Goal: Task Accomplishment & Management: Manage account settings

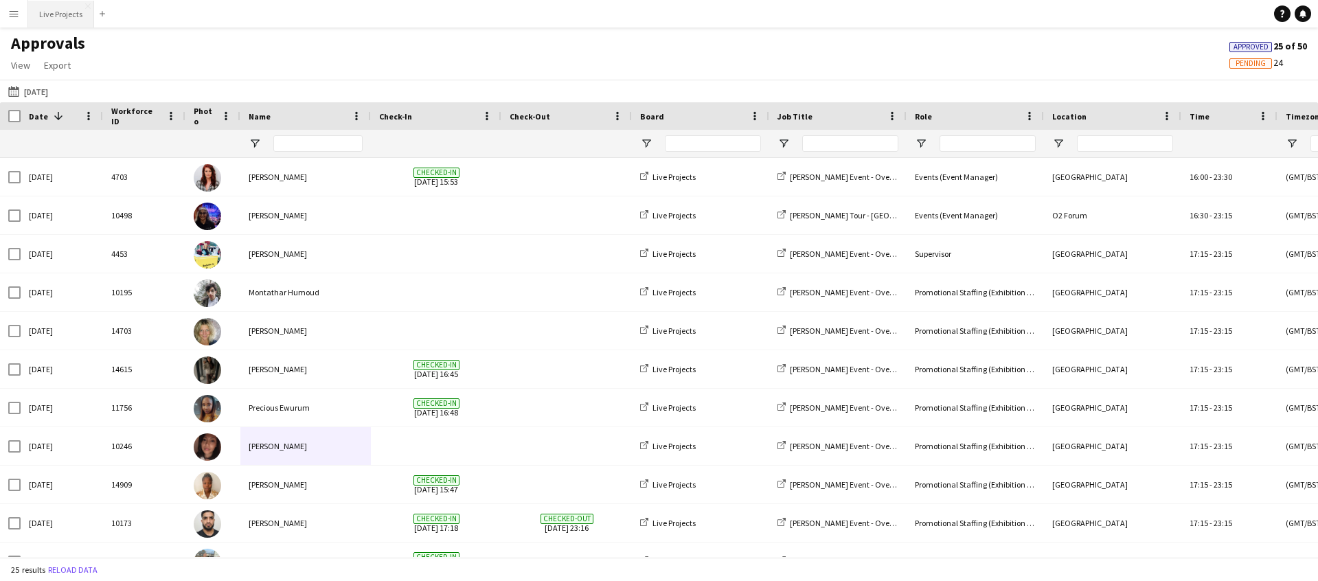
click at [65, 17] on button "Live Projects Close" at bounding box center [61, 14] width 66 height 27
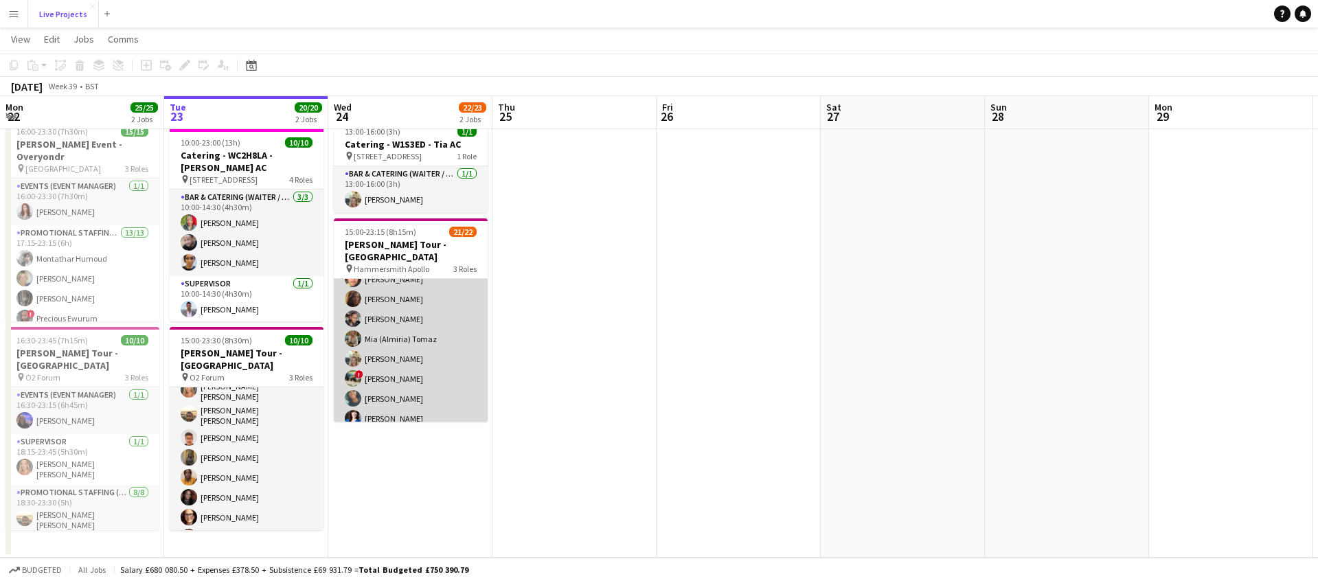
scroll to position [363, 0]
click at [417, 346] on app-card-role "Promotional Staffing (Exhibition Host) 28A 19/20 17:30-22:30 (5h) [PERSON_NAME]…" at bounding box center [411, 176] width 154 height 429
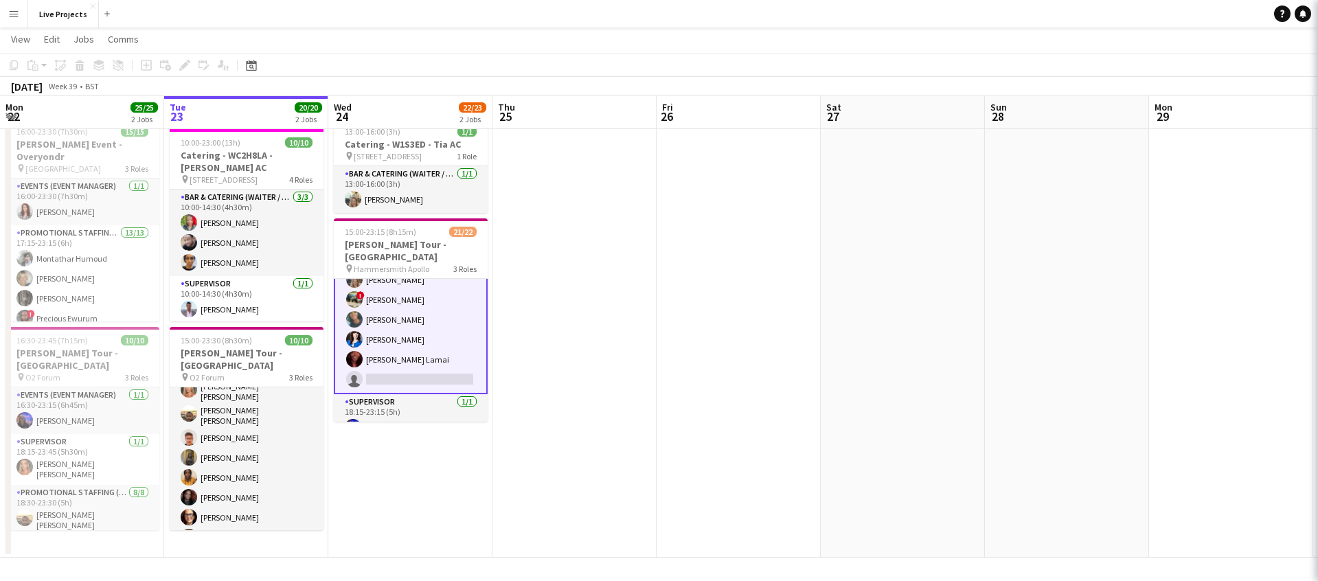
scroll to position [365, 0]
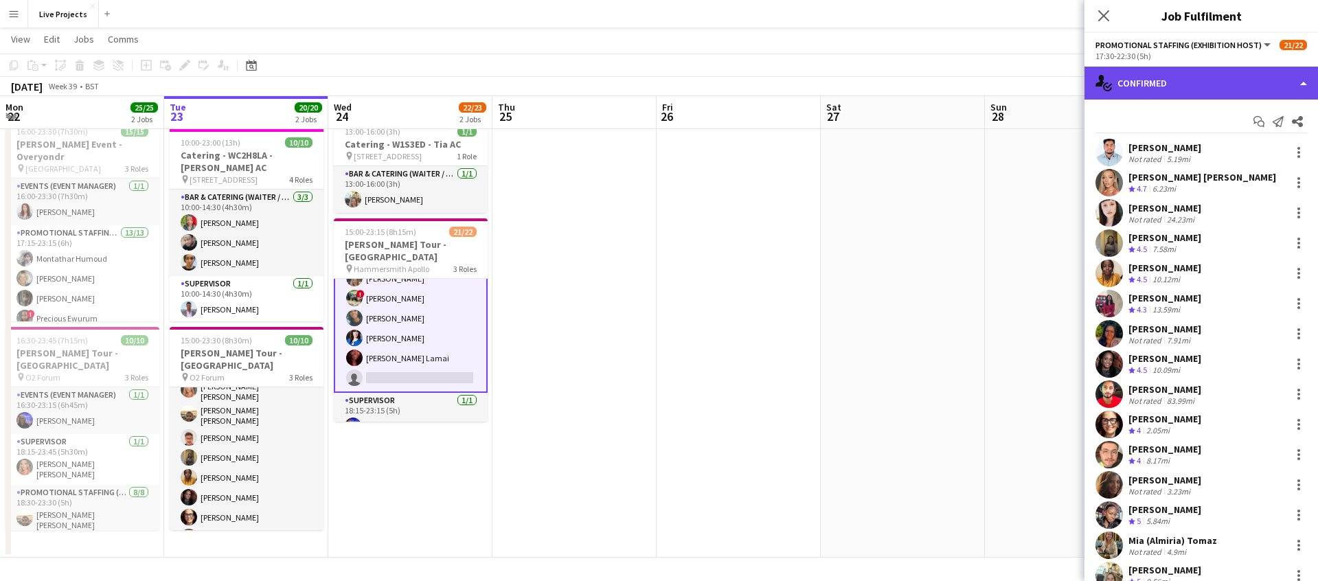
click at [1232, 80] on div "single-neutral-actions-check-2 Confirmed" at bounding box center [1200, 83] width 233 height 33
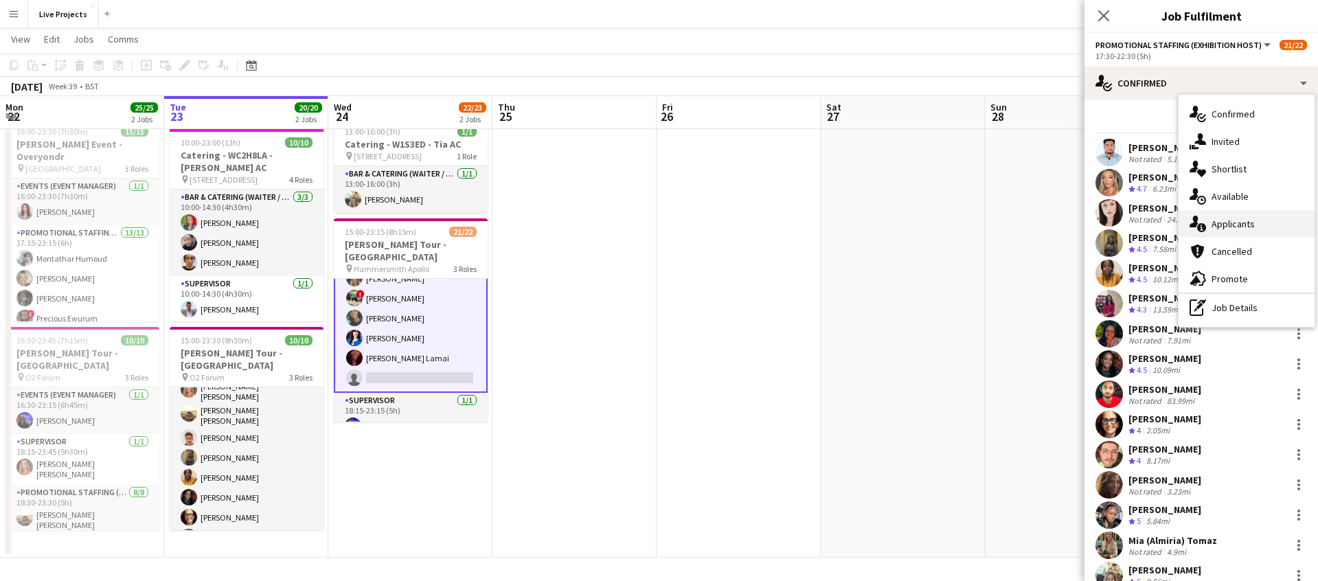
click at [1241, 220] on span "Applicants" at bounding box center [1232, 224] width 43 height 12
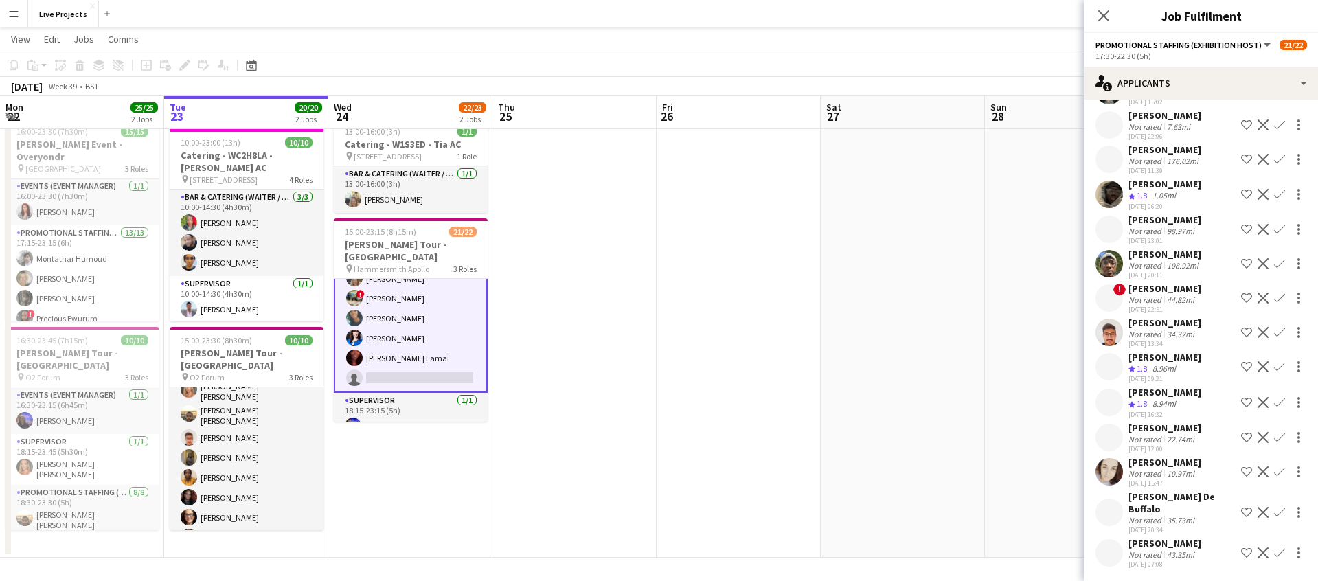
scroll to position [472, 0]
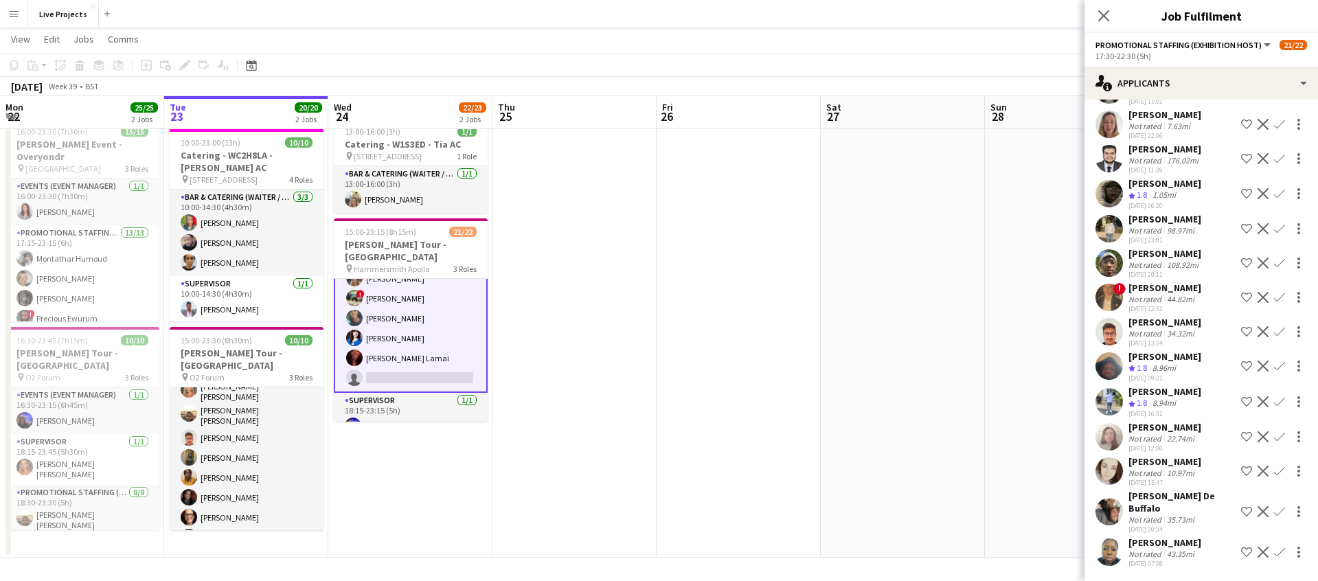
click at [1163, 468] on div "[PERSON_NAME]" at bounding box center [1164, 461] width 73 height 12
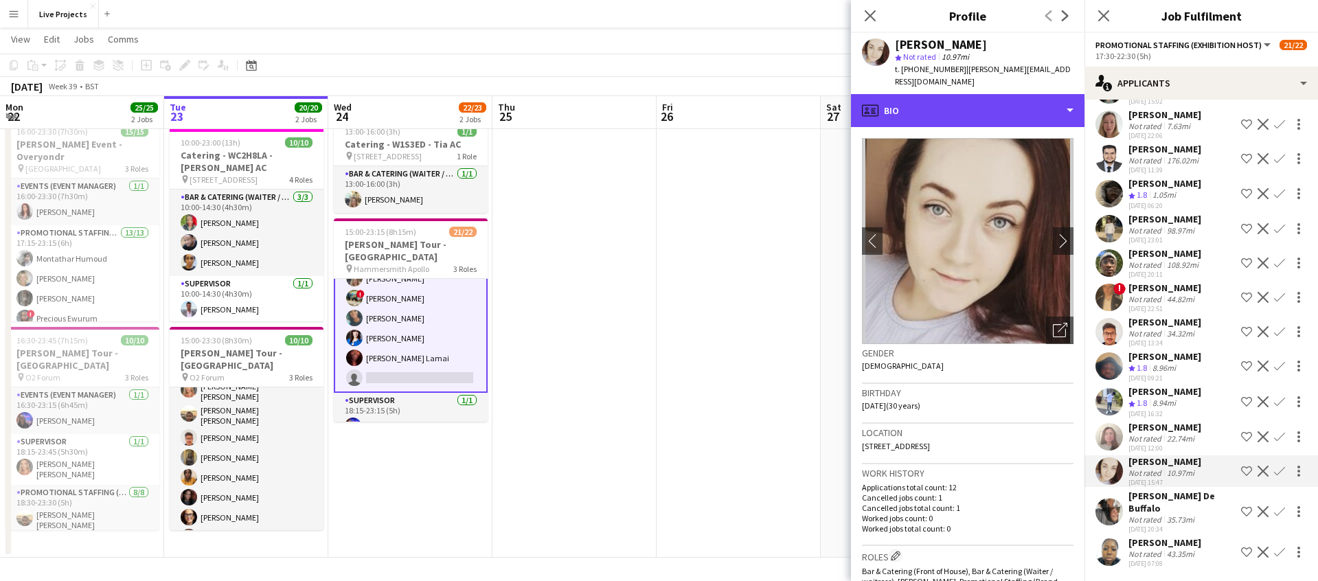
click at [945, 104] on div "profile Bio" at bounding box center [967, 110] width 233 height 33
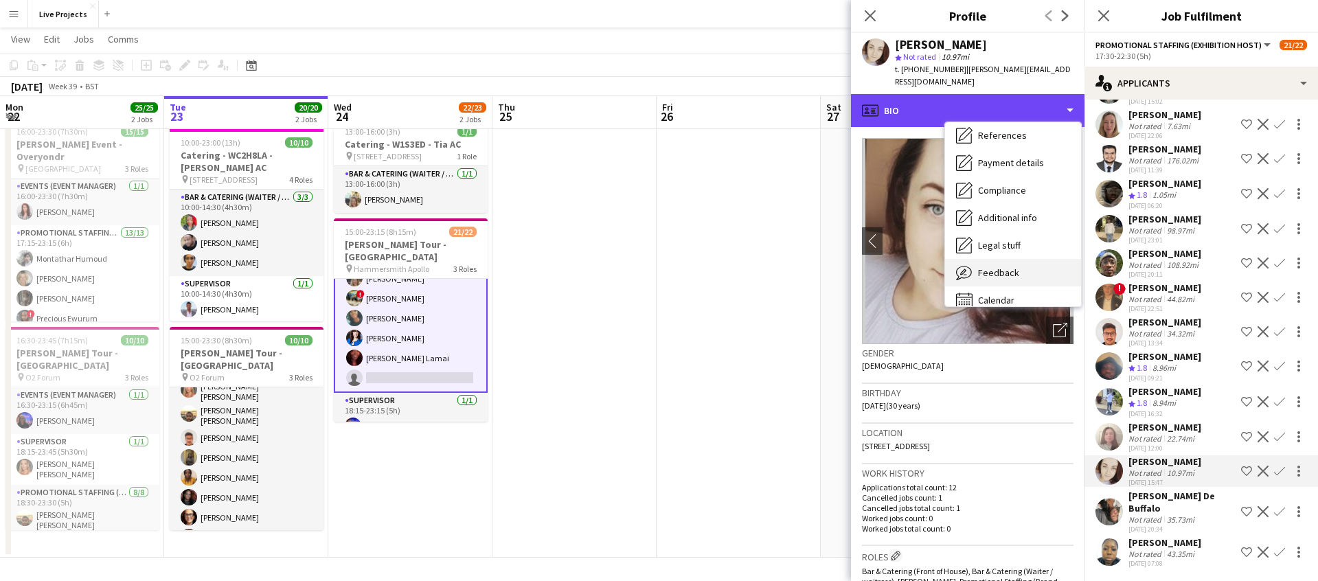
scroll to position [157, 0]
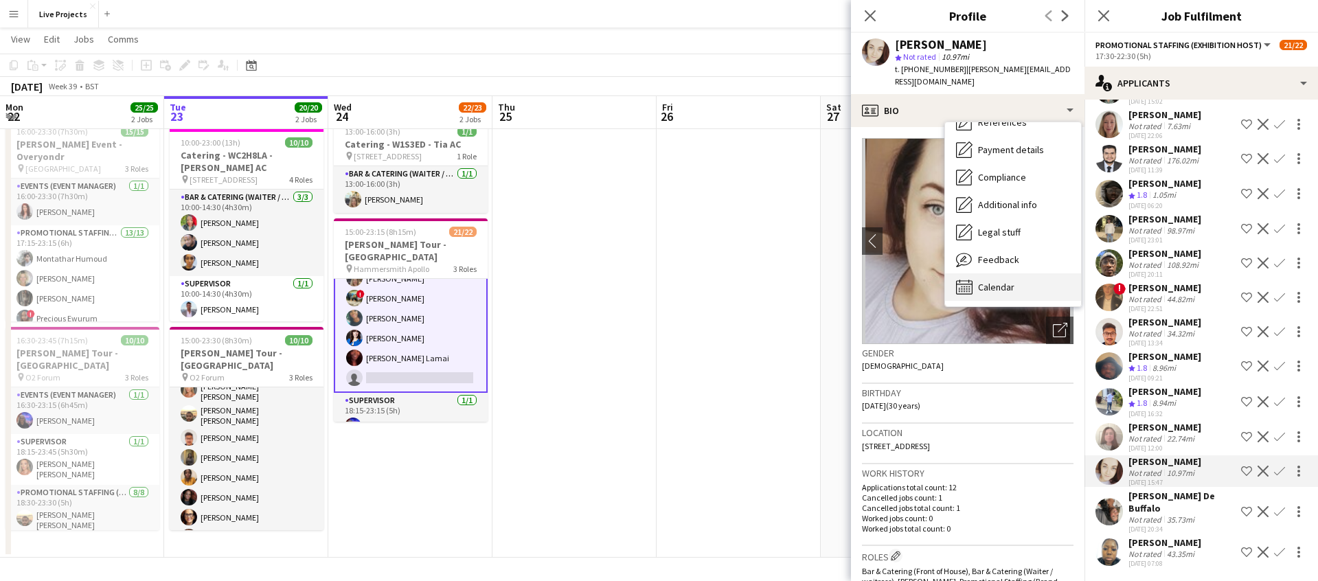
click at [1000, 281] on span "Calendar" at bounding box center [996, 287] width 36 height 12
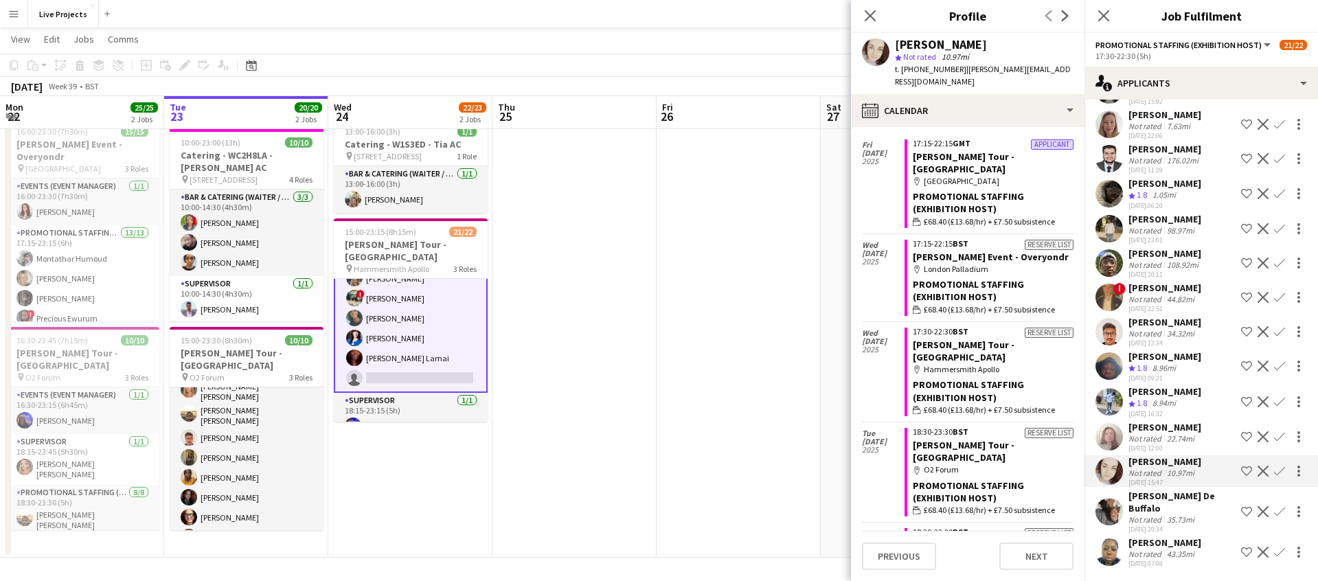
scroll to position [0, 0]
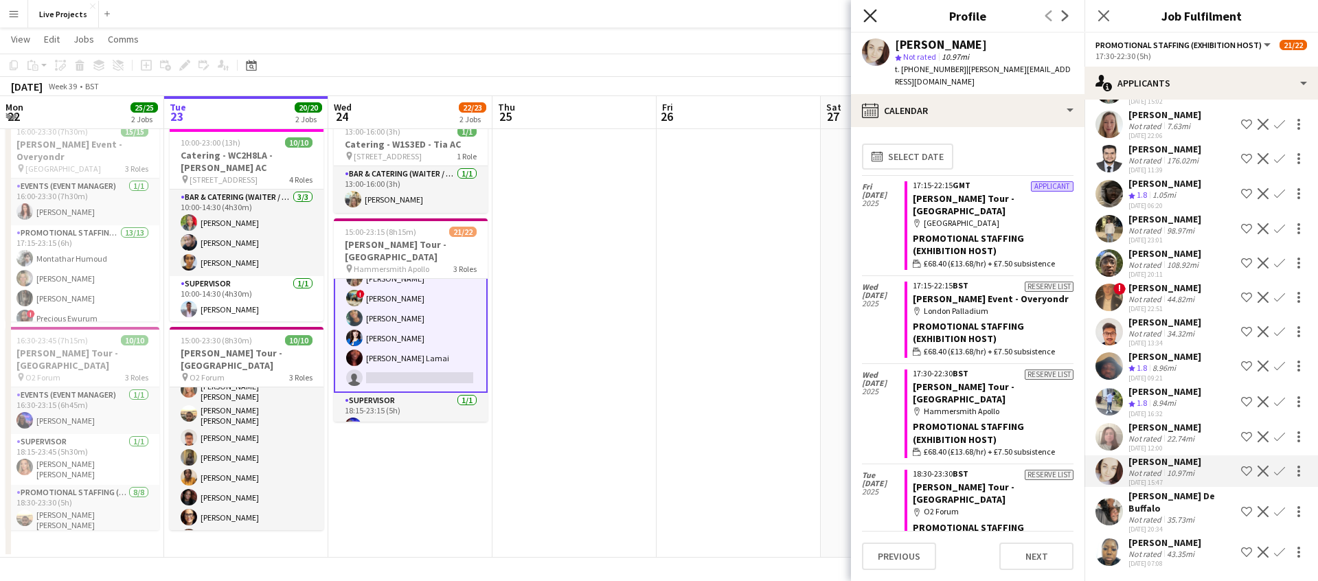
click at [871, 14] on icon "Close pop-in" at bounding box center [869, 15] width 13 height 13
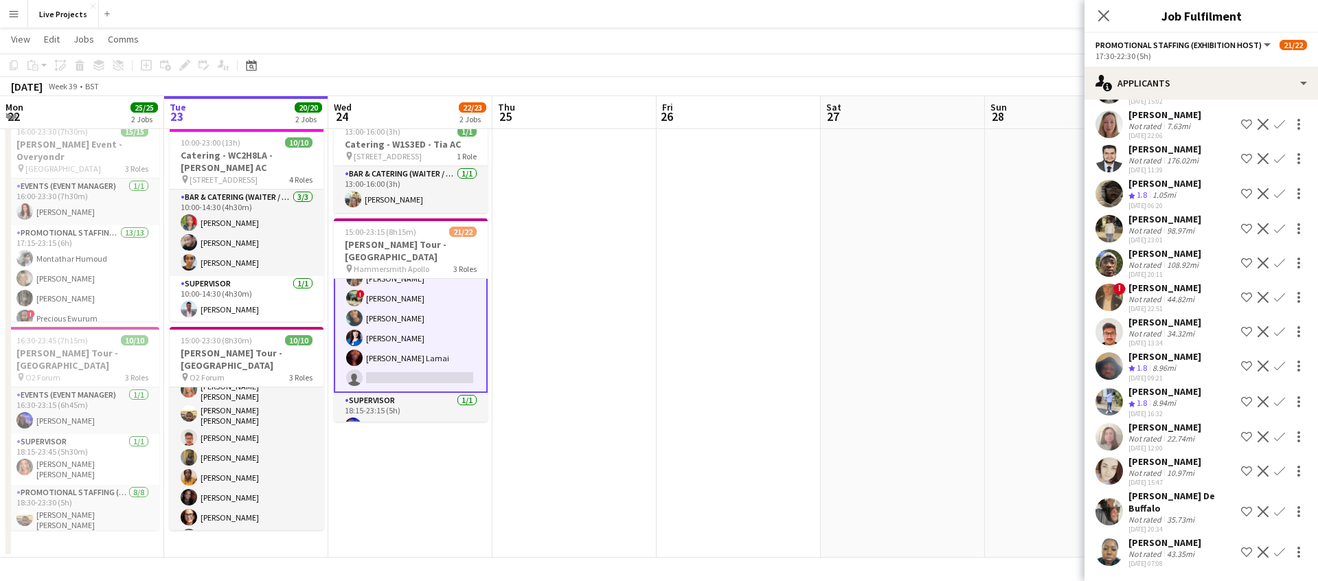
click at [1278, 476] on app-icon "Confirm" at bounding box center [1279, 471] width 11 height 11
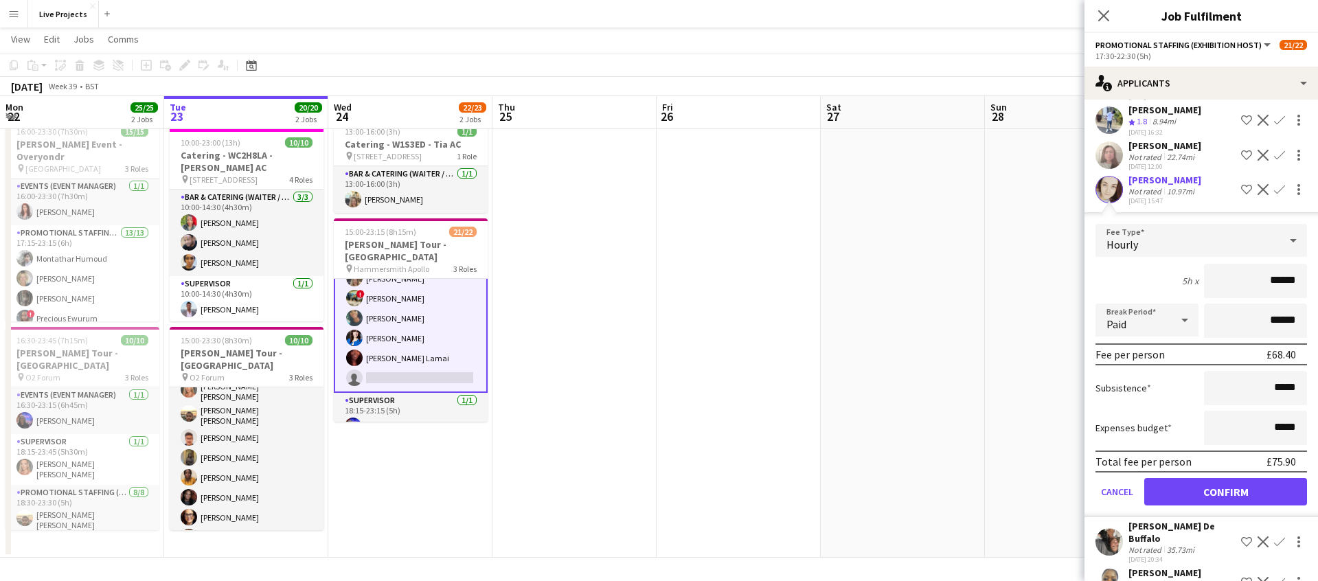
scroll to position [784, 0]
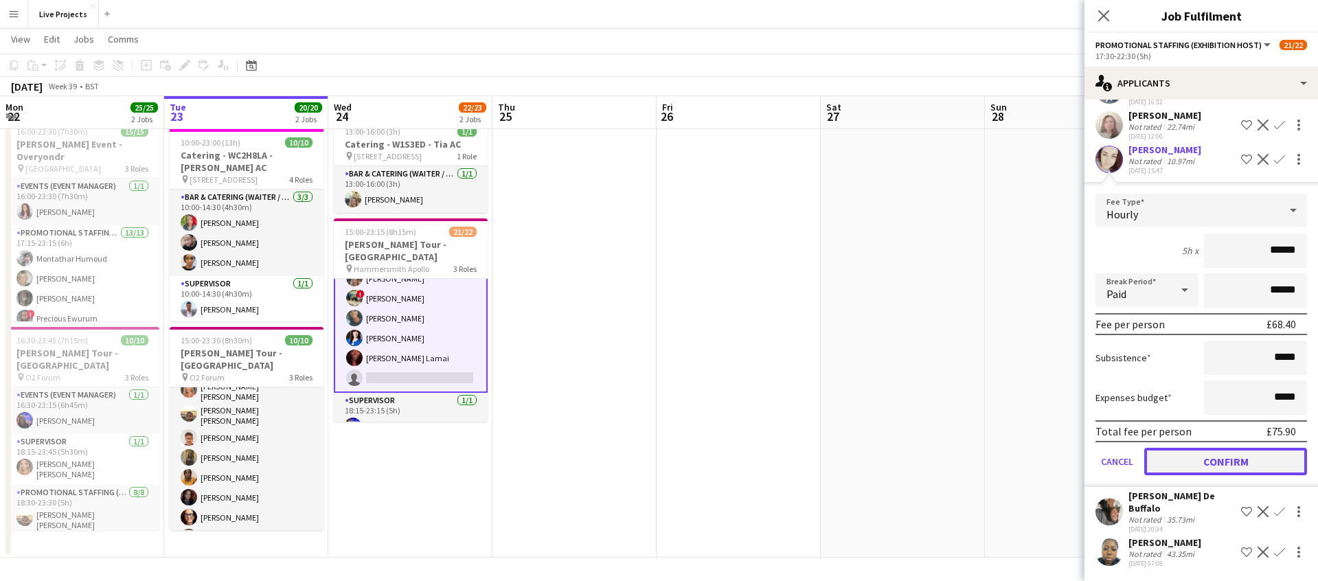
drag, startPoint x: 1226, startPoint y: 474, endPoint x: 1230, endPoint y: 488, distance: 14.2
click at [1226, 474] on button "Confirm" at bounding box center [1225, 461] width 163 height 27
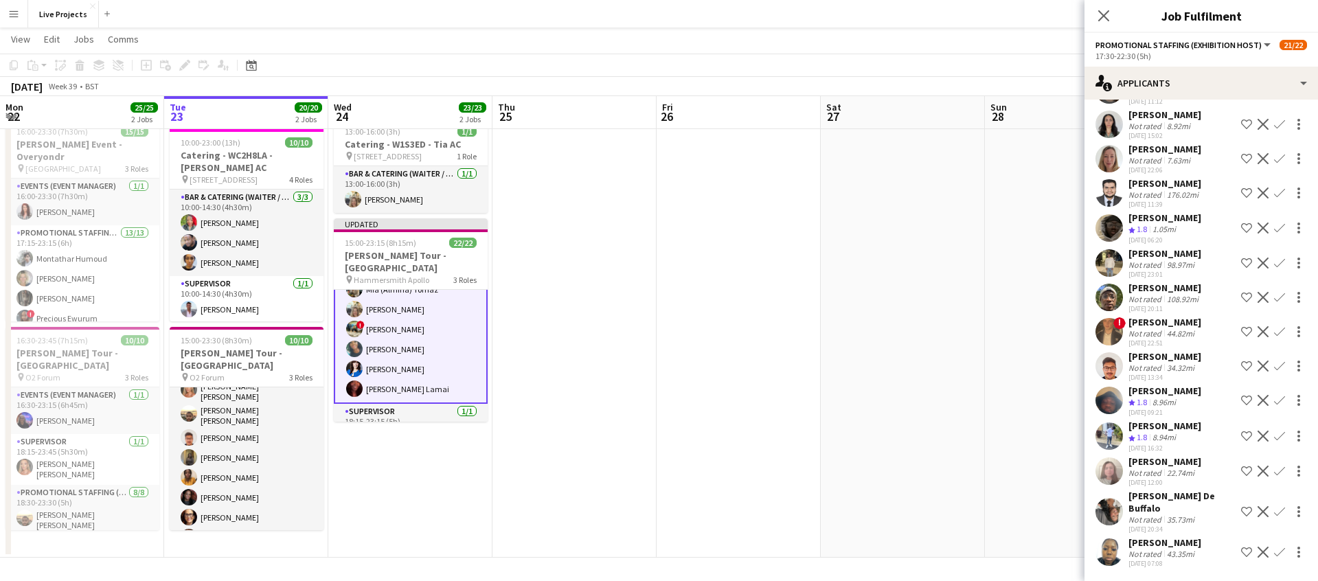
scroll to position [438, 0]
drag, startPoint x: 1104, startPoint y: 11, endPoint x: 1136, endPoint y: 53, distance: 52.5
click at [1105, 12] on icon "Close pop-in" at bounding box center [1103, 15] width 11 height 11
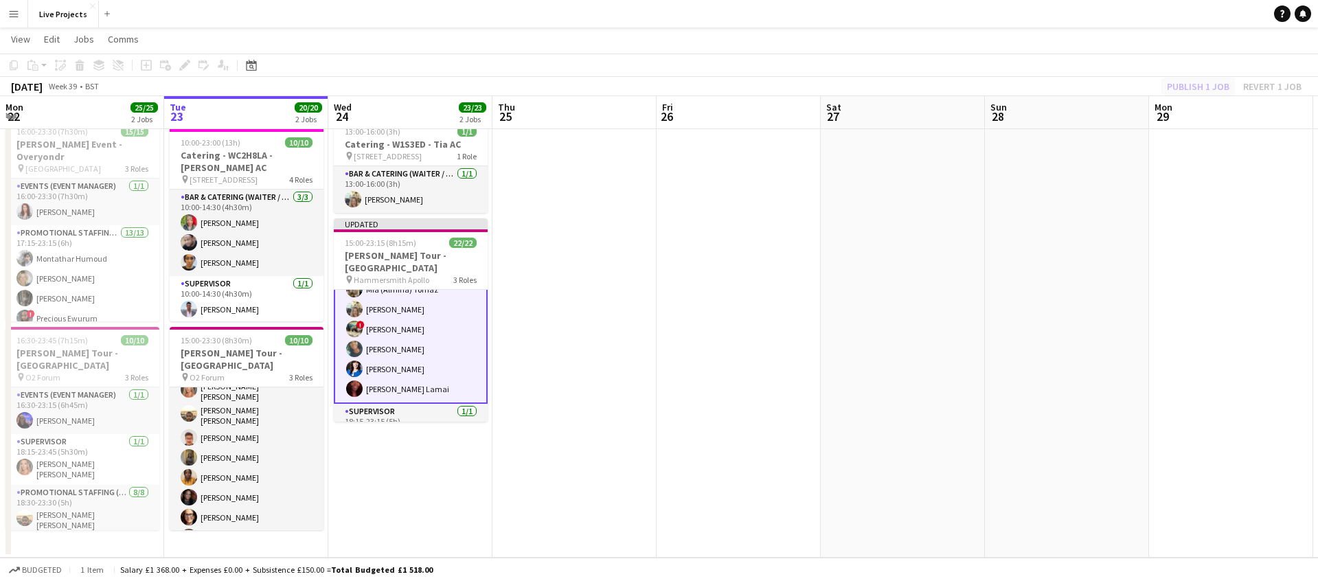
click at [1186, 85] on div "Publish 1 job Revert 1 job" at bounding box center [1234, 87] width 168 height 18
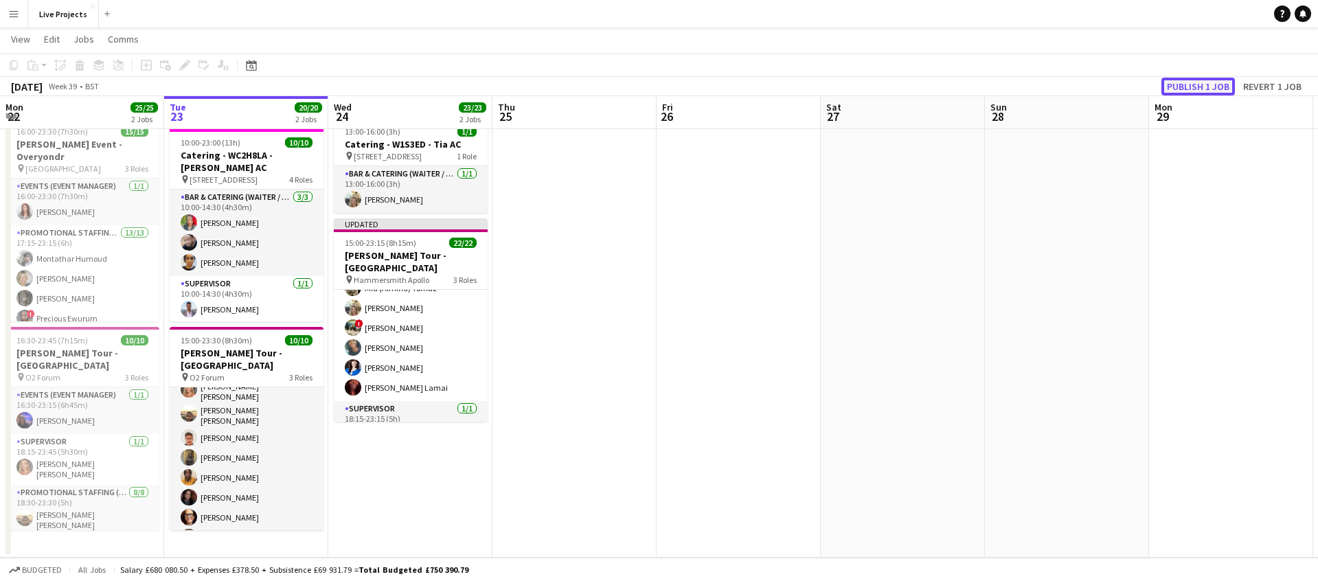
scroll to position [363, 0]
click at [1186, 86] on button "Publish 1 job" at bounding box center [1197, 87] width 73 height 18
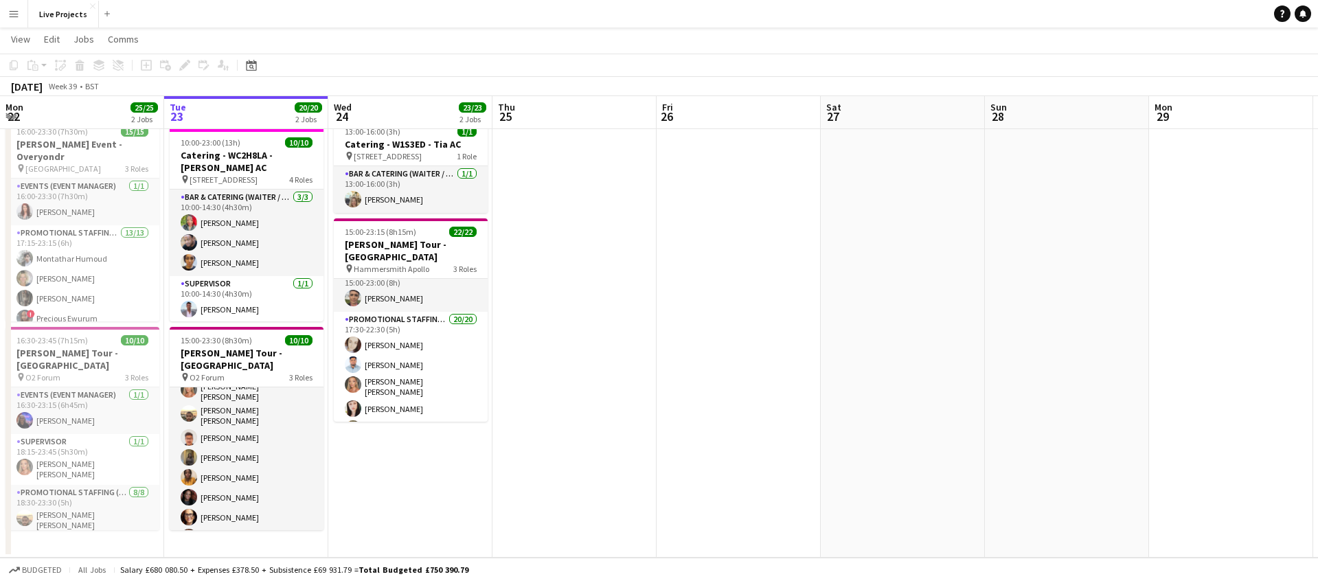
scroll to position [0, 0]
click at [254, 64] on icon "Date picker" at bounding box center [251, 65] width 11 height 11
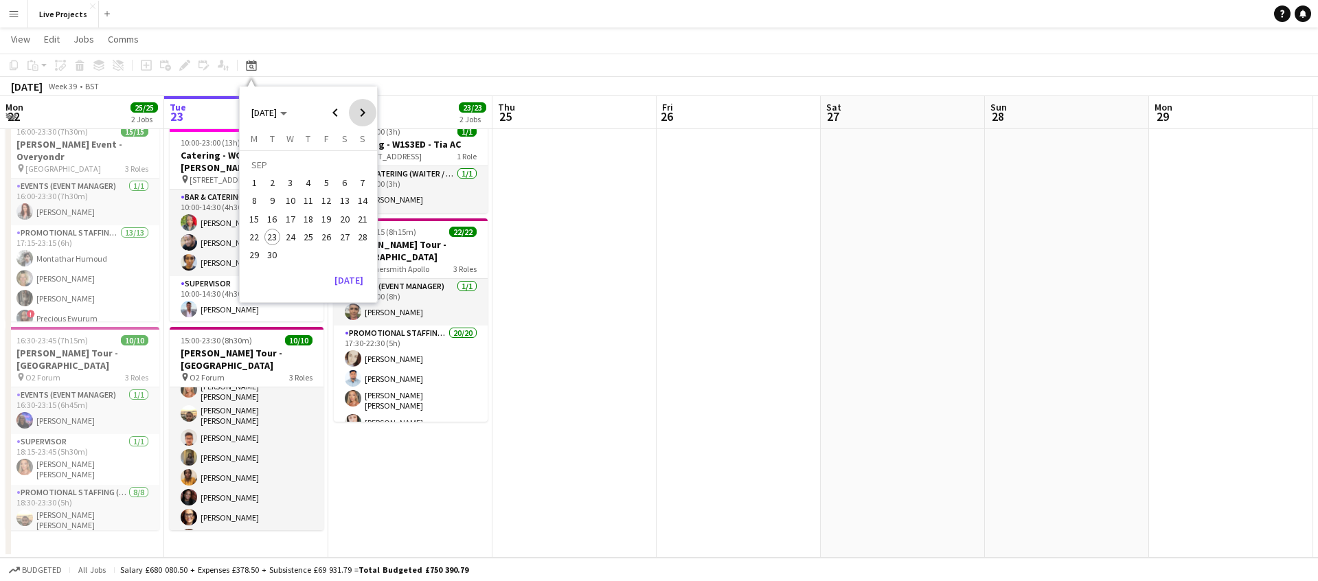
click at [361, 113] on span "Next month" at bounding box center [362, 112] width 27 height 27
click at [271, 204] on span "11" at bounding box center [272, 204] width 16 height 16
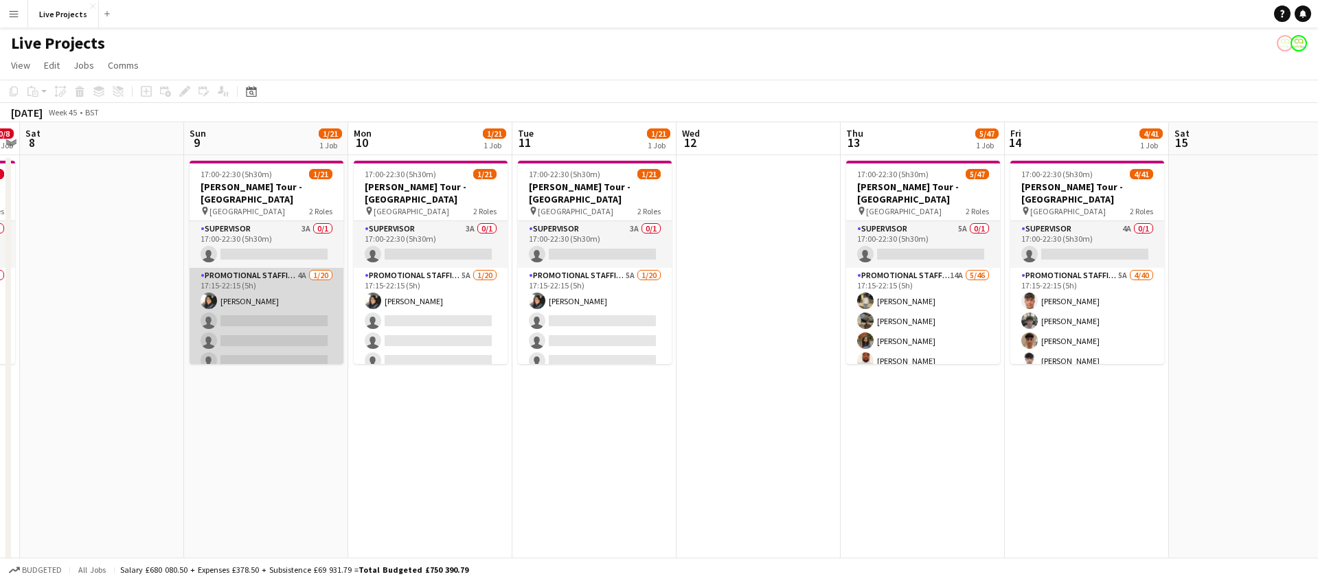
click at [295, 301] on app-card-role "Promotional Staffing (Exhibition Host) 4A [DATE] 17:15-22:15 (5h) [PERSON_NAME]…" at bounding box center [266, 480] width 154 height 425
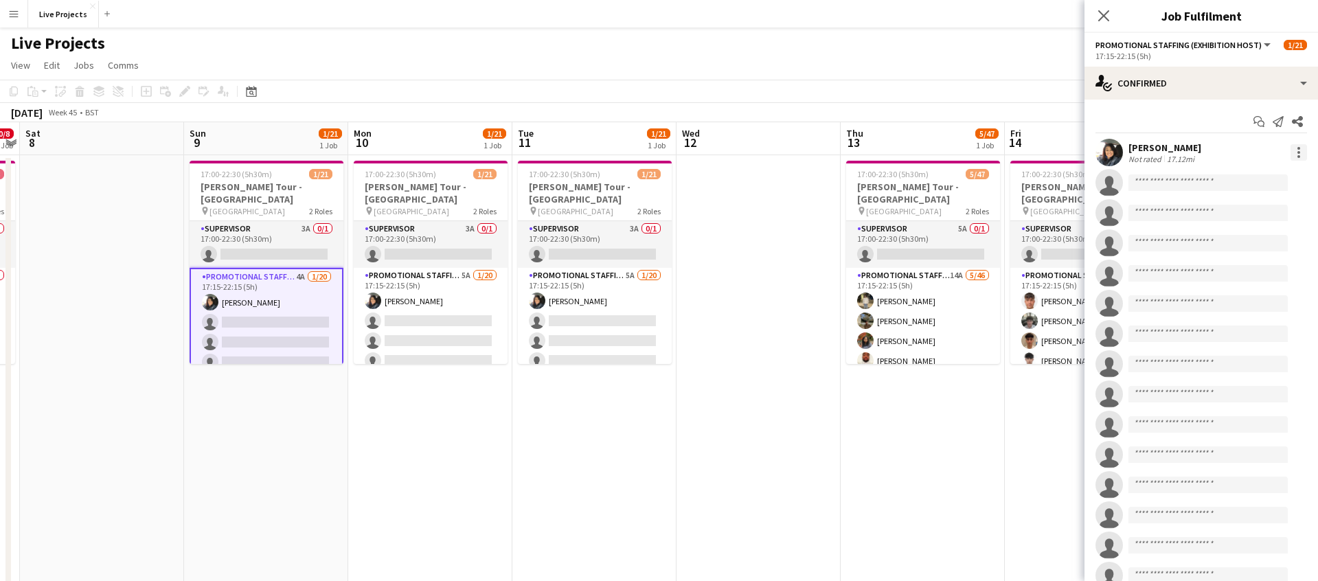
click at [1297, 149] on div at bounding box center [1298, 148] width 3 height 3
click at [1231, 299] on button "Remove" at bounding box center [1252, 309] width 107 height 33
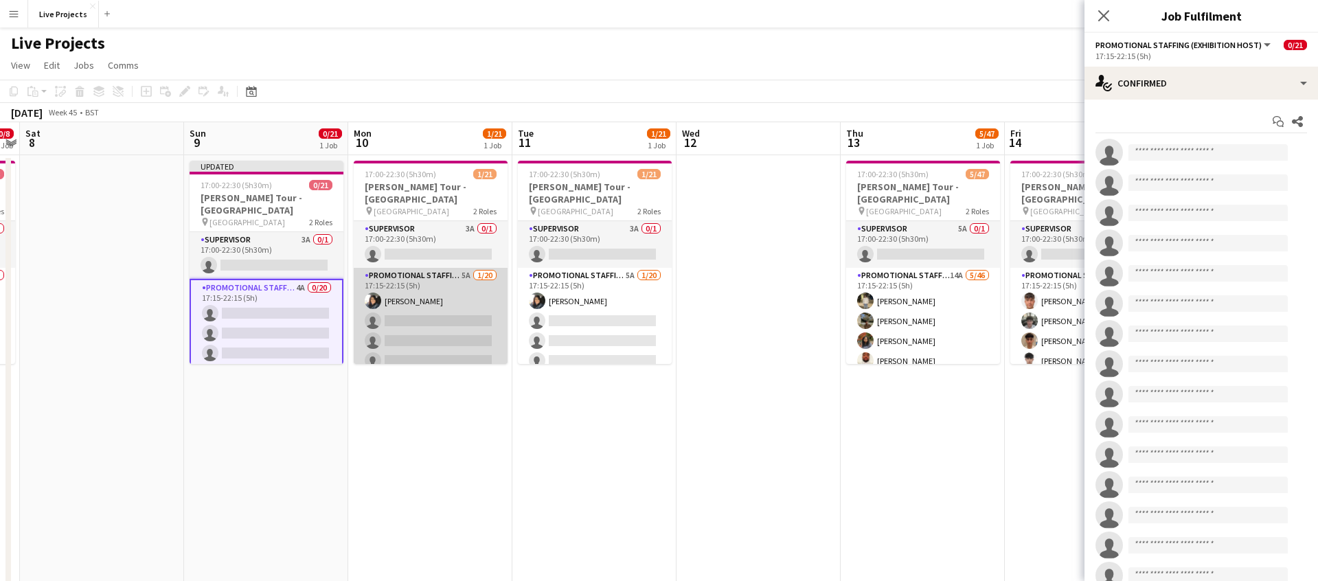
click at [430, 299] on app-card-role "Promotional Staffing (Exhibition Host) 5A [DATE] 17:15-22:15 (5h) [PERSON_NAME]…" at bounding box center [431, 480] width 154 height 425
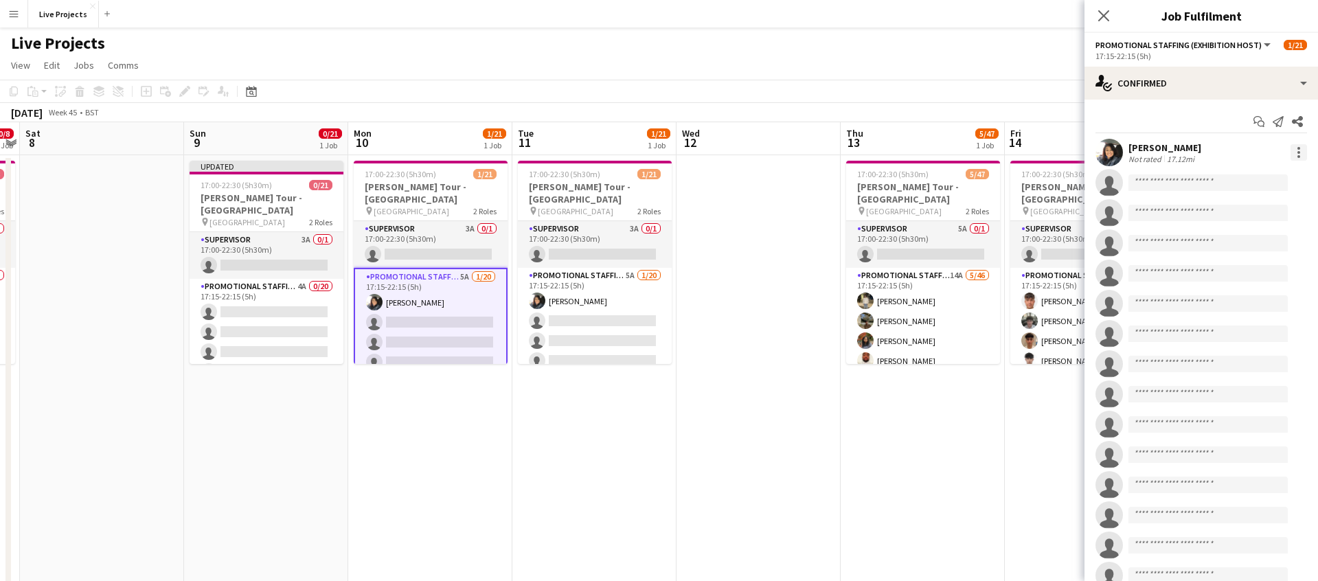
click at [1302, 155] on div at bounding box center [1298, 152] width 16 height 16
drag, startPoint x: 1223, startPoint y: 308, endPoint x: 1160, endPoint y: 299, distance: 63.9
click at [1221, 308] on span "Remove" at bounding box center [1230, 309] width 41 height 12
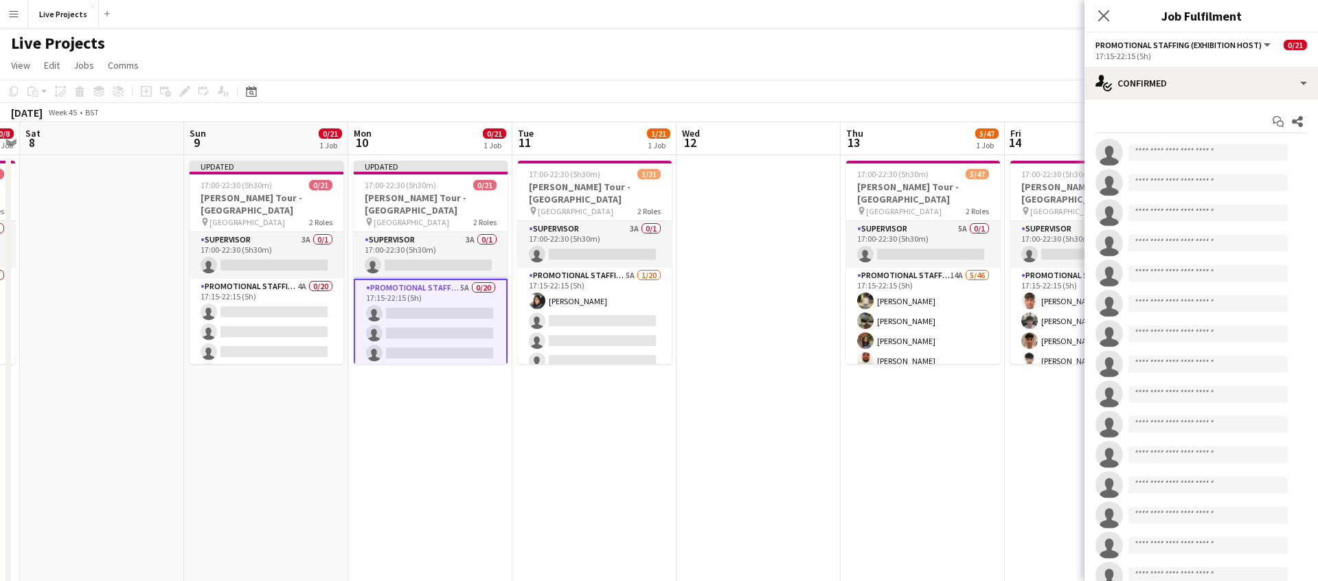
drag, startPoint x: 606, startPoint y: 292, endPoint x: 781, endPoint y: 231, distance: 185.7
click at [606, 293] on app-card-role "Promotional Staffing (Exhibition Host) 5A [DATE] 17:15-22:15 (5h) [PERSON_NAME]…" at bounding box center [595, 480] width 154 height 425
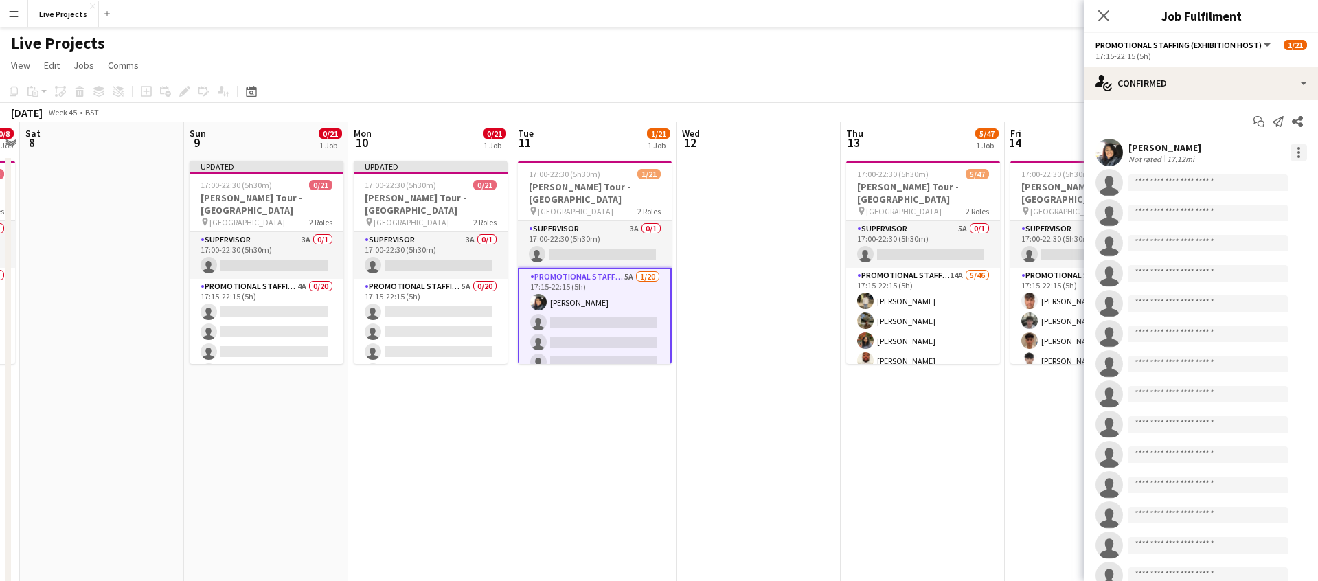
drag, startPoint x: 1299, startPoint y: 146, endPoint x: 1296, endPoint y: 158, distance: 12.0
click at [1299, 147] on div at bounding box center [1298, 148] width 3 height 3
drag, startPoint x: 1239, startPoint y: 308, endPoint x: 1226, endPoint y: 307, distance: 13.8
click at [1239, 308] on span "Remove" at bounding box center [1230, 309] width 41 height 12
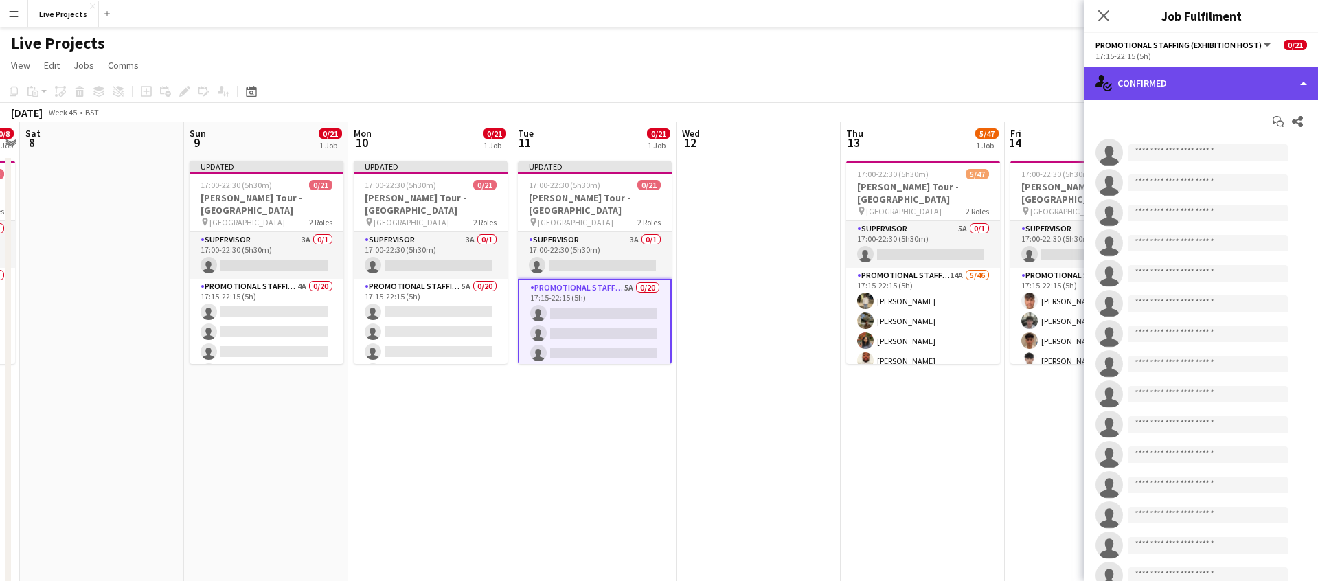
click at [1183, 88] on div "single-neutral-actions-check-2 Confirmed" at bounding box center [1200, 83] width 233 height 33
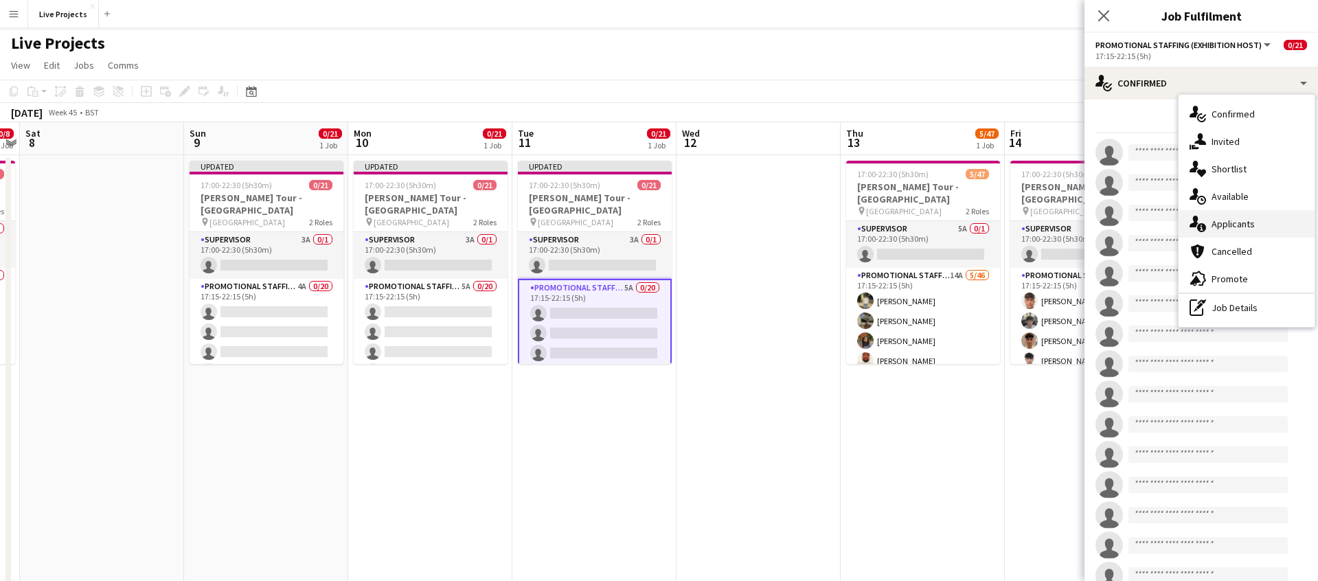
click at [1230, 225] on span "Applicants" at bounding box center [1232, 224] width 43 height 12
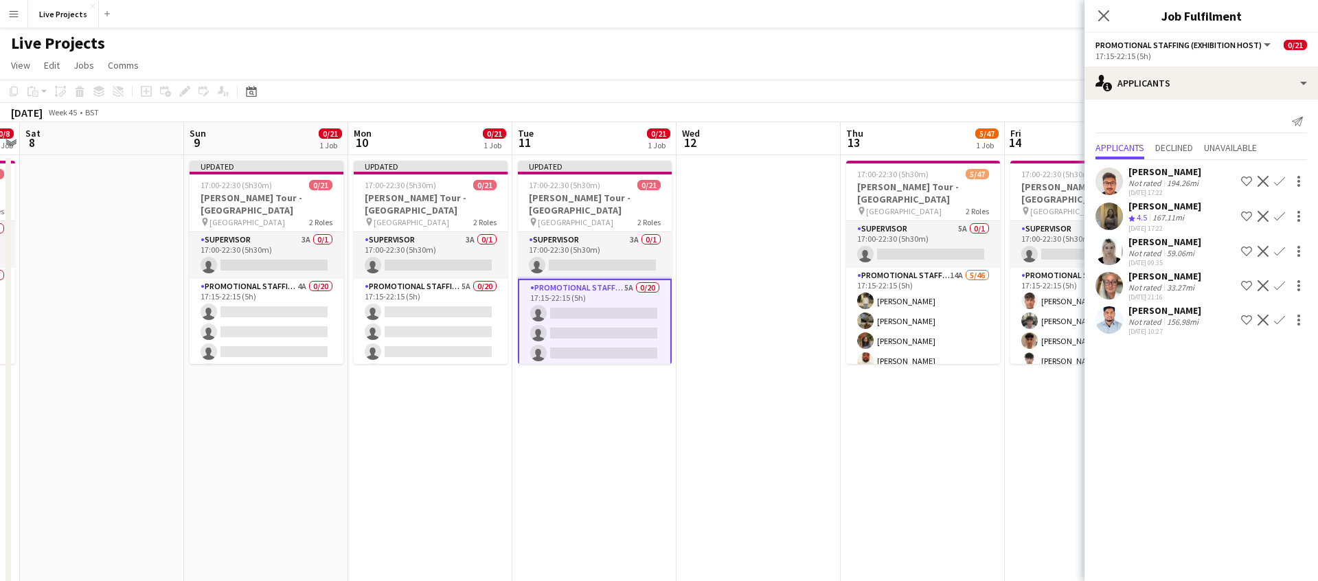
click at [1280, 247] on app-icon "Confirm" at bounding box center [1279, 251] width 11 height 11
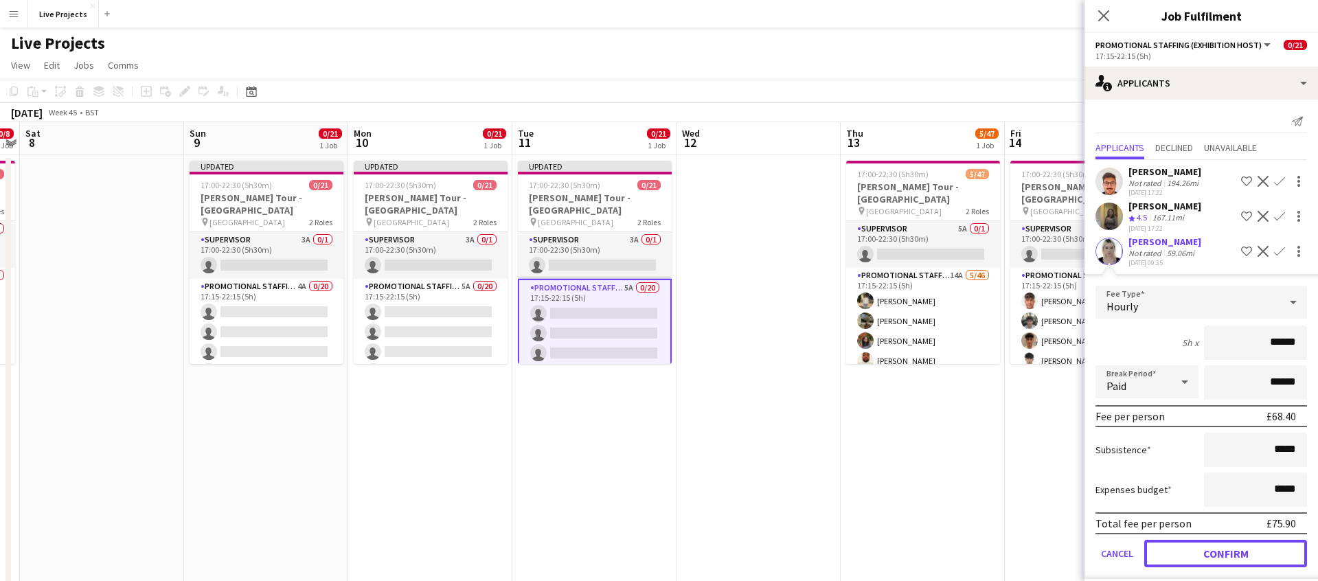
drag, startPoint x: 1254, startPoint y: 548, endPoint x: 1262, endPoint y: 429, distance: 119.1
click at [1254, 545] on button "Confirm" at bounding box center [1225, 553] width 163 height 27
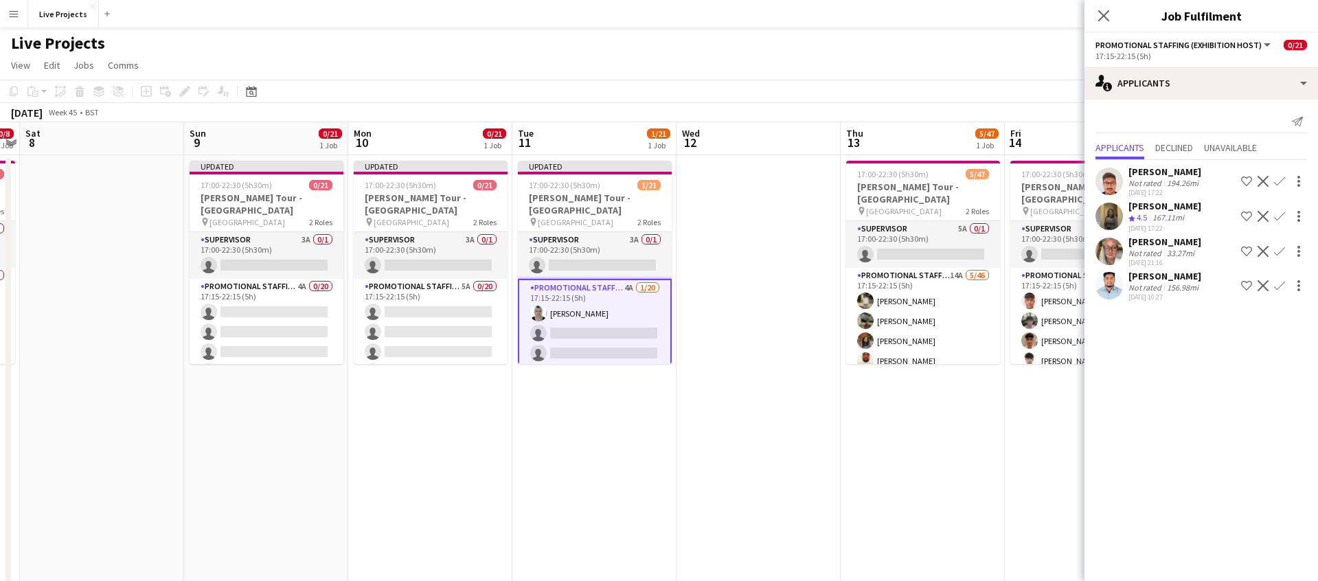
click at [1282, 246] on app-icon "Confirm" at bounding box center [1279, 251] width 11 height 11
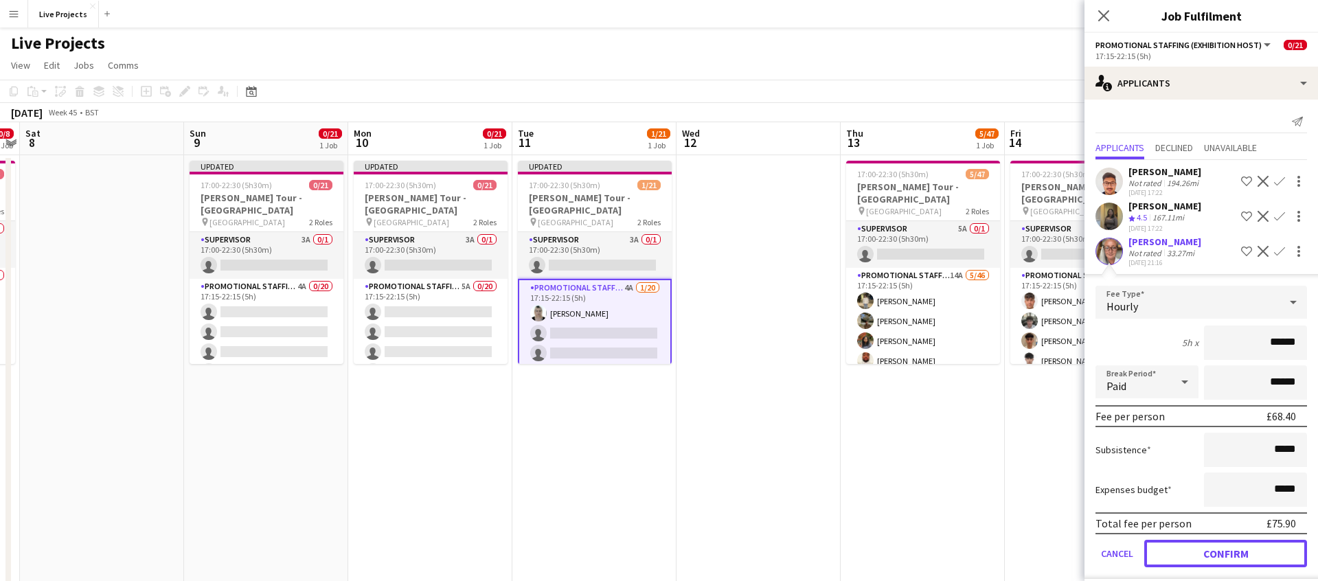
click at [1223, 551] on button "Confirm" at bounding box center [1225, 553] width 163 height 27
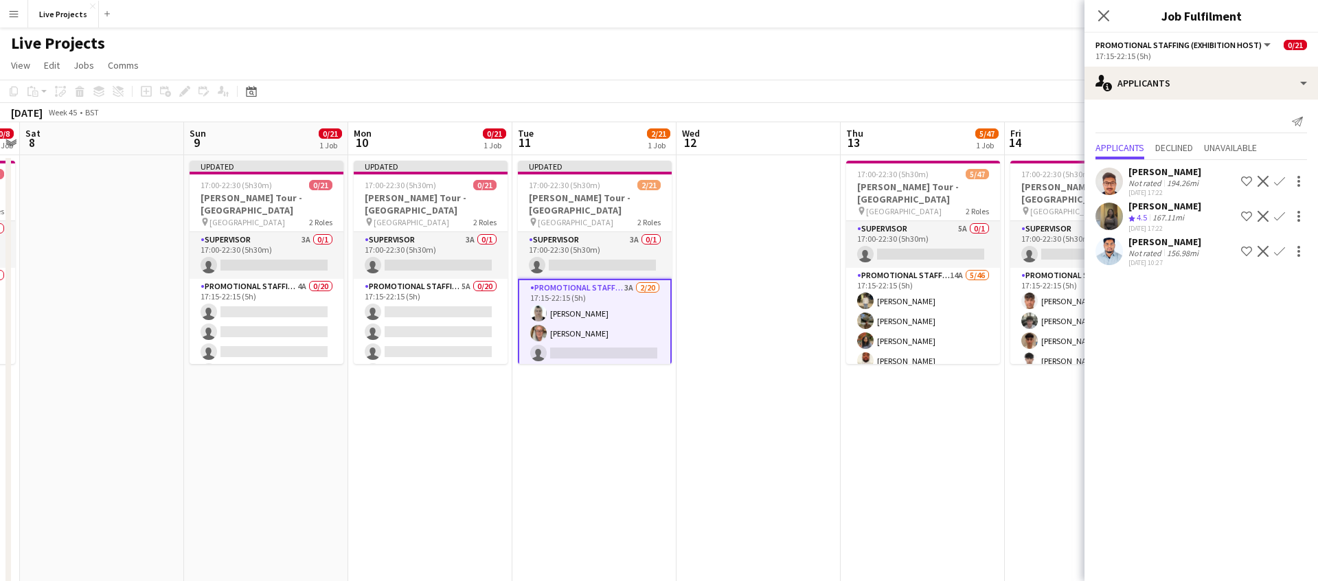
drag, startPoint x: 1101, startPoint y: 9, endPoint x: 1096, endPoint y: 29, distance: 20.5
click at [1101, 10] on icon "Close pop-in" at bounding box center [1103, 15] width 11 height 11
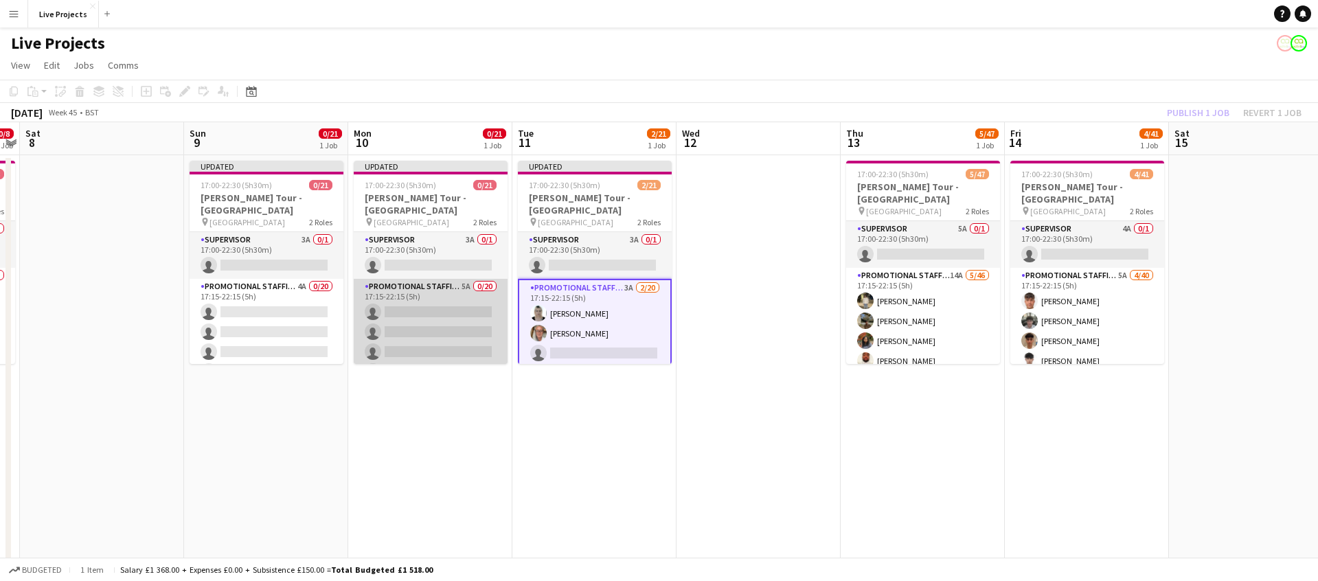
click at [463, 316] on app-card-role "Promotional Staffing (Exhibition Host) 5A 0/20 17:15-22:15 (5h) single-neutral-…" at bounding box center [431, 491] width 154 height 425
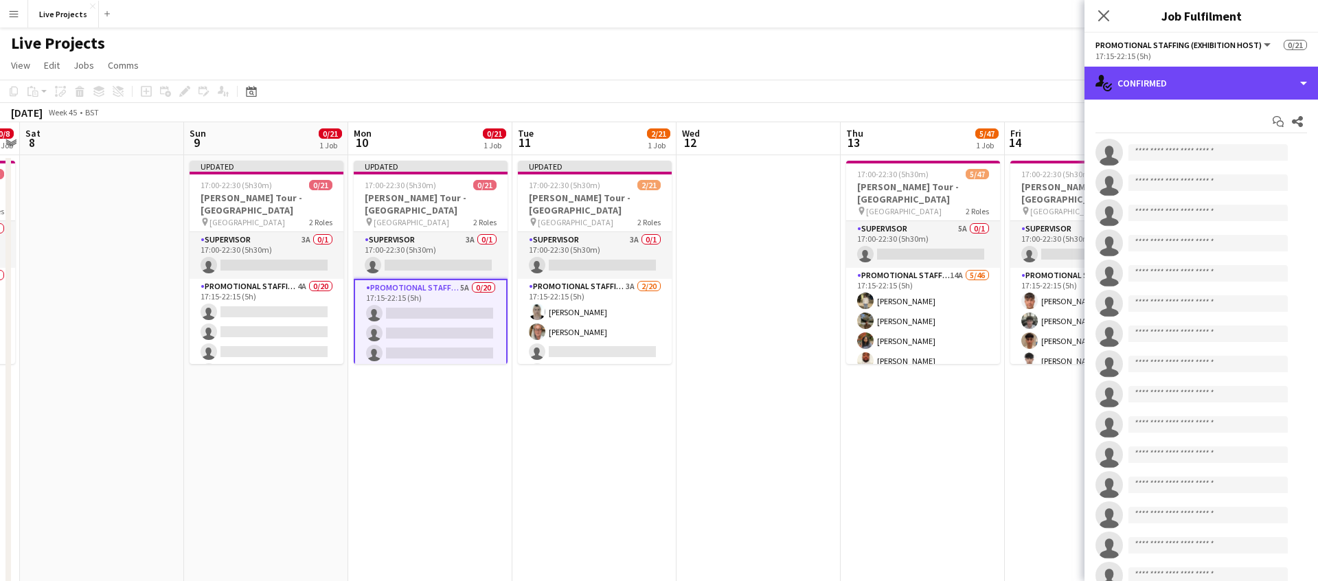
click at [1210, 94] on div "single-neutral-actions-check-2 Confirmed" at bounding box center [1200, 83] width 233 height 33
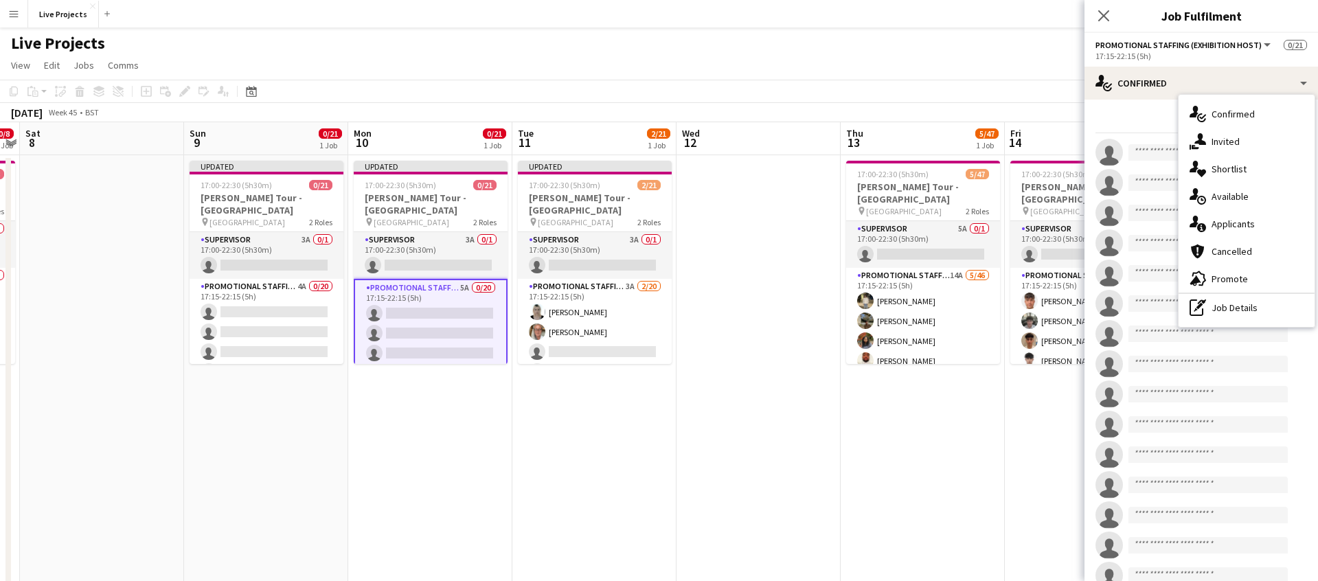
click at [1252, 224] on span "Applicants" at bounding box center [1232, 224] width 43 height 12
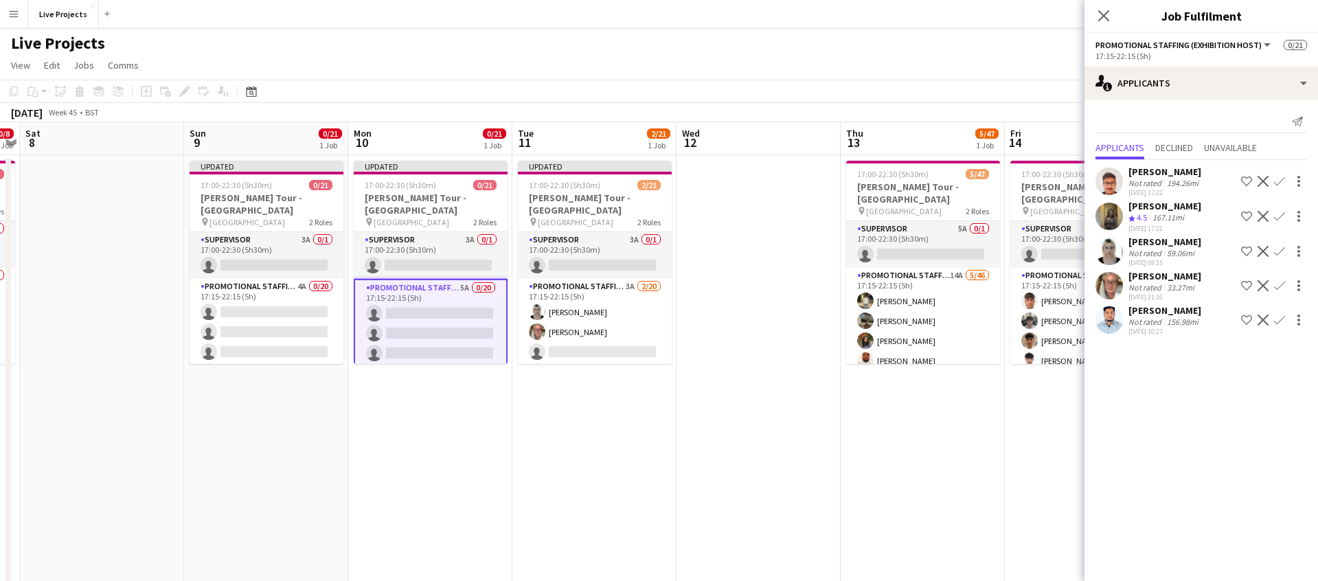
click at [1281, 284] on app-icon "Confirm" at bounding box center [1279, 285] width 11 height 11
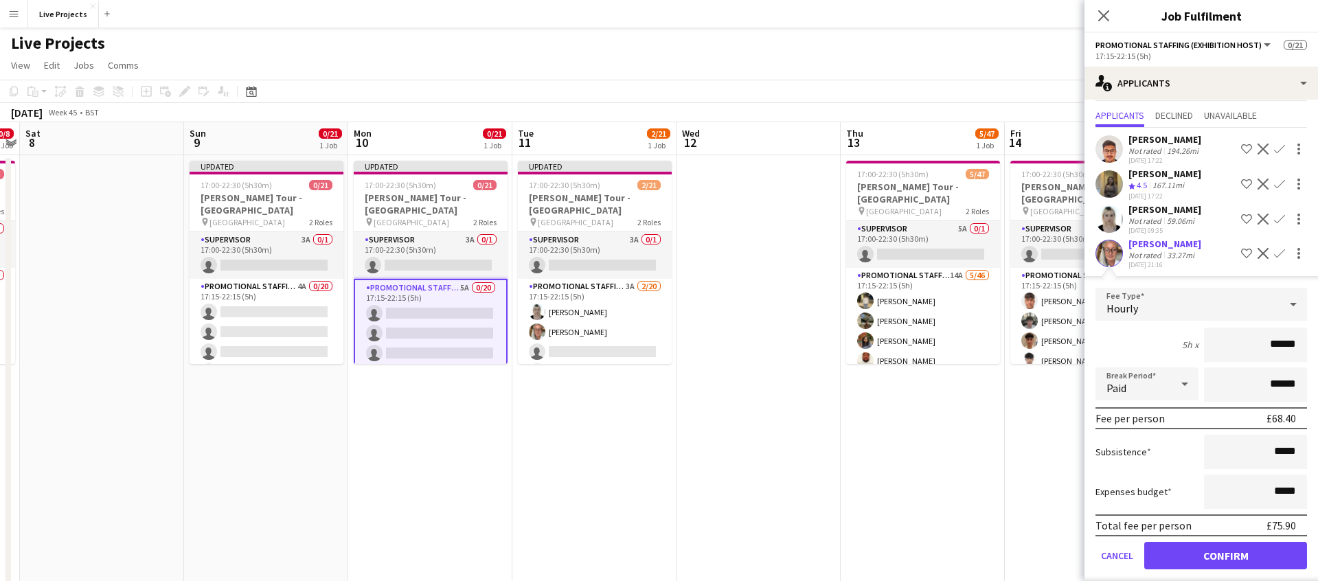
scroll to position [80, 0]
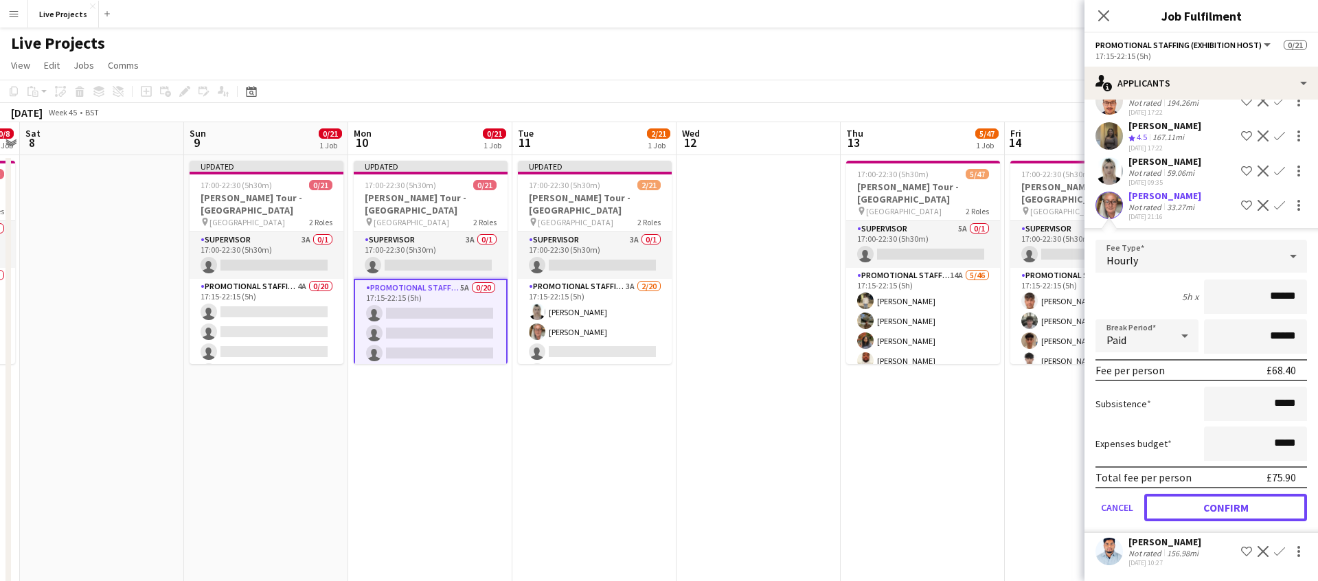
drag, startPoint x: 1239, startPoint y: 512, endPoint x: 1242, endPoint y: 494, distance: 17.5
click at [1239, 511] on button "Confirm" at bounding box center [1225, 507] width 163 height 27
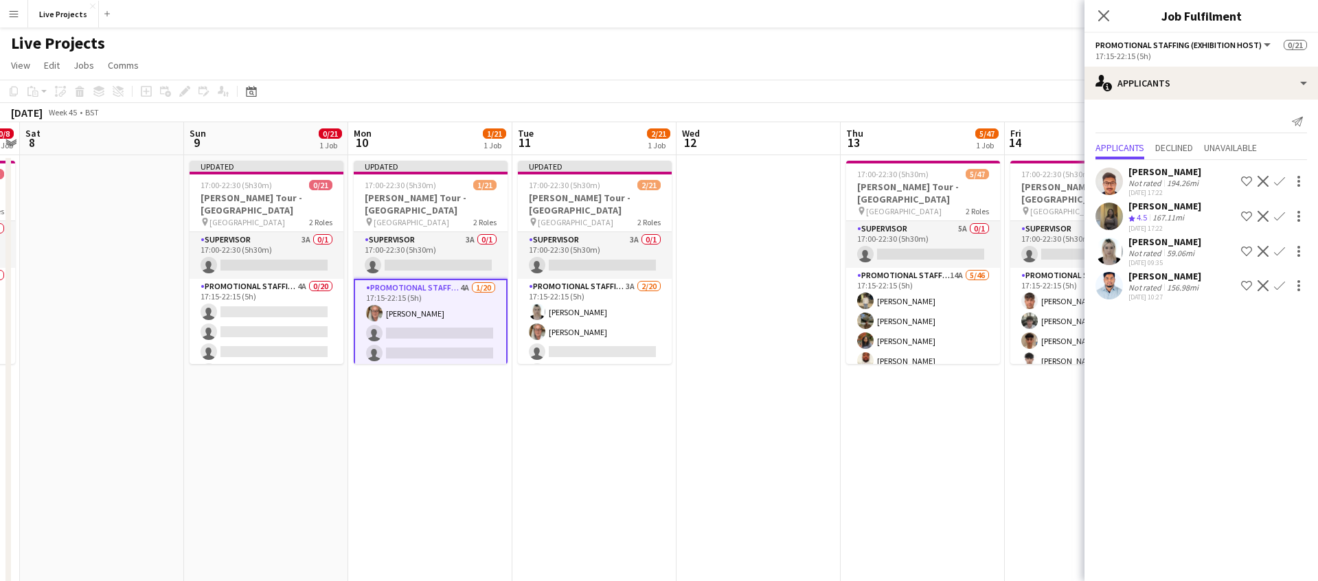
scroll to position [0, 0]
click at [1282, 248] on app-icon "Confirm" at bounding box center [1279, 251] width 11 height 11
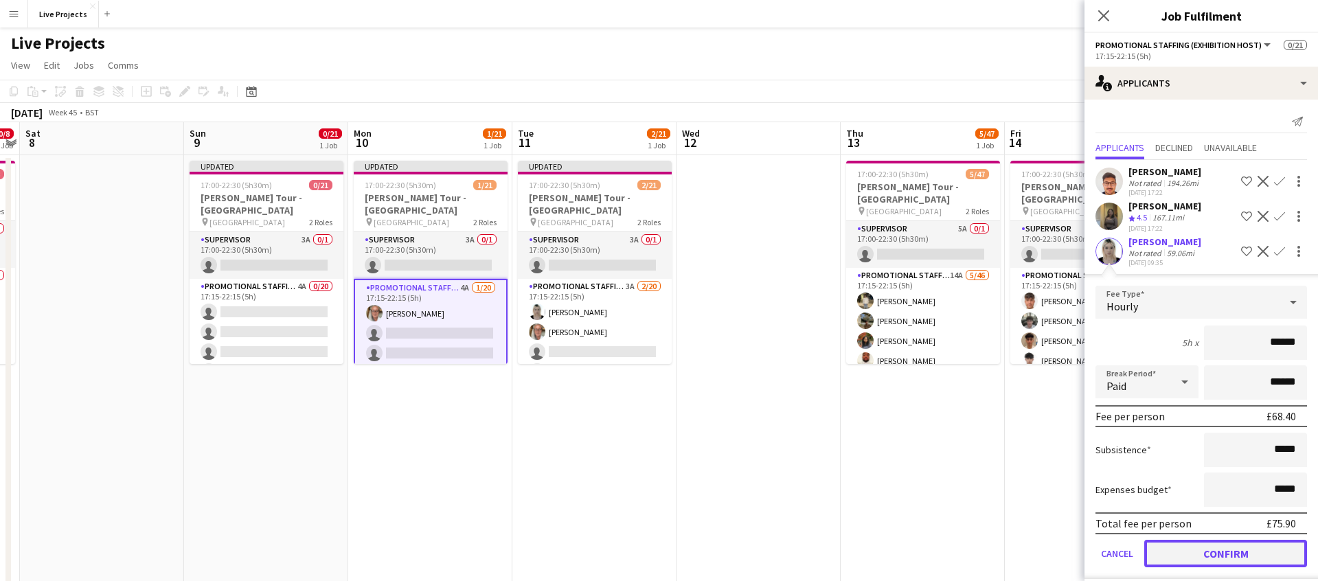
drag, startPoint x: 1230, startPoint y: 547, endPoint x: 1208, endPoint y: 522, distance: 33.5
click at [1230, 547] on button "Confirm" at bounding box center [1225, 553] width 163 height 27
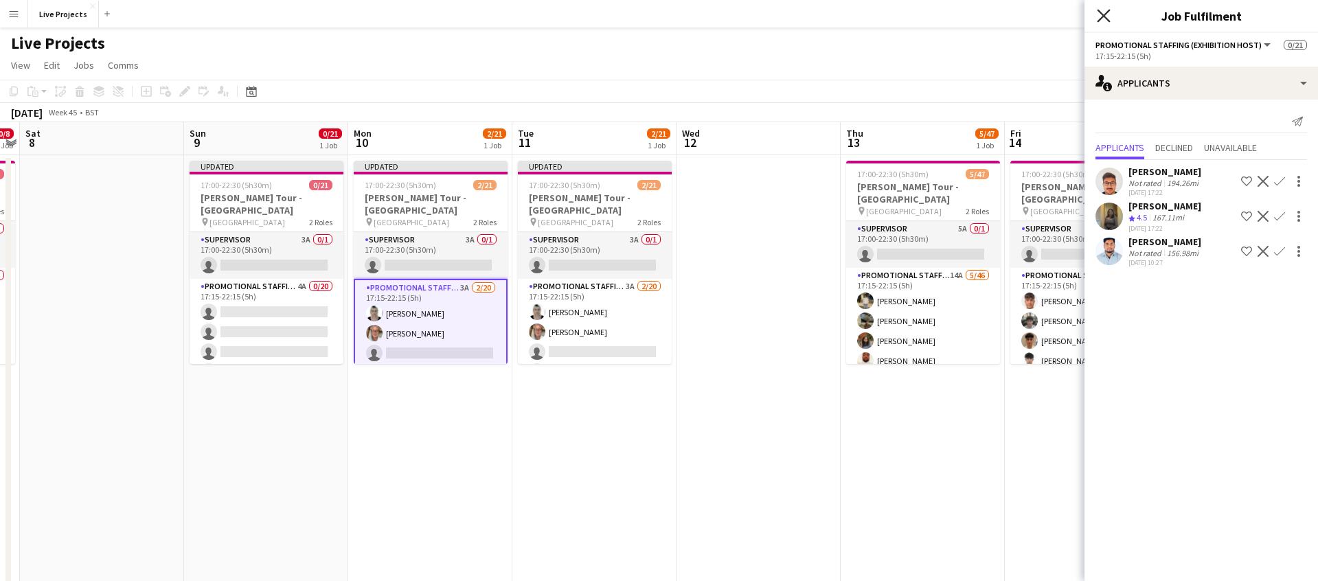
click at [1104, 12] on icon "Close pop-in" at bounding box center [1102, 15] width 13 height 13
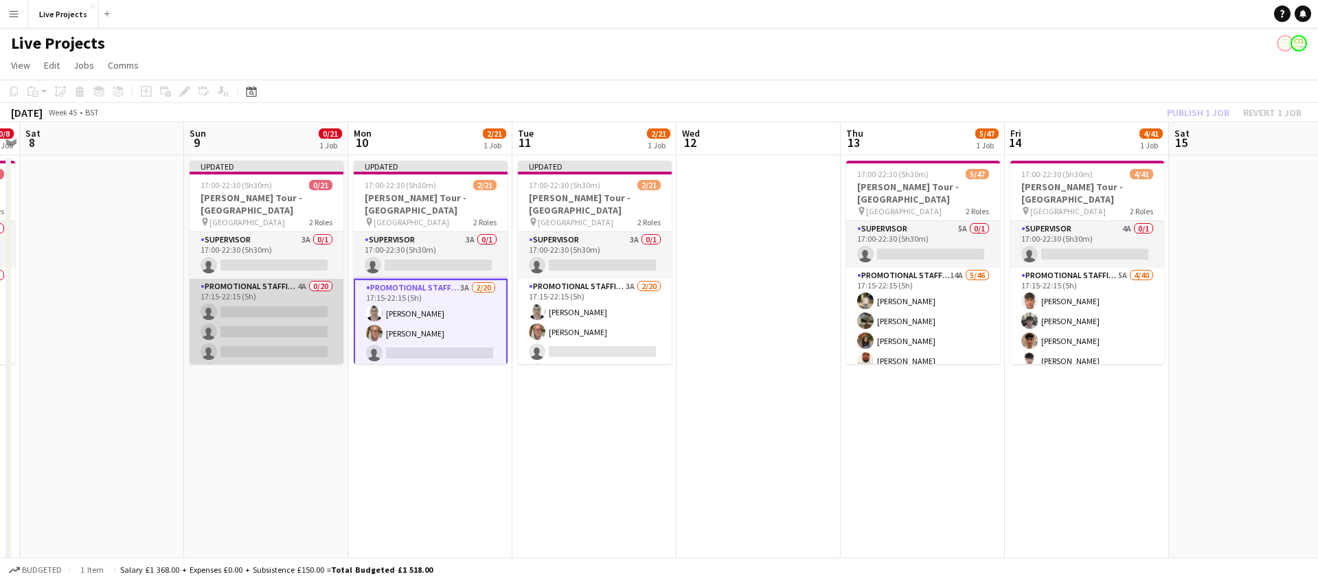
click at [262, 323] on app-card-role "Promotional Staffing (Exhibition Host) 4A 0/20 17:15-22:15 (5h) single-neutral-…" at bounding box center [266, 491] width 154 height 425
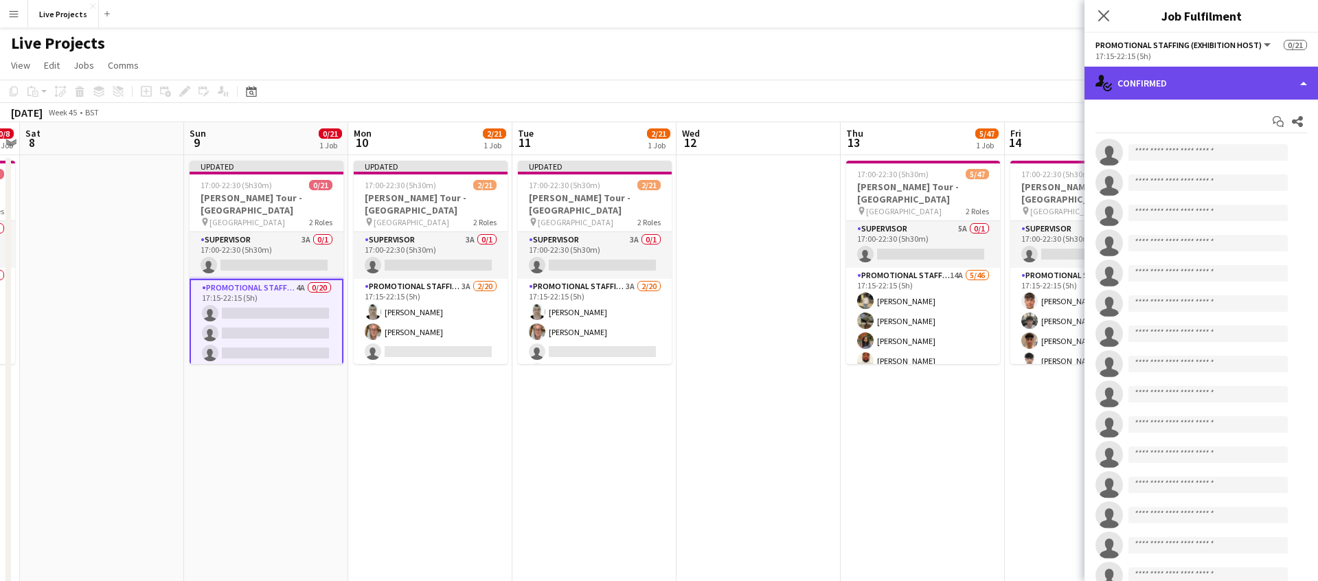
click at [1231, 93] on div "single-neutral-actions-check-2 Confirmed" at bounding box center [1200, 83] width 233 height 33
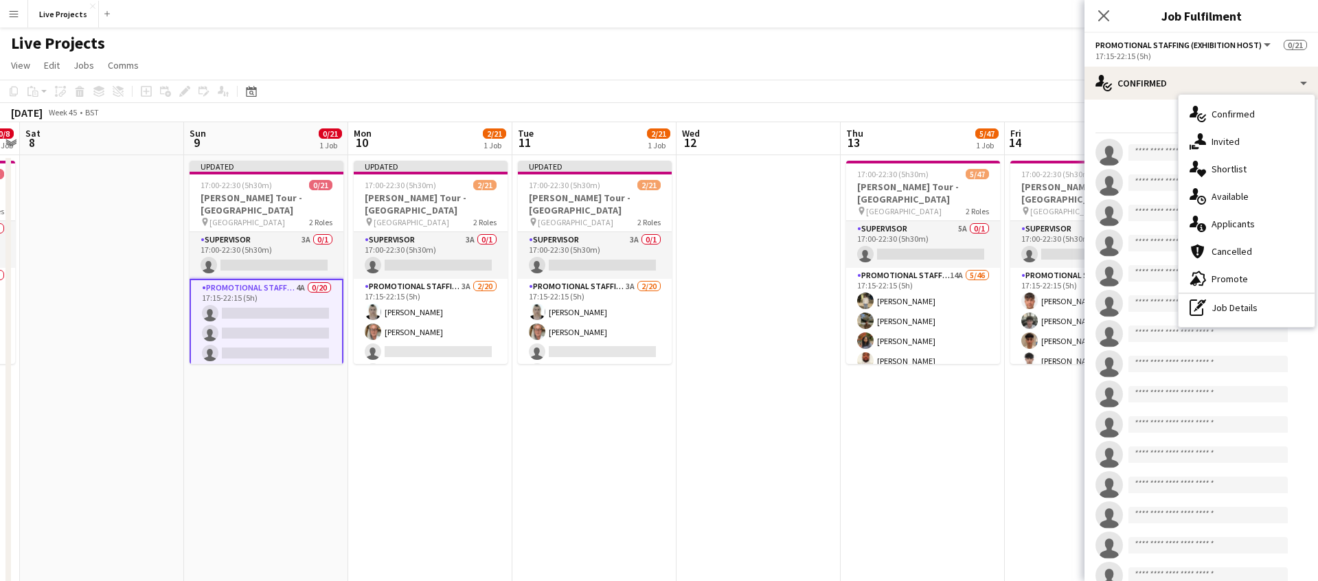
click at [1241, 229] on span "Applicants" at bounding box center [1232, 224] width 43 height 12
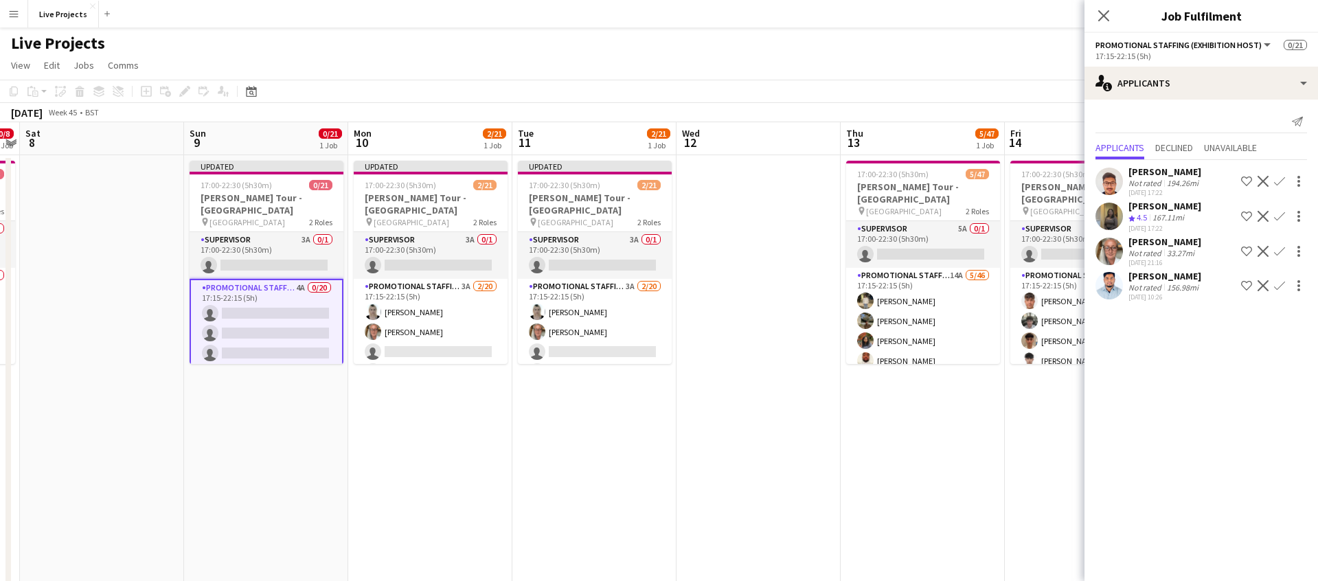
click at [1278, 248] on app-icon "Confirm" at bounding box center [1279, 251] width 11 height 11
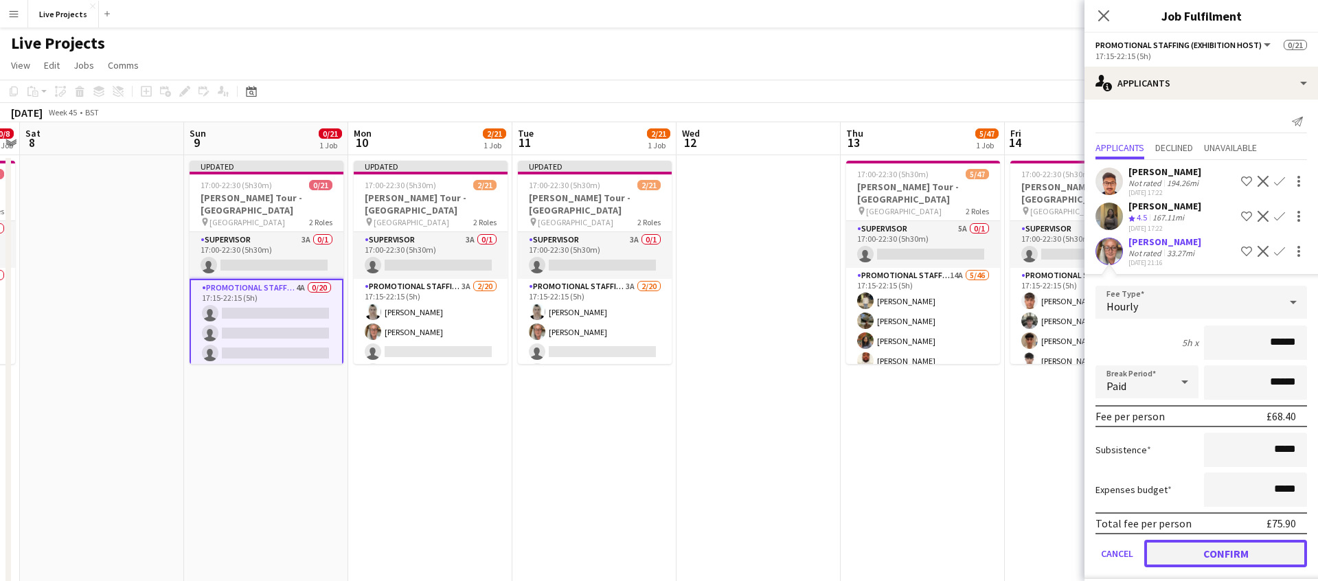
click at [1207, 553] on button "Confirm" at bounding box center [1225, 553] width 163 height 27
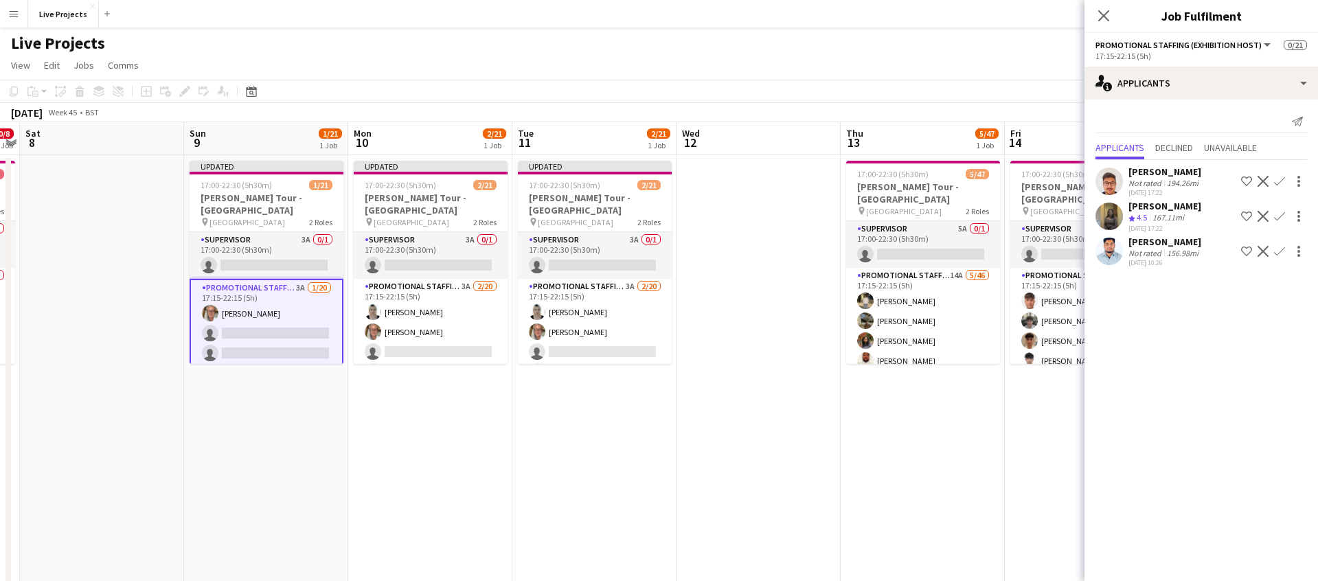
drag, startPoint x: 1101, startPoint y: 11, endPoint x: 1125, endPoint y: 38, distance: 36.4
click at [1101, 11] on icon "Close pop-in" at bounding box center [1103, 15] width 11 height 11
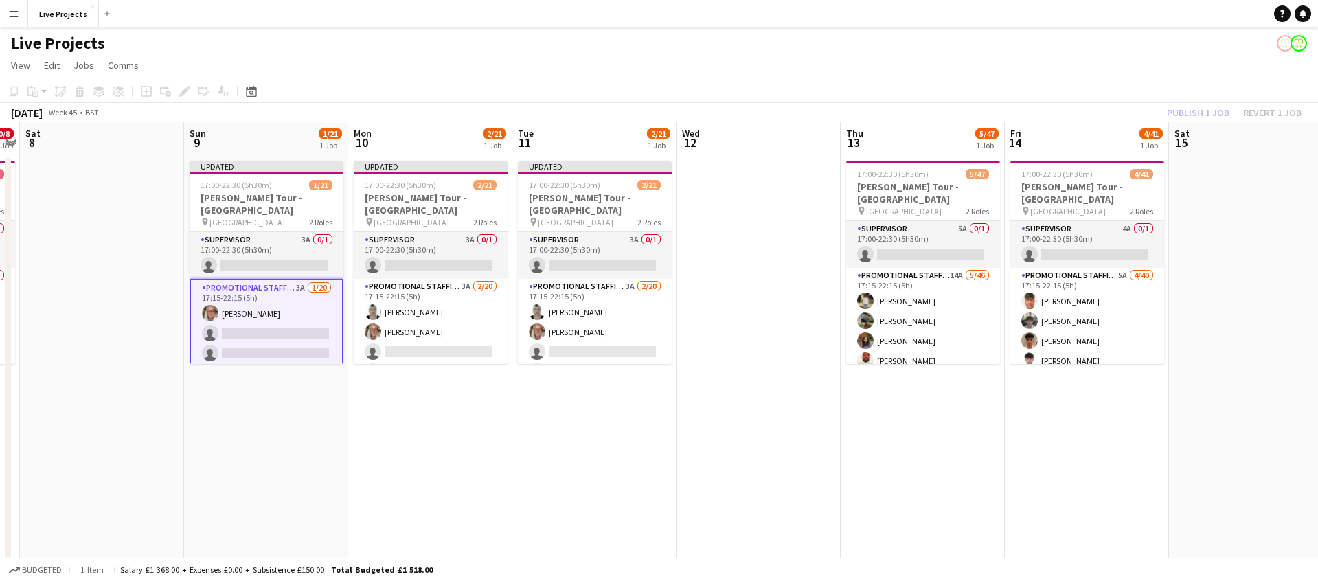
click at [1188, 104] on div "Publish 1 job Revert 1 job" at bounding box center [1234, 113] width 168 height 18
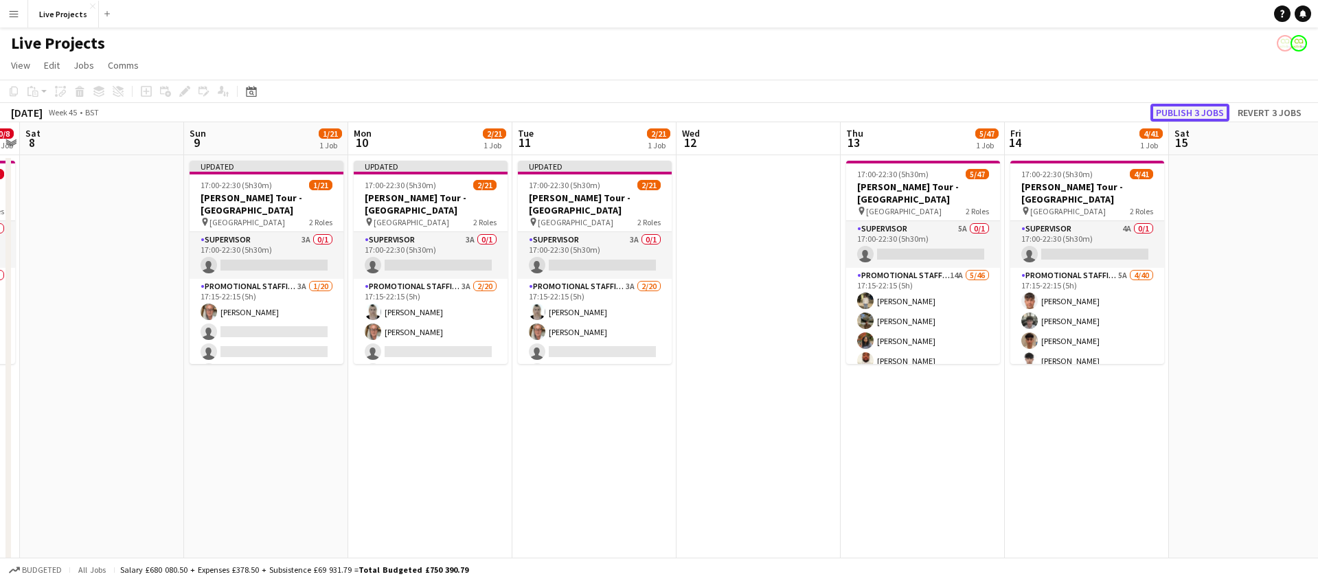
click at [1188, 104] on button "Publish 3 jobs" at bounding box center [1189, 113] width 79 height 18
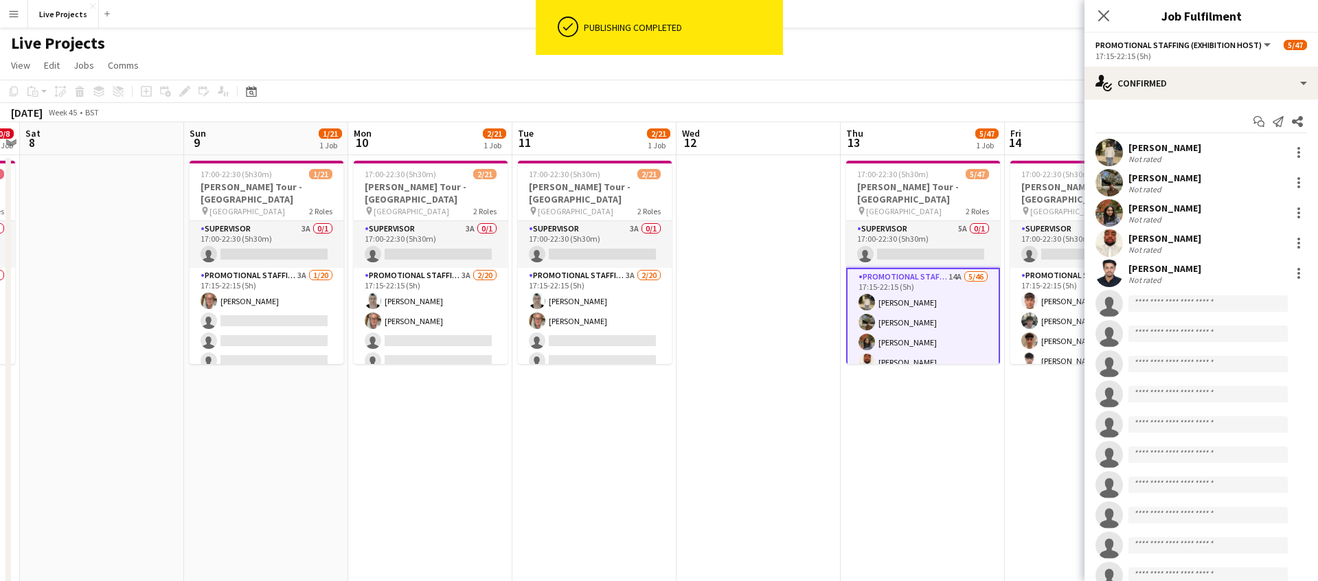
scroll to position [0, 472]
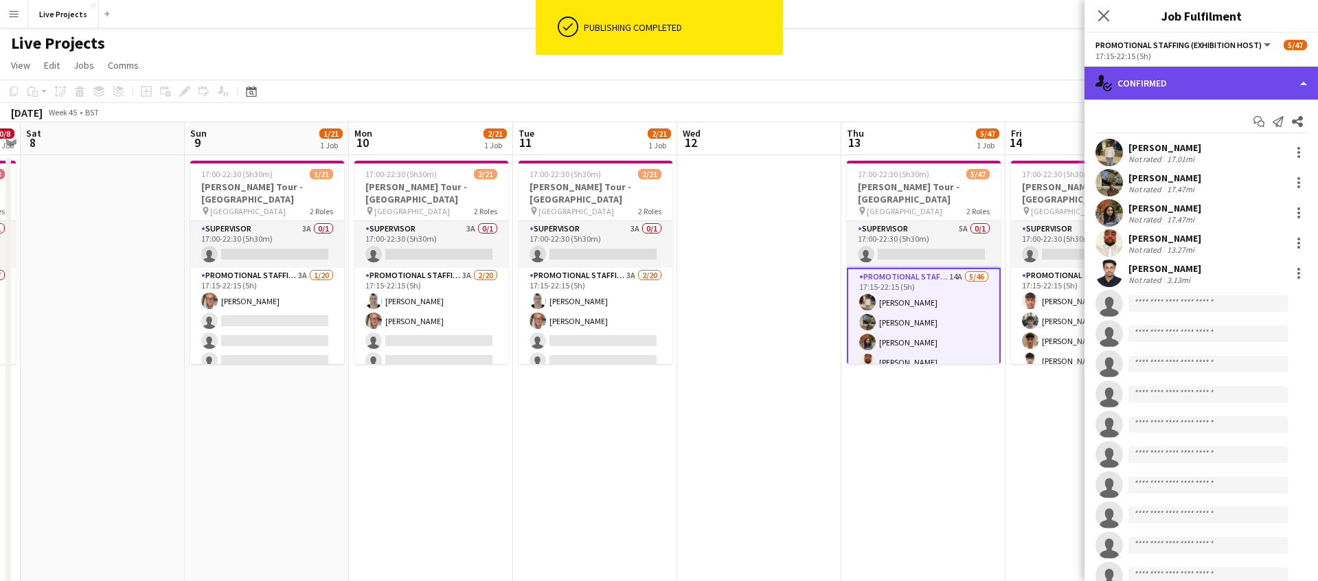
click at [1203, 80] on div "single-neutral-actions-check-2 Confirmed" at bounding box center [1200, 83] width 233 height 33
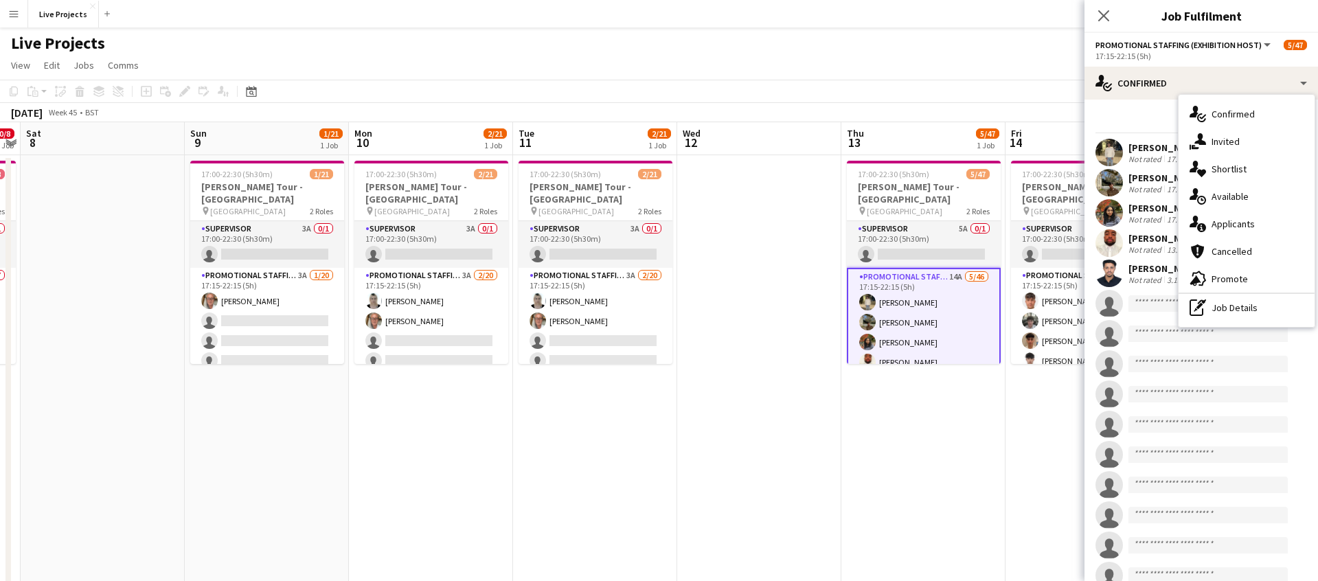
click at [1248, 216] on div "single-neutral-actions-information Applicants" at bounding box center [1246, 223] width 136 height 27
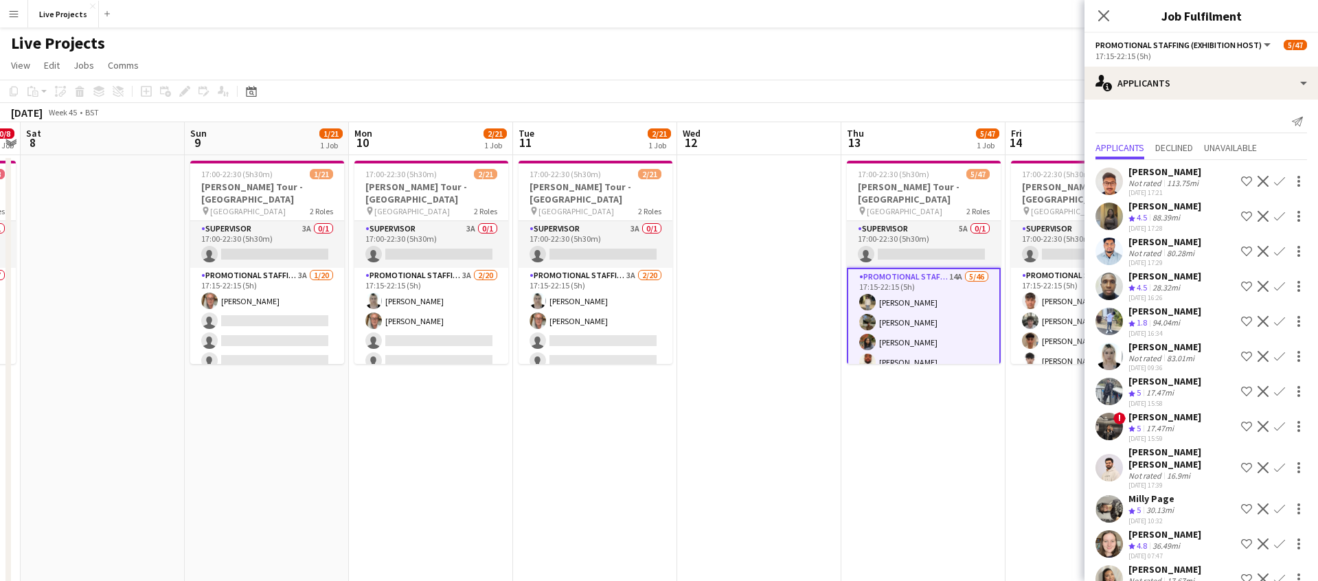
click at [1280, 284] on app-icon "Confirm" at bounding box center [1279, 286] width 11 height 11
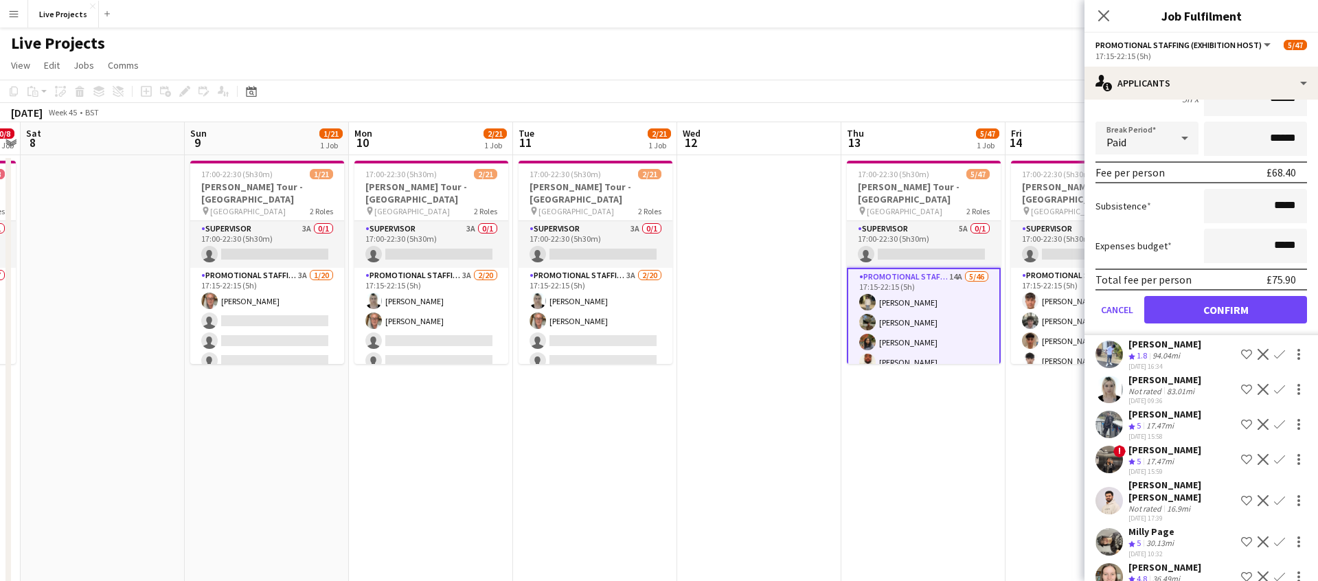
scroll to position [296, 0]
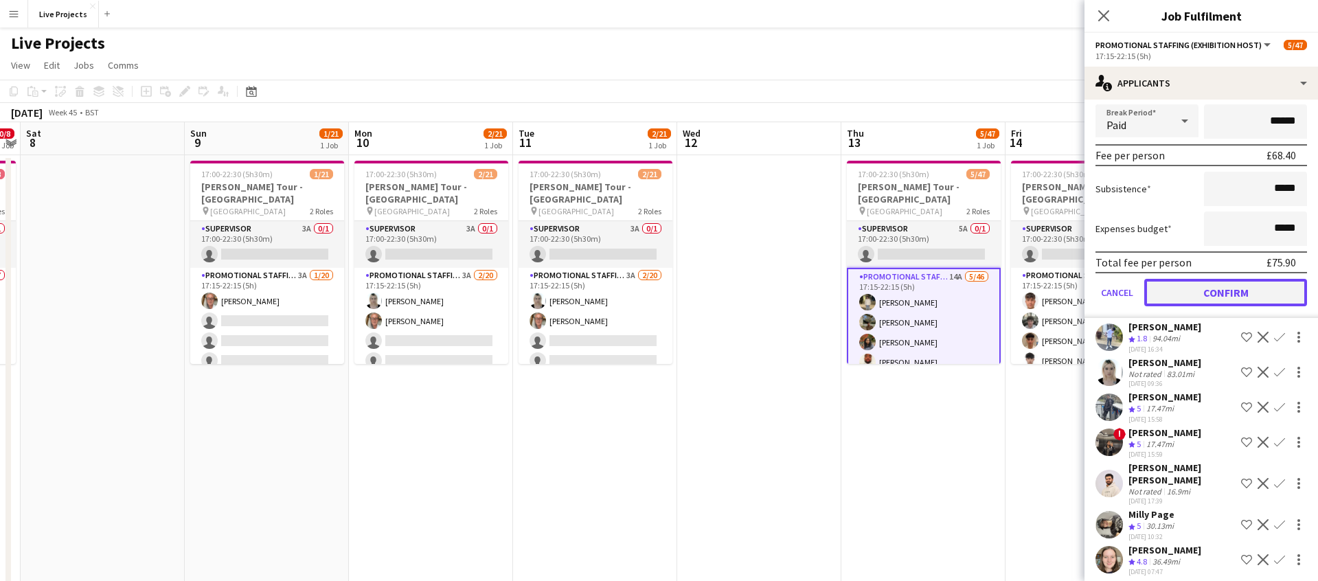
click at [1215, 295] on button "Confirm" at bounding box center [1225, 292] width 163 height 27
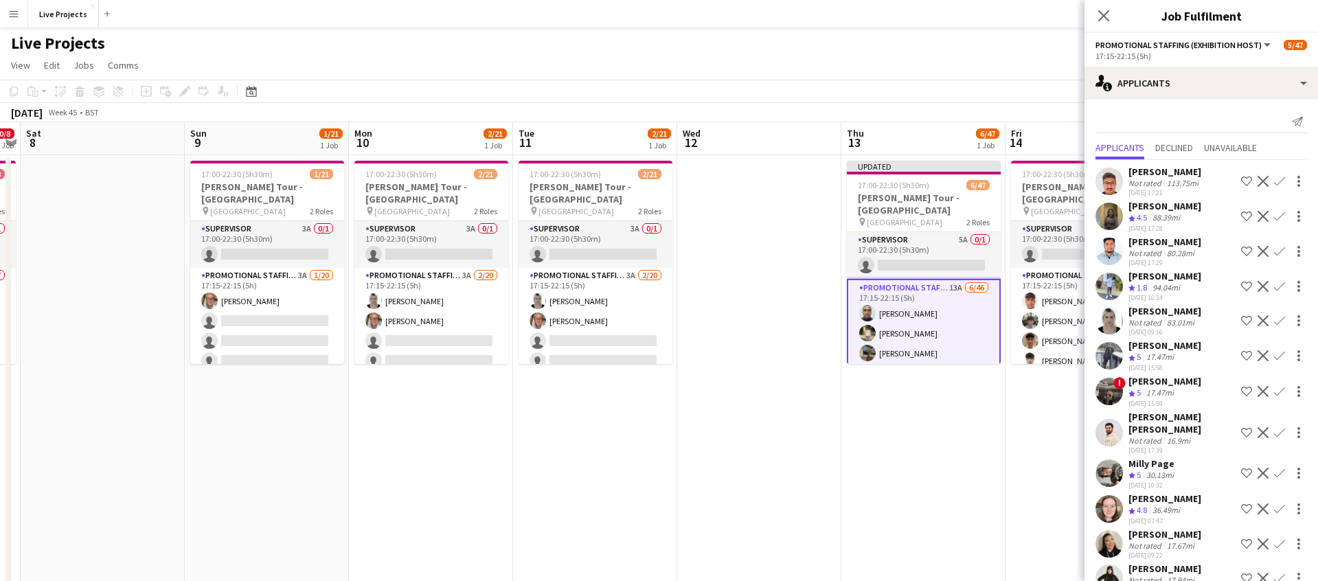
scroll to position [48, 0]
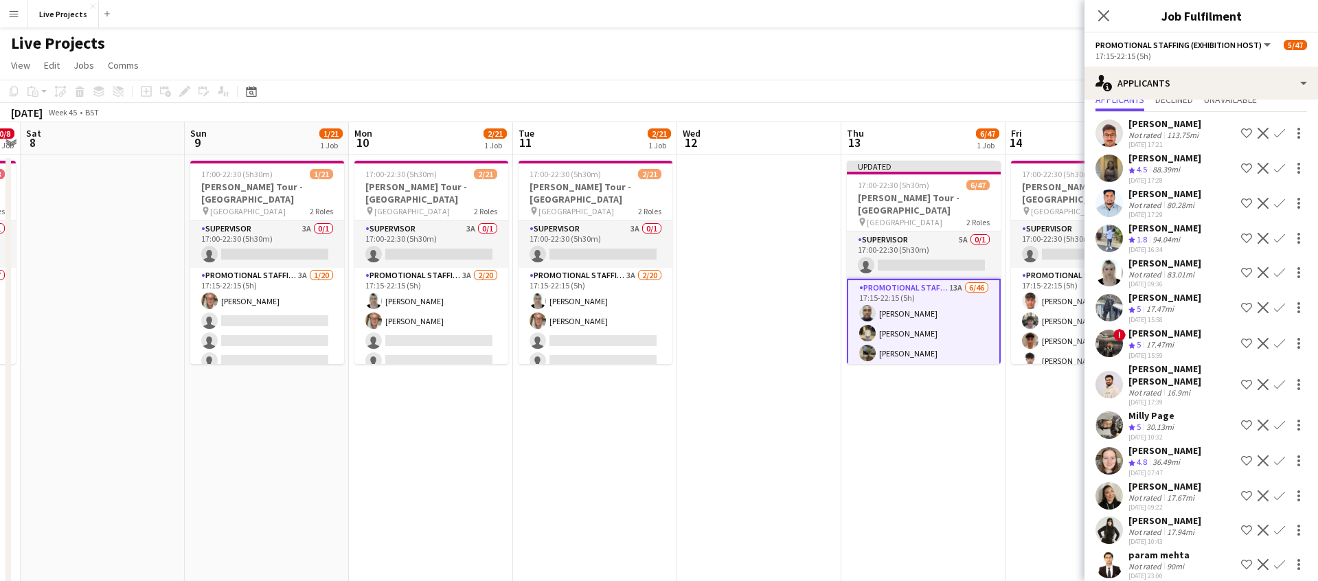
click at [1280, 525] on app-icon "Confirm" at bounding box center [1279, 530] width 11 height 11
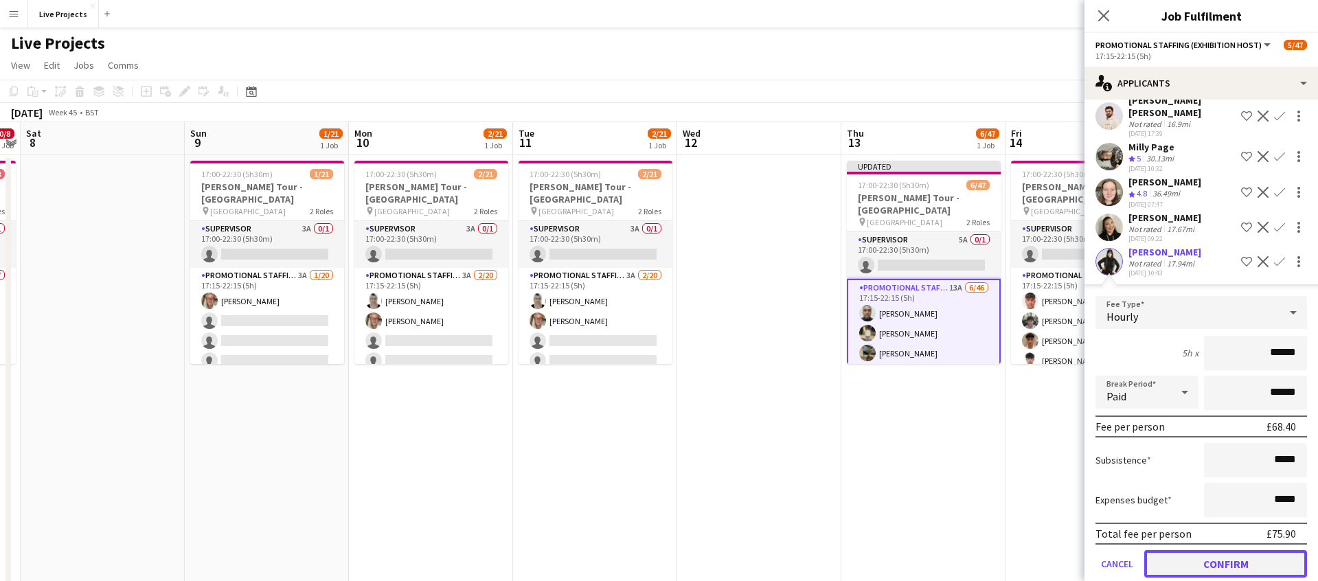
click at [1252, 555] on button "Confirm" at bounding box center [1225, 563] width 163 height 27
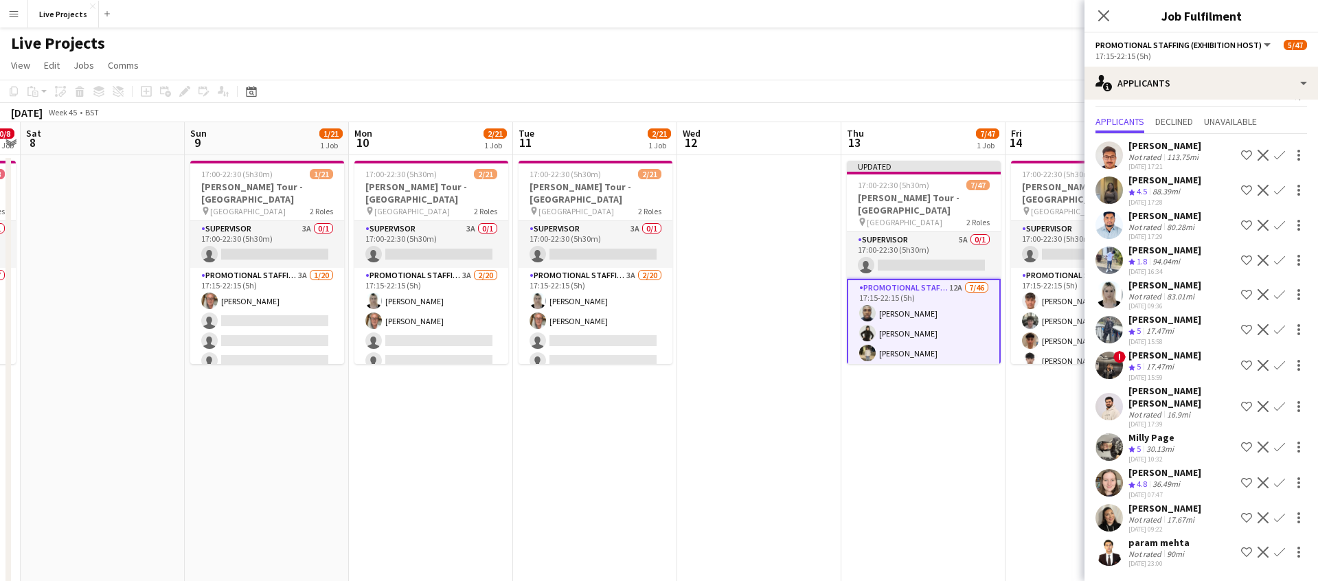
scroll to position [14, 0]
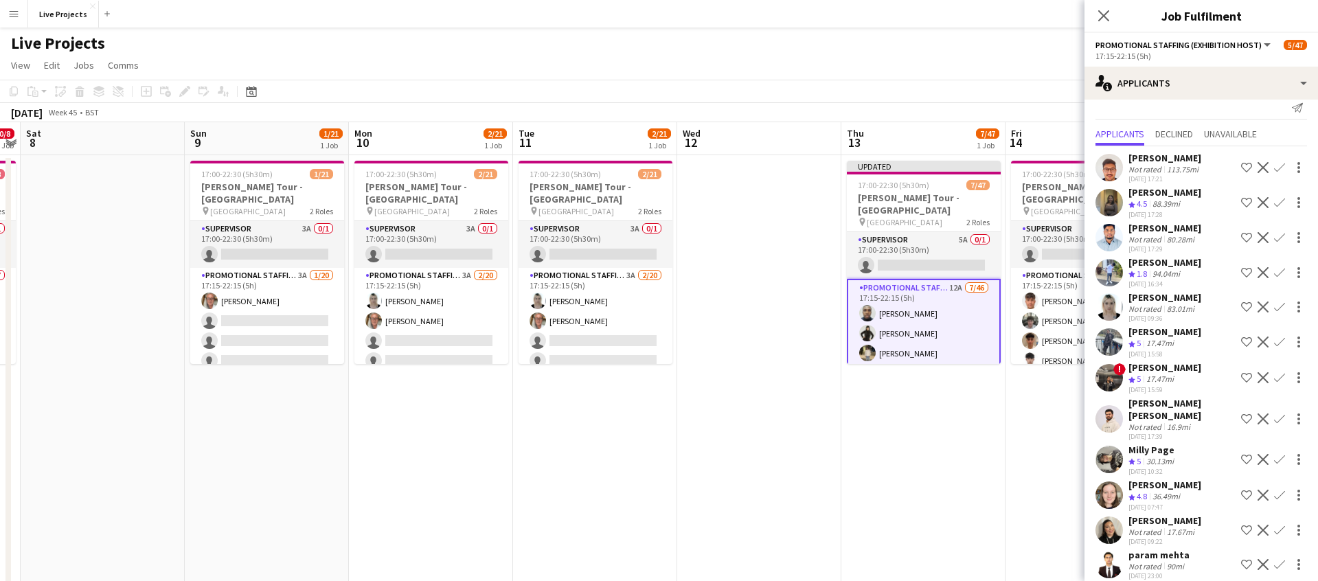
click at [1280, 525] on app-icon "Confirm" at bounding box center [1279, 530] width 11 height 11
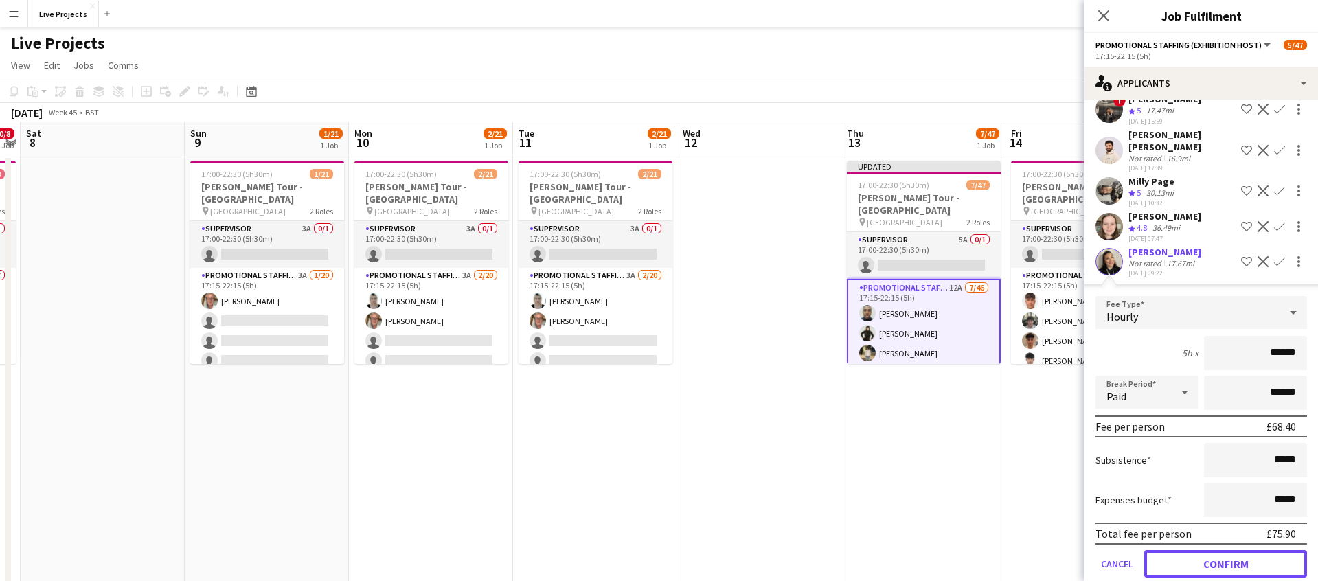
drag, startPoint x: 1208, startPoint y: 550, endPoint x: 1219, endPoint y: 549, distance: 11.1
click at [1208, 550] on button "Confirm" at bounding box center [1225, 563] width 163 height 27
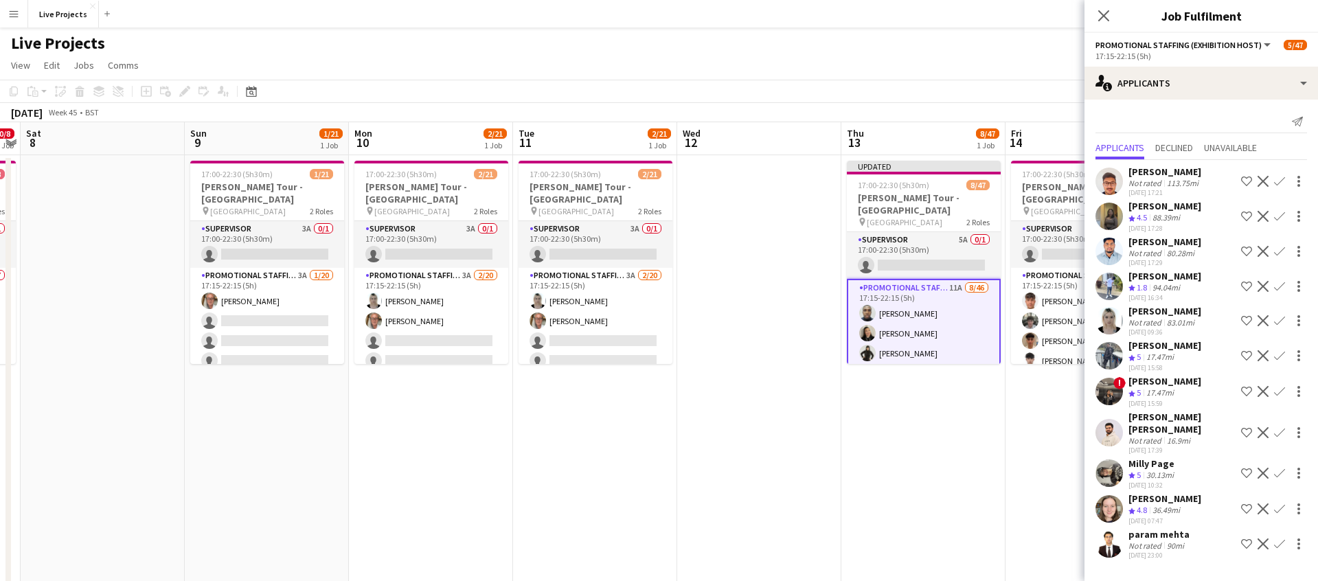
scroll to position [0, 0]
click at [1281, 503] on app-icon "Confirm" at bounding box center [1279, 508] width 11 height 11
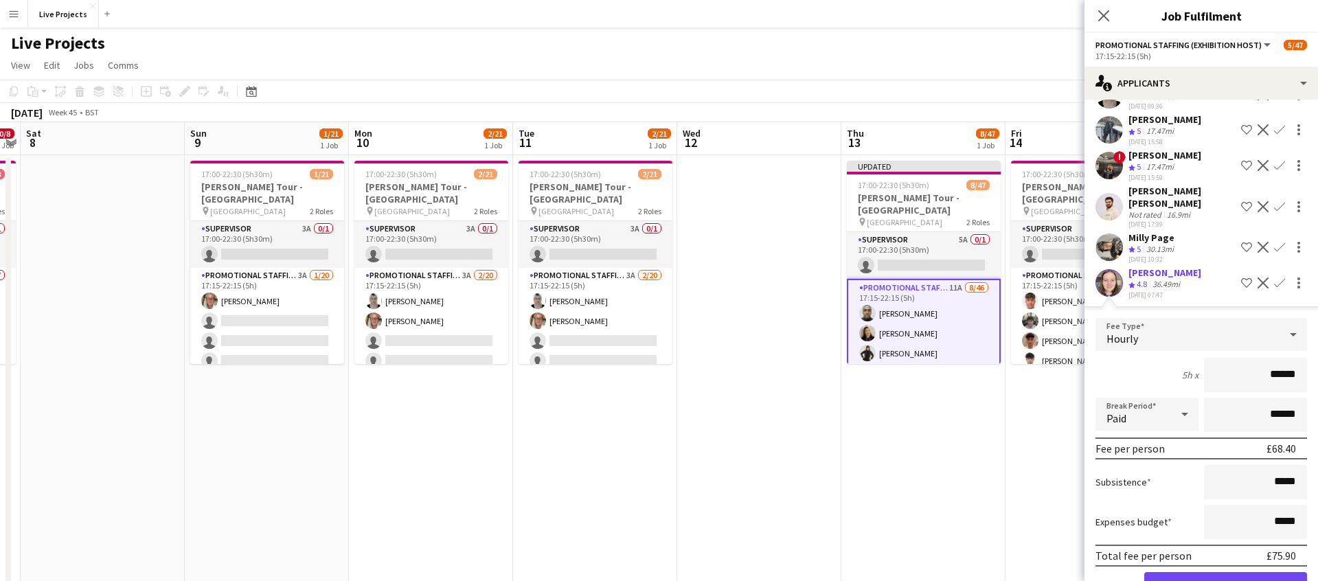
scroll to position [227, 0]
click at [1217, 571] on button "Confirm" at bounding box center [1225, 584] width 163 height 27
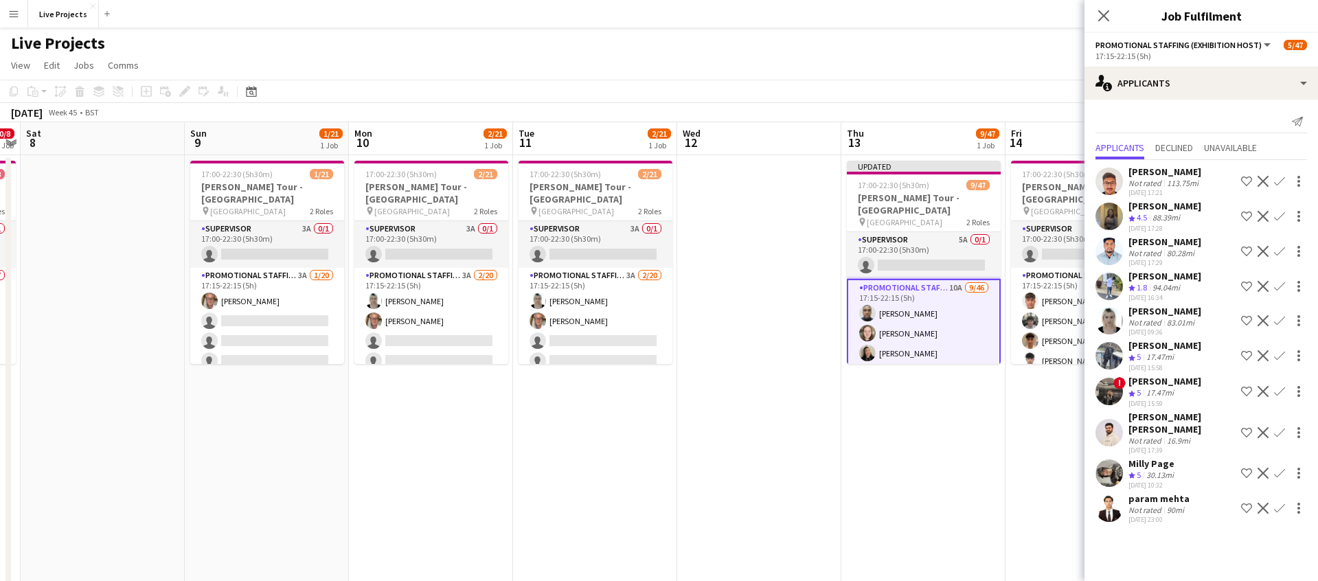
scroll to position [0, 0]
drag, startPoint x: 1278, startPoint y: 423, endPoint x: 1278, endPoint y: 440, distance: 17.2
click at [1278, 427] on app-icon "Confirm" at bounding box center [1279, 432] width 11 height 11
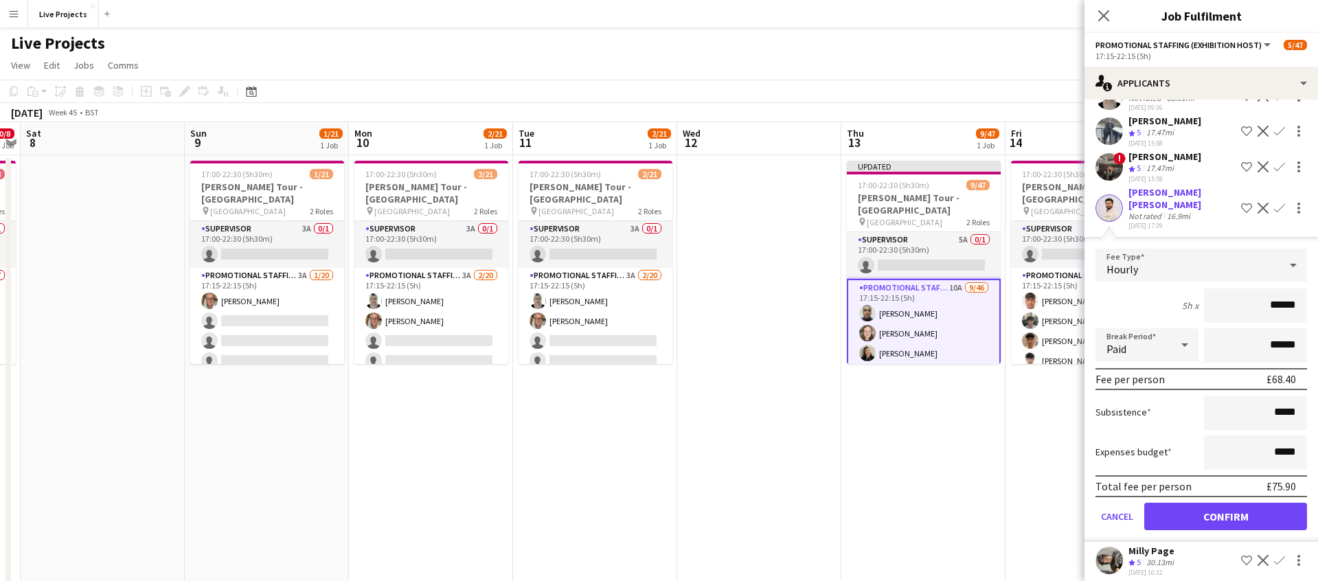
scroll to position [245, 0]
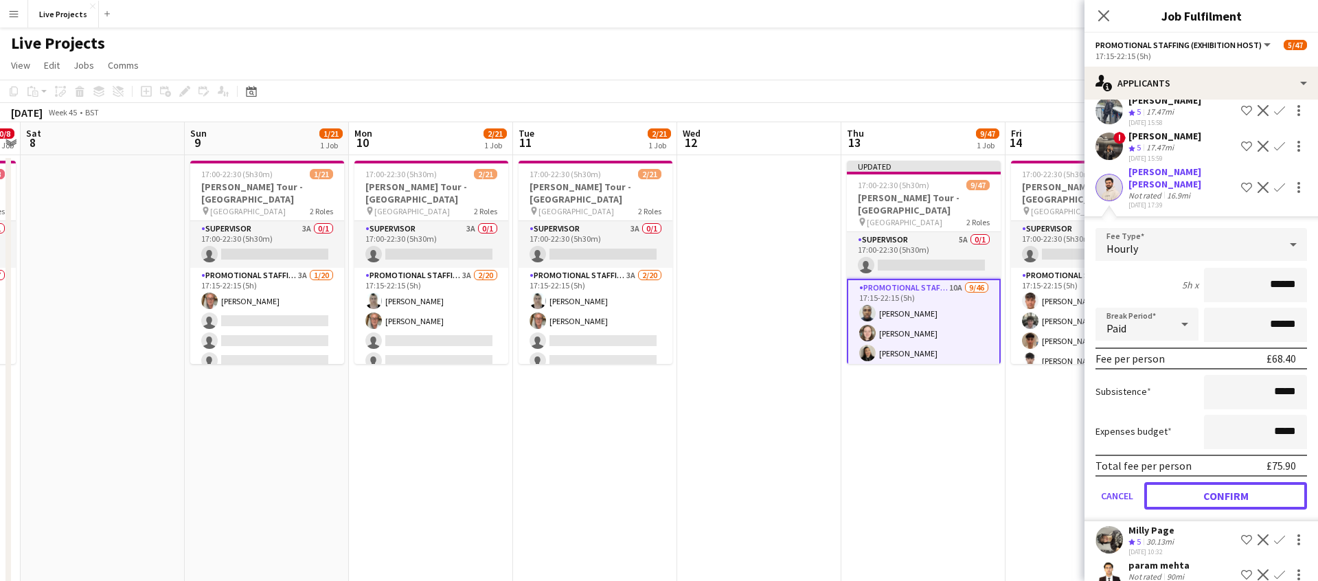
drag, startPoint x: 1218, startPoint y: 484, endPoint x: 1223, endPoint y: 490, distance: 8.3
click at [1218, 484] on button "Confirm" at bounding box center [1225, 495] width 163 height 27
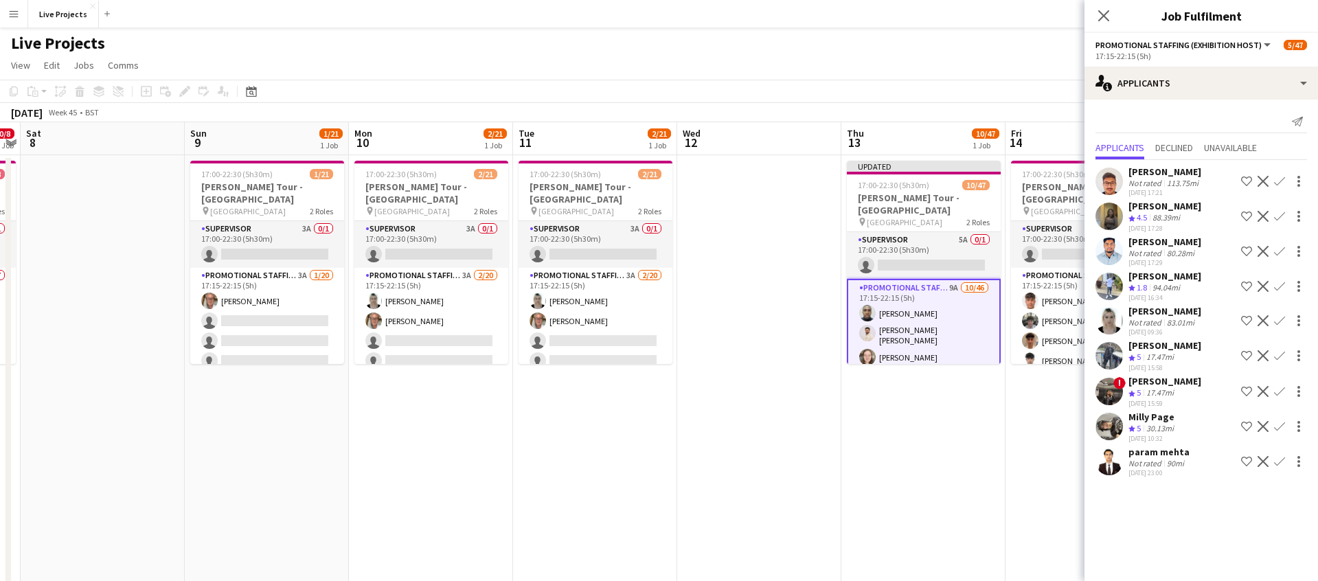
scroll to position [0, 0]
click at [1280, 424] on app-icon "Confirm" at bounding box center [1279, 426] width 11 height 11
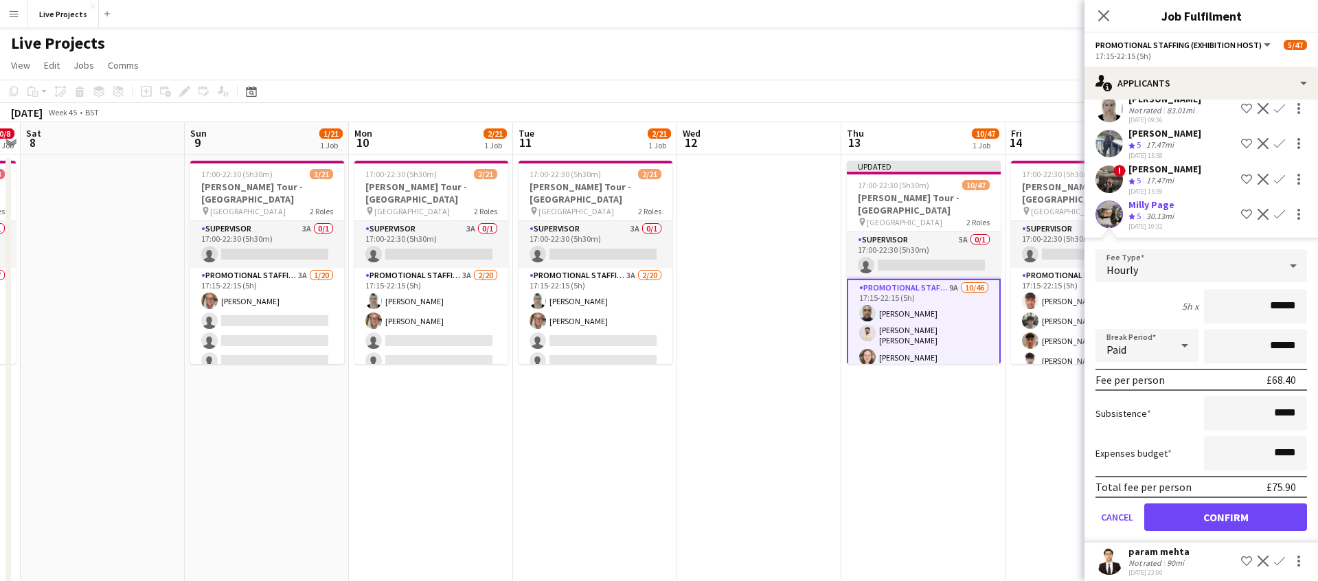
scroll to position [222, 0]
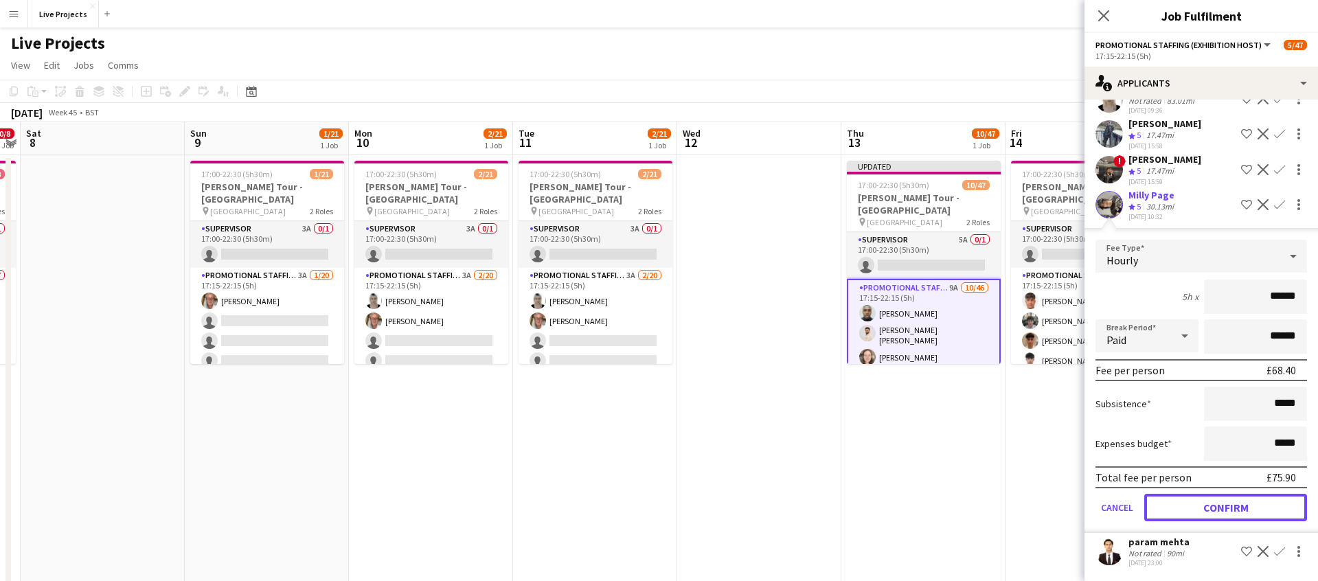
drag, startPoint x: 1230, startPoint y: 505, endPoint x: 1239, endPoint y: 516, distance: 13.6
click at [1230, 505] on button "Confirm" at bounding box center [1225, 507] width 163 height 27
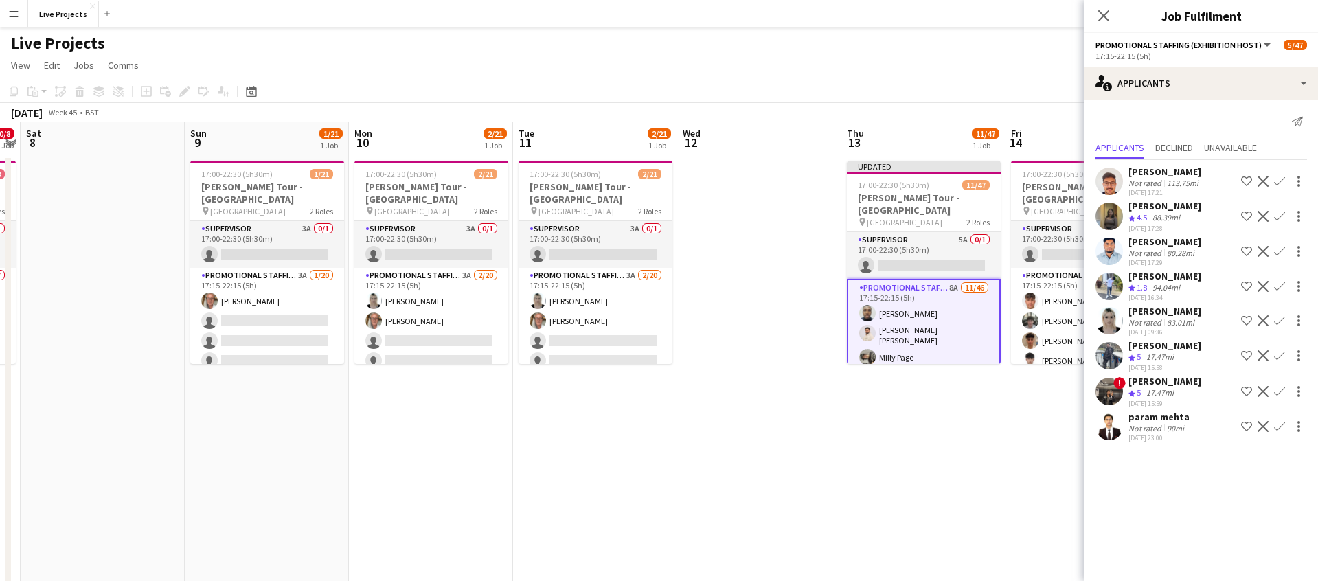
scroll to position [0, 0]
drag, startPoint x: 1280, startPoint y: 390, endPoint x: 1276, endPoint y: 404, distance: 15.2
click at [1280, 390] on app-icon "Confirm" at bounding box center [1279, 391] width 11 height 11
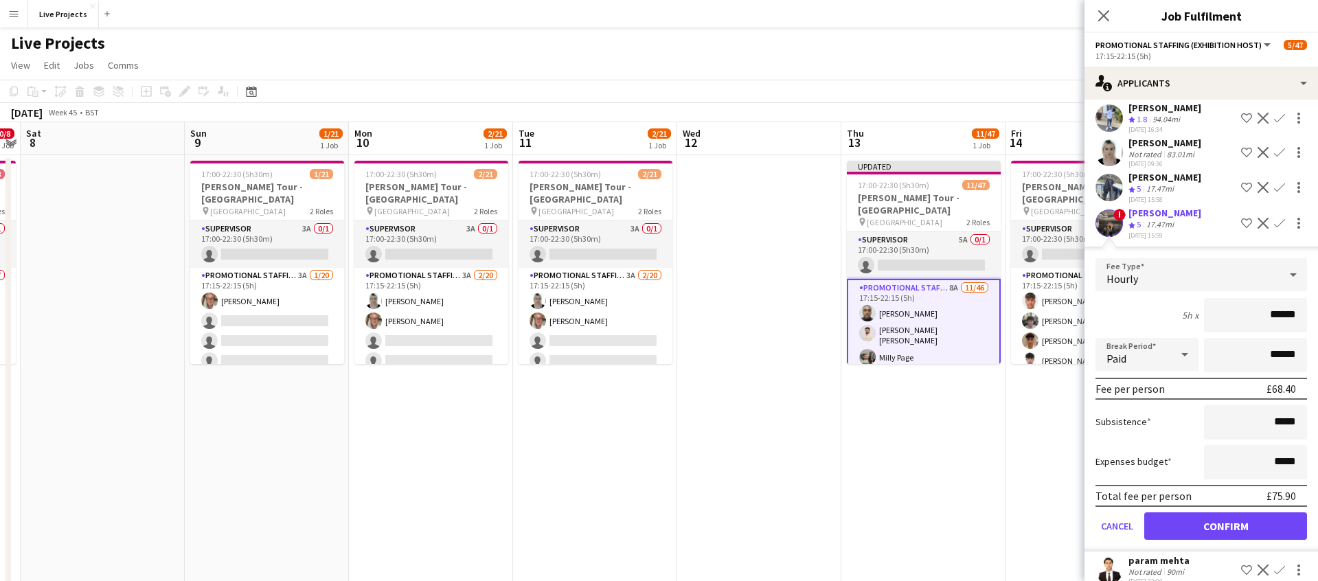
scroll to position [186, 0]
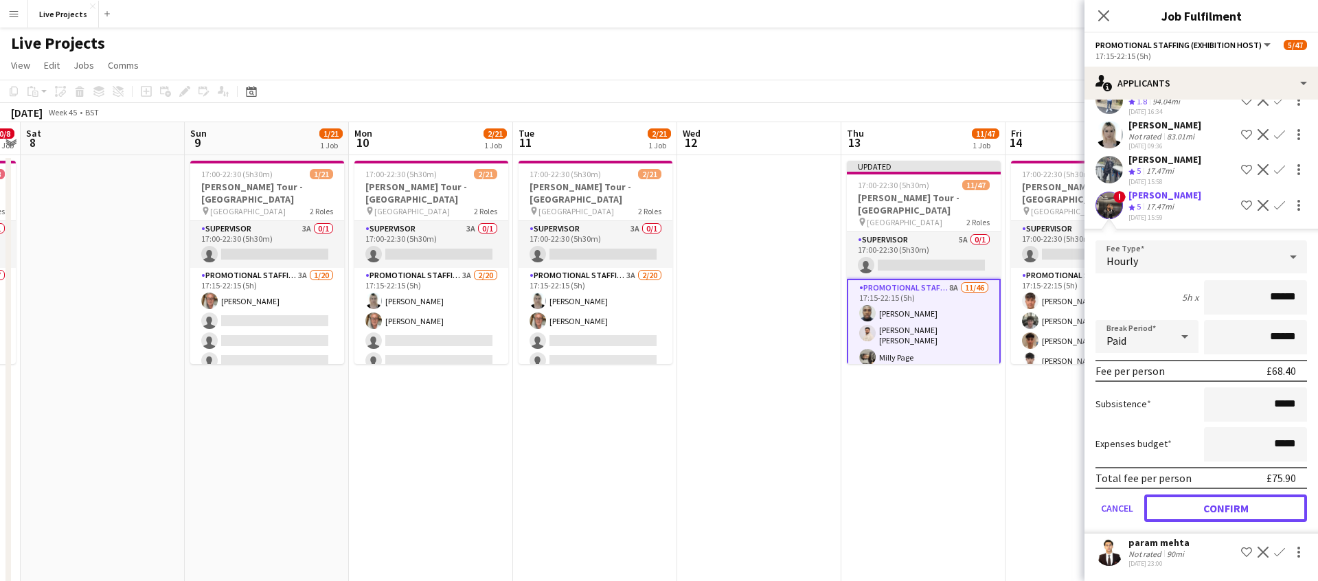
click at [1230, 505] on button "Confirm" at bounding box center [1225, 507] width 163 height 27
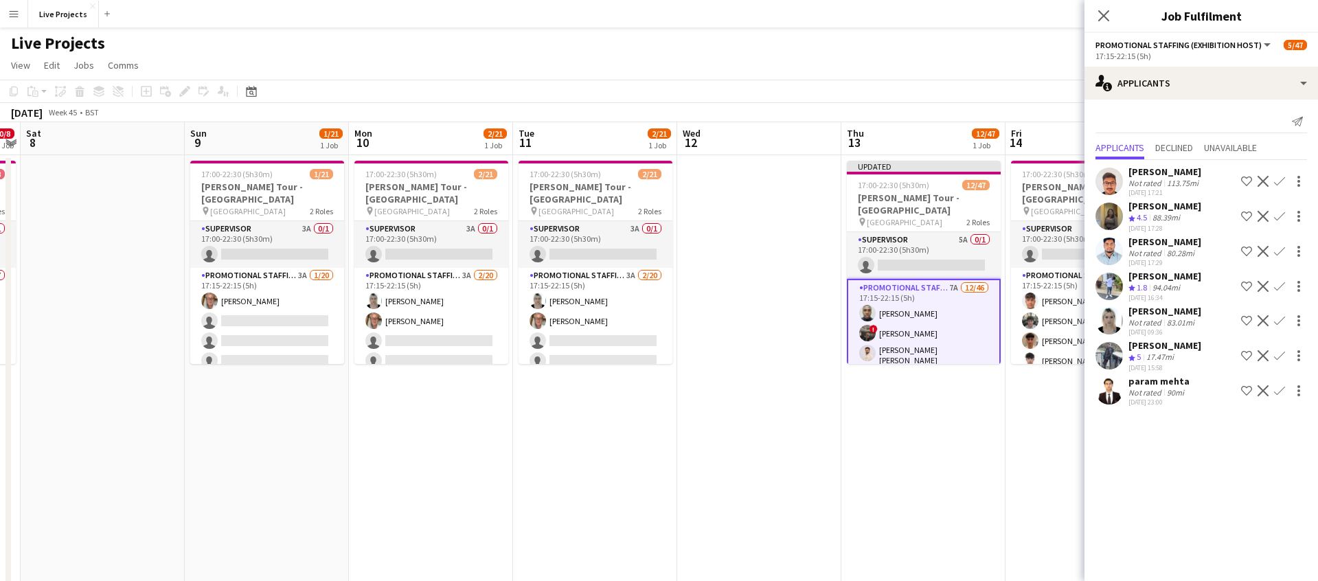
scroll to position [0, 0]
drag, startPoint x: 1280, startPoint y: 352, endPoint x: 1280, endPoint y: 372, distance: 19.9
click at [1280, 353] on app-icon "Confirm" at bounding box center [1279, 355] width 11 height 11
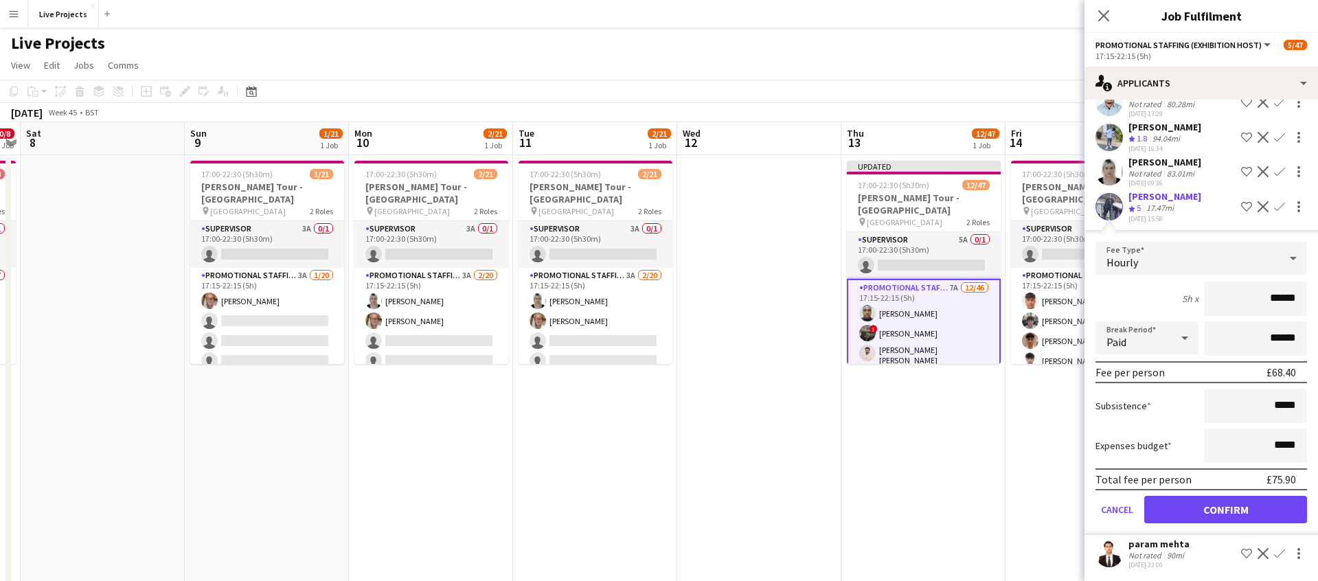
scroll to position [151, 0]
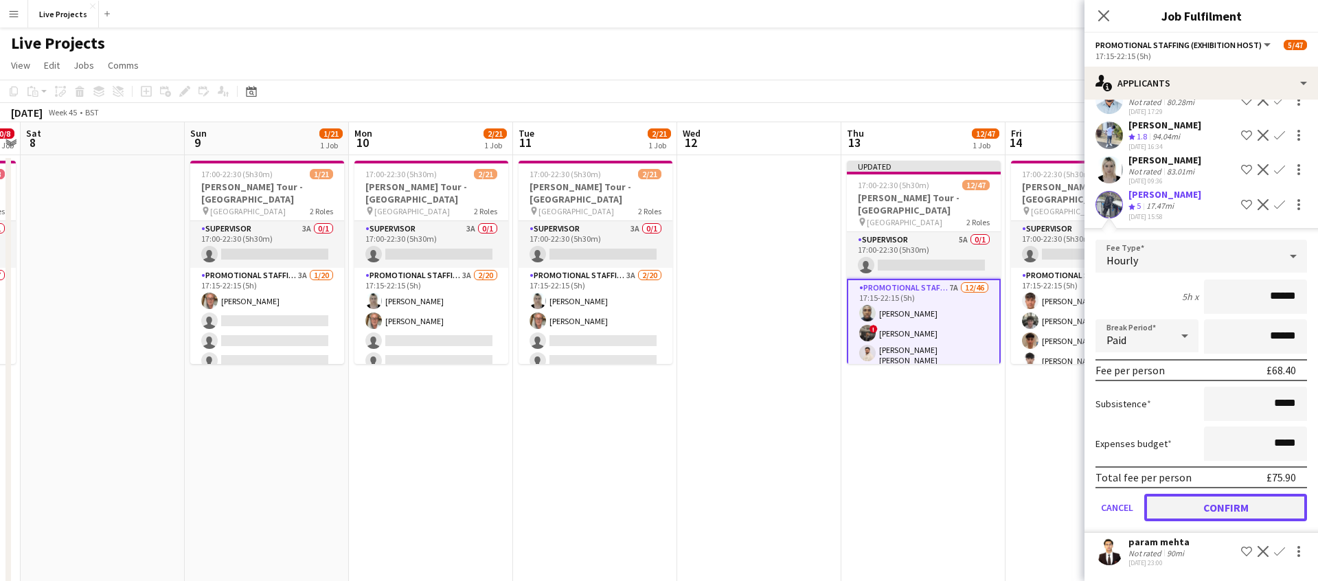
click at [1237, 502] on button "Confirm" at bounding box center [1225, 507] width 163 height 27
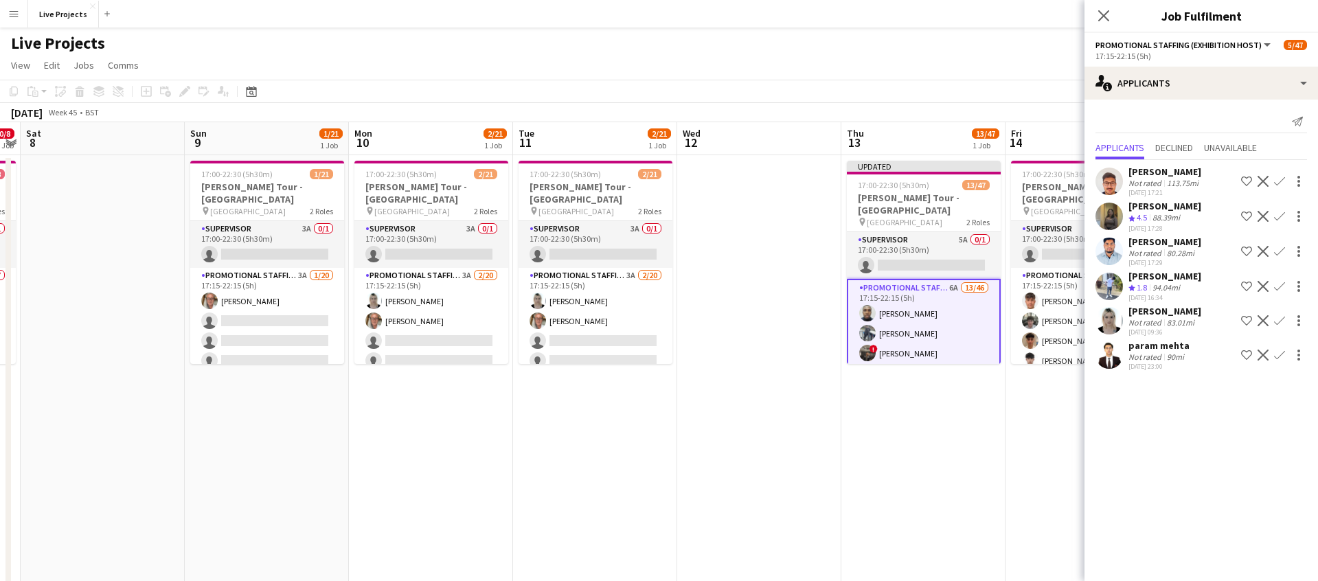
scroll to position [0, 0]
click at [1107, 12] on icon at bounding box center [1103, 15] width 11 height 11
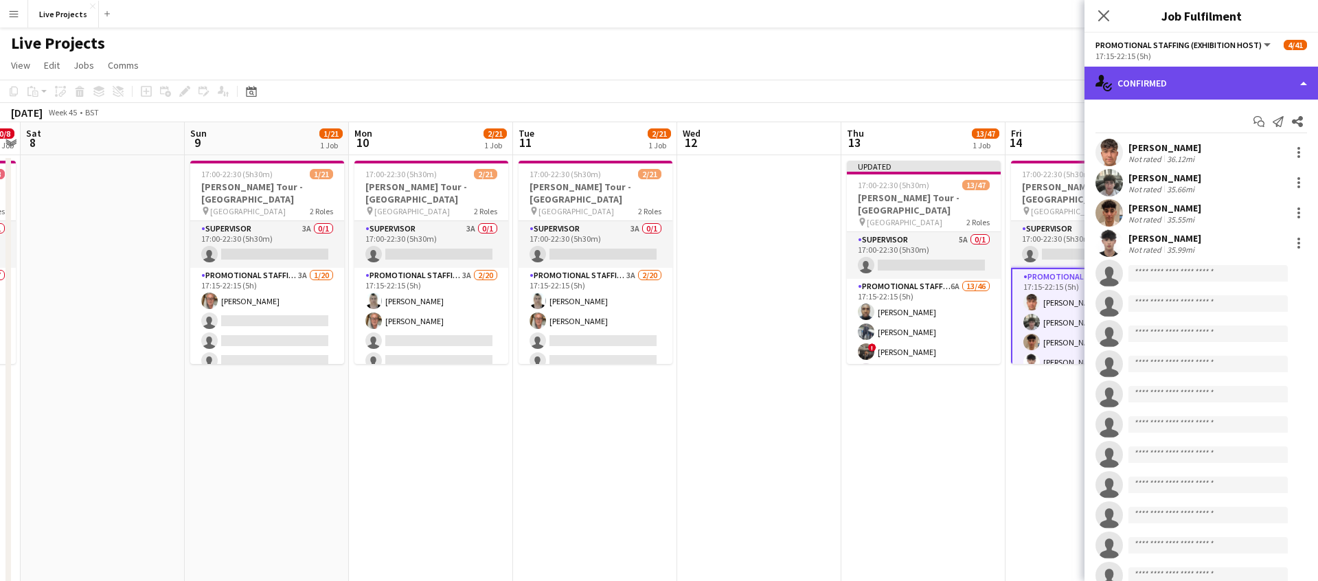
click at [1241, 79] on div "single-neutral-actions-check-2 Confirmed" at bounding box center [1200, 83] width 233 height 33
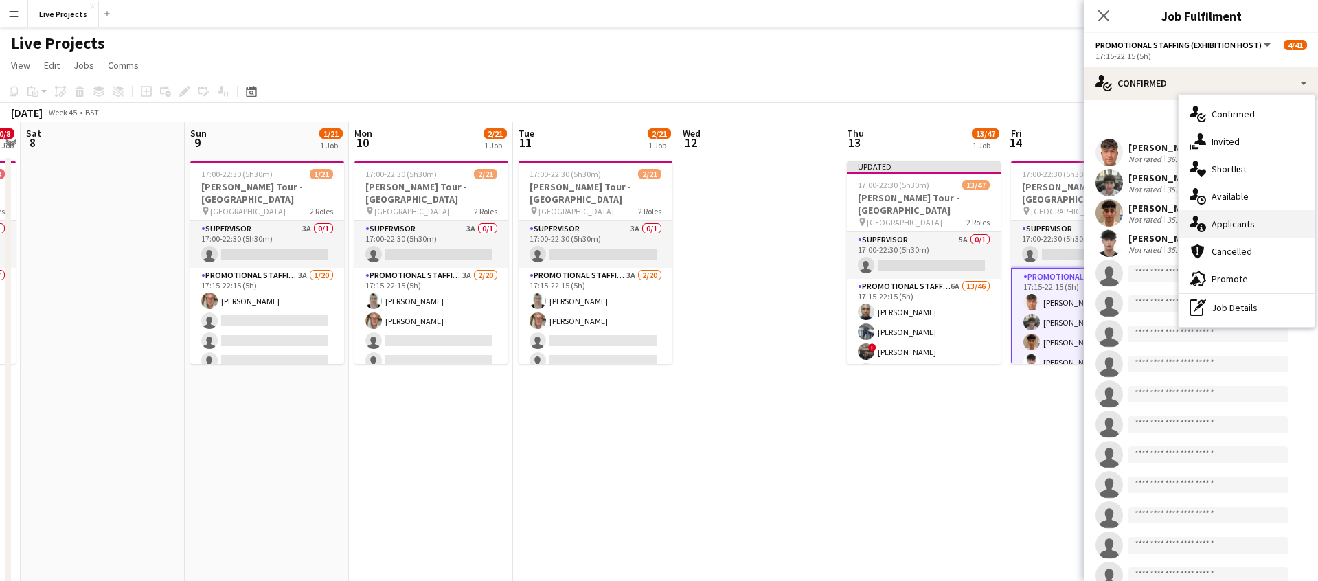
click at [1243, 226] on span "Applicants" at bounding box center [1232, 224] width 43 height 12
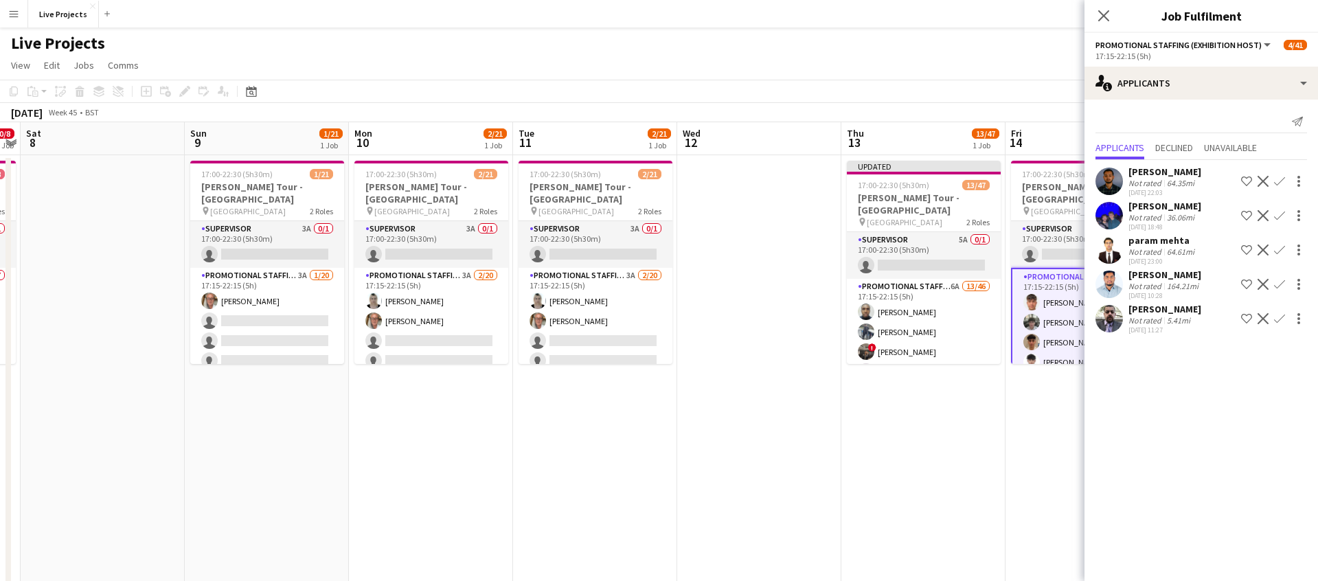
click at [1280, 315] on app-icon "Confirm" at bounding box center [1279, 318] width 11 height 11
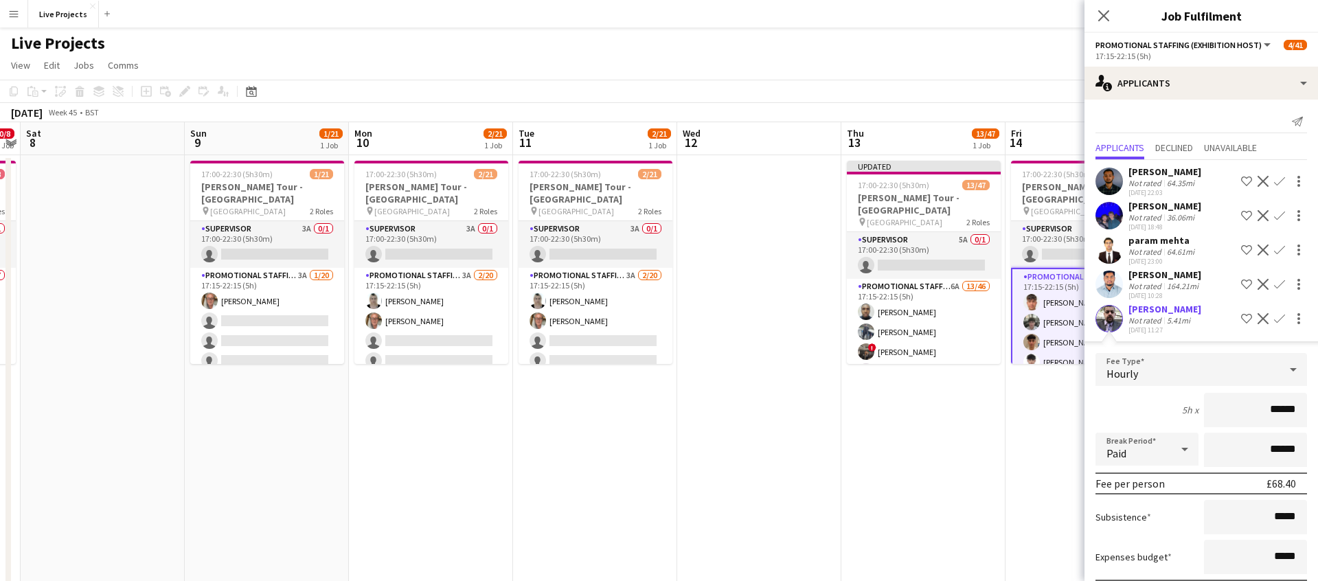
scroll to position [79, 0]
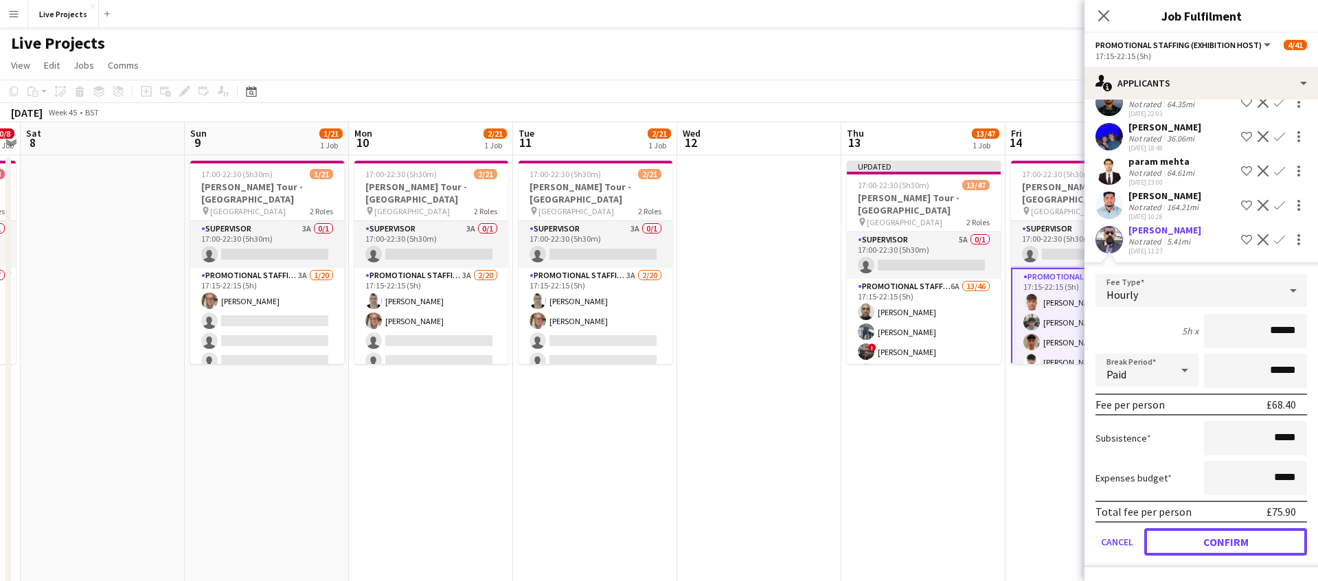
click at [1245, 535] on button "Confirm" at bounding box center [1225, 541] width 163 height 27
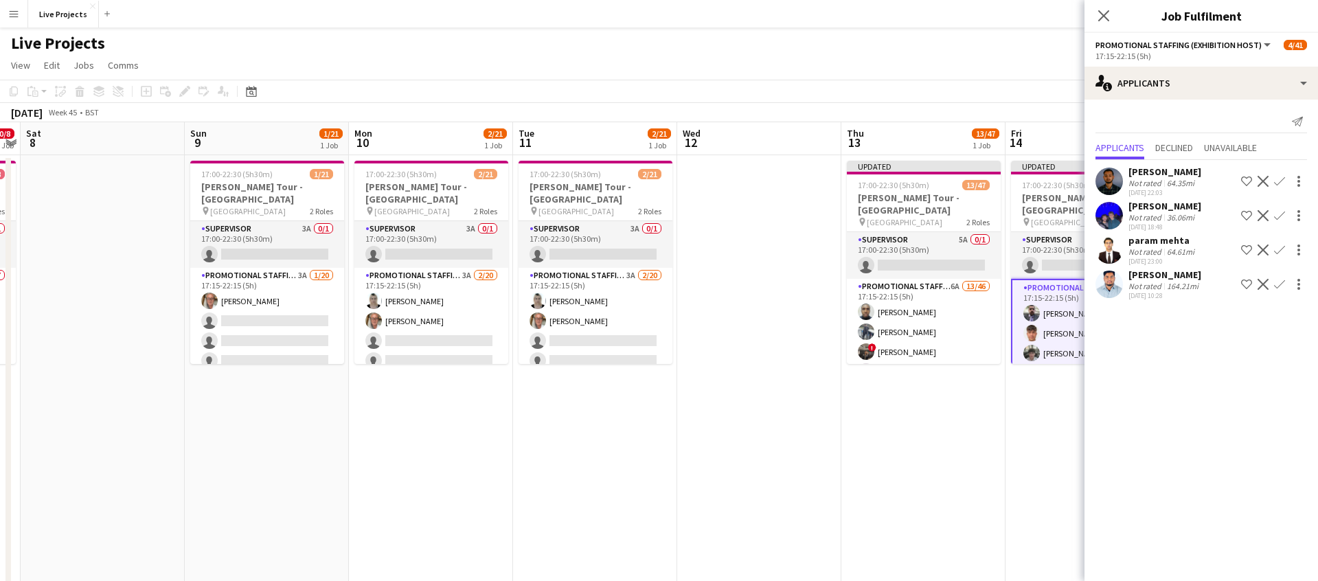
scroll to position [0, 0]
click at [1281, 214] on app-icon "Confirm" at bounding box center [1279, 215] width 11 height 11
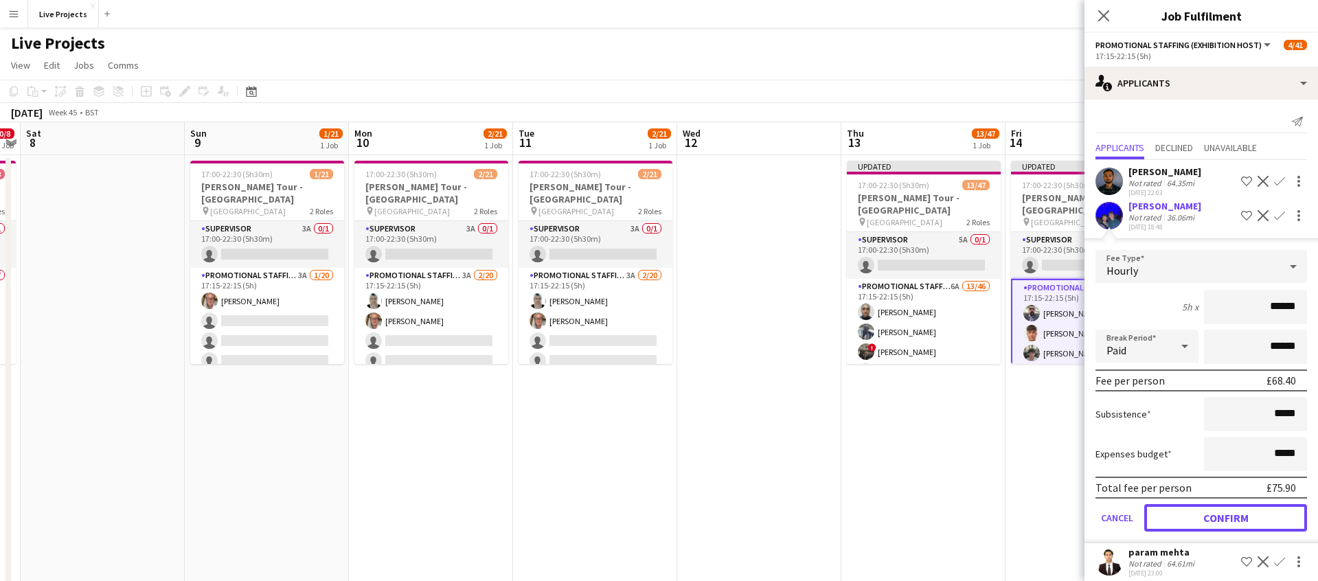
drag, startPoint x: 1237, startPoint y: 522, endPoint x: 1236, endPoint y: 512, distance: 11.0
click at [1236, 522] on button "Confirm" at bounding box center [1225, 517] width 163 height 27
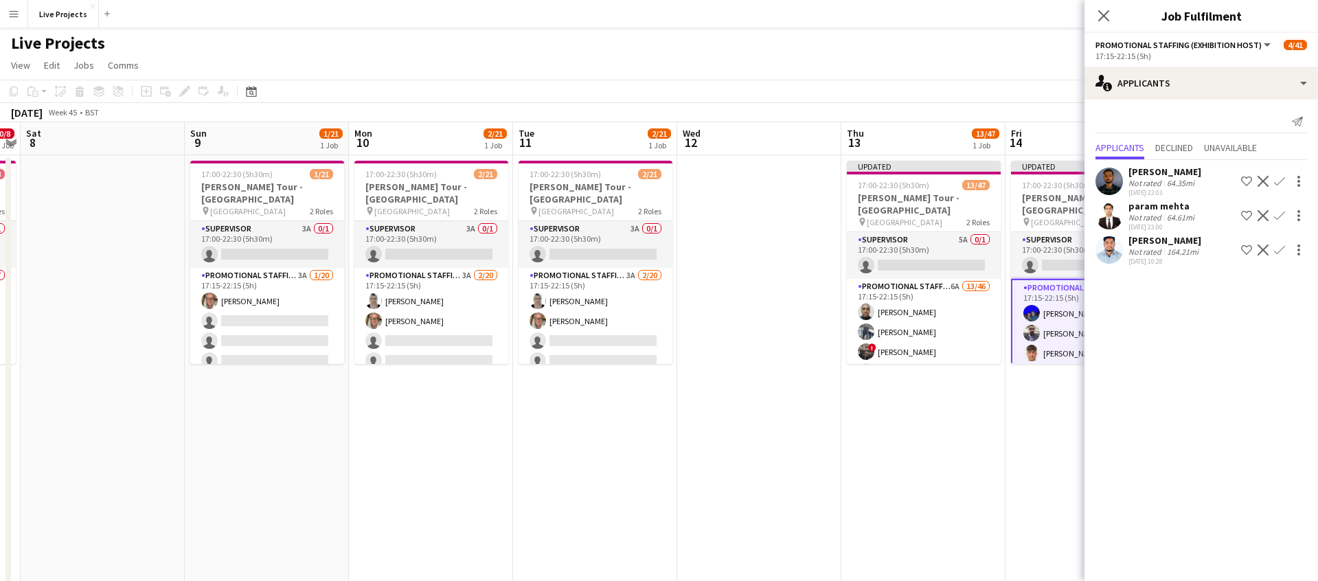
drag, startPoint x: 1281, startPoint y: 178, endPoint x: 1278, endPoint y: 188, distance: 10.7
click at [1281, 179] on app-icon "Confirm" at bounding box center [1279, 181] width 11 height 11
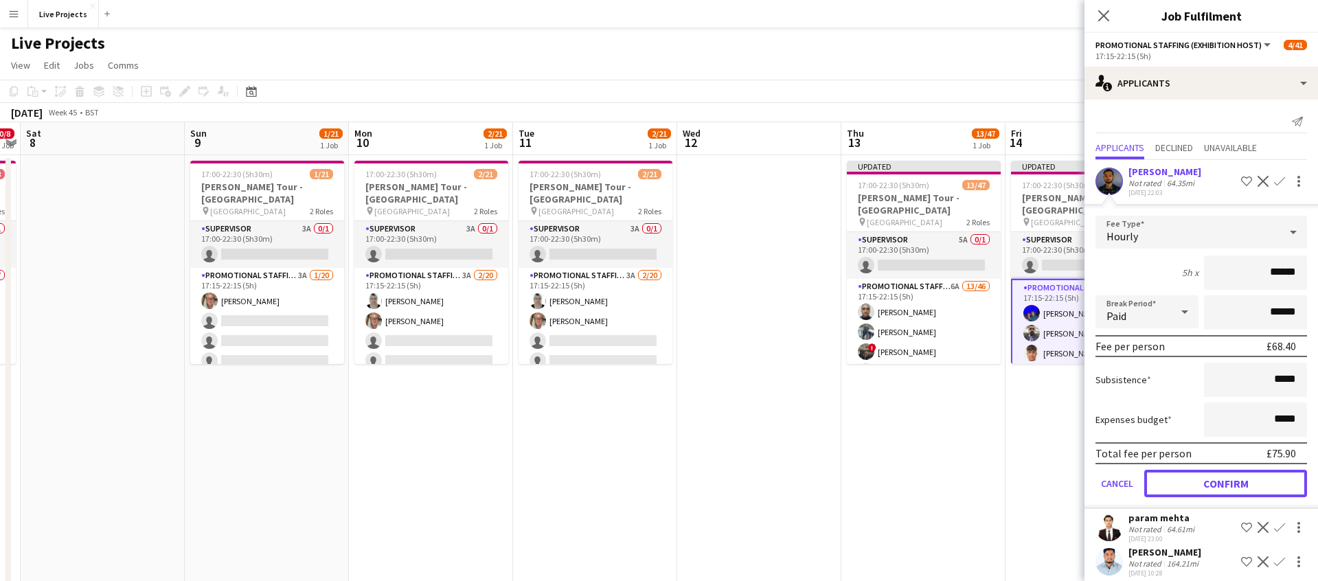
drag, startPoint x: 1230, startPoint y: 475, endPoint x: 1226, endPoint y: 435, distance: 40.0
click at [1230, 474] on button "Confirm" at bounding box center [1225, 483] width 163 height 27
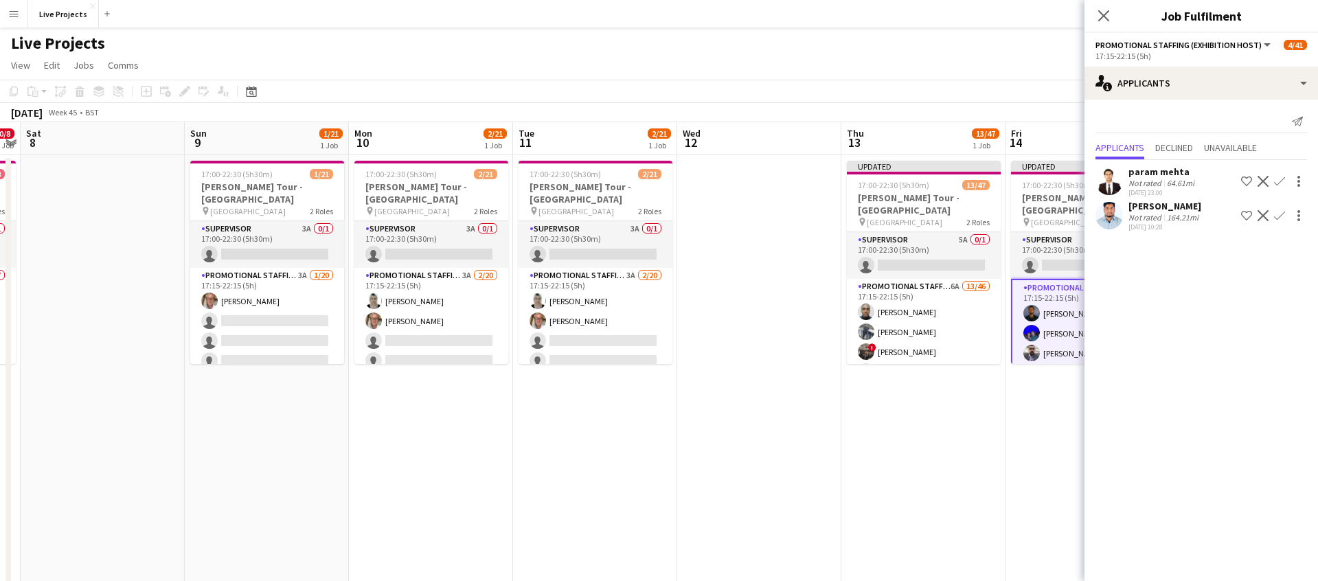
drag, startPoint x: 1105, startPoint y: 14, endPoint x: 1114, endPoint y: 24, distance: 13.2
click at [1106, 14] on icon "Close pop-in" at bounding box center [1103, 15] width 11 height 11
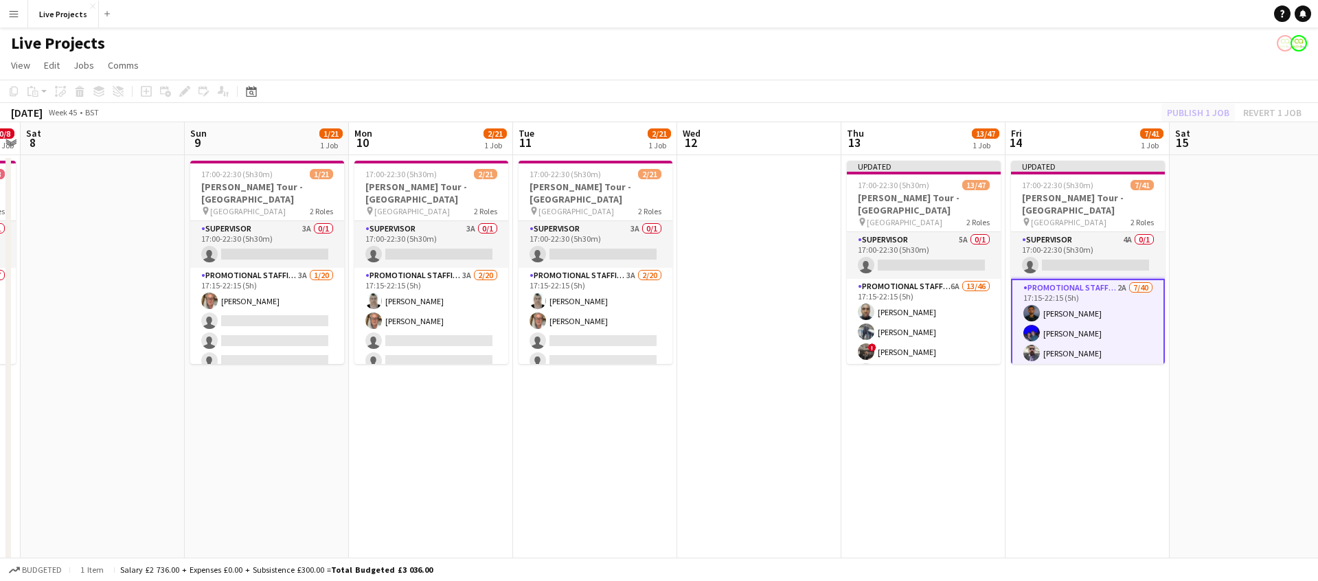
click at [1192, 112] on div "Publish 1 job Revert 1 job" at bounding box center [1234, 113] width 168 height 18
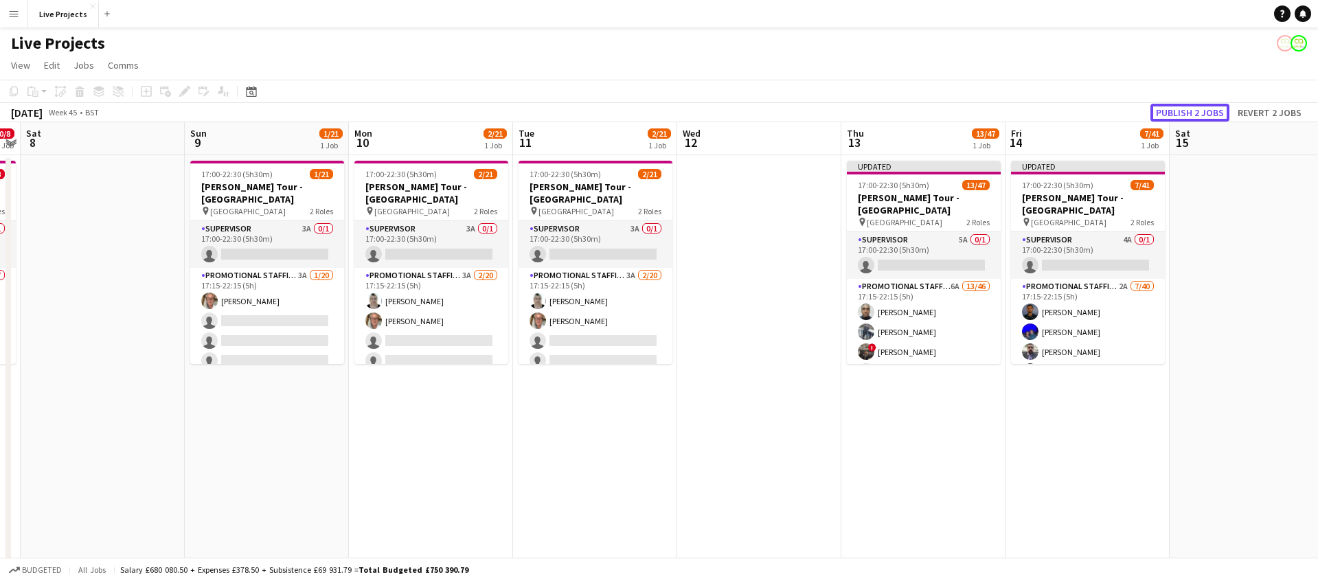
click at [1192, 112] on button "Publish 2 jobs" at bounding box center [1189, 113] width 79 height 18
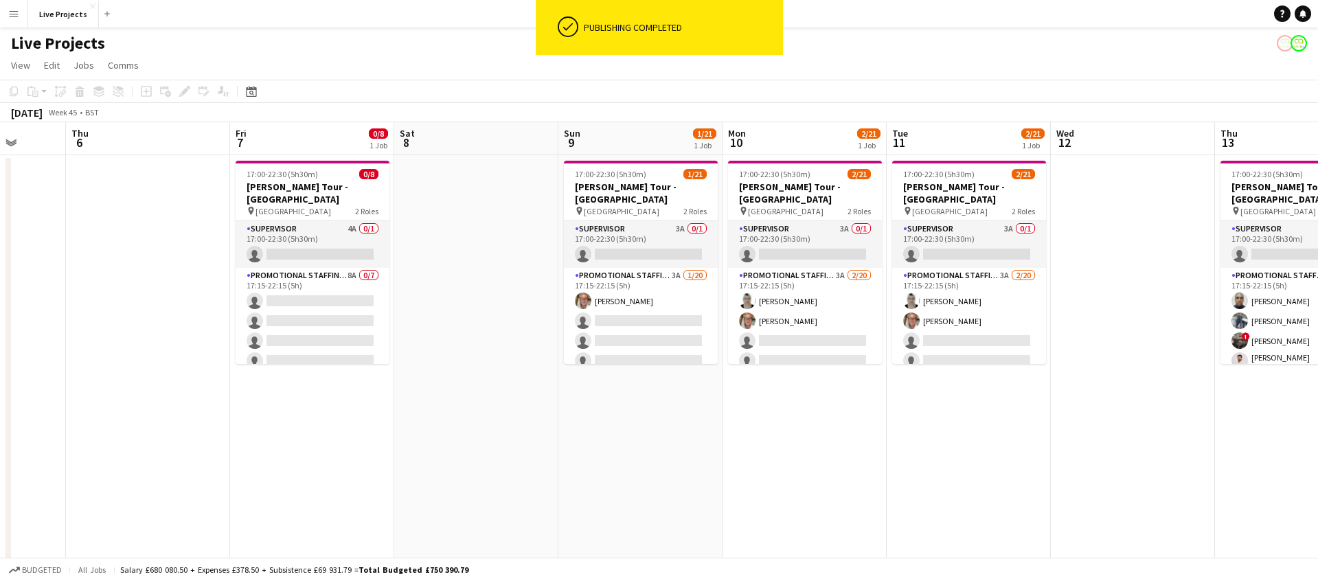
scroll to position [0, 421]
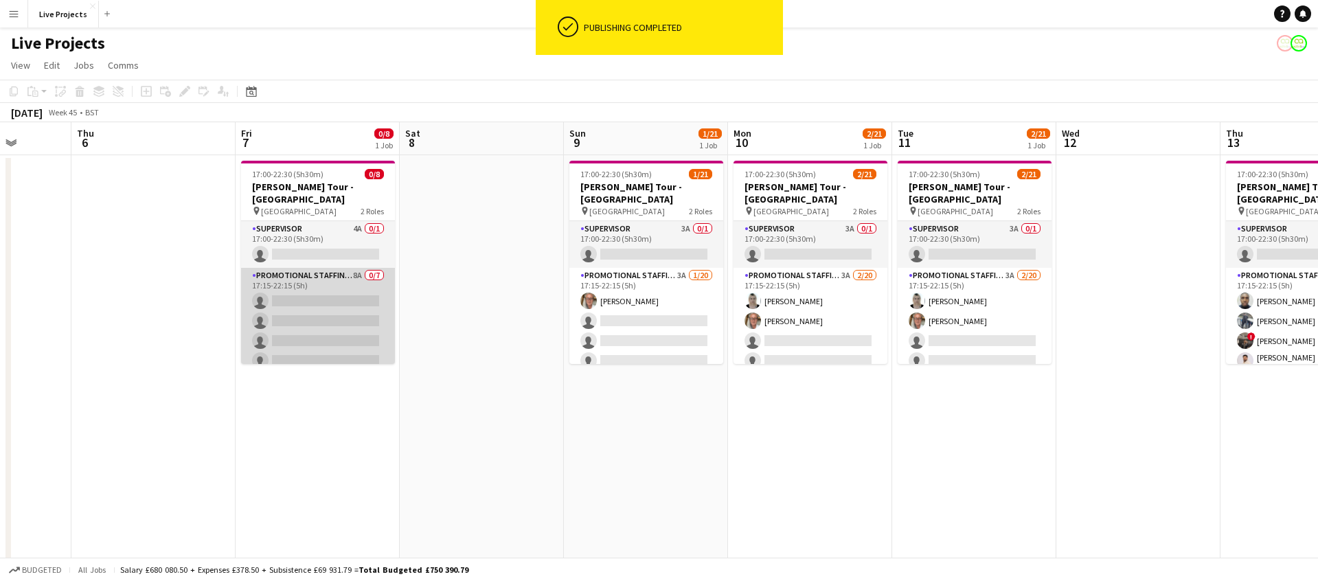
click at [340, 300] on app-card-role "Promotional Staffing (Exhibition Host) 8A 0/7 17:15-22:15 (5h) single-neutral-a…" at bounding box center [318, 351] width 154 height 166
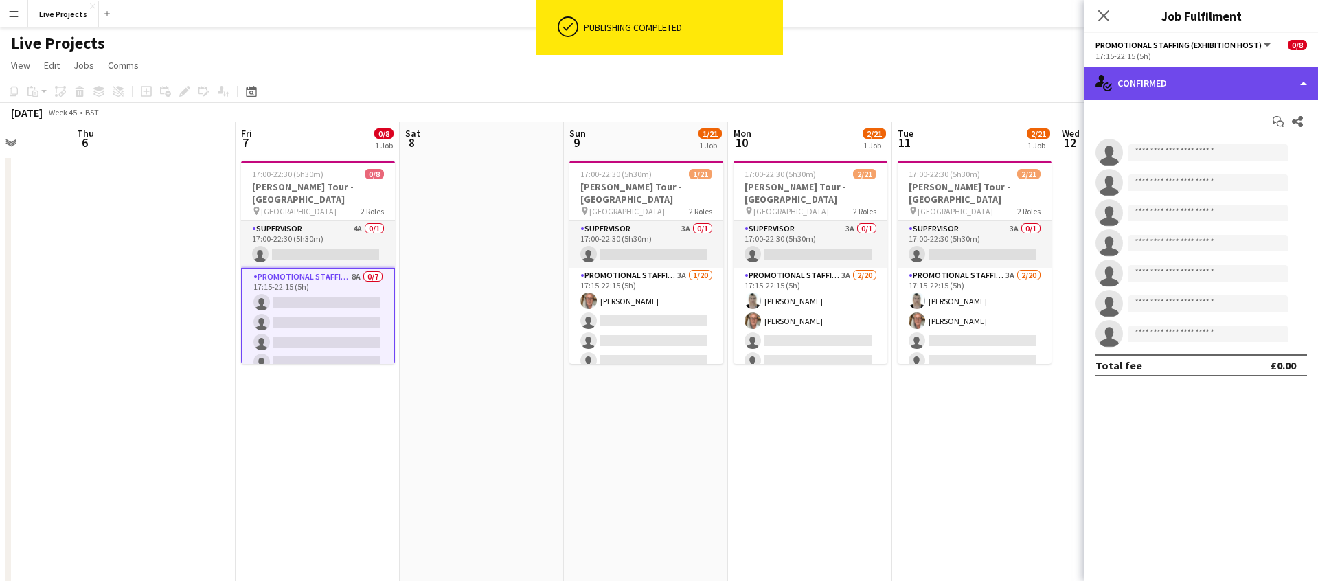
drag, startPoint x: 1198, startPoint y: 91, endPoint x: 1210, endPoint y: 108, distance: 21.2
click at [1198, 91] on div "single-neutral-actions-check-2 Confirmed" at bounding box center [1200, 83] width 233 height 33
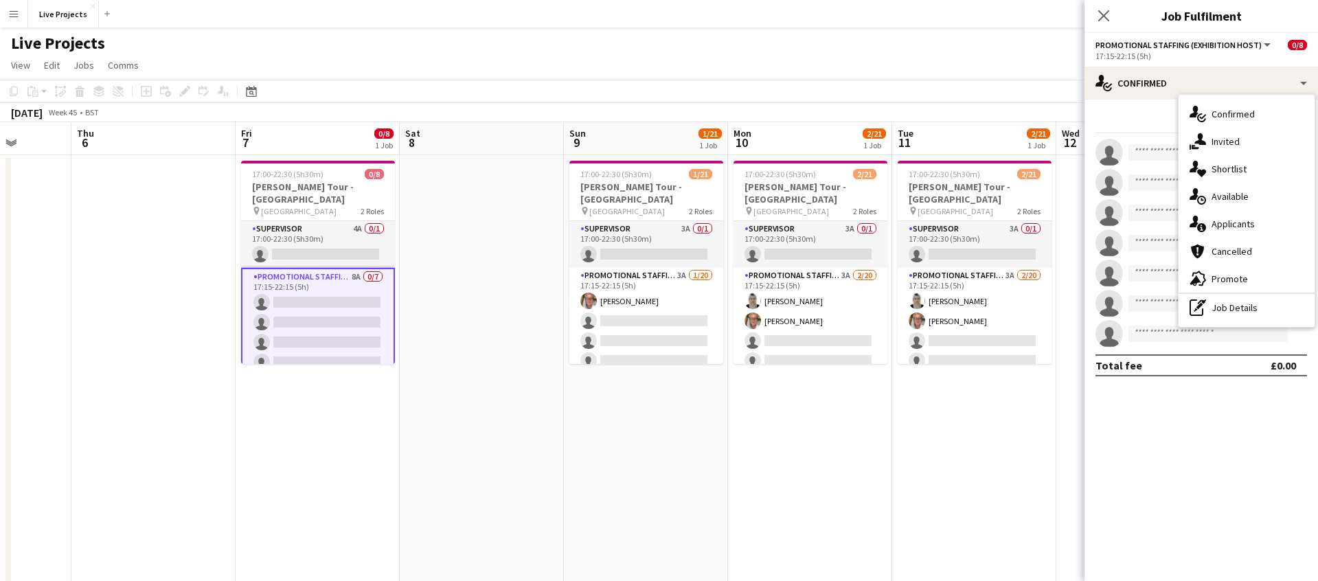
drag, startPoint x: 1221, startPoint y: 216, endPoint x: 1226, endPoint y: 236, distance: 20.5
click at [1221, 216] on div "single-neutral-actions-information Applicants" at bounding box center [1246, 223] width 136 height 27
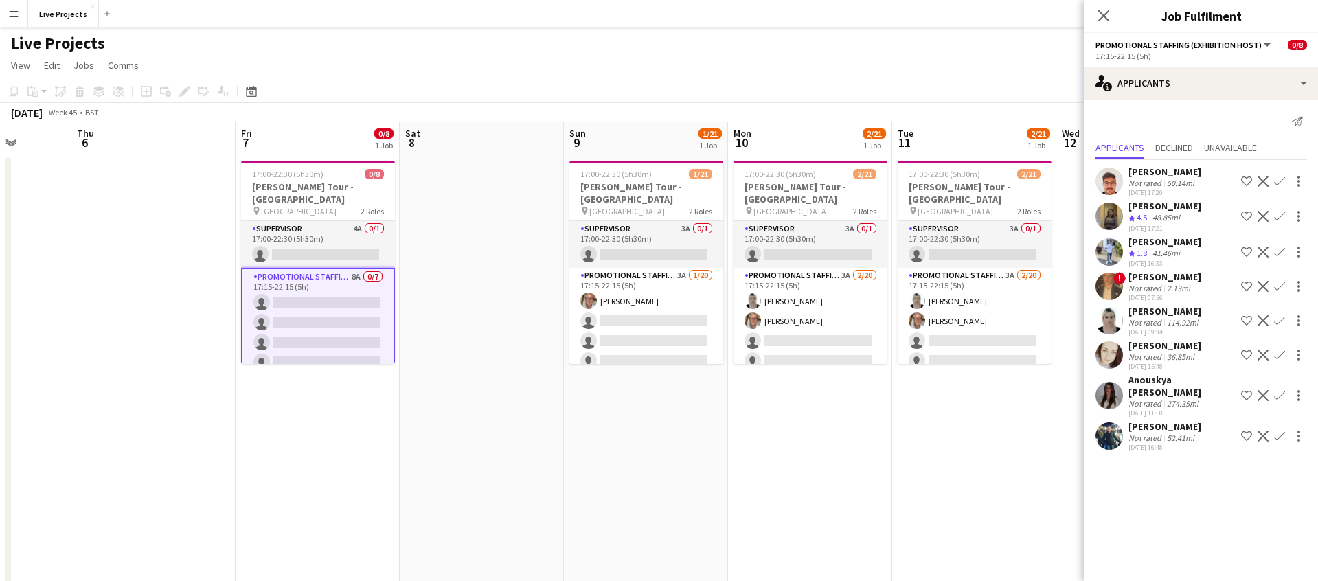
drag, startPoint x: 1280, startPoint y: 351, endPoint x: 1279, endPoint y: 358, distance: 7.7
click at [1280, 350] on app-icon "Confirm" at bounding box center [1279, 354] width 11 height 11
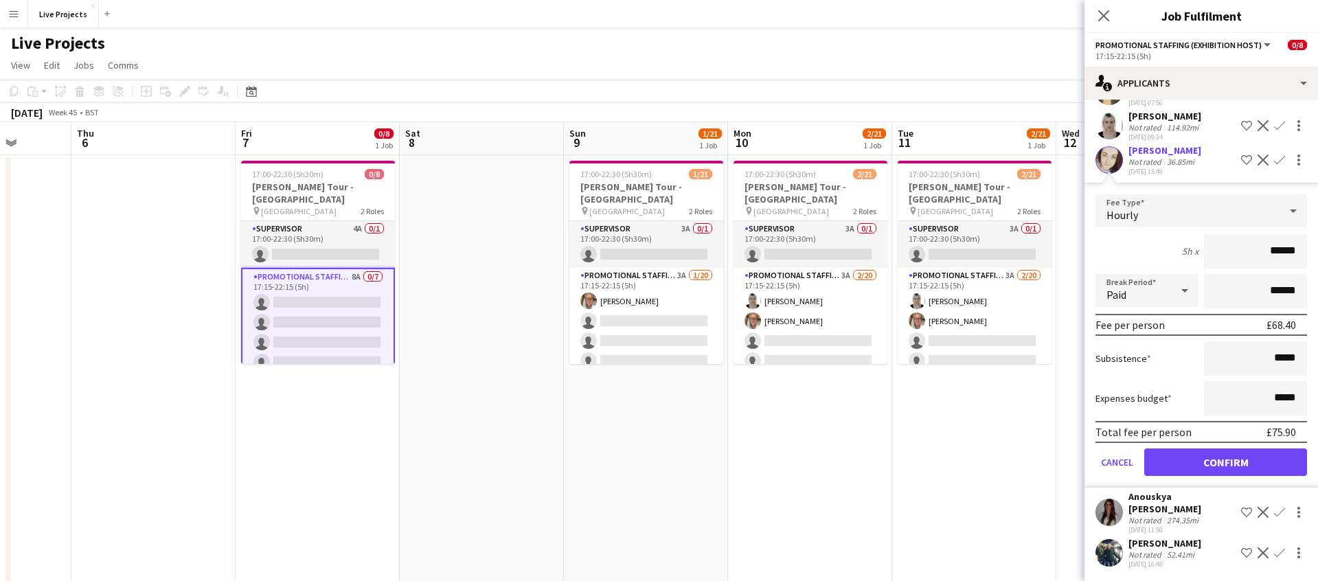
scroll to position [196, 0]
click at [1223, 463] on button "Confirm" at bounding box center [1225, 460] width 163 height 27
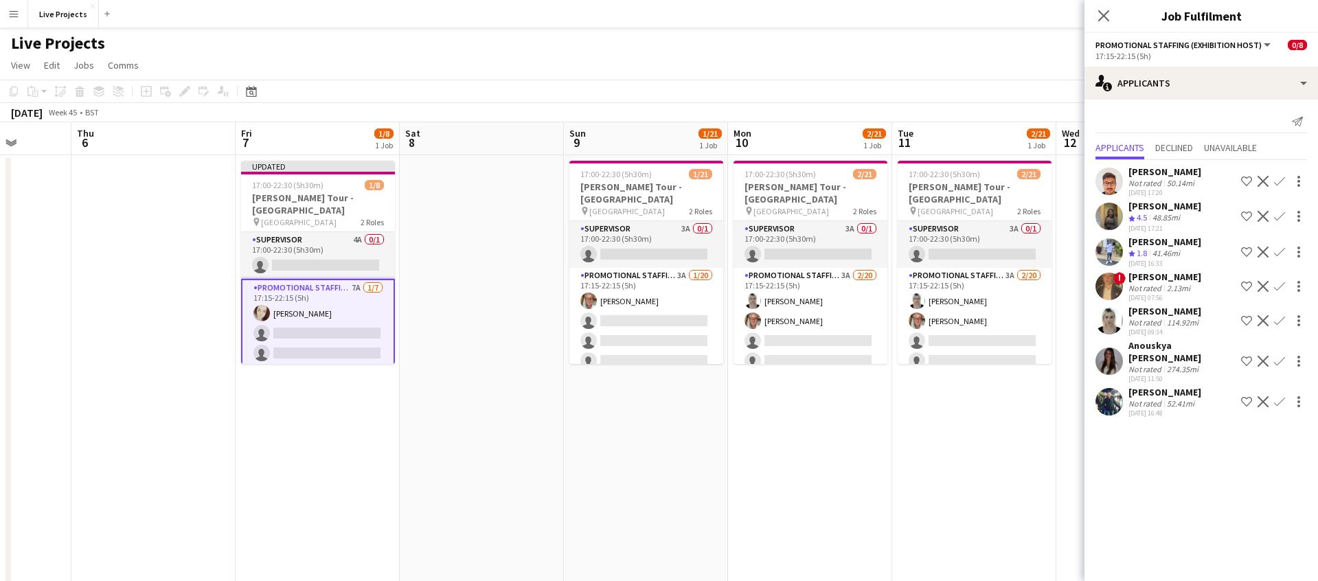
scroll to position [0, 0]
click at [1281, 284] on app-icon "Confirm" at bounding box center [1279, 286] width 11 height 11
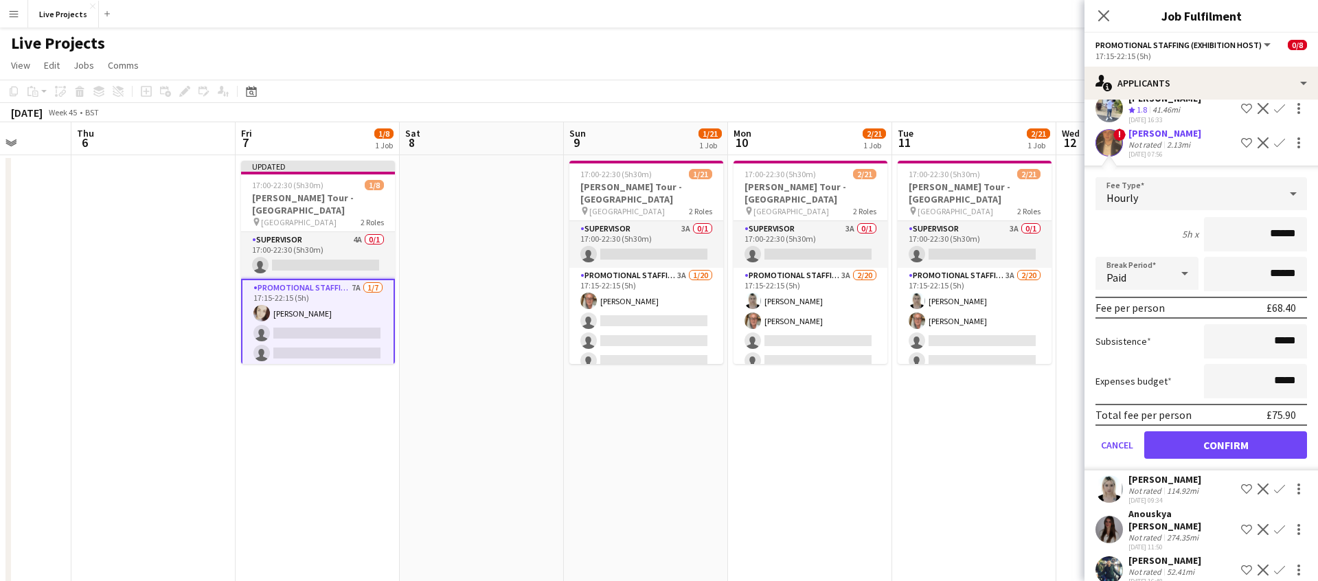
scroll to position [150, 0]
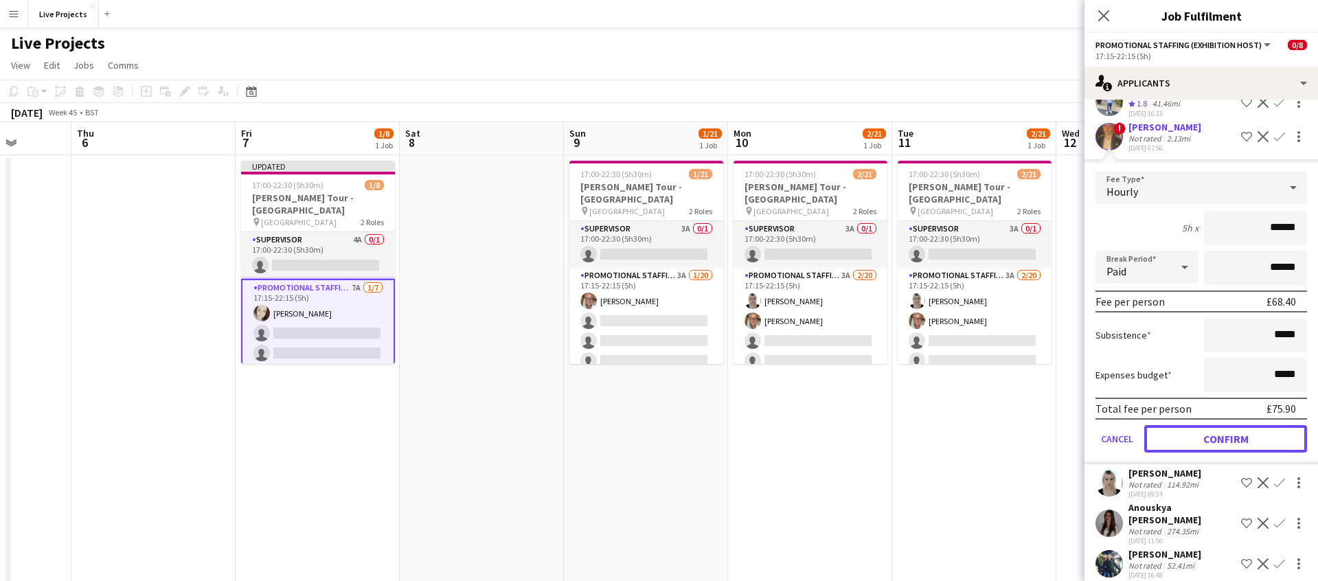
click at [1233, 435] on button "Confirm" at bounding box center [1225, 438] width 163 height 27
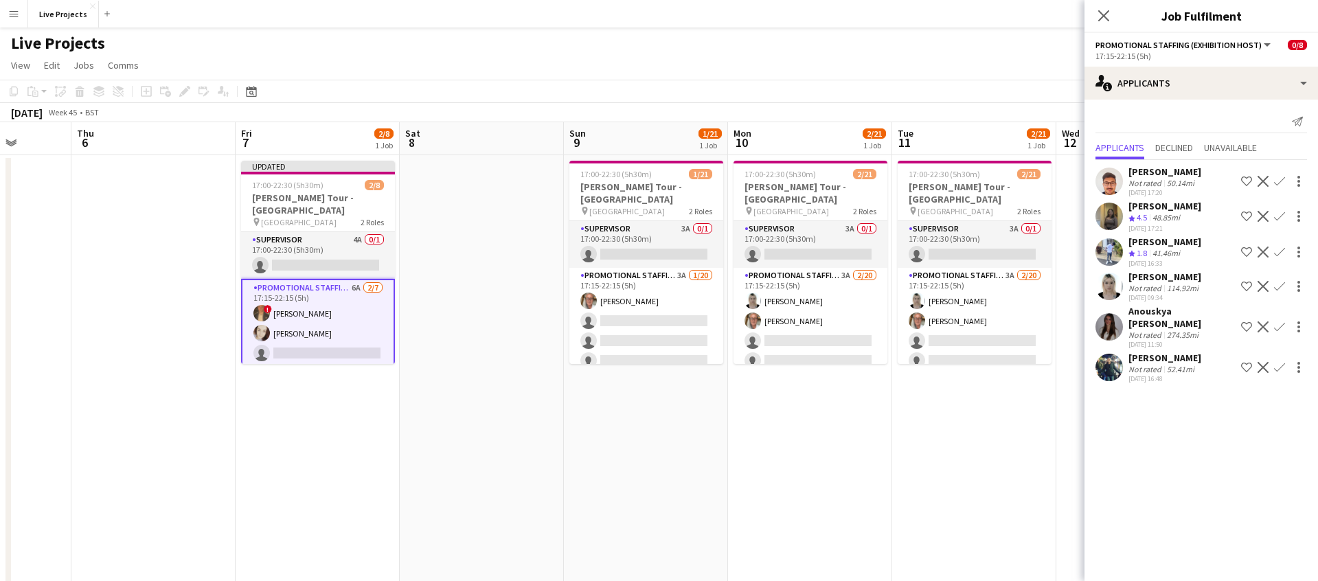
scroll to position [0, 0]
drag, startPoint x: 1281, startPoint y: 214, endPoint x: 1263, endPoint y: 231, distance: 24.8
click at [1281, 214] on app-icon "Confirm" at bounding box center [1279, 216] width 11 height 11
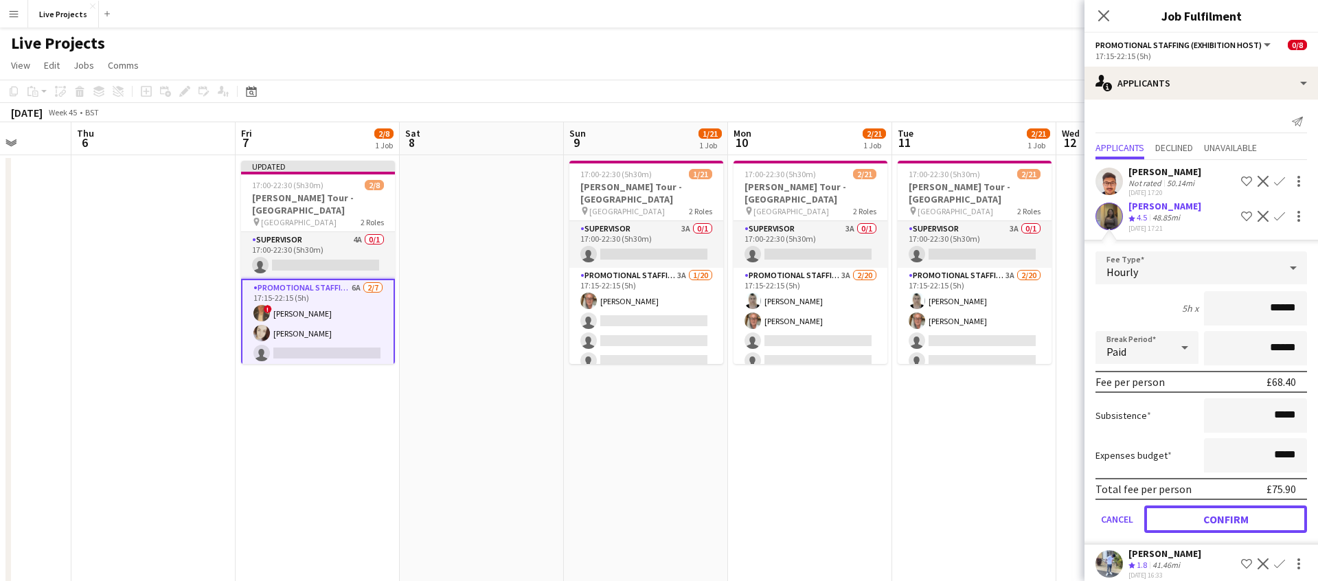
drag, startPoint x: 1242, startPoint y: 512, endPoint x: 1248, endPoint y: 480, distance: 32.9
click at [1242, 512] on button "Confirm" at bounding box center [1225, 518] width 163 height 27
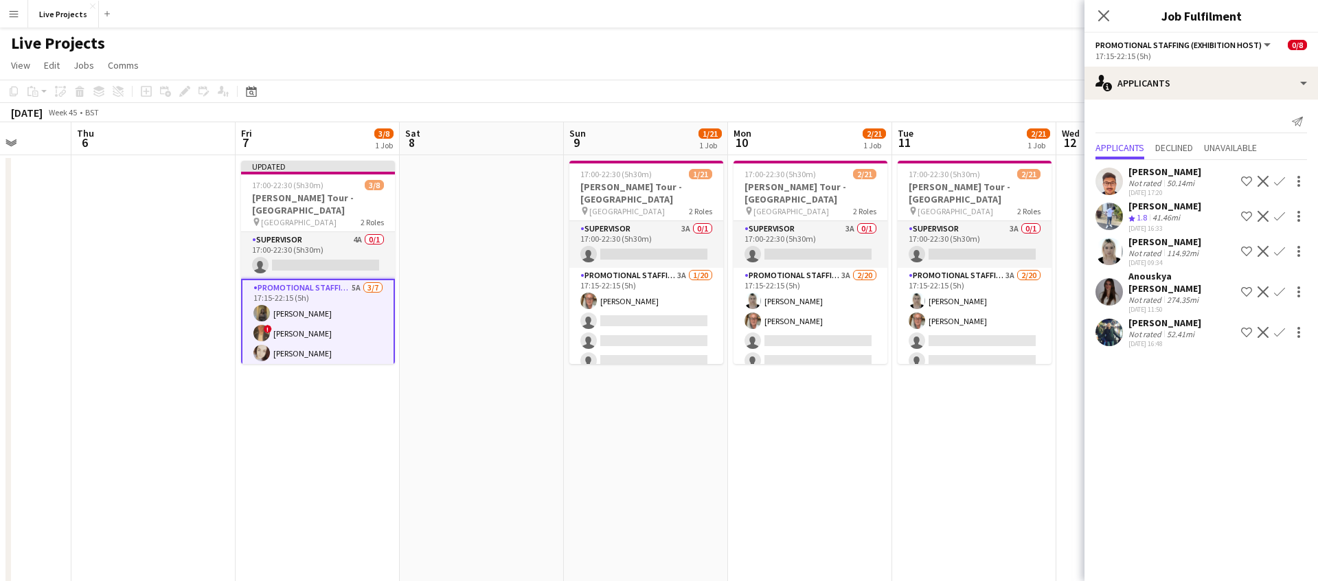
click at [1283, 180] on app-icon "Confirm" at bounding box center [1279, 181] width 11 height 11
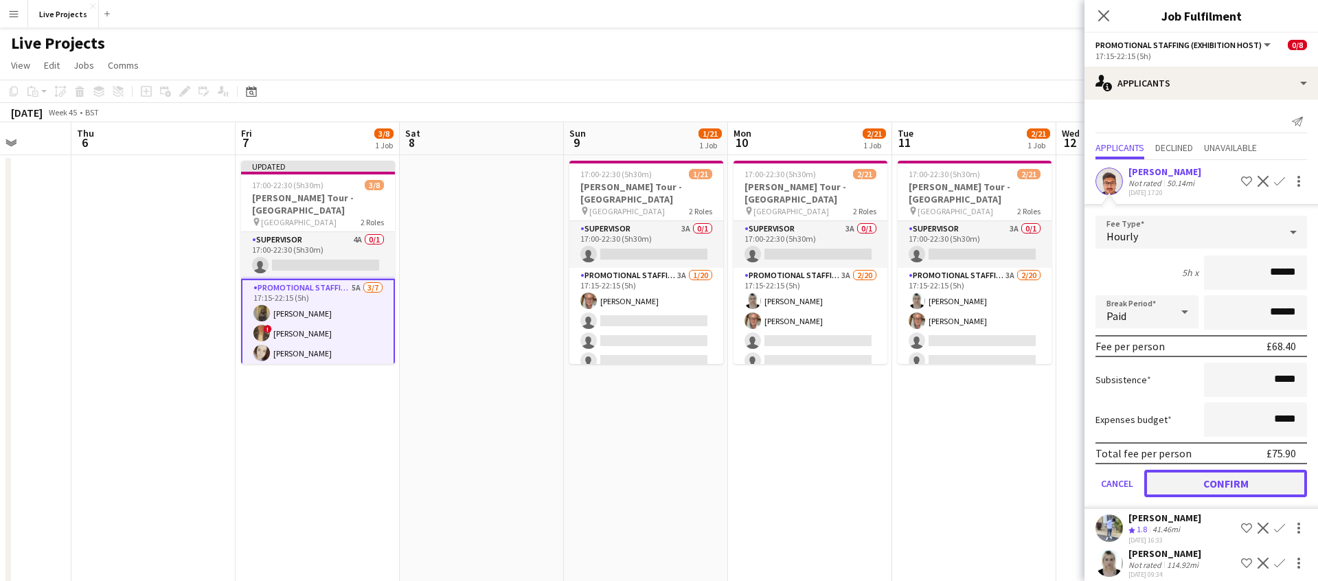
click at [1238, 486] on button "Confirm" at bounding box center [1225, 483] width 163 height 27
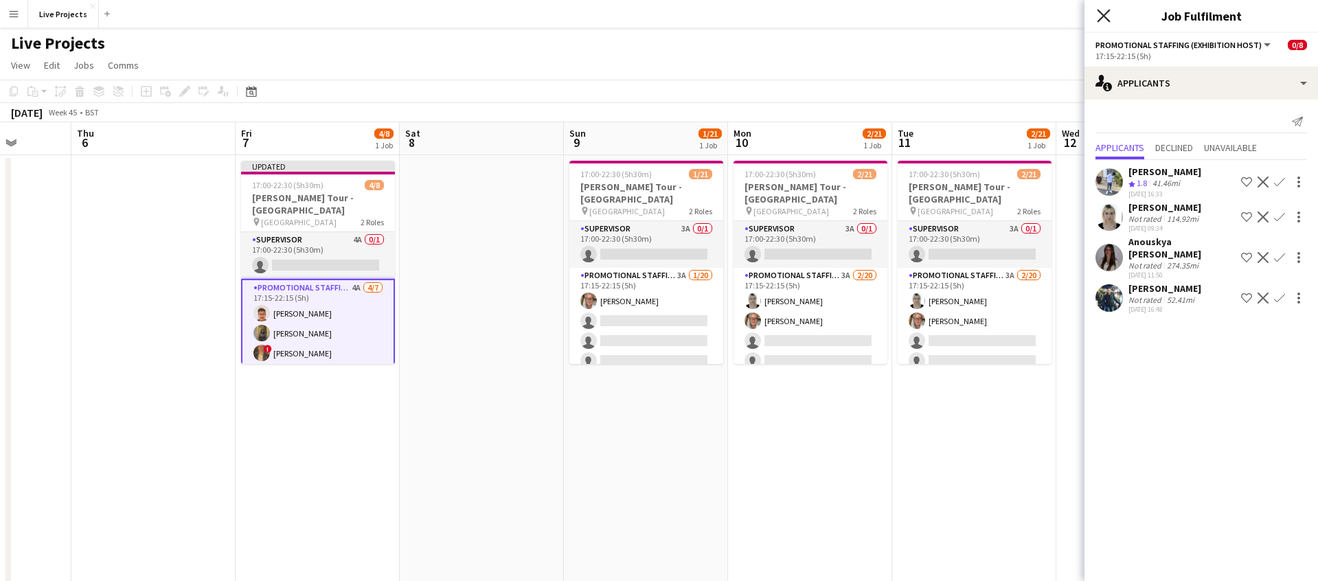
click at [1103, 14] on icon at bounding box center [1102, 15] width 13 height 13
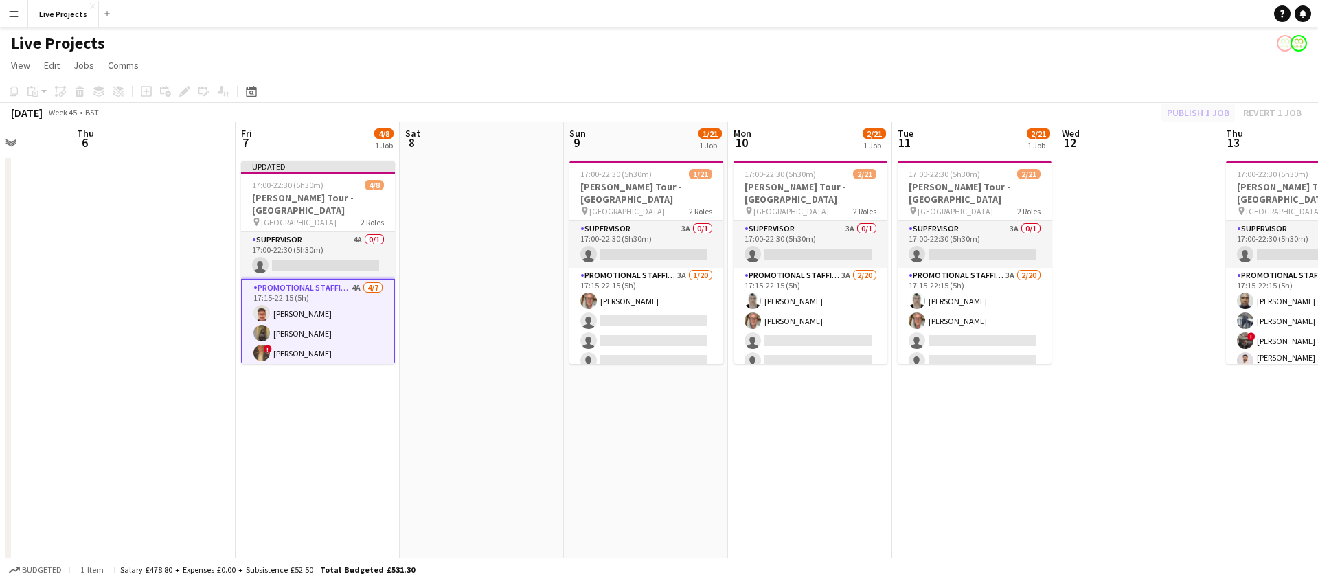
click at [1194, 105] on div "Publish 1 job Revert 1 job" at bounding box center [1234, 113] width 168 height 18
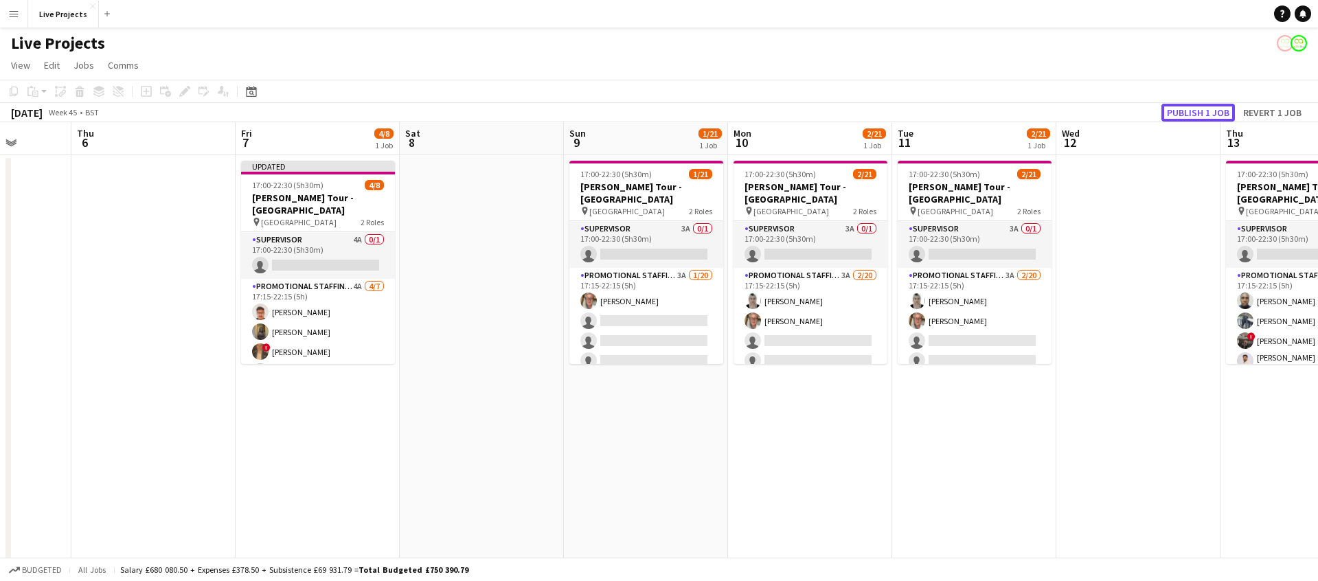
click at [1194, 105] on button "Publish 1 job" at bounding box center [1197, 113] width 73 height 18
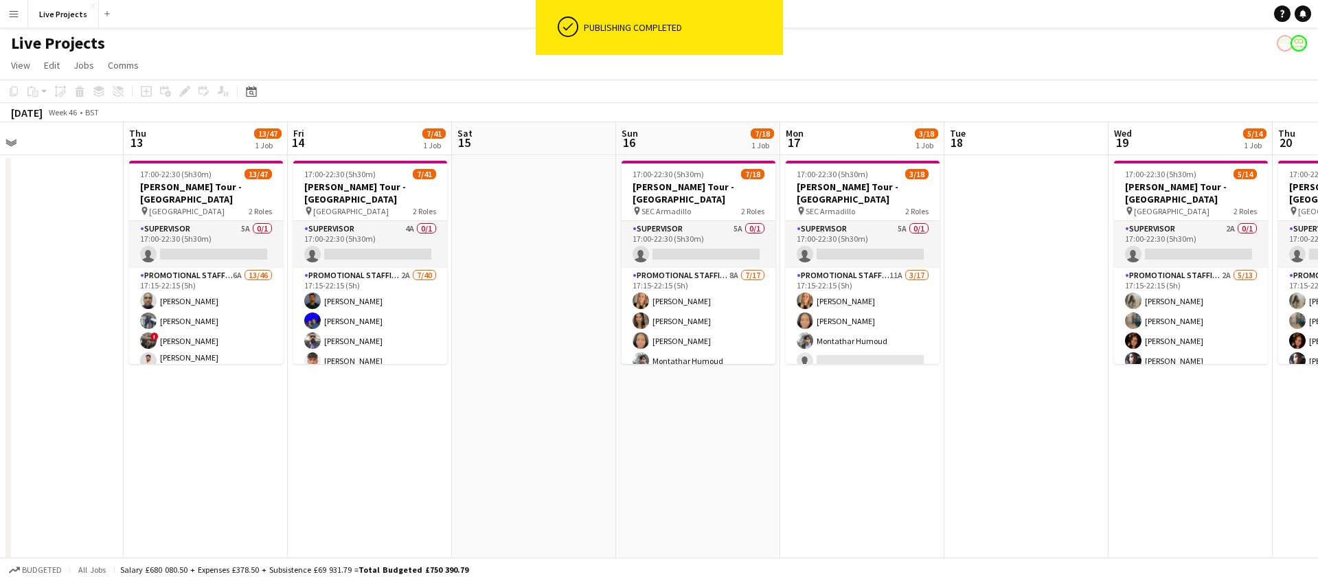
scroll to position [0, 536]
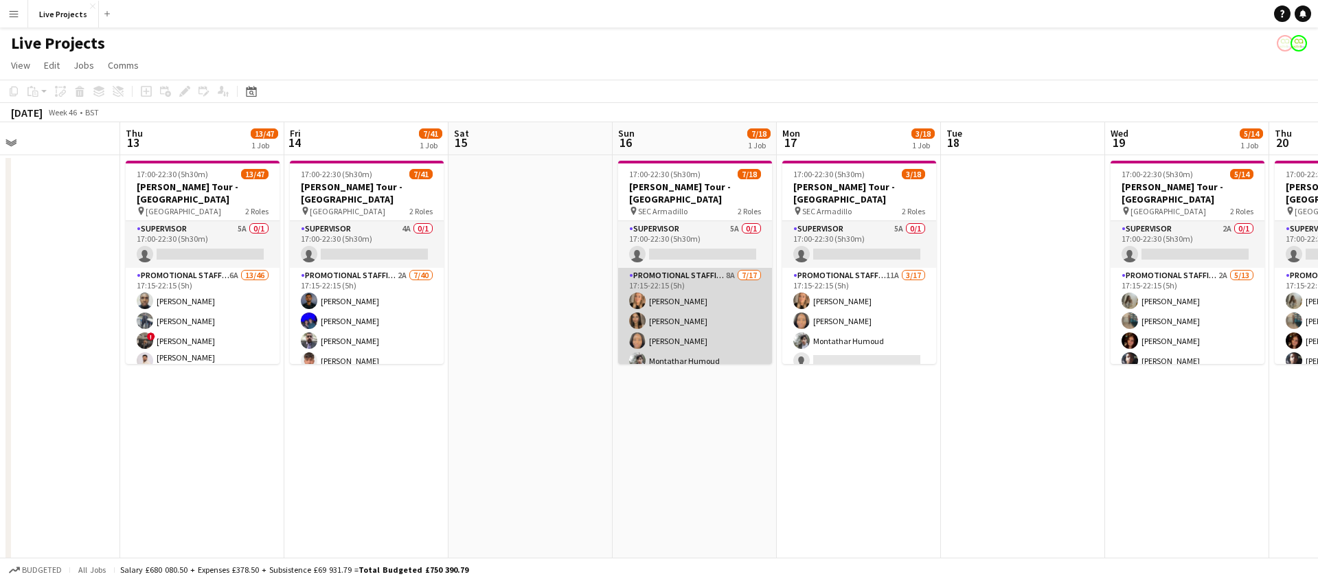
drag, startPoint x: 733, startPoint y: 321, endPoint x: 737, endPoint y: 328, distance: 8.4
click at [733, 321] on app-card-role "Promotional Staffing (Exhibition Host) 8A [DATE] 17:15-22:15 (5h) [PERSON_NAME]…" at bounding box center [695, 450] width 154 height 365
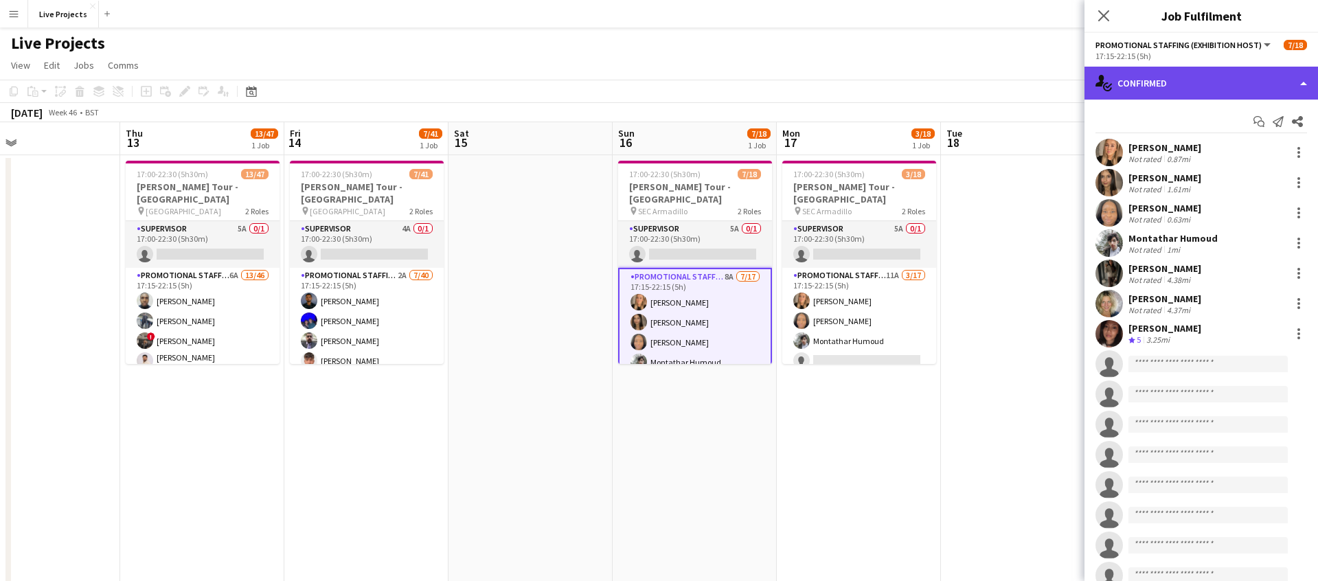
click at [1259, 82] on div "single-neutral-actions-check-2 Confirmed" at bounding box center [1200, 83] width 233 height 33
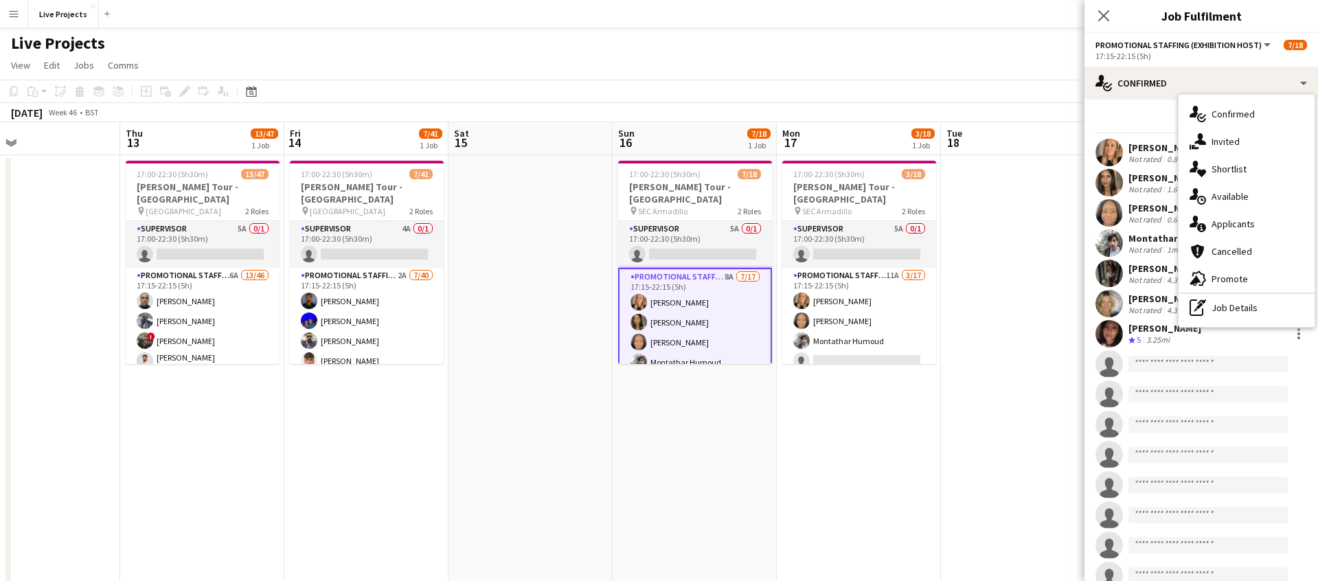
click at [1248, 223] on span "Applicants" at bounding box center [1232, 224] width 43 height 12
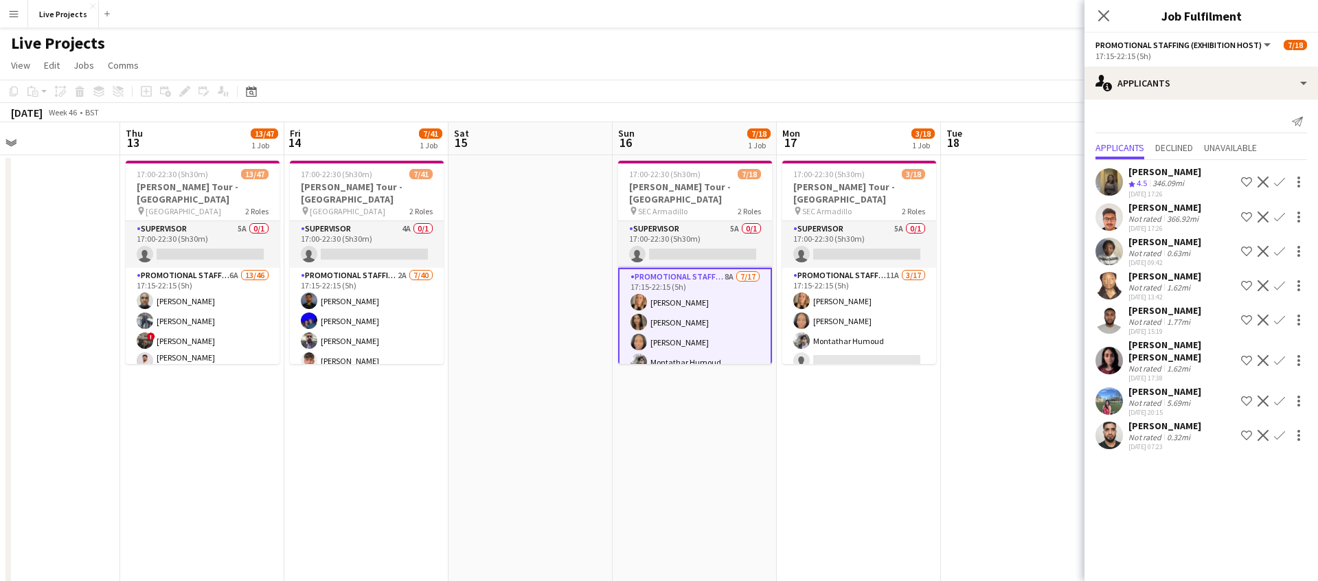
click at [1280, 395] on app-icon "Confirm" at bounding box center [1279, 400] width 11 height 11
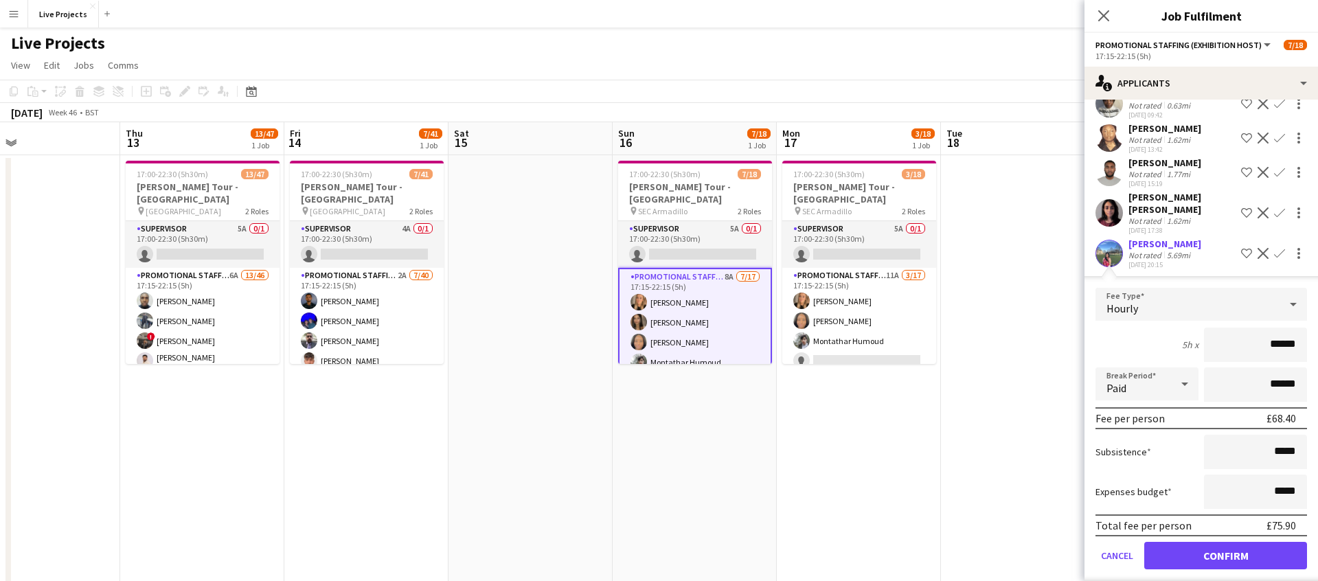
scroll to position [149, 0]
click at [1186, 540] on button "Confirm" at bounding box center [1225, 553] width 163 height 27
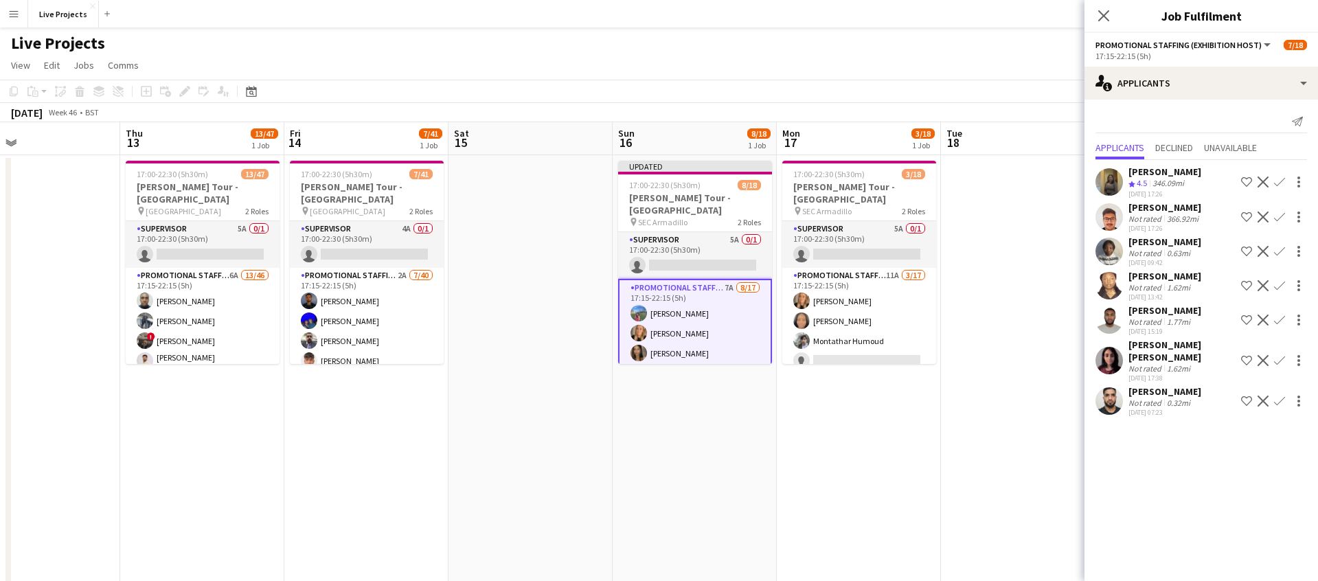
scroll to position [0, 0]
click at [1280, 317] on app-icon "Confirm" at bounding box center [1279, 319] width 11 height 11
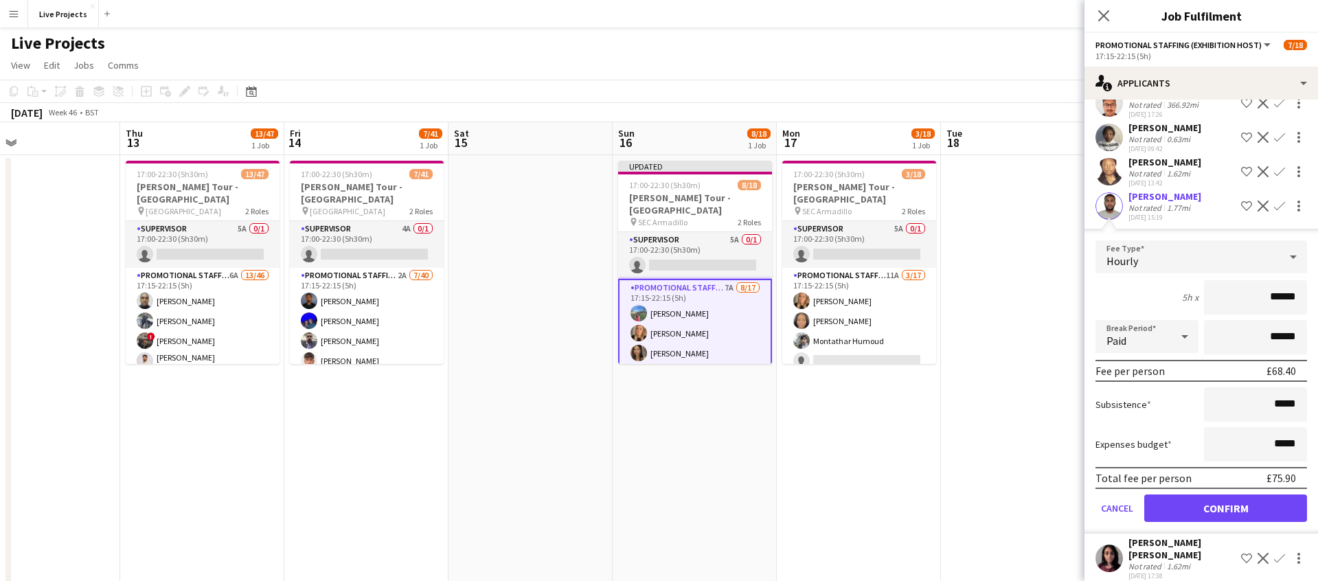
scroll to position [149, 0]
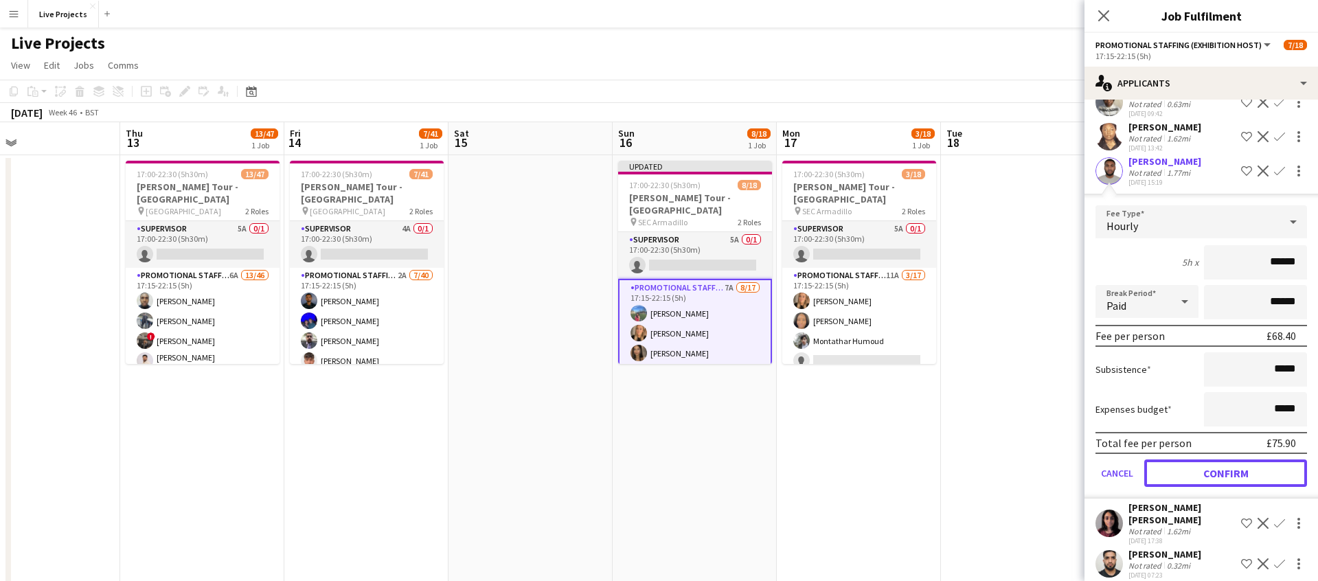
click at [1223, 469] on button "Confirm" at bounding box center [1225, 472] width 163 height 27
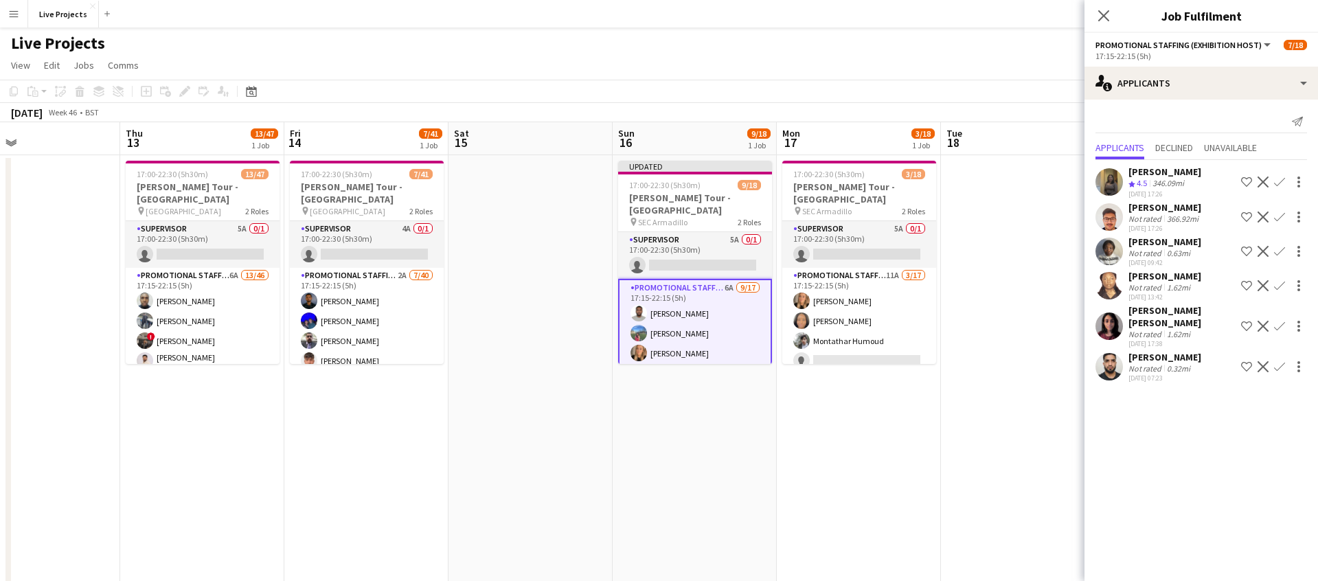
drag, startPoint x: 1281, startPoint y: 317, endPoint x: 1278, endPoint y: 330, distance: 12.7
click at [1281, 321] on app-icon "Confirm" at bounding box center [1279, 326] width 11 height 11
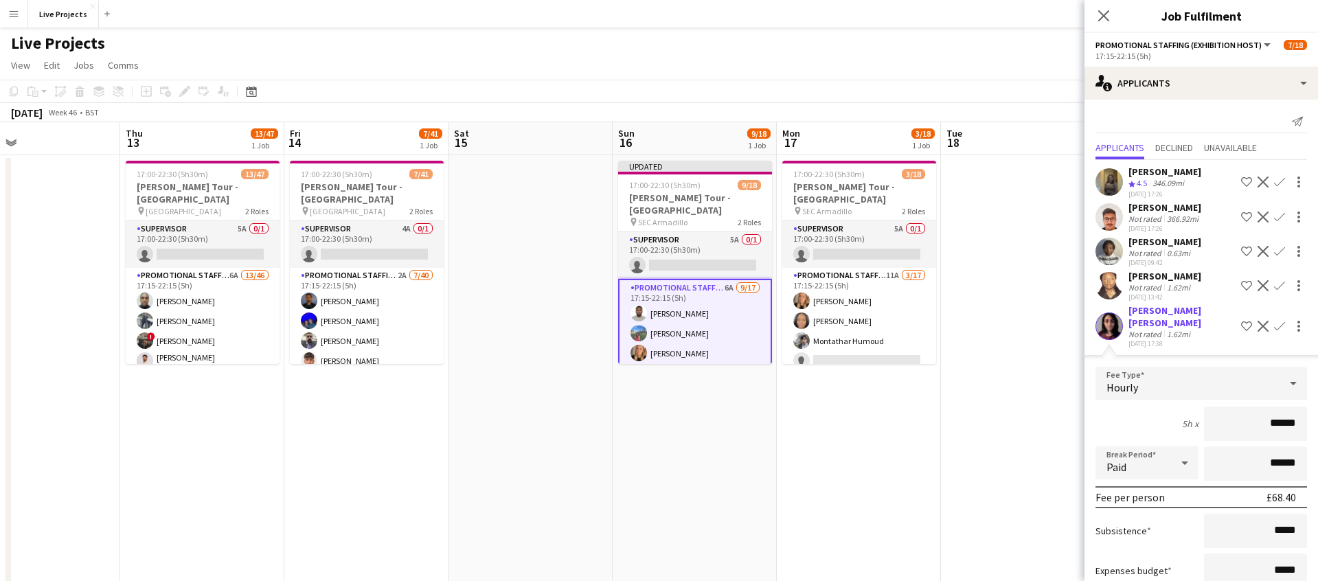
scroll to position [115, 0]
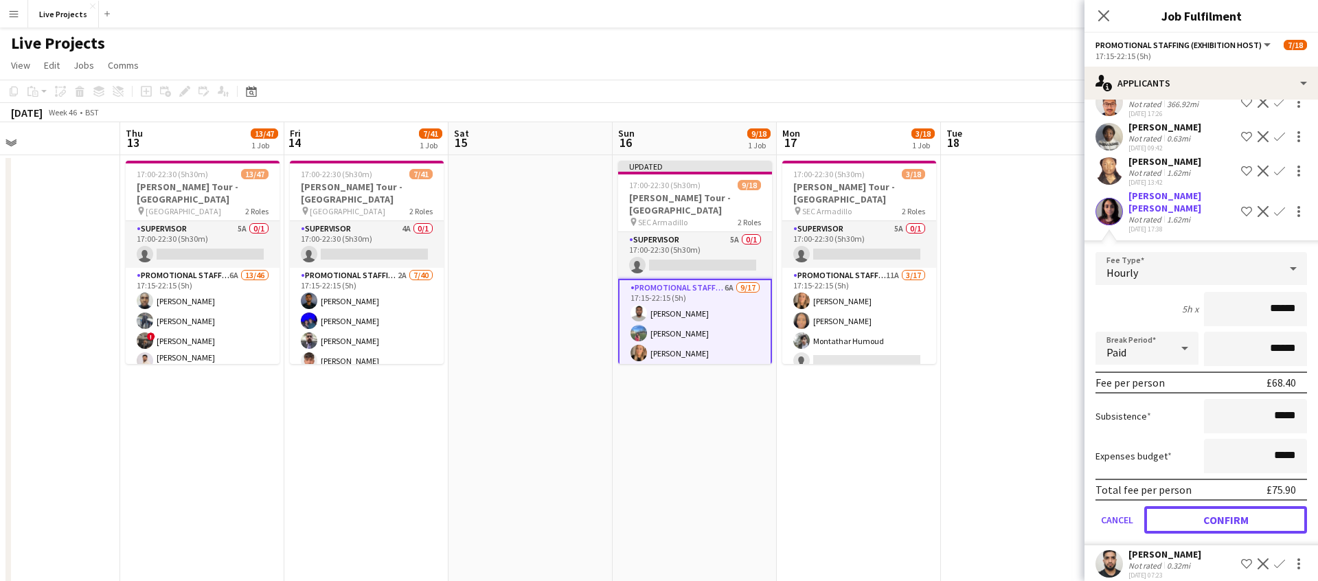
click at [1191, 506] on button "Confirm" at bounding box center [1225, 519] width 163 height 27
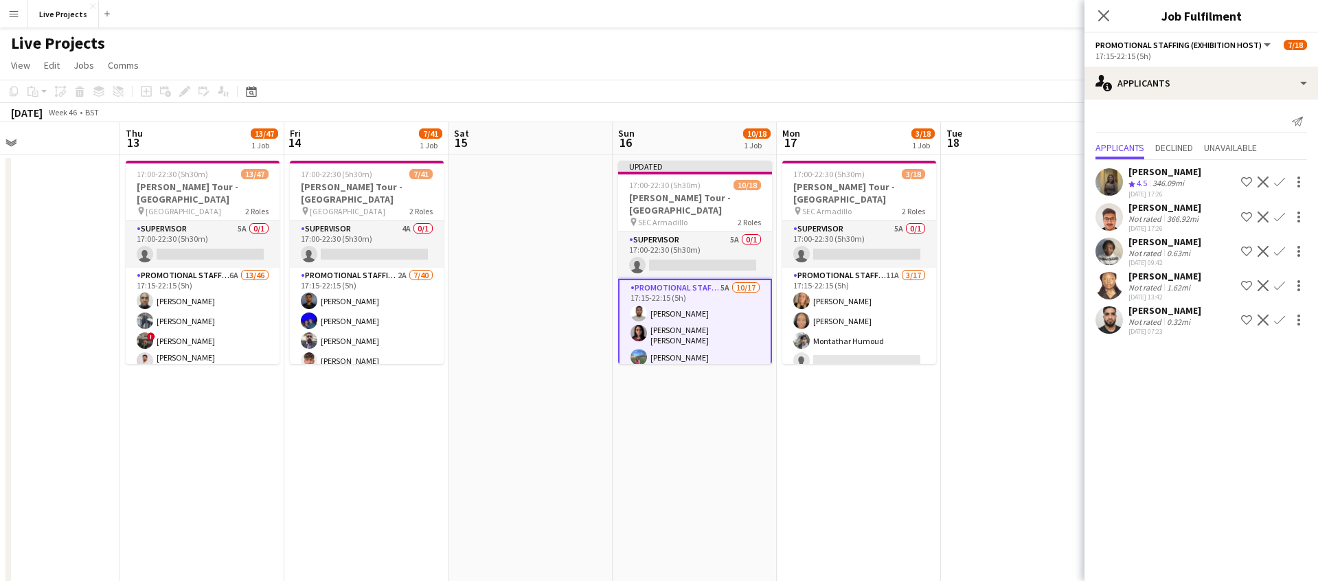
scroll to position [0, 0]
click at [1278, 282] on app-icon "Confirm" at bounding box center [1279, 285] width 11 height 11
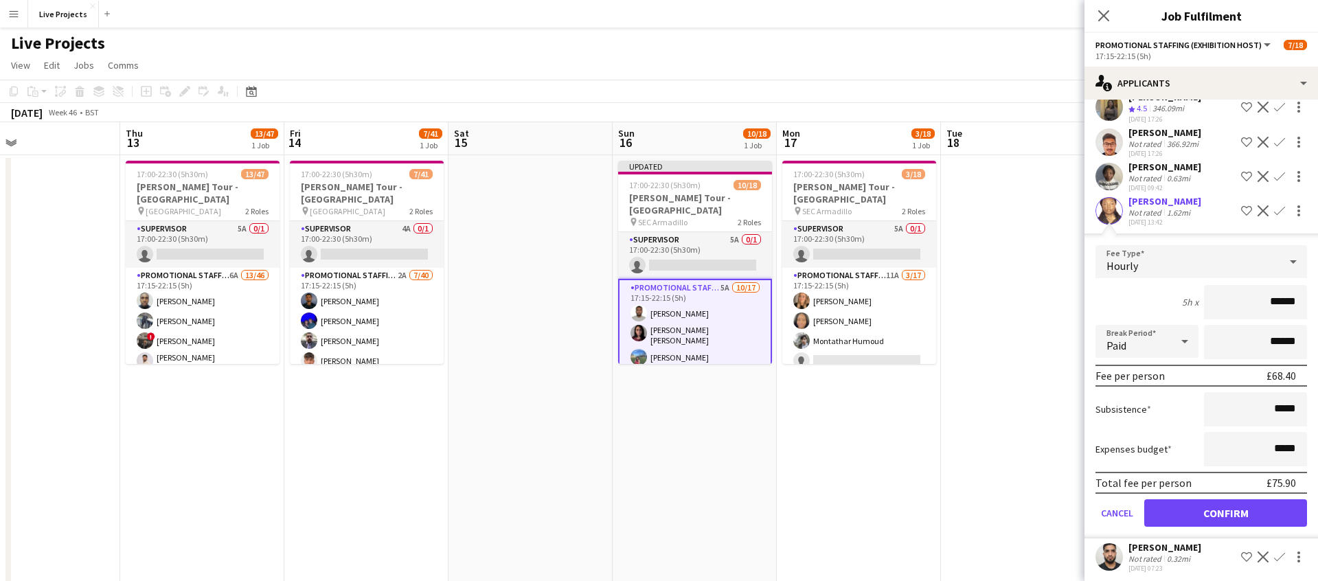
scroll to position [80, 0]
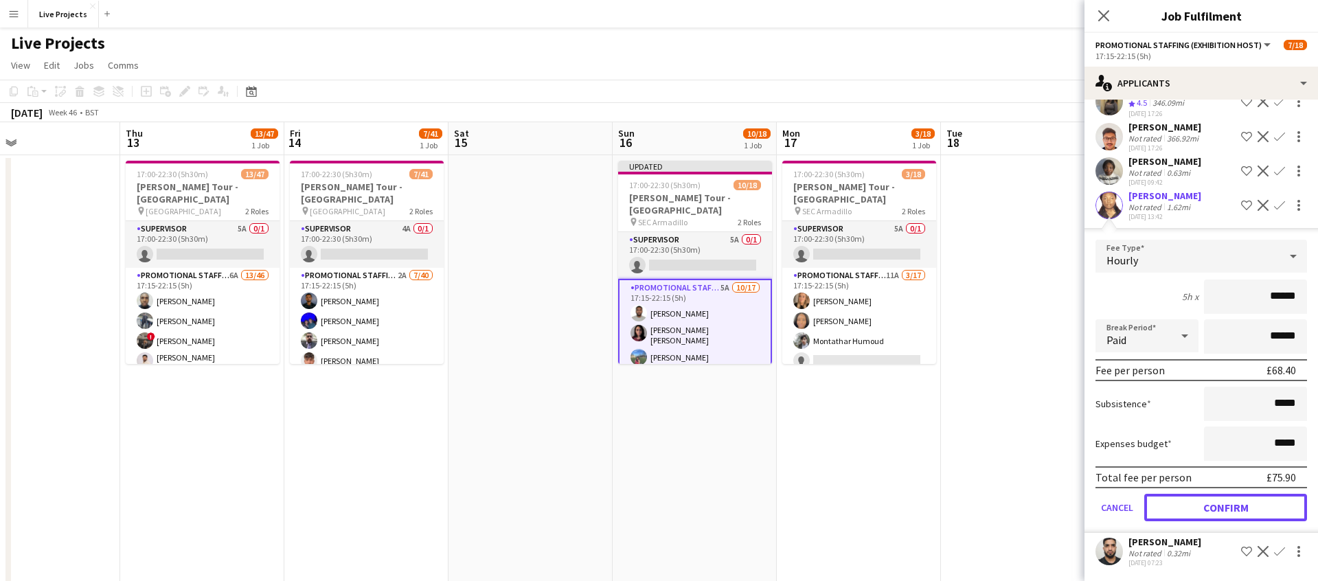
drag, startPoint x: 1213, startPoint y: 504, endPoint x: 1218, endPoint y: 465, distance: 39.4
click at [1213, 503] on button "Confirm" at bounding box center [1225, 507] width 163 height 27
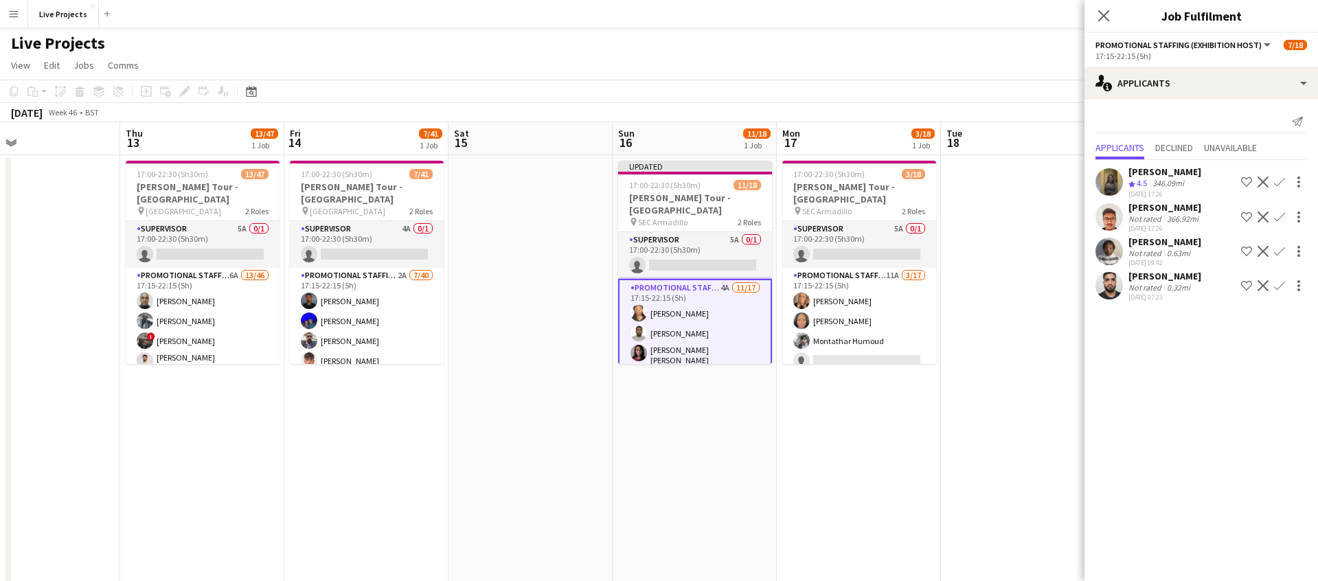
scroll to position [0, 0]
click at [1281, 246] on app-icon "Confirm" at bounding box center [1279, 251] width 11 height 11
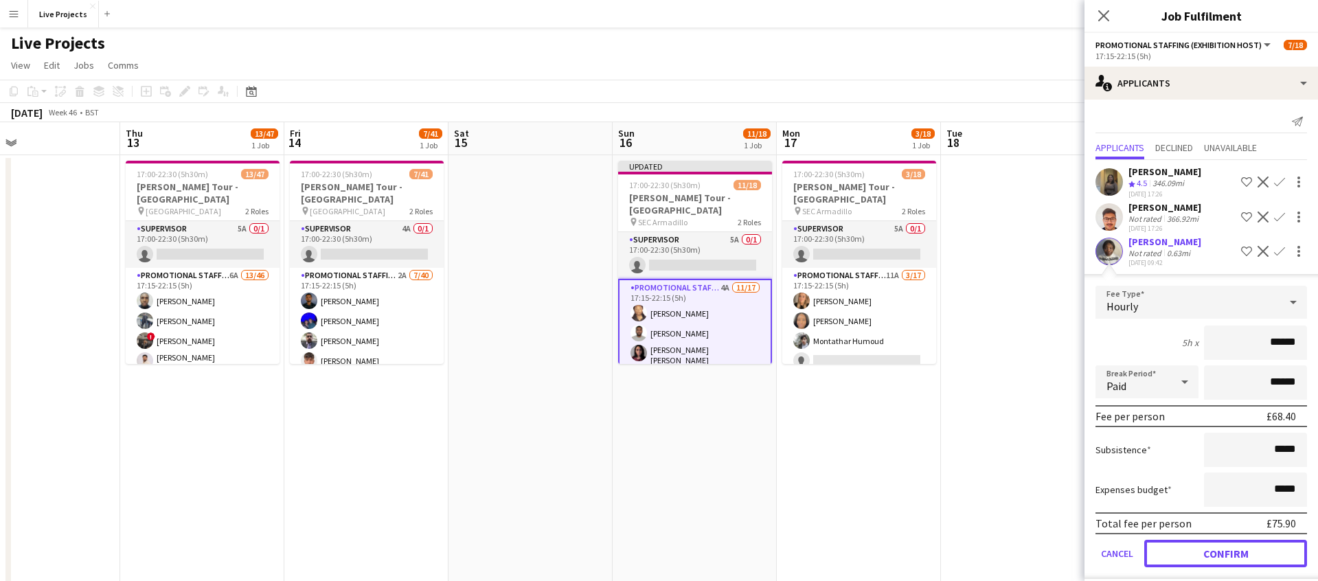
drag, startPoint x: 1207, startPoint y: 551, endPoint x: 1210, endPoint y: 537, distance: 14.7
click at [1206, 551] on button "Confirm" at bounding box center [1225, 553] width 163 height 27
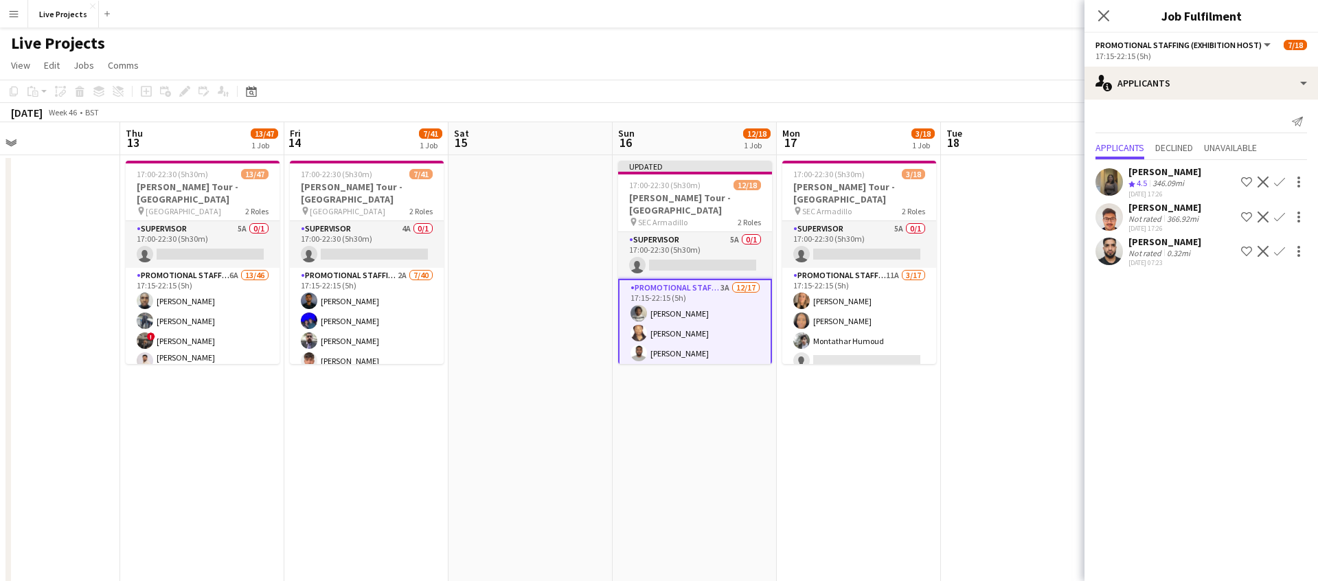
drag, startPoint x: 1280, startPoint y: 250, endPoint x: 1275, endPoint y: 270, distance: 20.7
click at [1281, 251] on app-icon "Confirm" at bounding box center [1279, 251] width 11 height 11
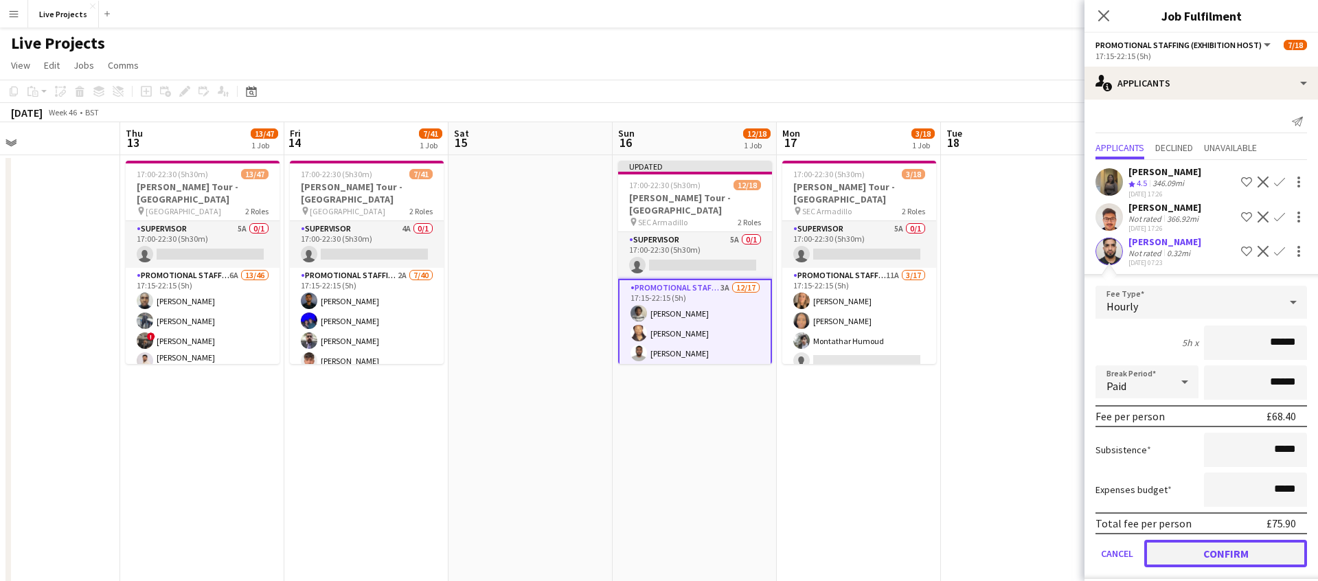
click at [1218, 559] on button "Confirm" at bounding box center [1225, 553] width 163 height 27
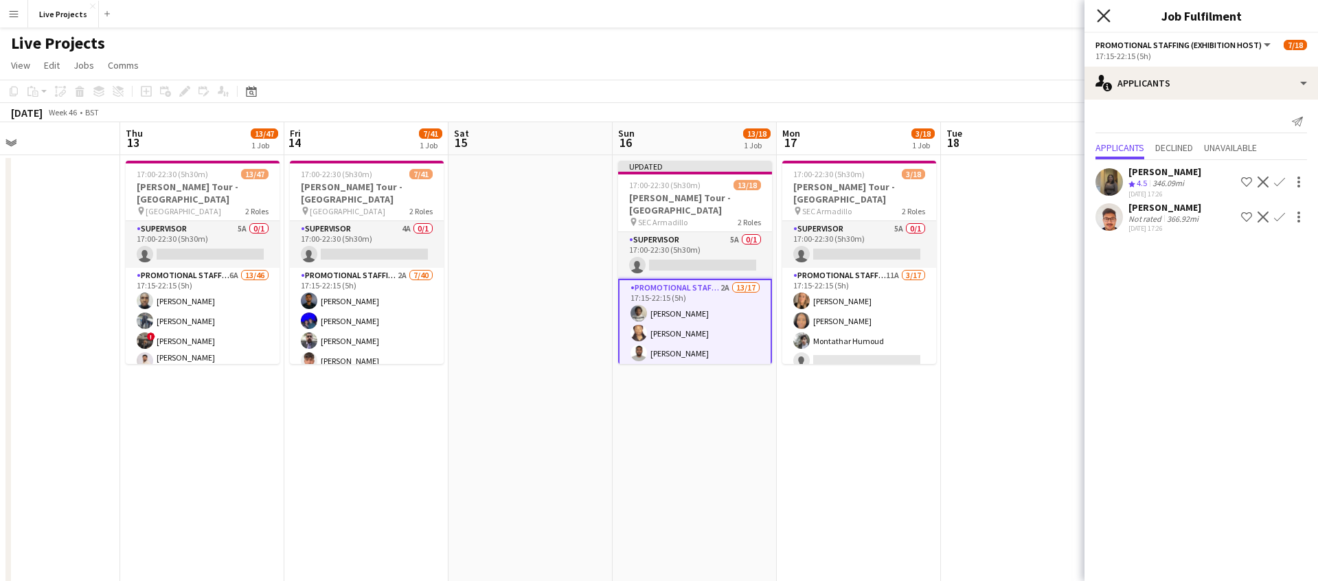
click at [1102, 12] on icon "Close pop-in" at bounding box center [1102, 15] width 13 height 13
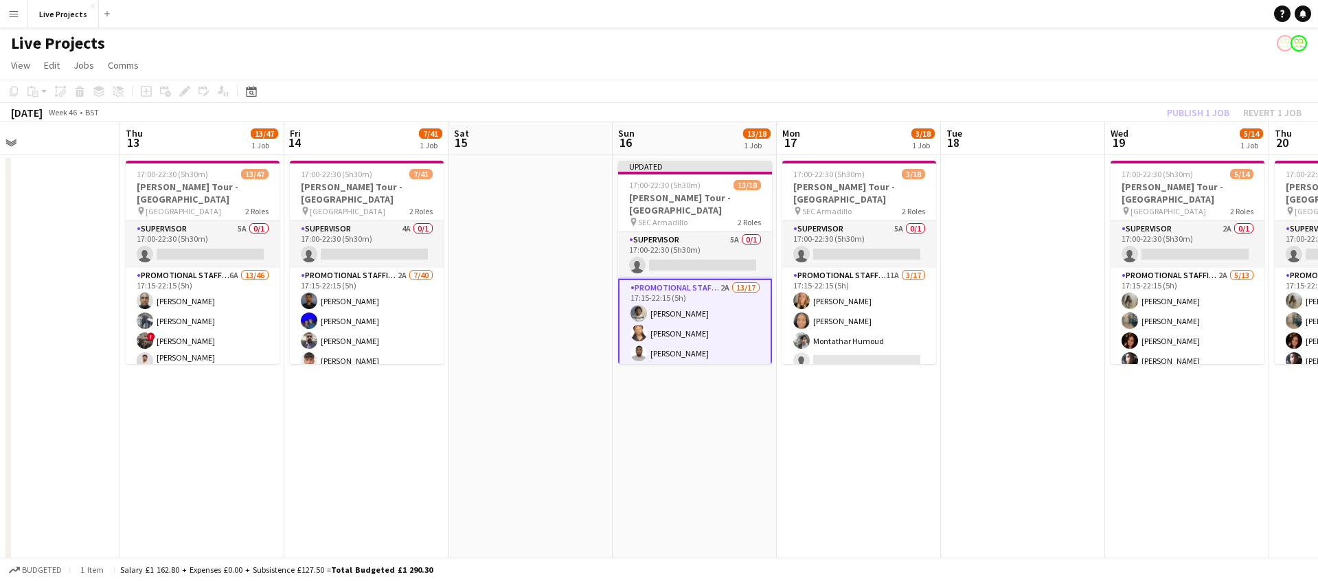
click at [1193, 106] on div "Publish 1 job Revert 1 job" at bounding box center [1234, 113] width 168 height 18
click at [1193, 106] on button "Publish 1 job" at bounding box center [1197, 113] width 73 height 18
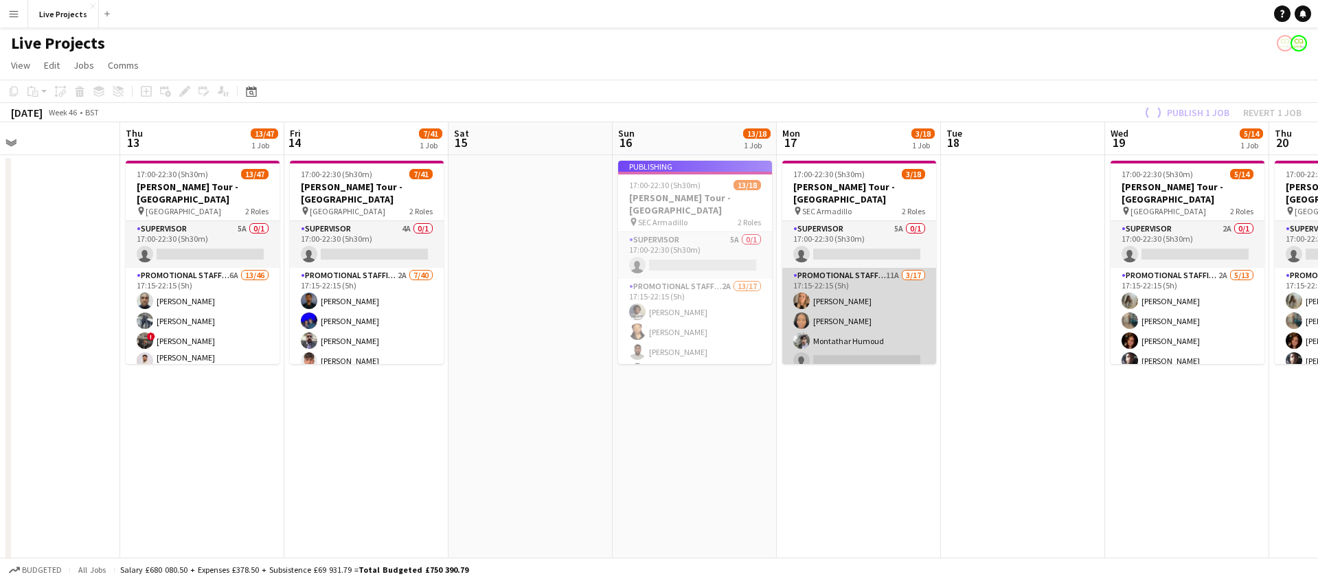
click at [899, 297] on app-card-role "Promotional Staffing (Exhibition Host) 11A [DATE] 17:15-22:15 (5h) [PERSON_NAME…" at bounding box center [859, 450] width 154 height 365
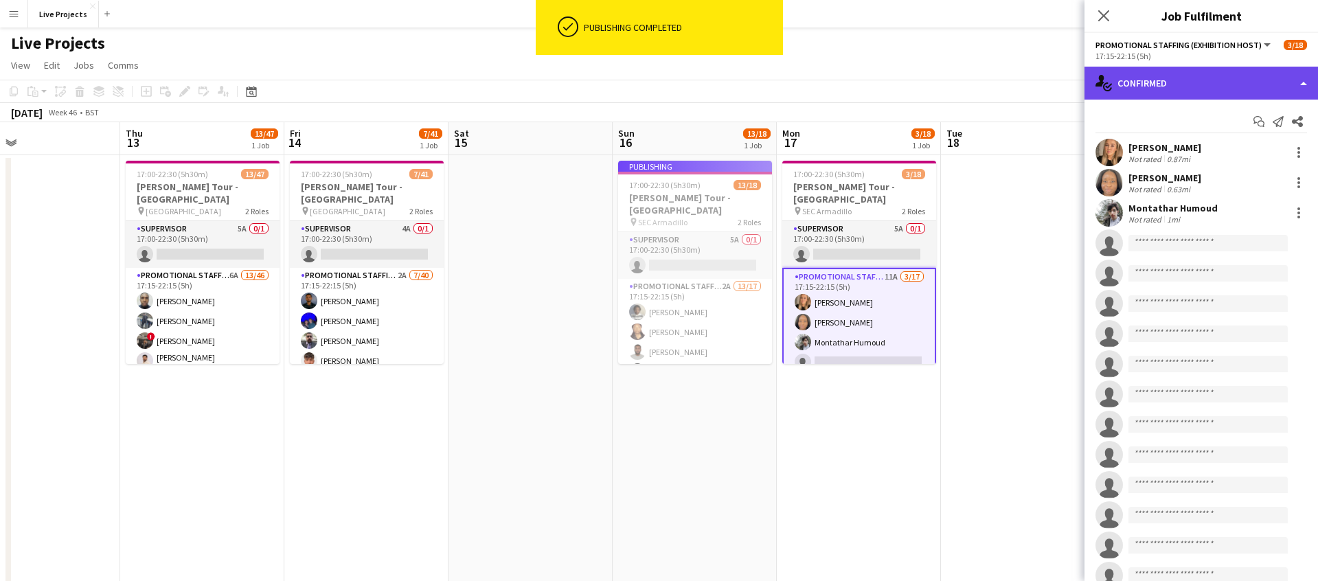
click at [1219, 82] on div "single-neutral-actions-check-2 Confirmed" at bounding box center [1200, 83] width 233 height 33
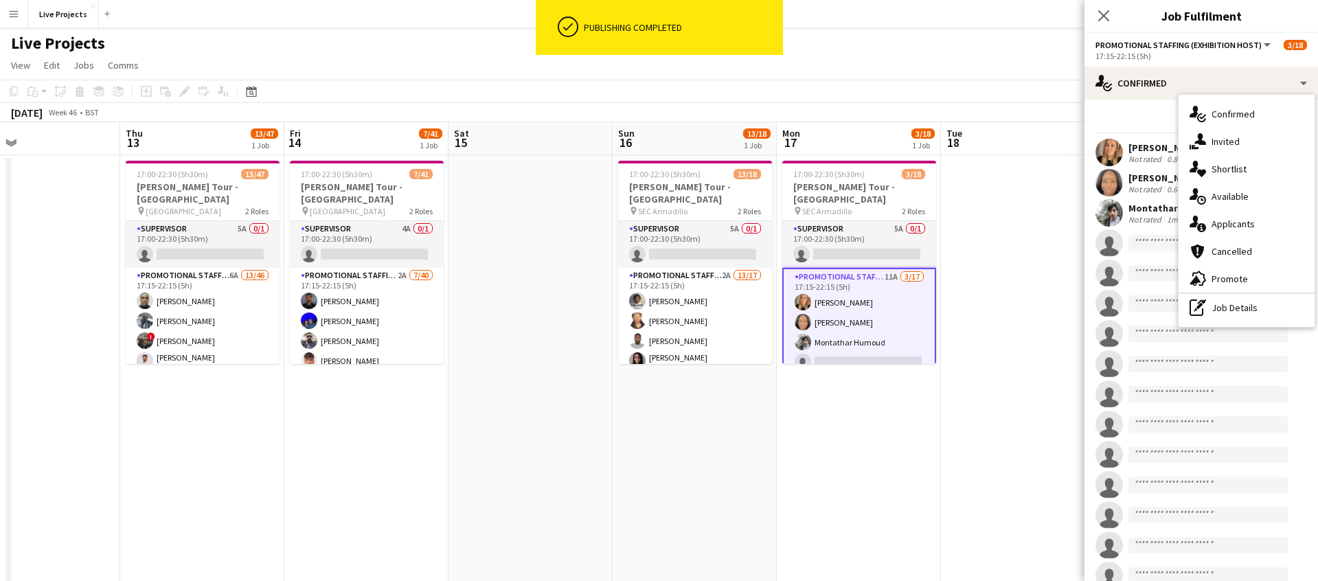
click at [1234, 219] on span "Applicants" at bounding box center [1232, 224] width 43 height 12
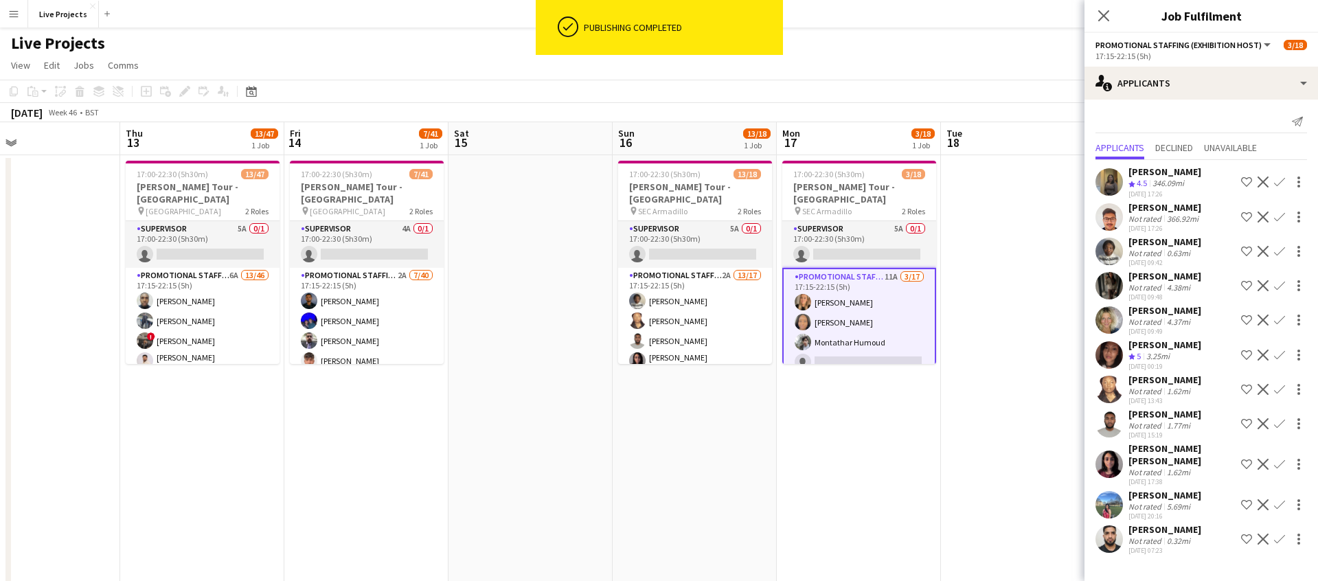
click at [1280, 533] on app-icon "Confirm" at bounding box center [1279, 538] width 11 height 11
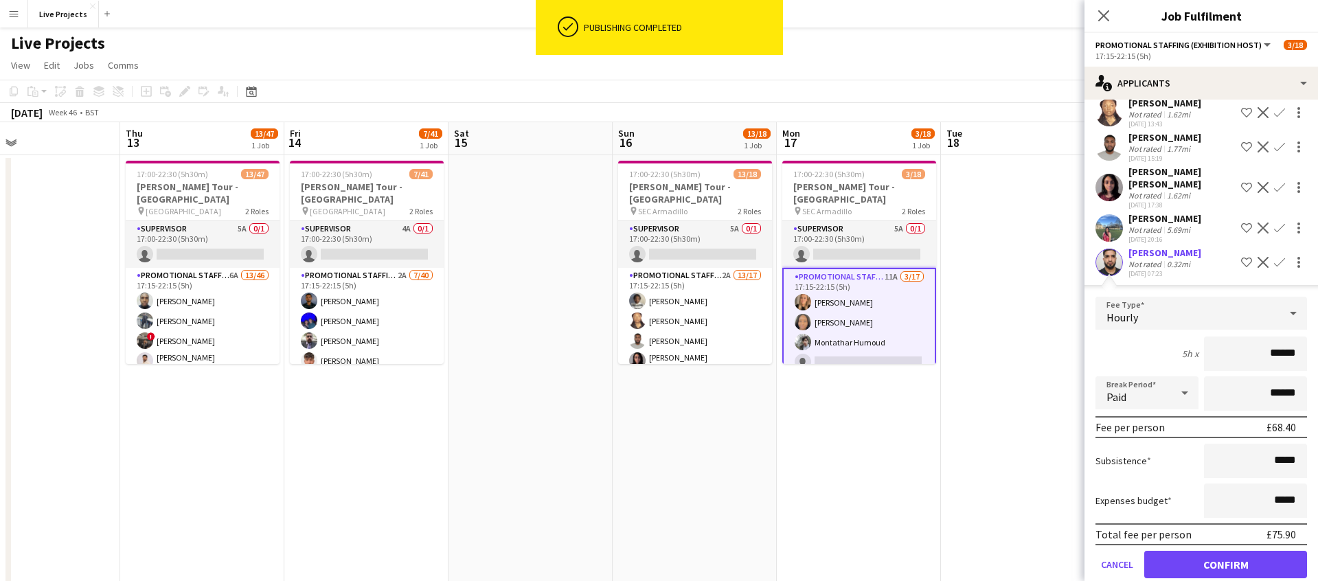
scroll to position [279, 0]
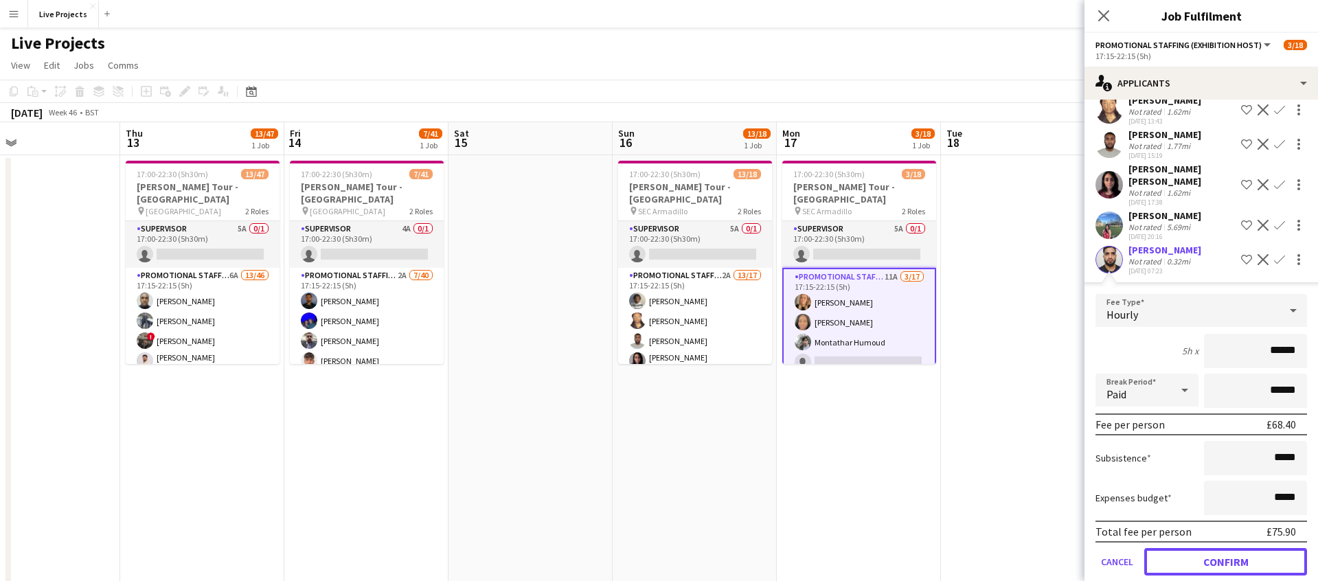
drag, startPoint x: 1242, startPoint y: 540, endPoint x: 1243, endPoint y: 529, distance: 11.8
click at [1242, 548] on button "Confirm" at bounding box center [1225, 561] width 163 height 27
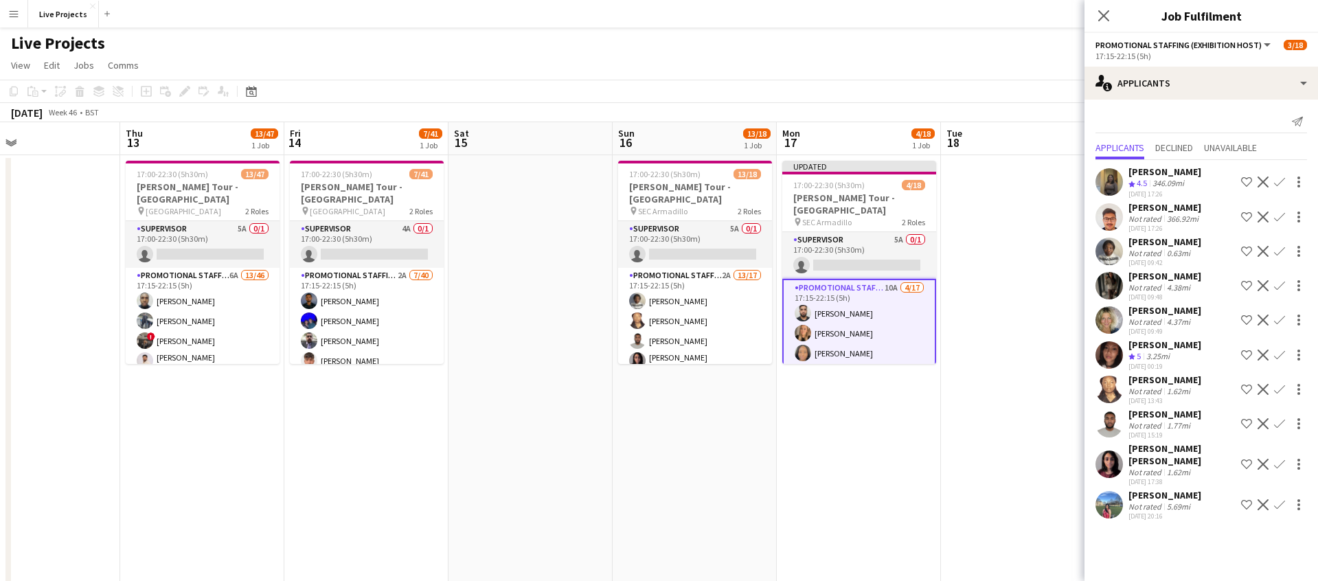
scroll to position [0, 0]
click at [1281, 499] on app-icon "Confirm" at bounding box center [1279, 504] width 11 height 11
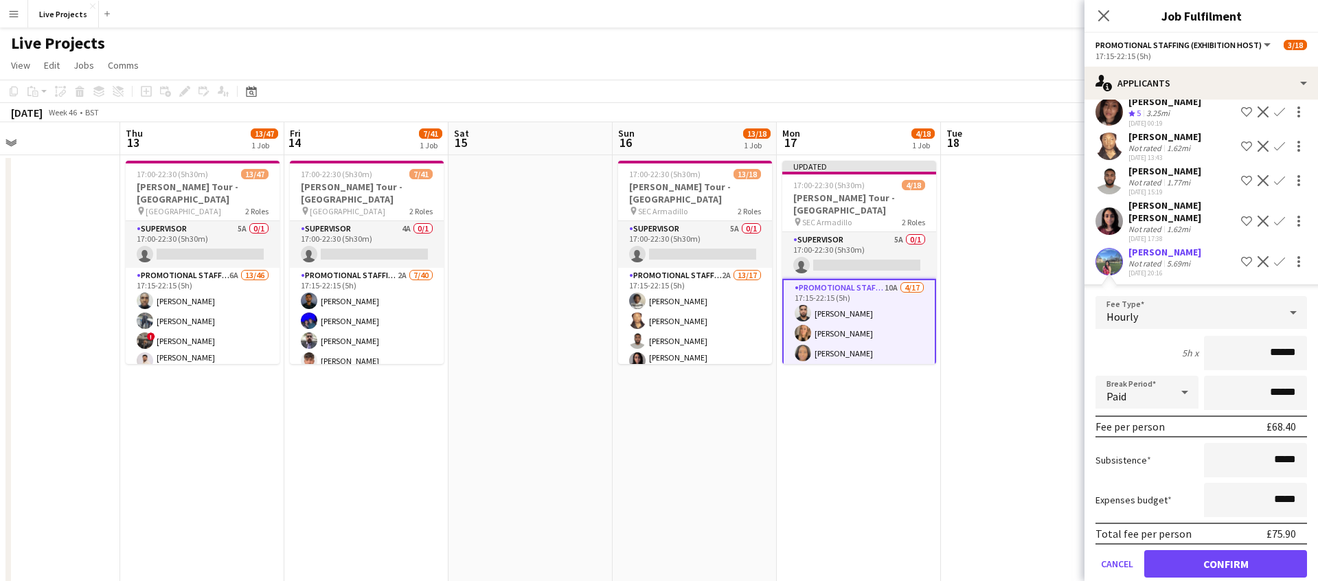
scroll to position [252, 0]
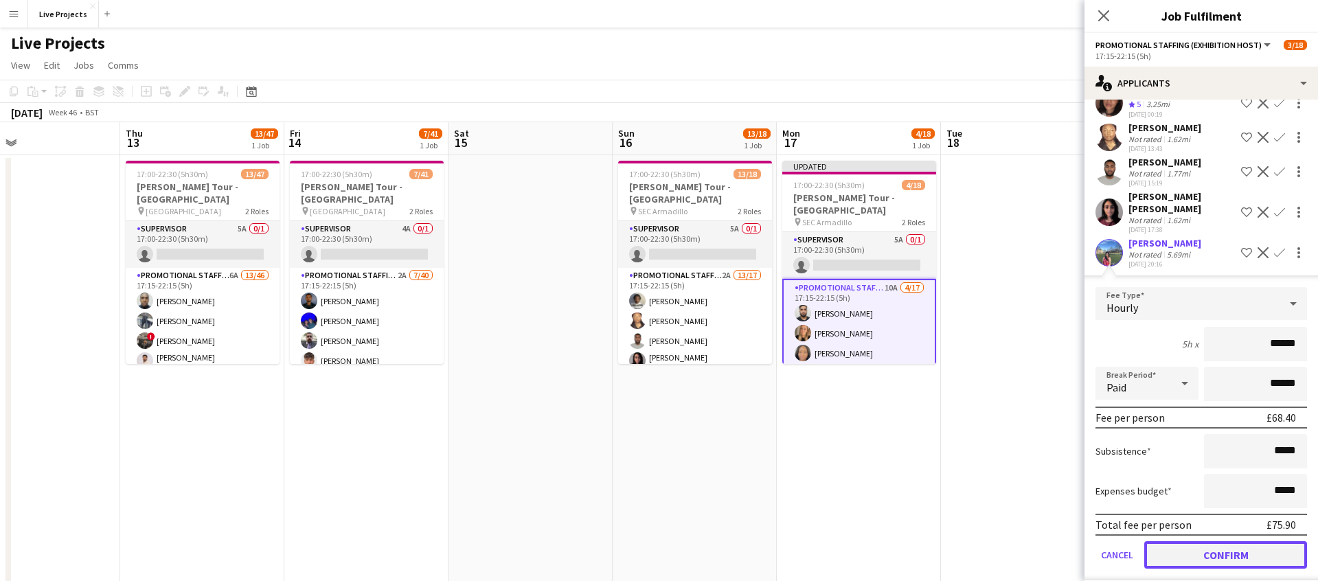
click at [1231, 551] on button "Confirm" at bounding box center [1225, 554] width 163 height 27
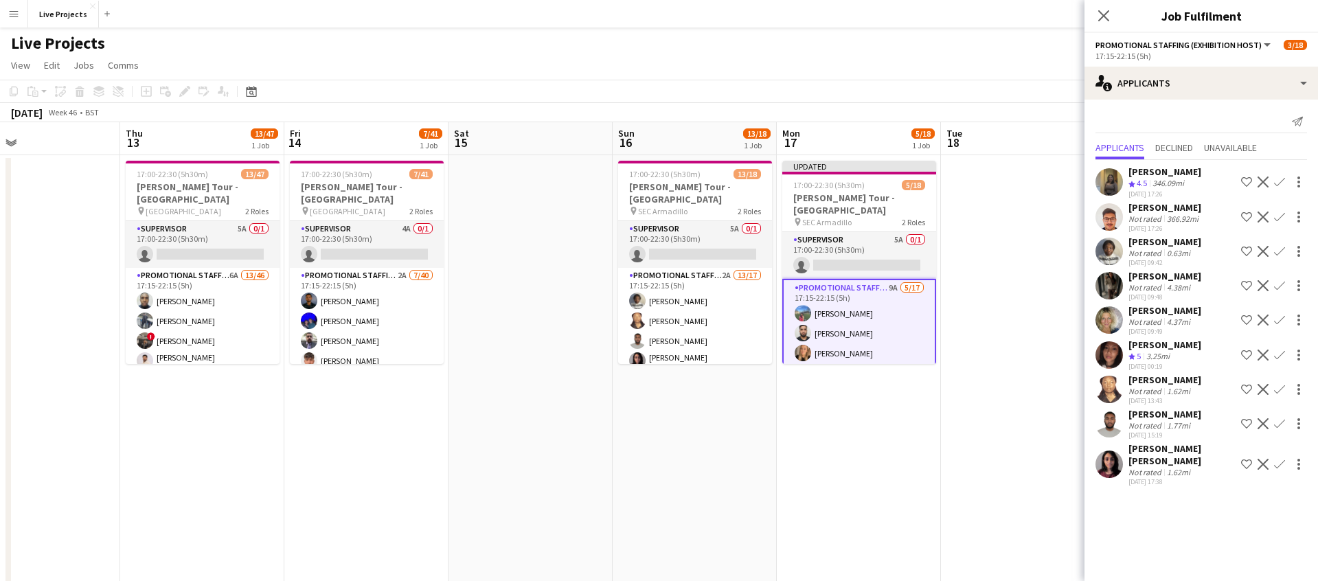
scroll to position [0, 0]
click at [1283, 459] on app-icon "Confirm" at bounding box center [1279, 464] width 11 height 11
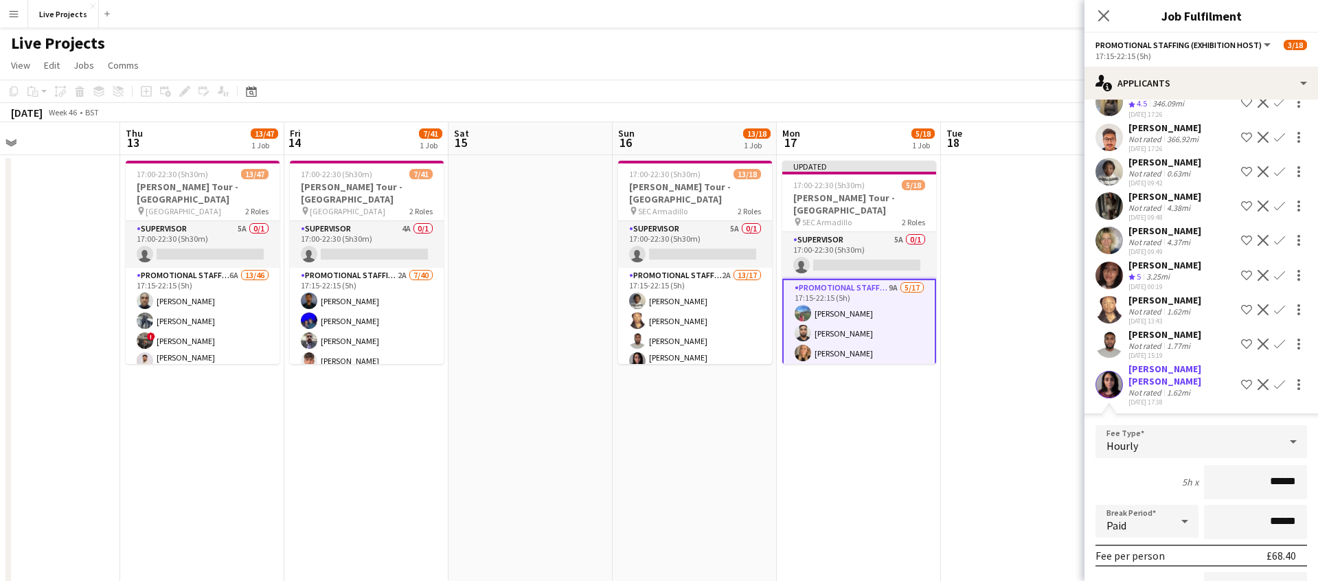
scroll to position [218, 0]
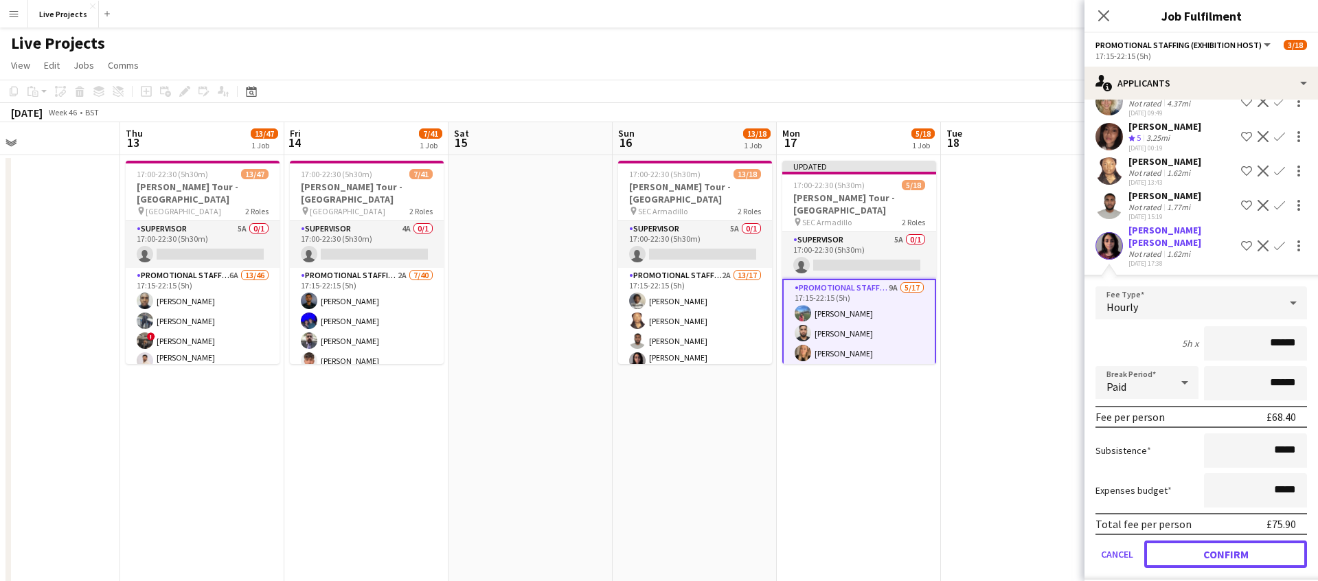
drag, startPoint x: 1227, startPoint y: 539, endPoint x: 1226, endPoint y: 516, distance: 22.7
click at [1227, 540] on button "Confirm" at bounding box center [1225, 553] width 163 height 27
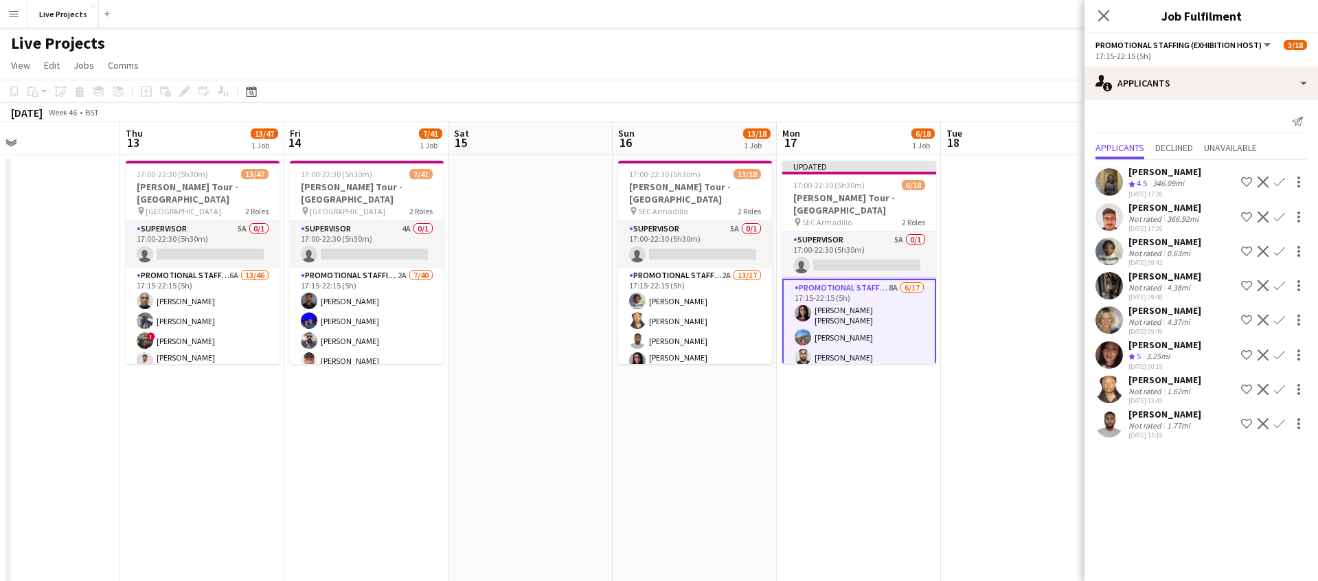
scroll to position [0, 0]
click at [1283, 421] on app-icon "Confirm" at bounding box center [1279, 423] width 11 height 11
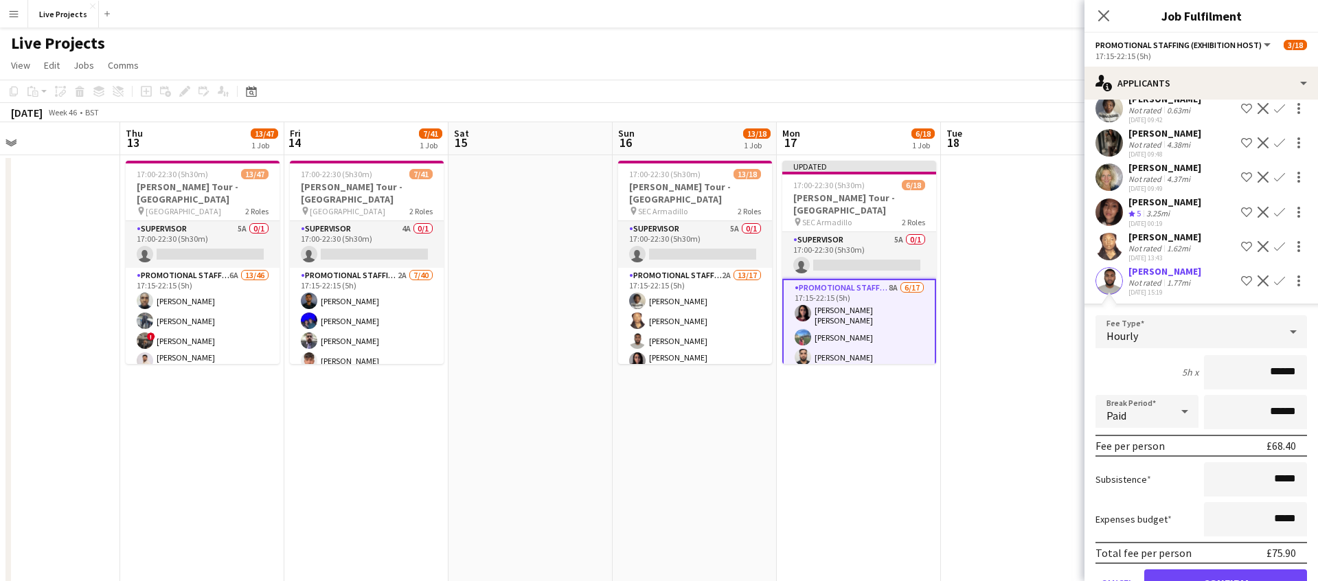
scroll to position [184, 0]
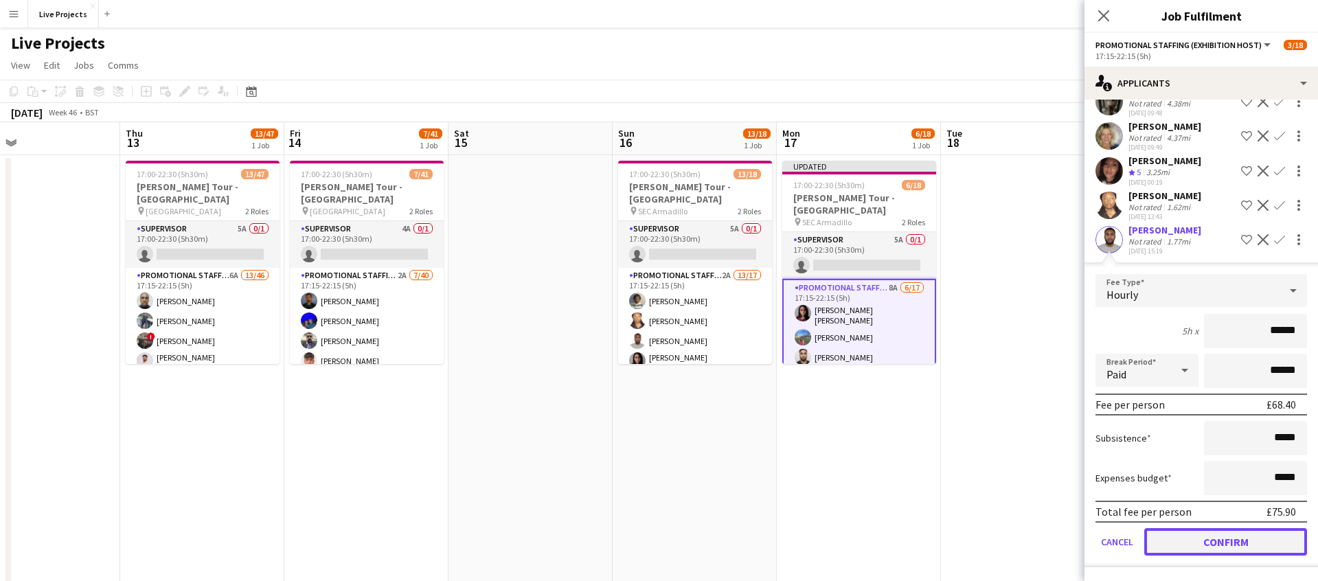
click at [1215, 544] on button "Confirm" at bounding box center [1225, 541] width 163 height 27
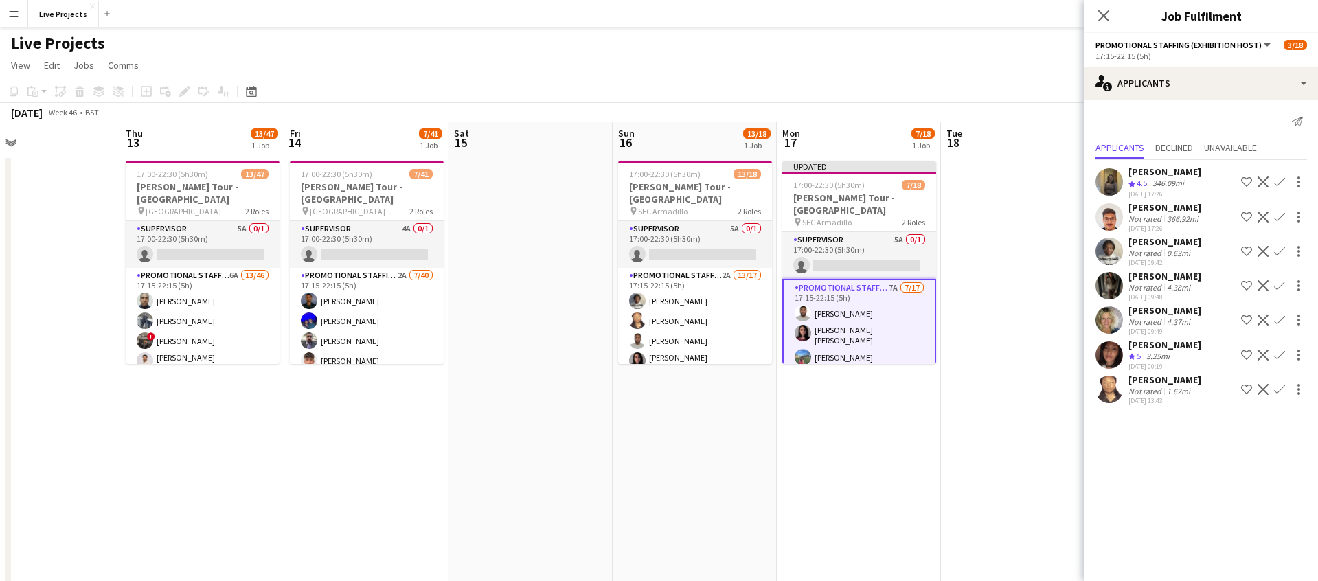
drag, startPoint x: 1280, startPoint y: 387, endPoint x: 1273, endPoint y: 396, distance: 11.8
click at [1280, 387] on app-icon "Confirm" at bounding box center [1279, 389] width 11 height 11
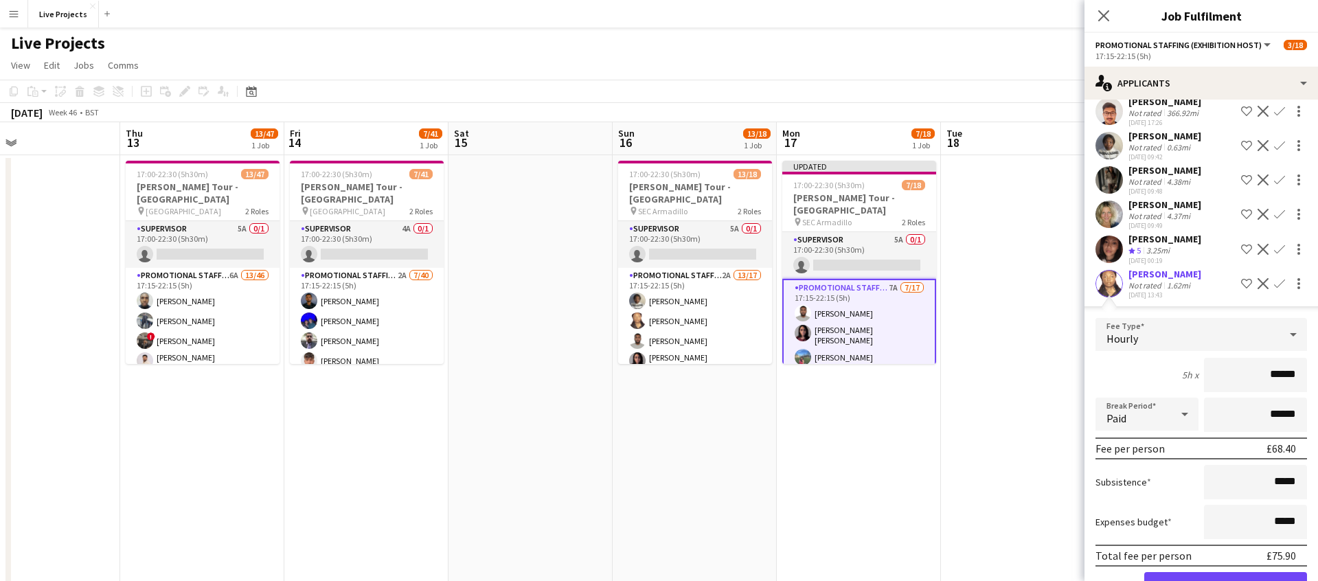
scroll to position [150, 0]
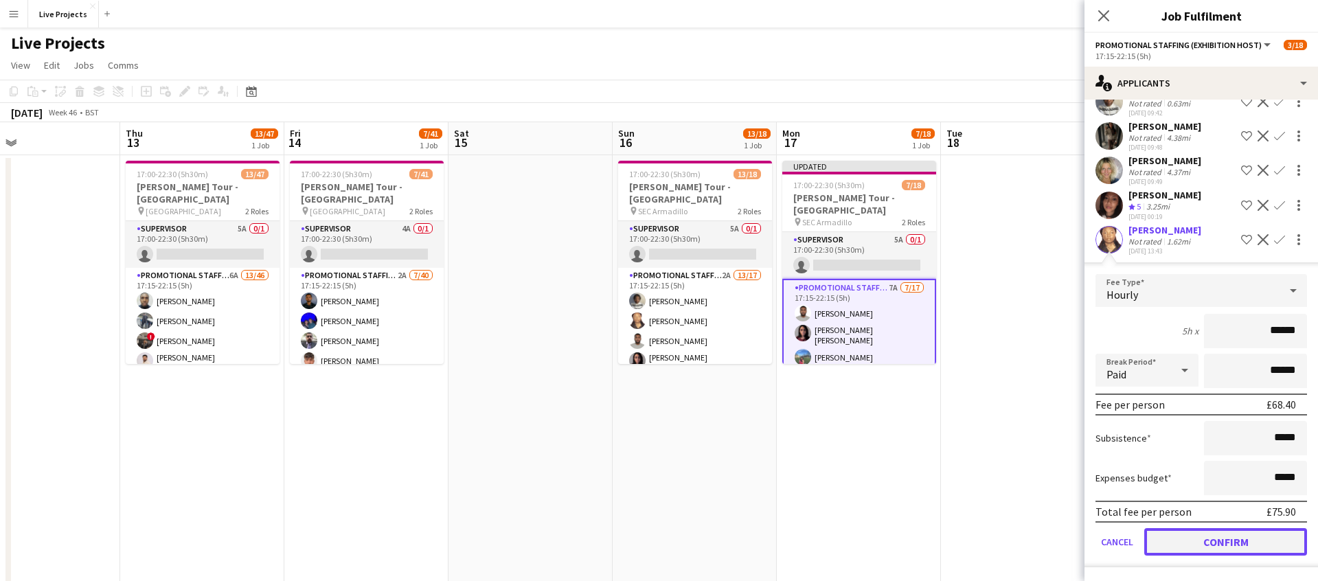
click at [1221, 542] on button "Confirm" at bounding box center [1225, 541] width 163 height 27
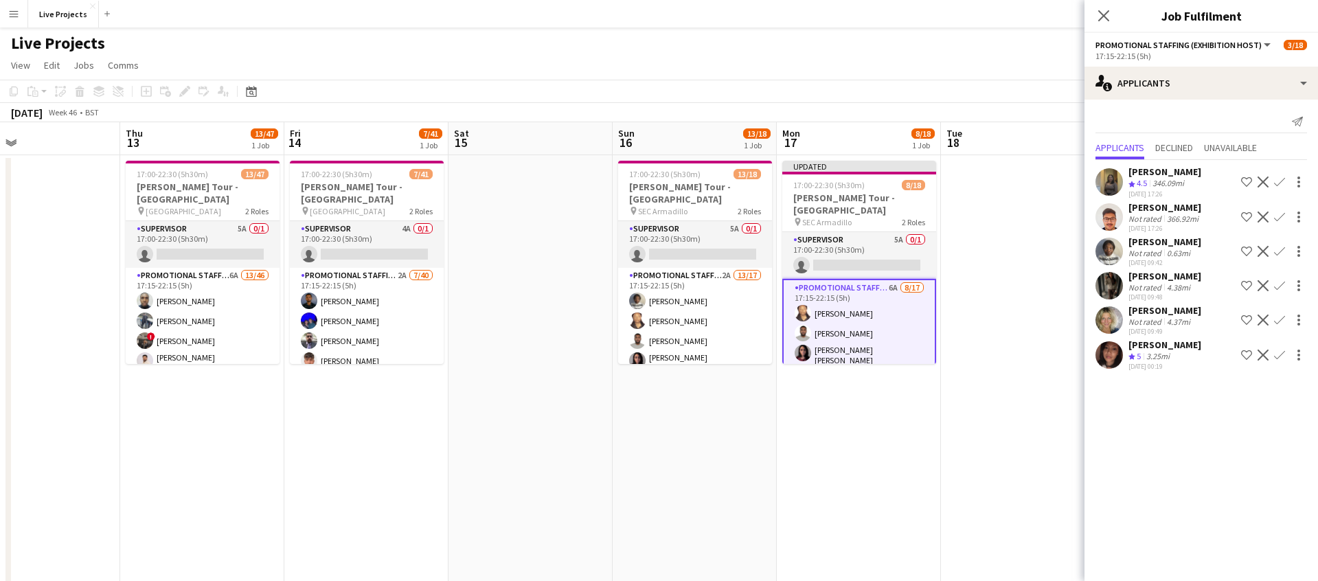
scroll to position [0, 0]
click at [1281, 352] on app-icon "Confirm" at bounding box center [1279, 354] width 11 height 11
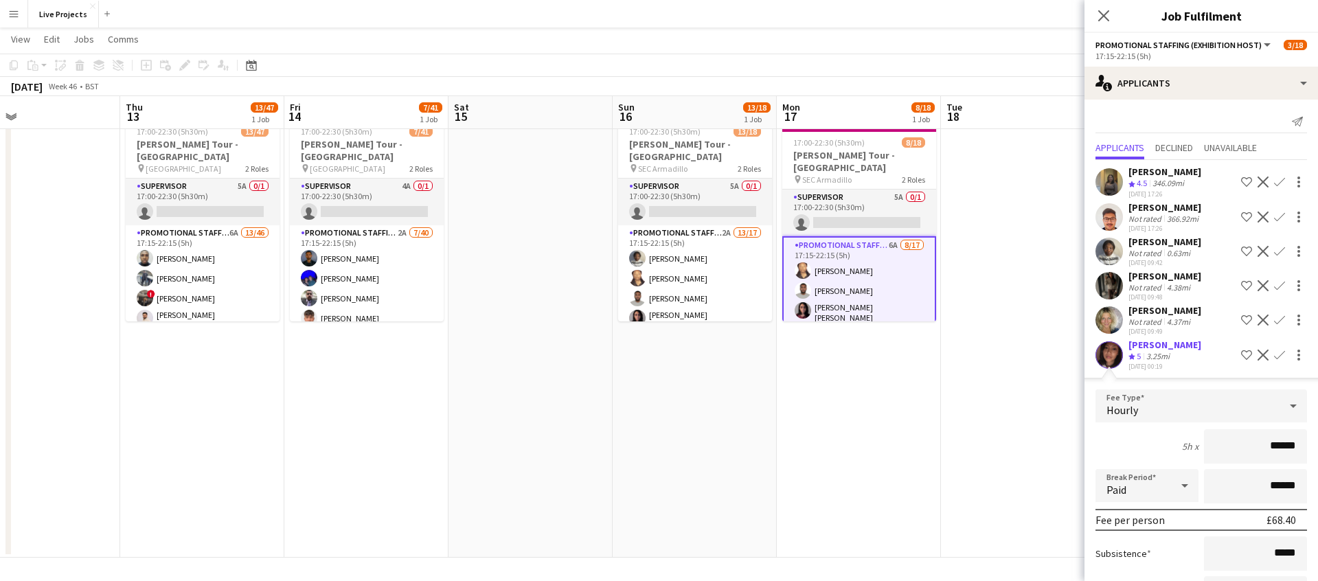
scroll to position [115, 0]
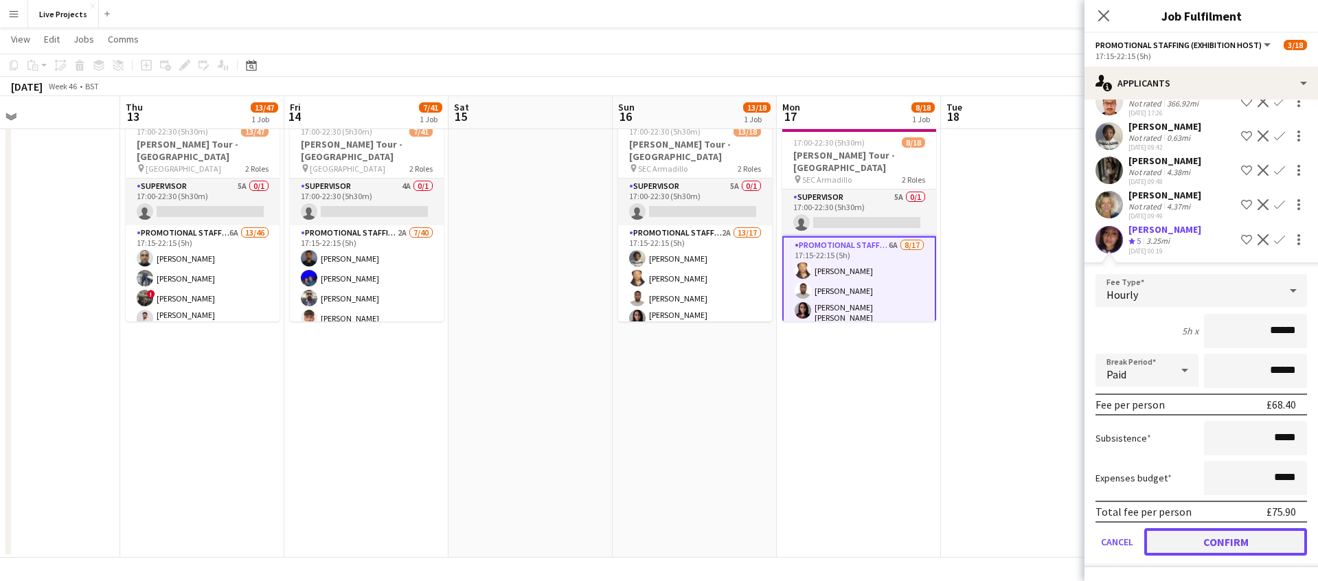
click at [1235, 552] on button "Confirm" at bounding box center [1225, 541] width 163 height 27
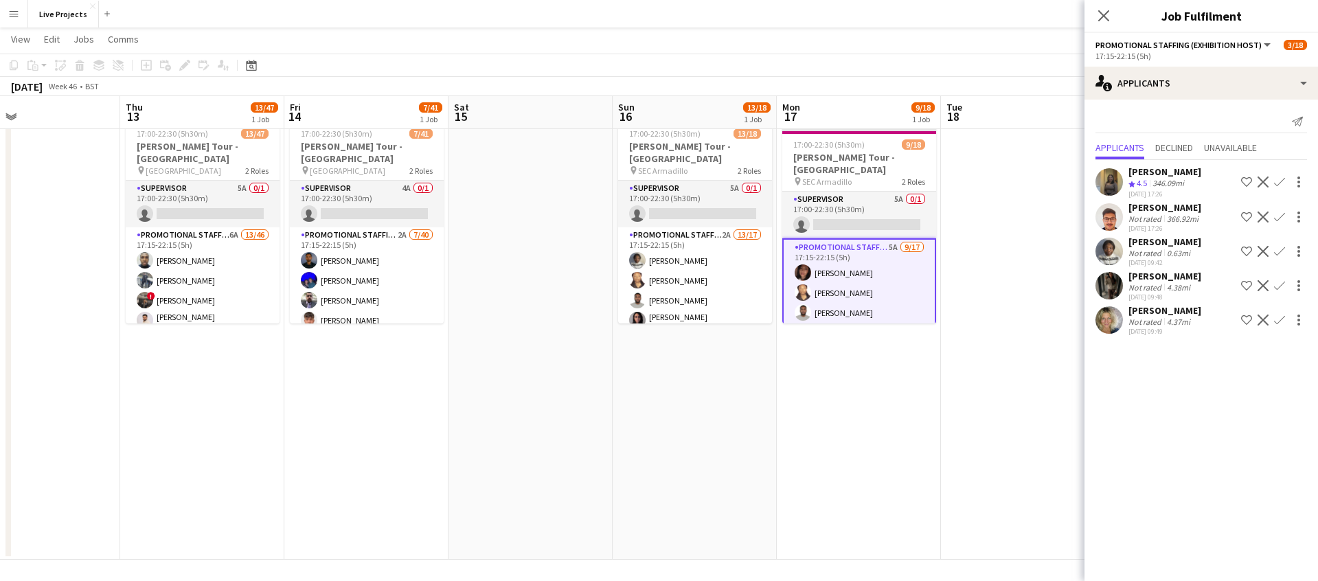
click at [1280, 319] on app-icon "Confirm" at bounding box center [1279, 319] width 11 height 11
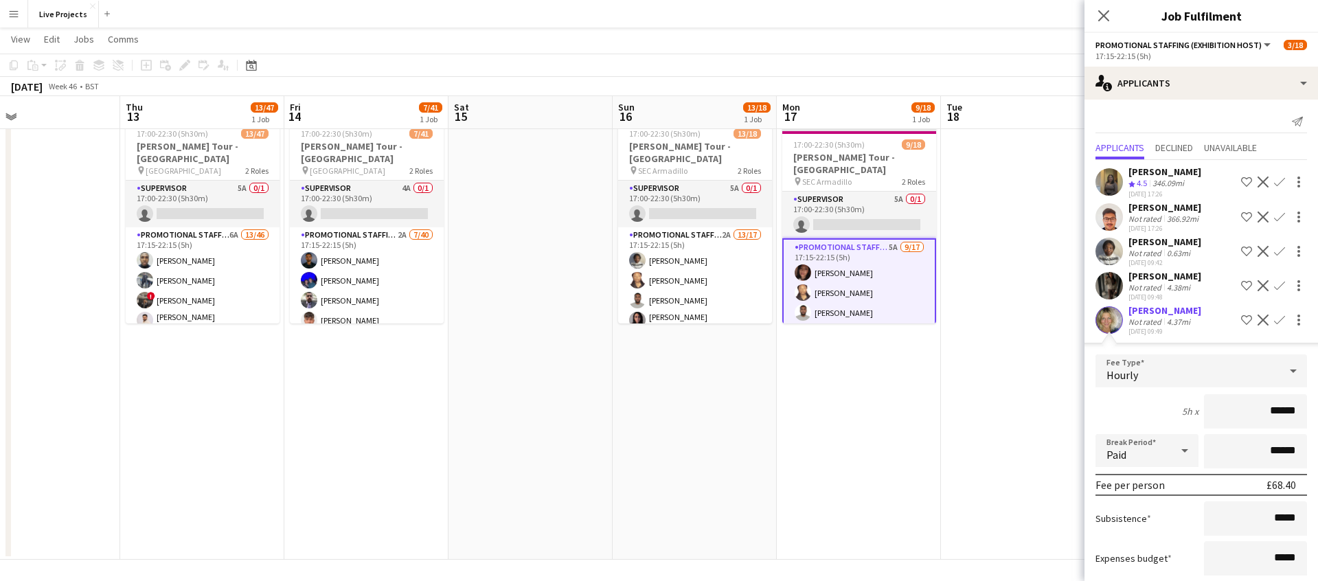
scroll to position [80, 0]
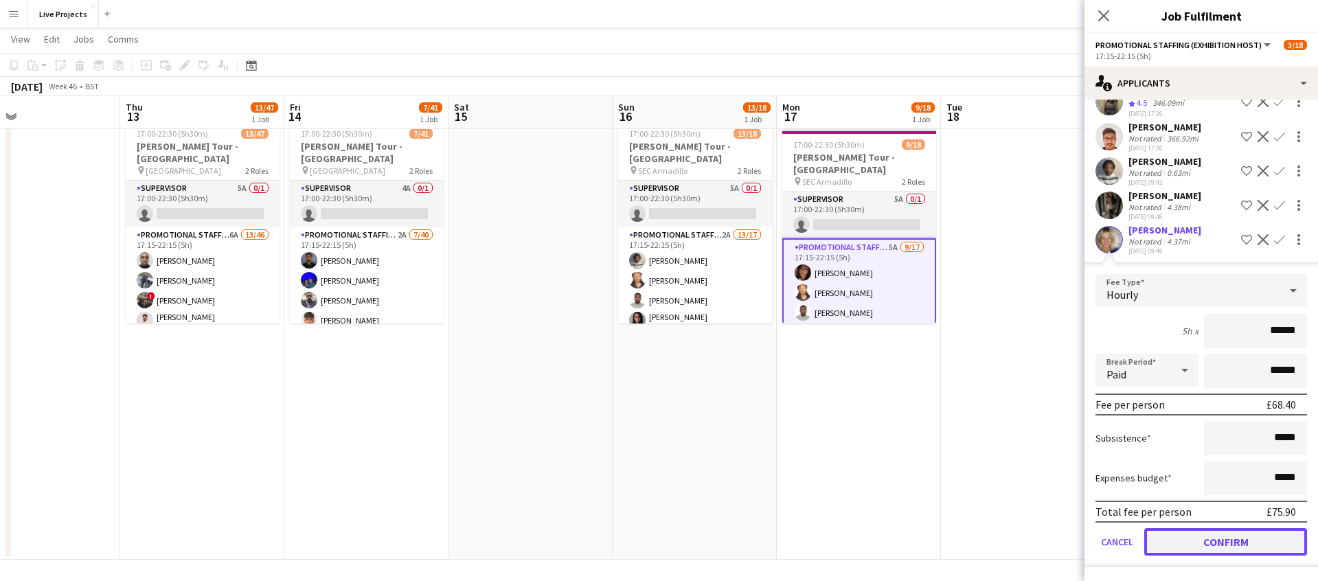
click at [1241, 537] on button "Confirm" at bounding box center [1225, 541] width 163 height 27
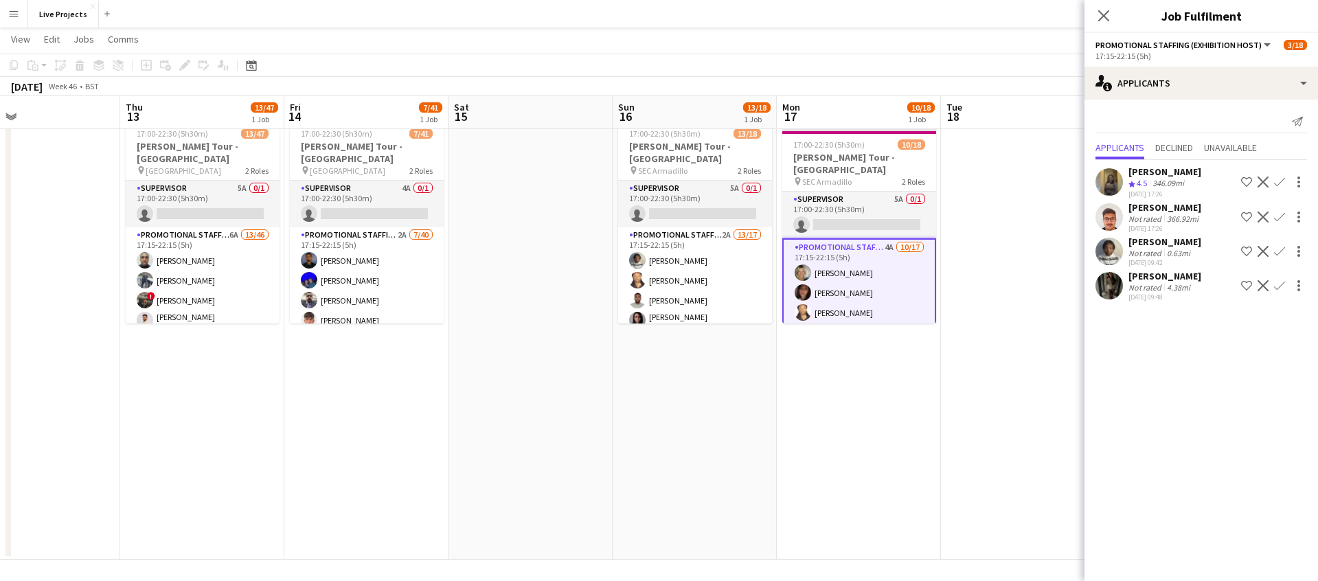
click at [1281, 282] on app-icon "Confirm" at bounding box center [1279, 285] width 11 height 11
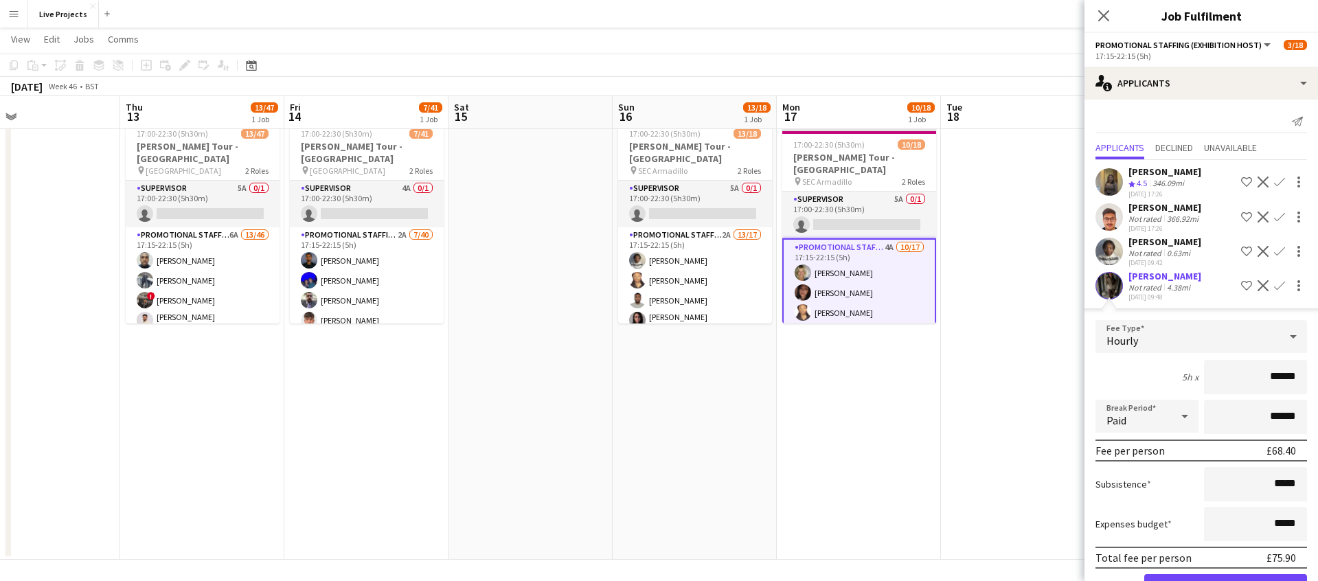
scroll to position [46, 0]
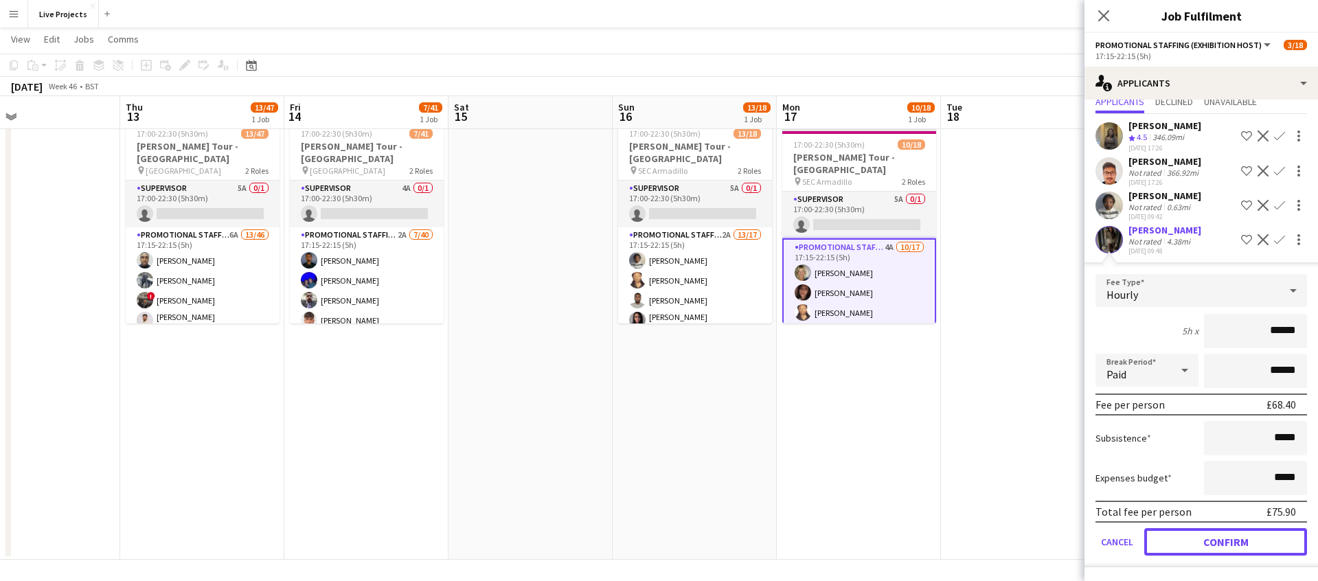
drag, startPoint x: 1240, startPoint y: 537, endPoint x: 1256, endPoint y: 493, distance: 46.7
click at [1240, 537] on button "Confirm" at bounding box center [1225, 541] width 163 height 27
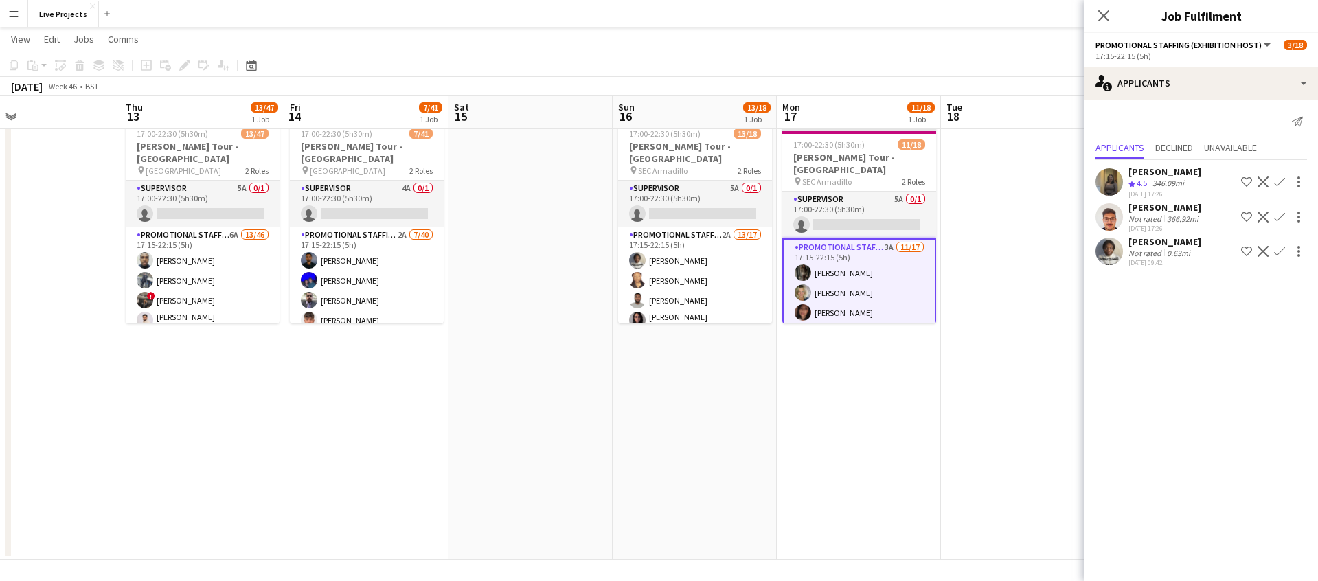
click at [1280, 249] on app-icon "Confirm" at bounding box center [1279, 251] width 11 height 11
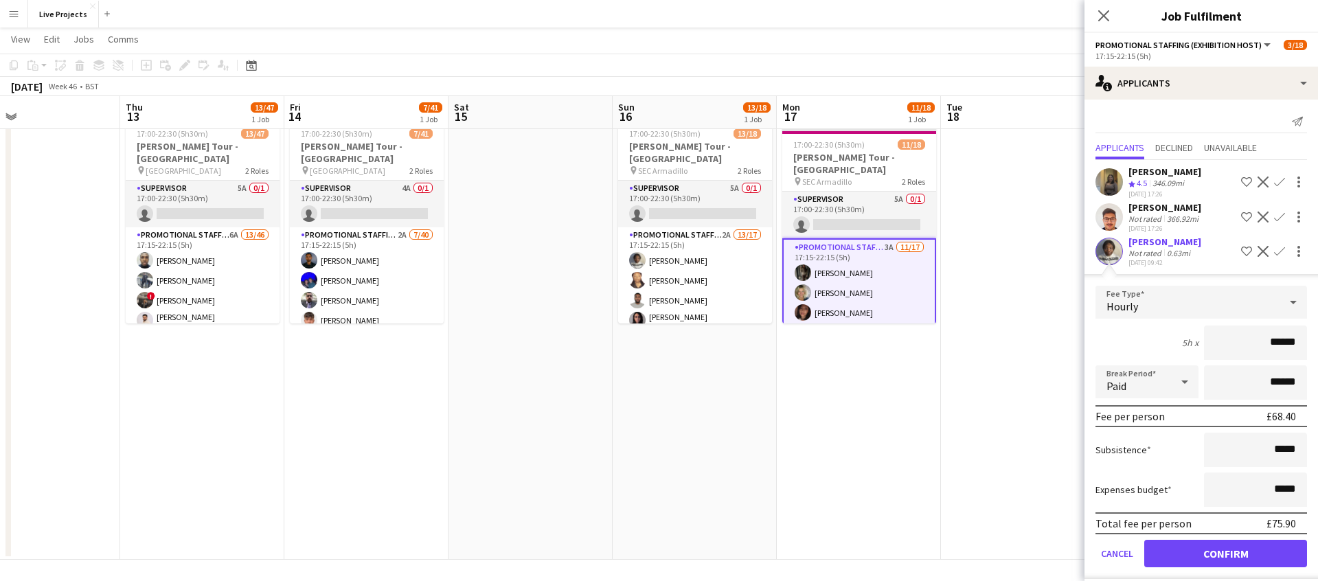
scroll to position [12, 0]
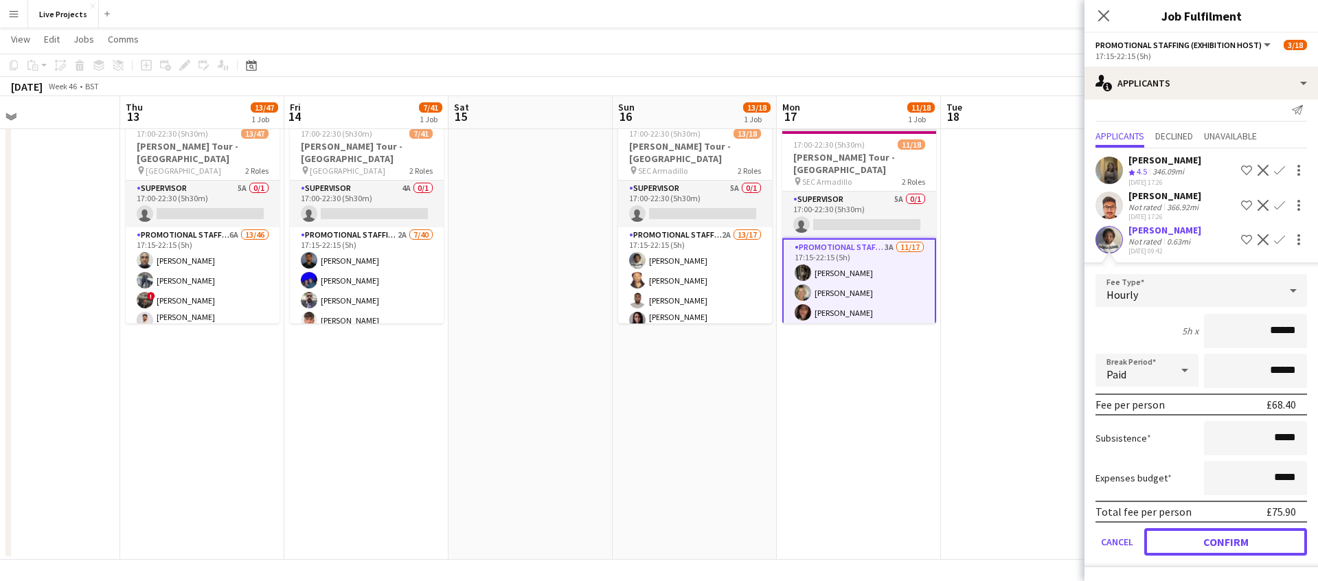
drag, startPoint x: 1225, startPoint y: 533, endPoint x: 1228, endPoint y: 520, distance: 13.5
click at [1225, 533] on button "Confirm" at bounding box center [1225, 541] width 163 height 27
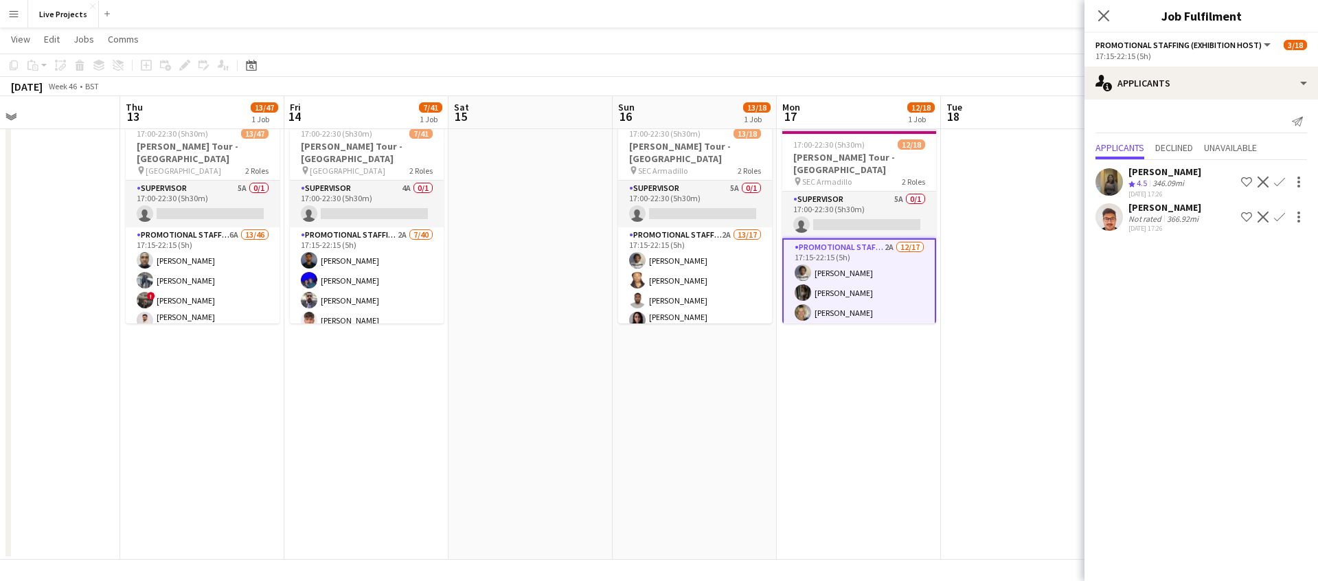
click at [1108, 11] on icon at bounding box center [1103, 15] width 11 height 11
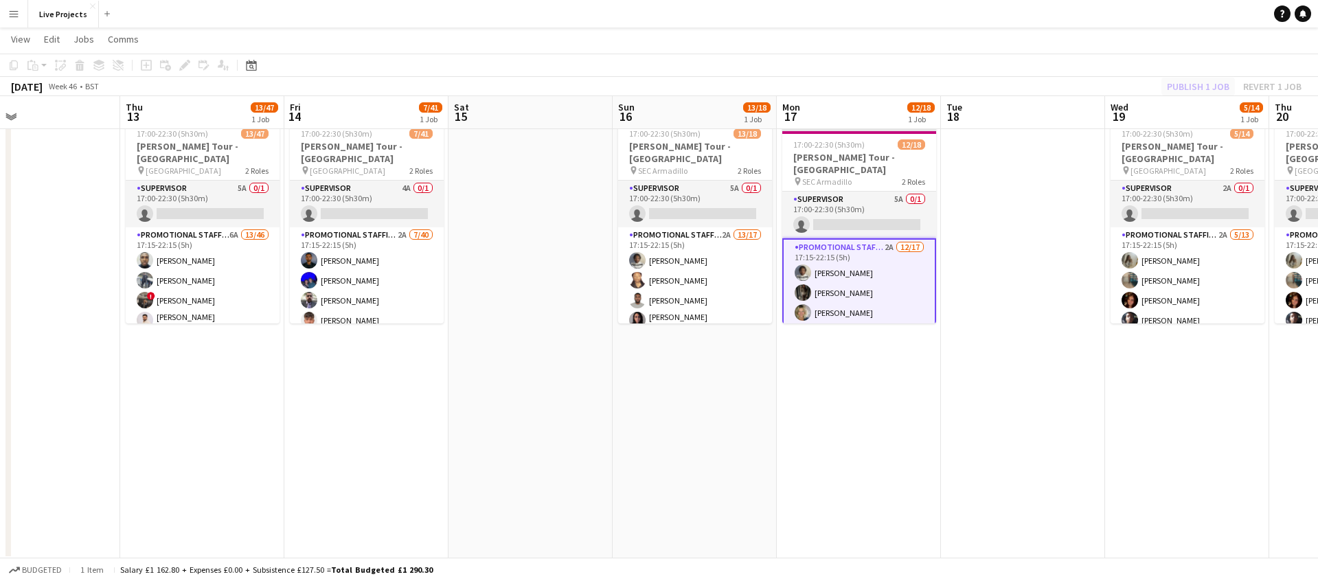
click at [1193, 82] on div "Publish 1 job Revert 1 job" at bounding box center [1234, 87] width 168 height 18
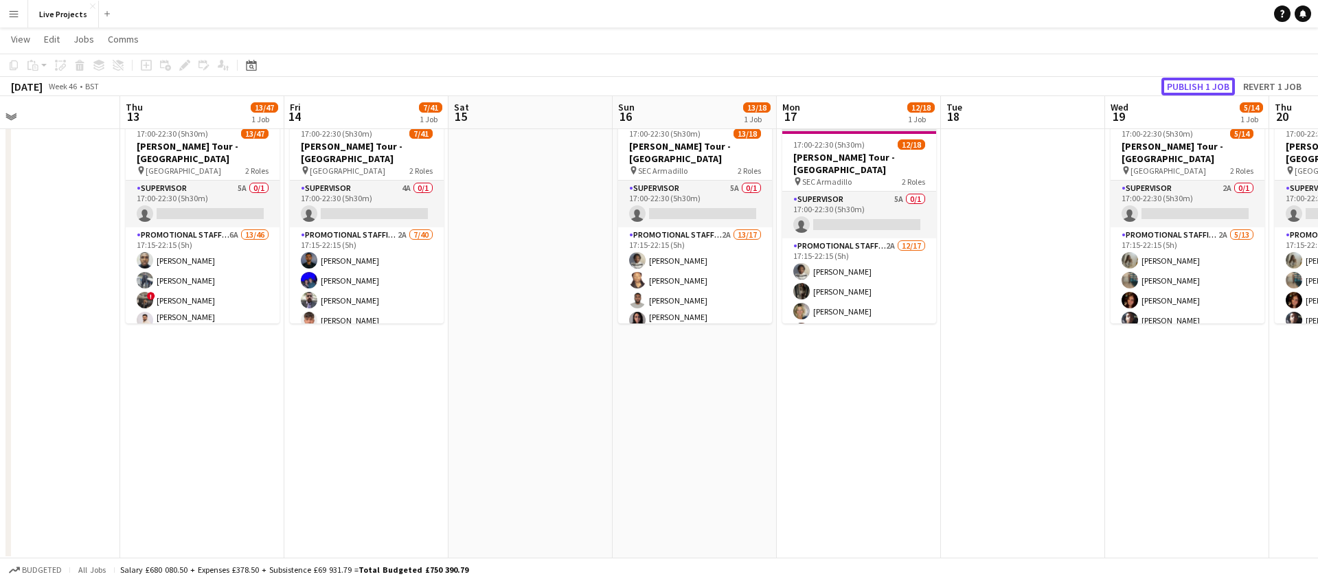
click at [1192, 82] on button "Publish 1 job" at bounding box center [1197, 87] width 73 height 18
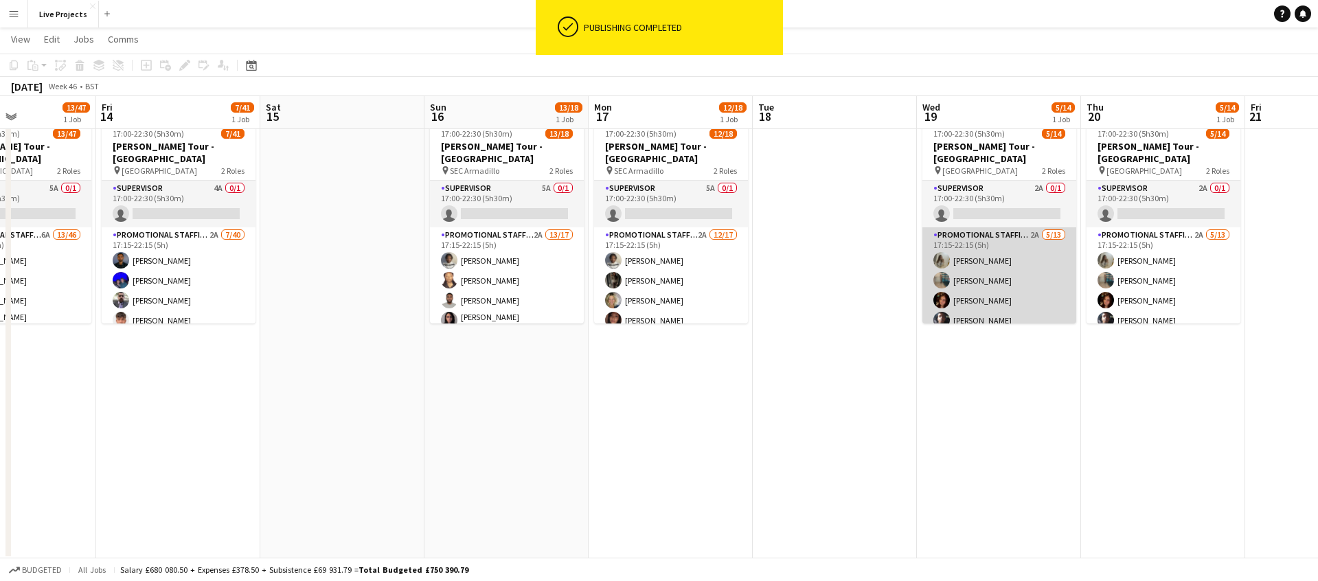
click at [1019, 280] on app-card-role "Promotional Staffing (Exhibition Host) 2A [DATE] 17:15-22:15 (5h) [PERSON_NAME]…" at bounding box center [999, 370] width 154 height 286
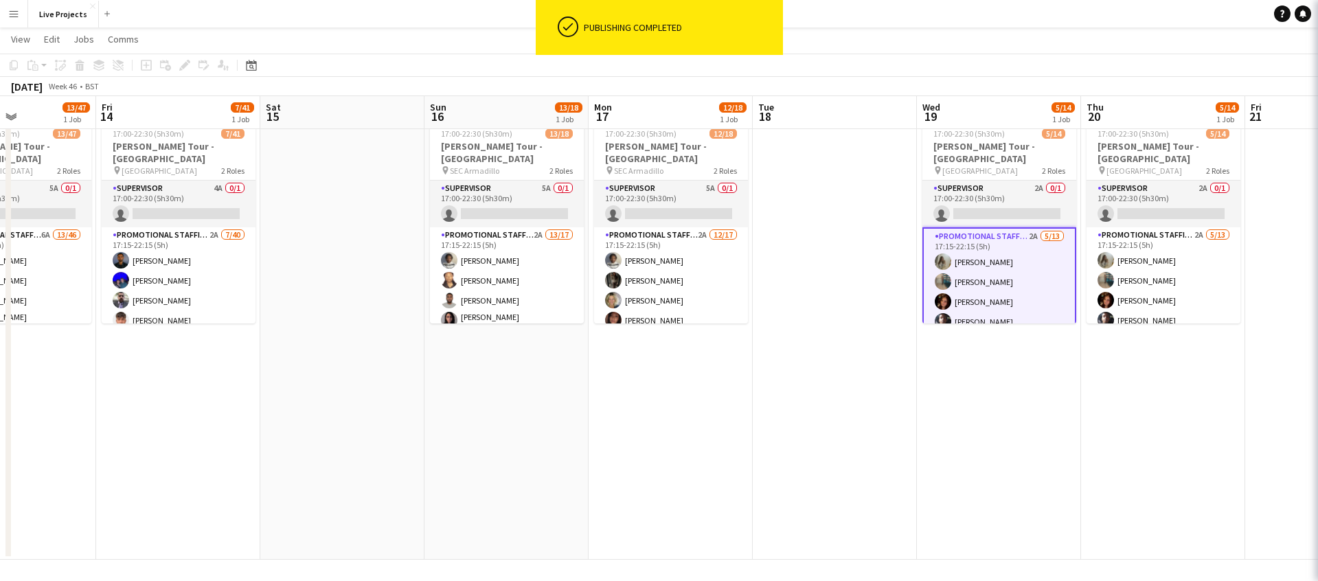
scroll to position [0, 396]
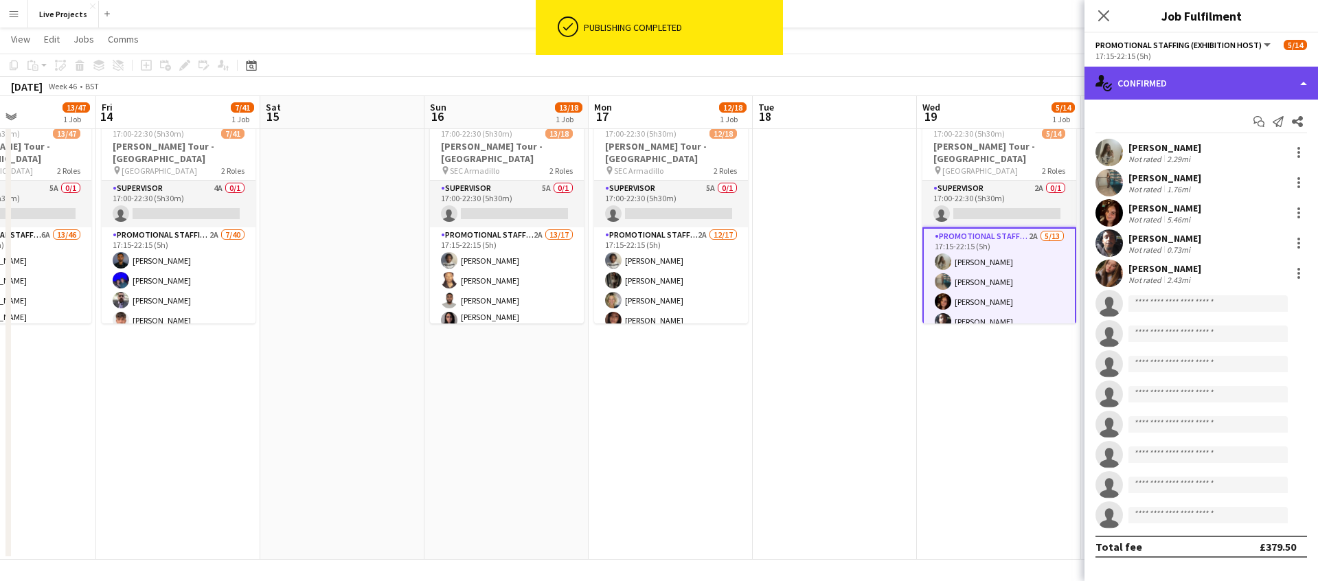
click at [1266, 81] on div "single-neutral-actions-check-2 Confirmed" at bounding box center [1200, 83] width 233 height 33
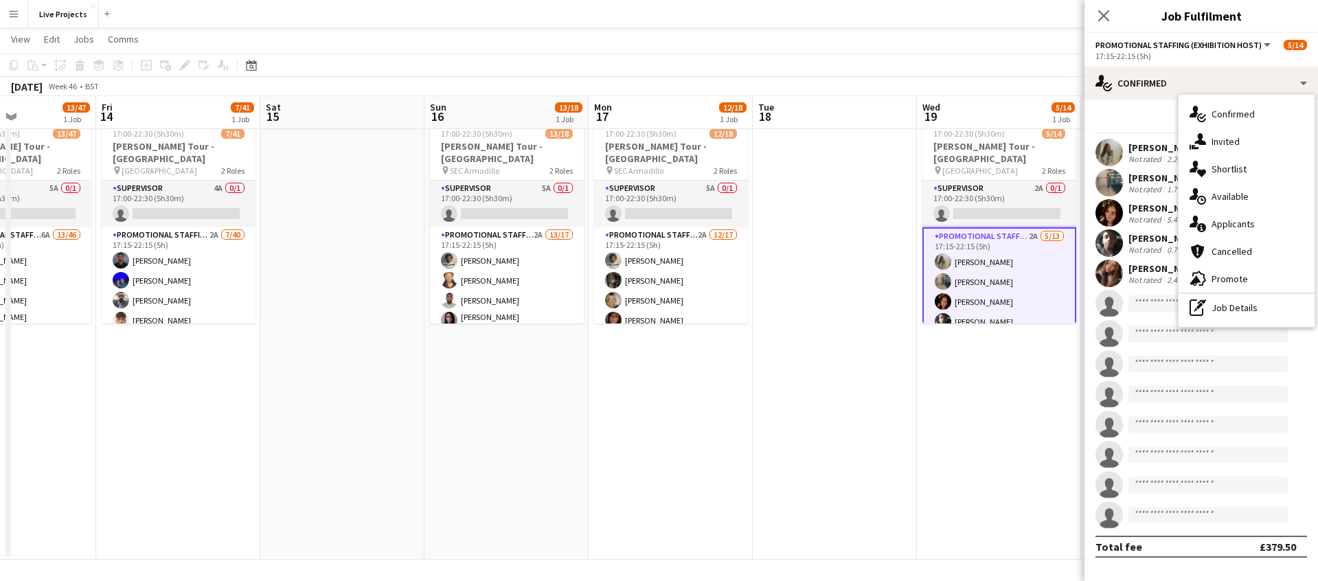
click at [1248, 225] on span "Applicants" at bounding box center [1232, 224] width 43 height 12
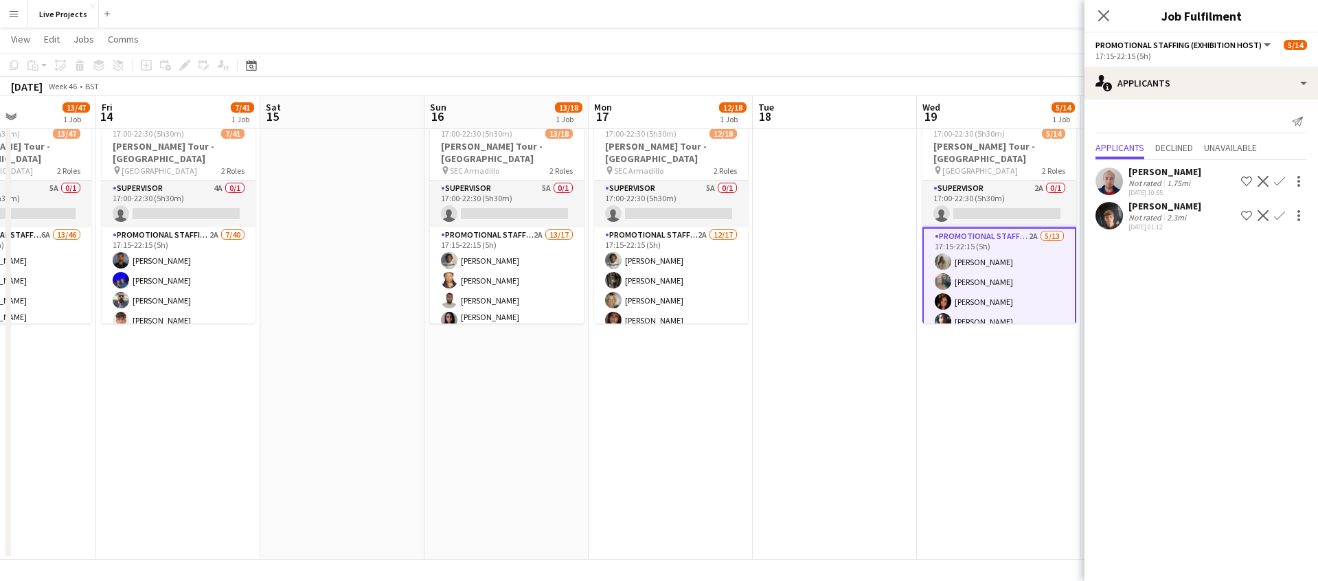
click at [1282, 212] on app-icon "Confirm" at bounding box center [1279, 215] width 11 height 11
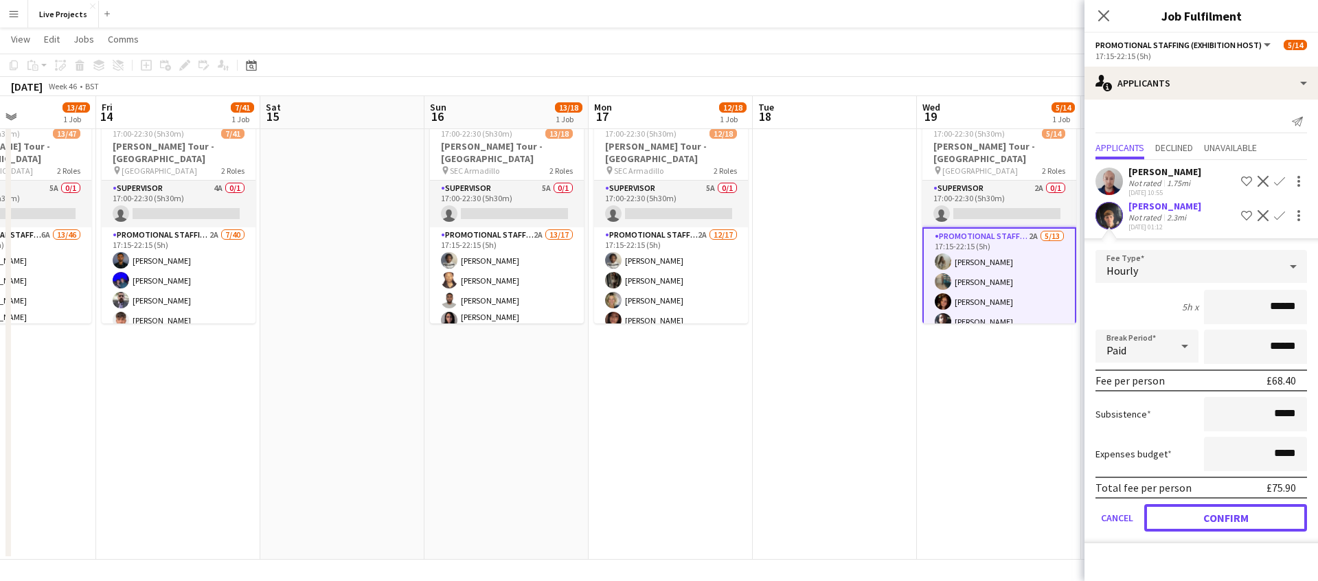
drag, startPoint x: 1245, startPoint y: 520, endPoint x: 1245, endPoint y: 392, distance: 127.7
click at [1244, 518] on button "Confirm" at bounding box center [1225, 517] width 163 height 27
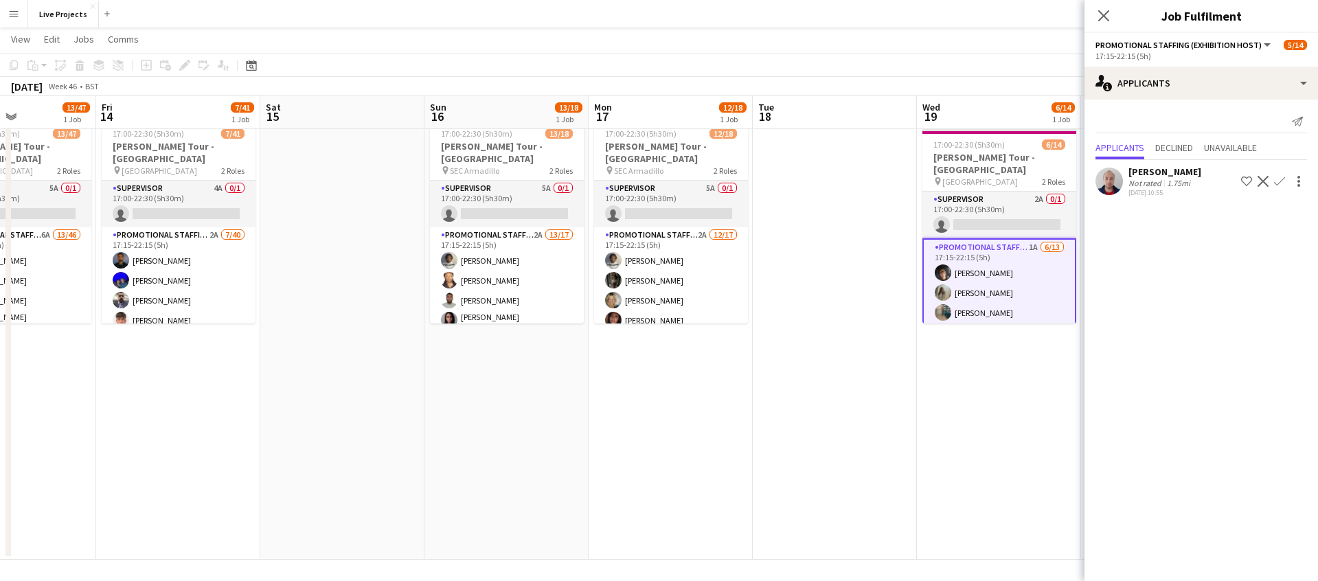
click at [1281, 179] on app-icon "Confirm" at bounding box center [1279, 181] width 11 height 11
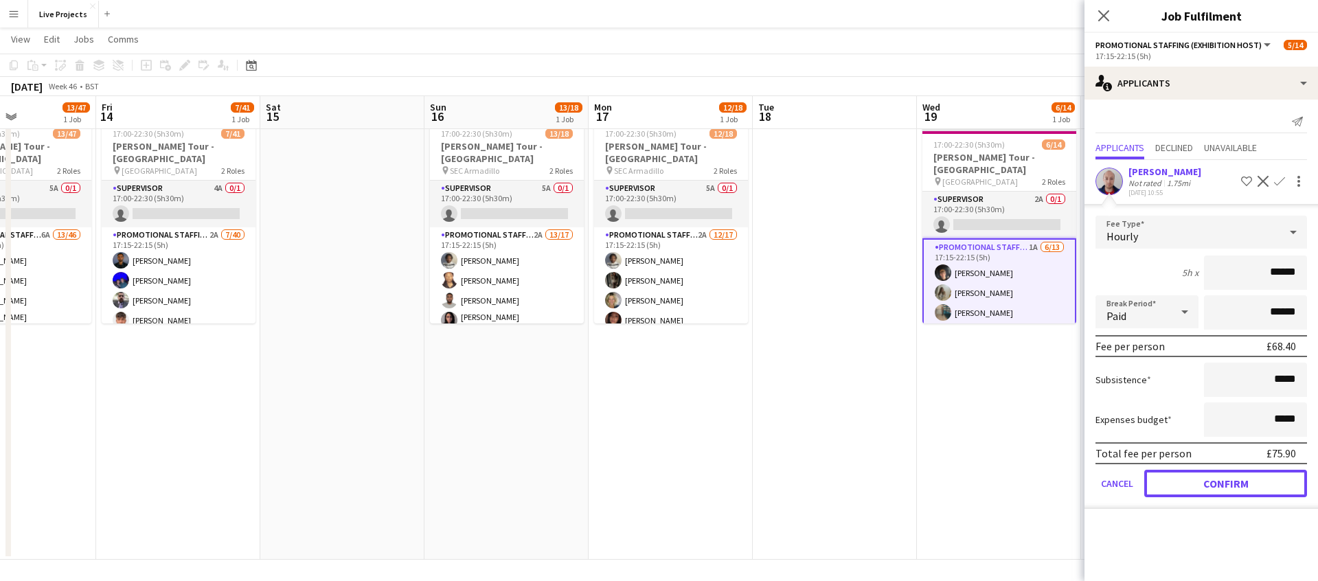
drag, startPoint x: 1232, startPoint y: 479, endPoint x: 1237, endPoint y: 463, distance: 15.7
click at [1232, 479] on button "Confirm" at bounding box center [1225, 483] width 163 height 27
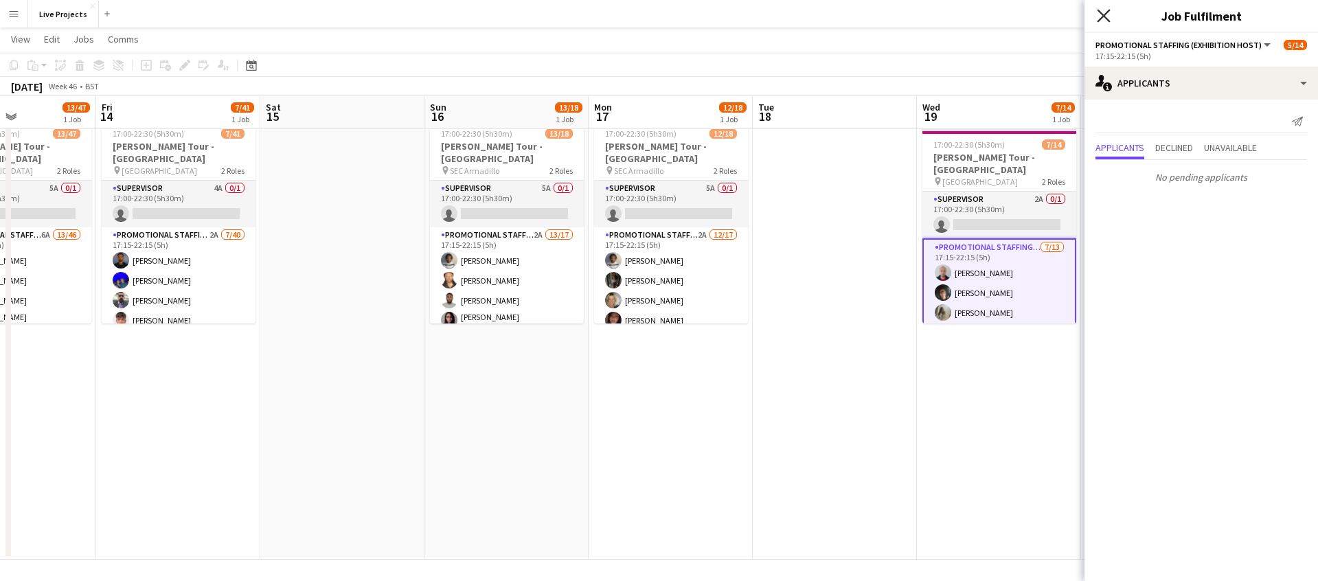
click at [1103, 13] on icon "Close pop-in" at bounding box center [1102, 15] width 13 height 13
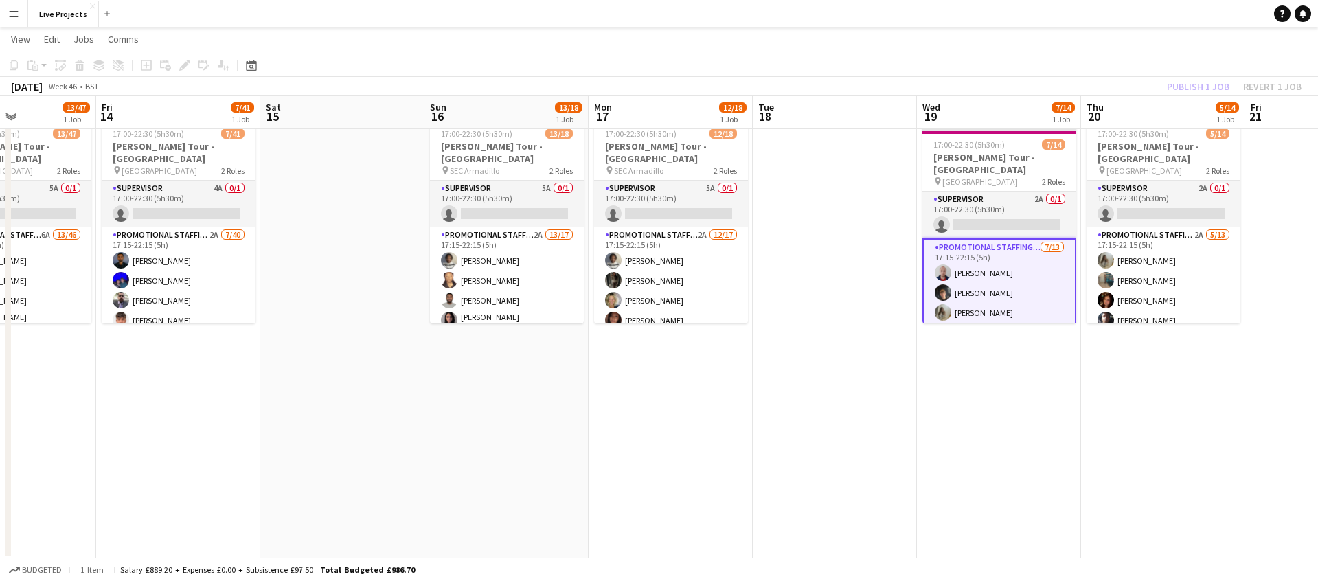
click at [1192, 84] on div "Publish 1 job Revert 1 job" at bounding box center [1234, 87] width 168 height 18
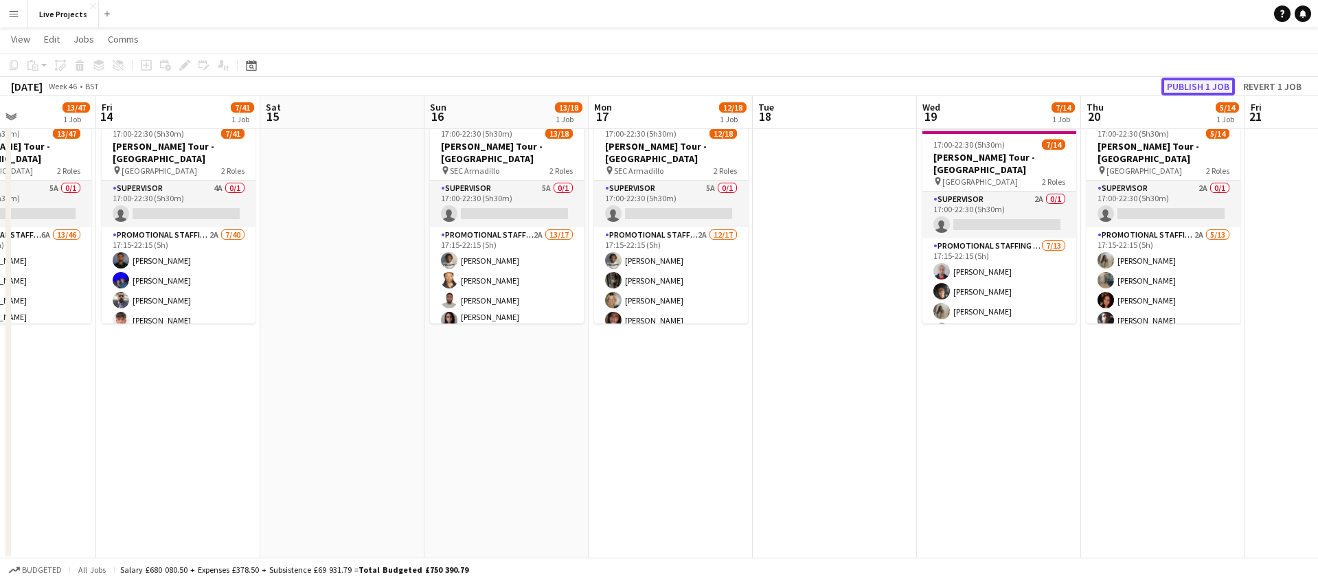
click at [1192, 84] on button "Publish 1 job" at bounding box center [1197, 87] width 73 height 18
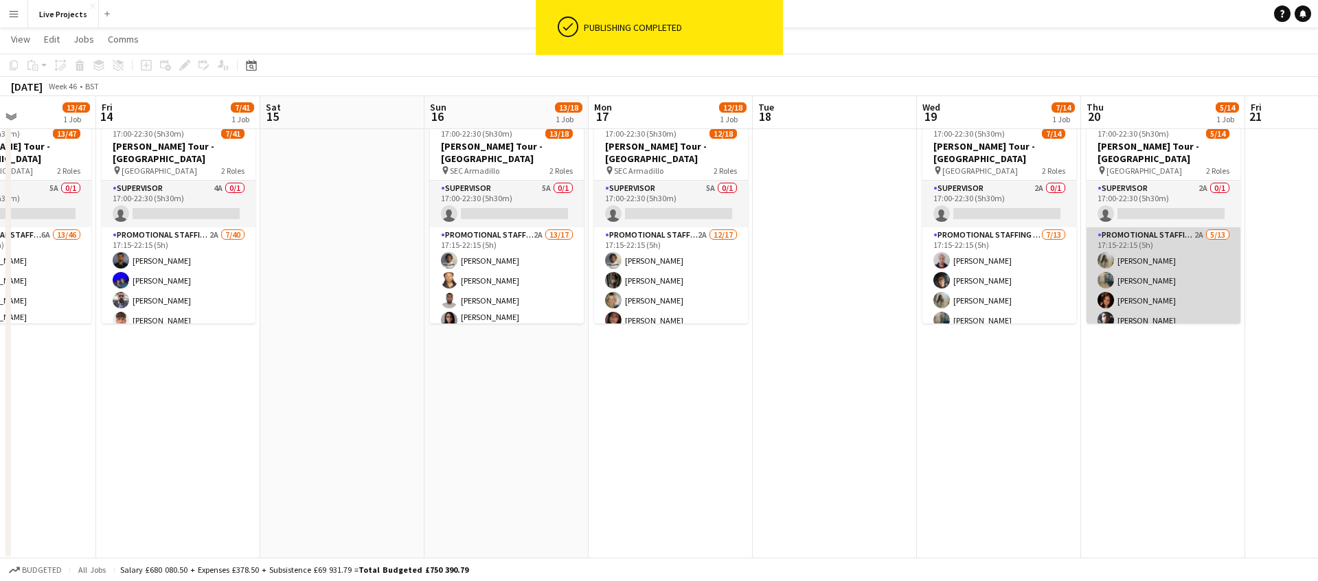
click at [1204, 255] on app-card-role "Promotional Staffing (Exhibition Host) 2A [DATE] 17:15-22:15 (5h) [PERSON_NAME]…" at bounding box center [1163, 370] width 154 height 286
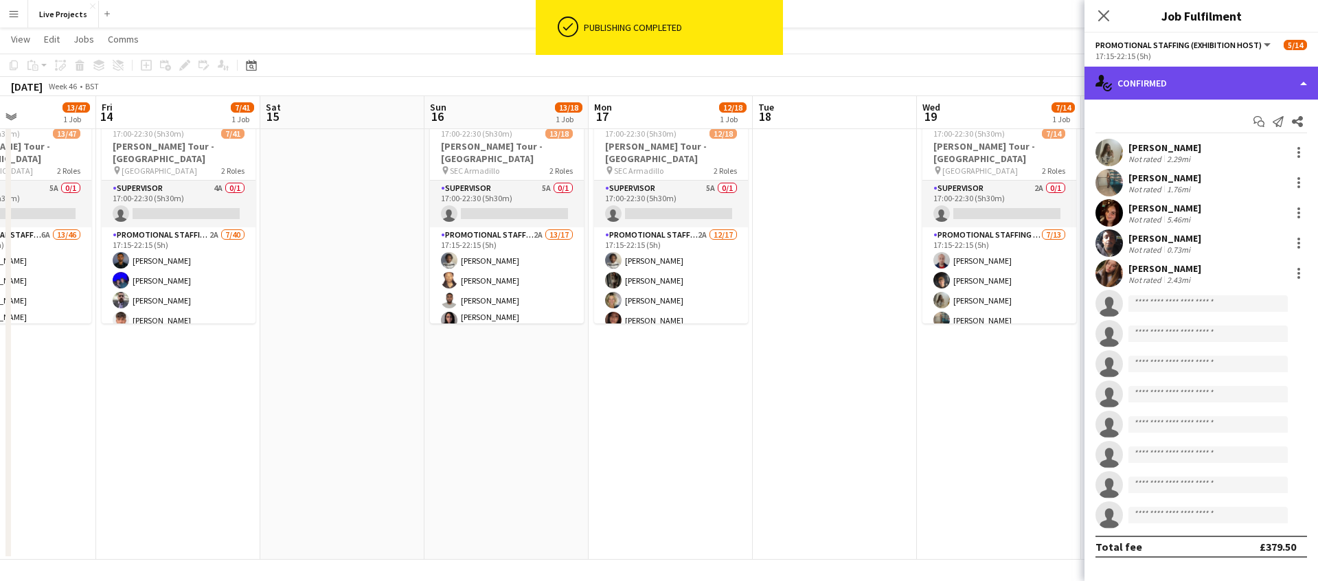
click at [1228, 76] on div "single-neutral-actions-check-2 Confirmed" at bounding box center [1200, 83] width 233 height 33
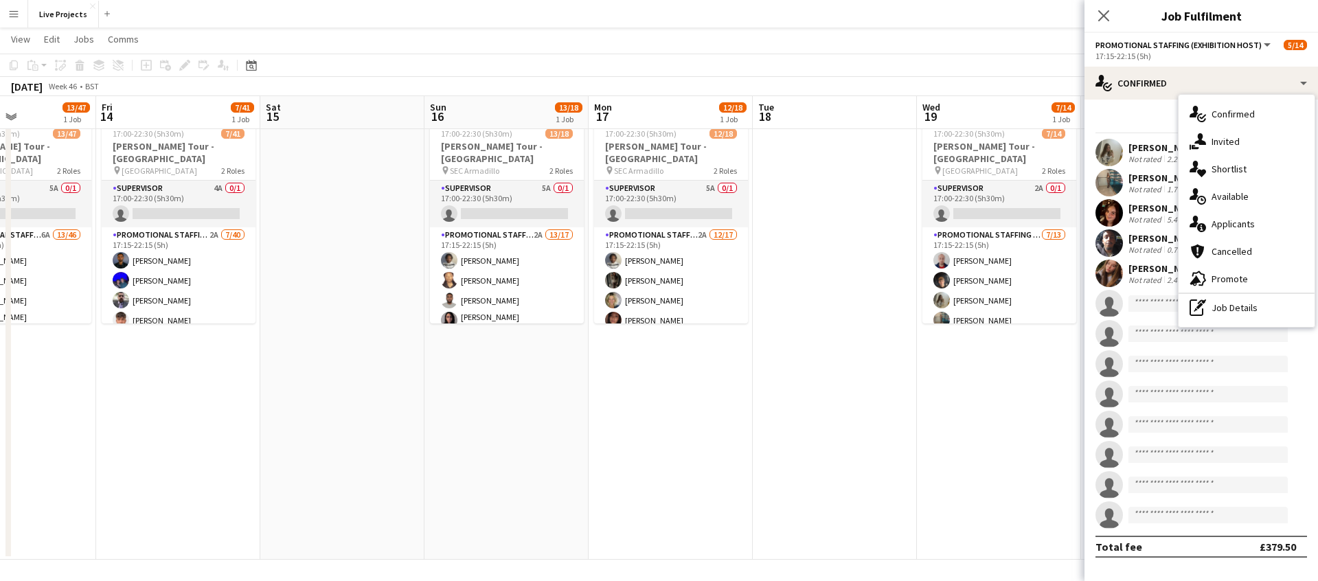
drag, startPoint x: 1245, startPoint y: 224, endPoint x: 1253, endPoint y: 239, distance: 16.9
click at [1245, 223] on span "Applicants" at bounding box center [1232, 224] width 43 height 12
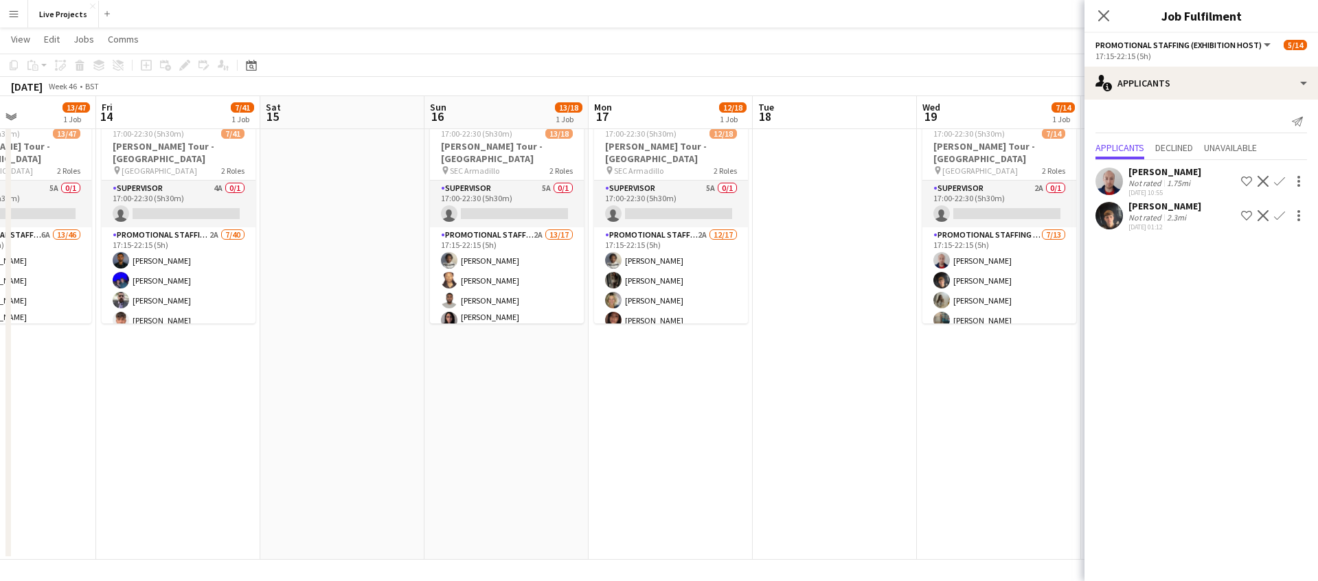
click at [1278, 214] on app-icon "Confirm" at bounding box center [1279, 215] width 11 height 11
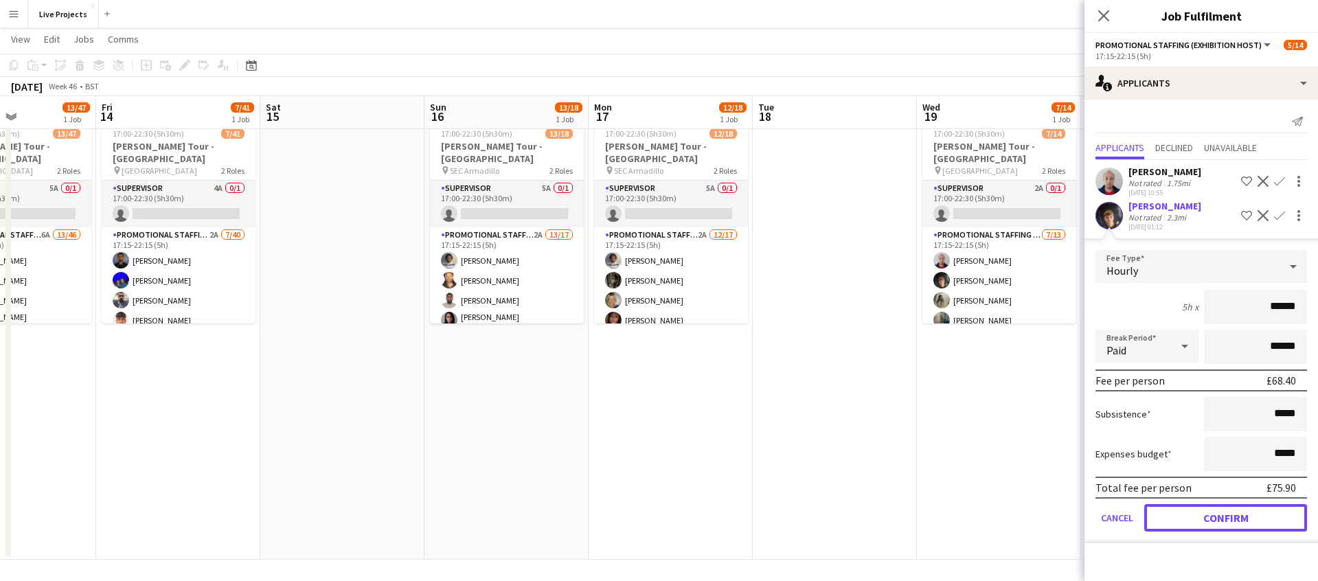
drag, startPoint x: 1229, startPoint y: 526, endPoint x: 1276, endPoint y: 392, distance: 142.0
click at [1230, 524] on button "Confirm" at bounding box center [1225, 517] width 163 height 27
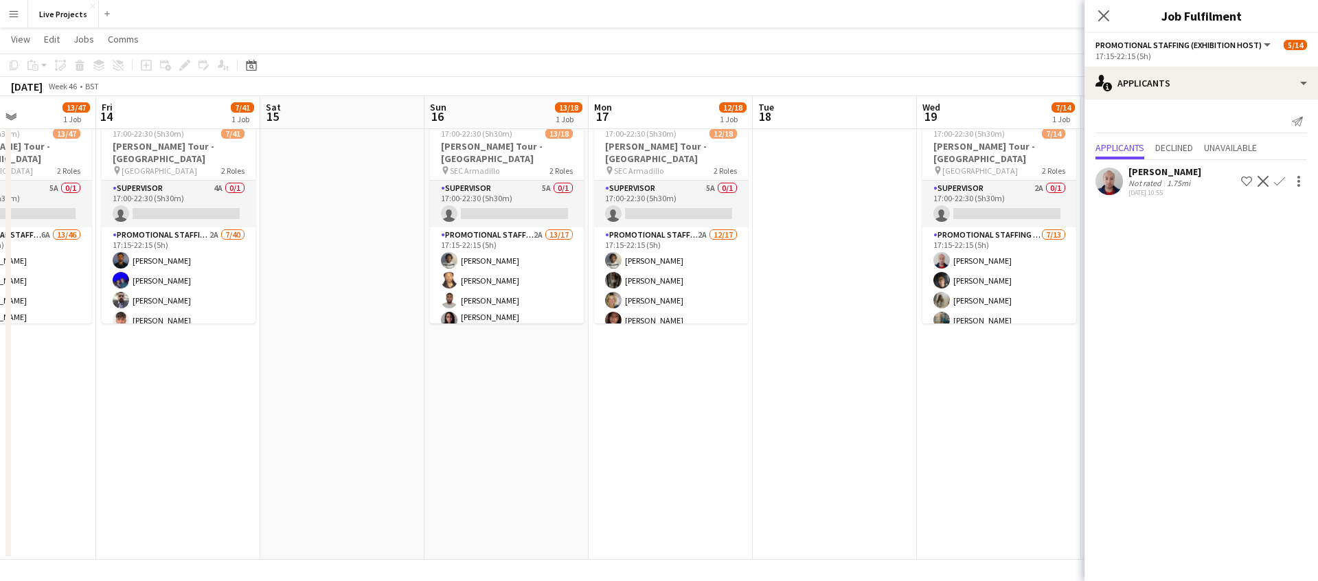
click at [1282, 177] on app-icon "Confirm" at bounding box center [1279, 181] width 11 height 11
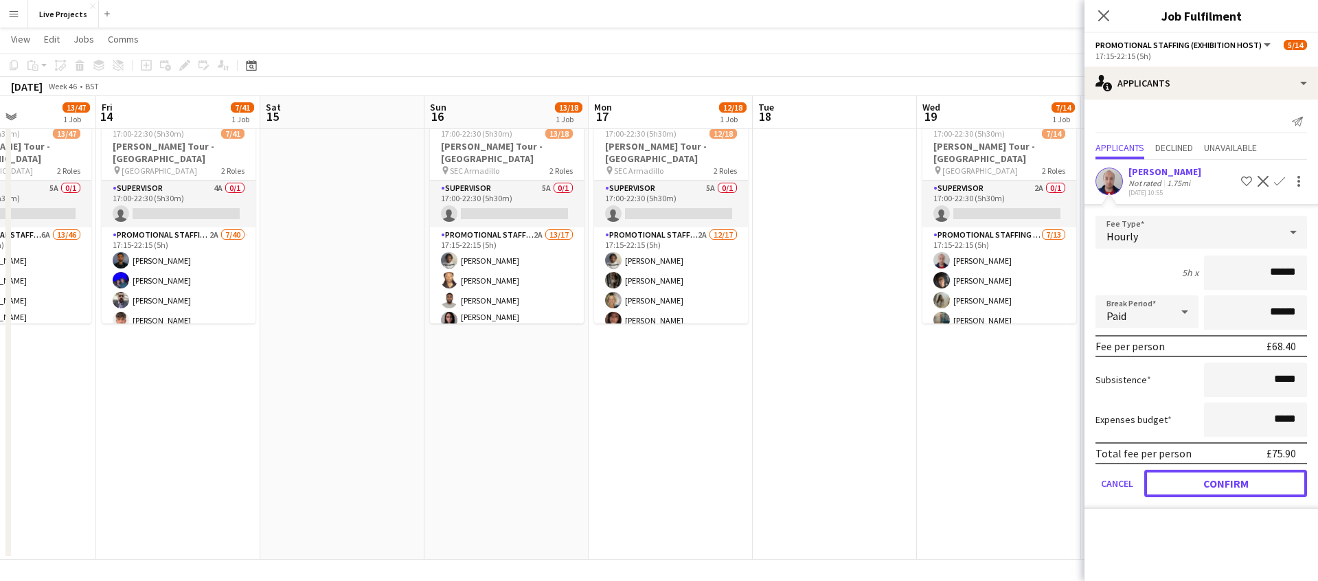
drag, startPoint x: 1215, startPoint y: 470, endPoint x: 1219, endPoint y: 463, distance: 9.0
click at [1215, 468] on form "Fee Type Hourly 5h x ****** Break Period Paid ****** Fee per person £68.40 Subs…" at bounding box center [1200, 362] width 233 height 293
drag, startPoint x: 1193, startPoint y: 486, endPoint x: 1192, endPoint y: 479, distance: 7.6
click at [1192, 485] on button "Confirm" at bounding box center [1225, 483] width 163 height 27
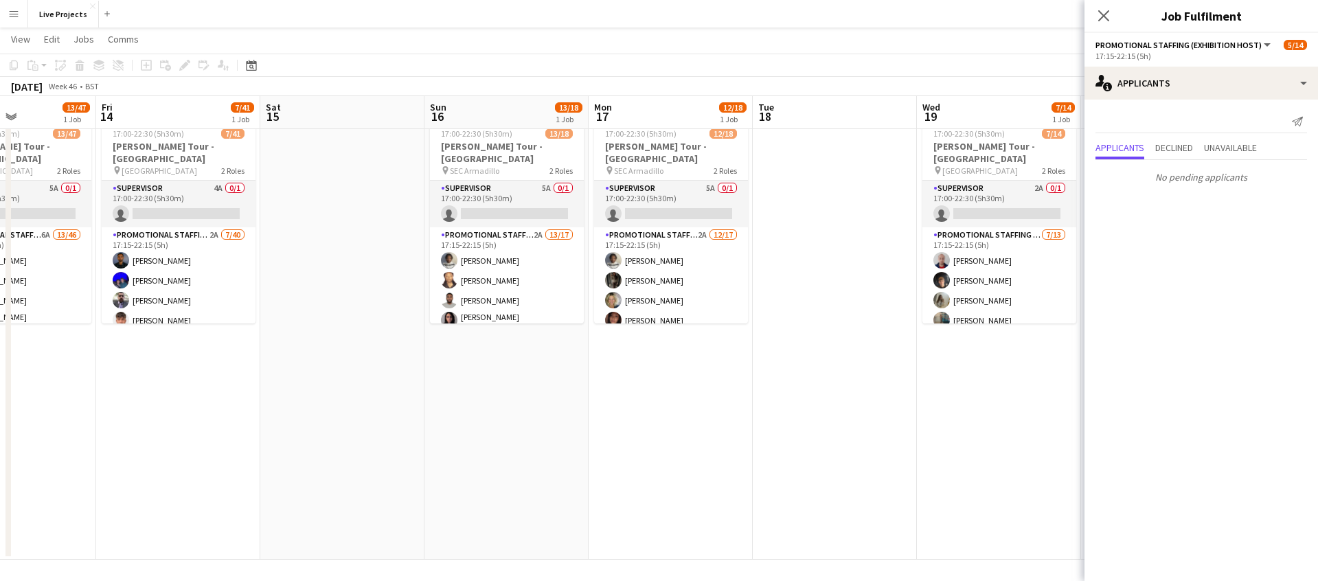
drag, startPoint x: 1105, startPoint y: 14, endPoint x: 1114, endPoint y: 49, distance: 36.8
click at [1105, 14] on icon at bounding box center [1103, 15] width 11 height 11
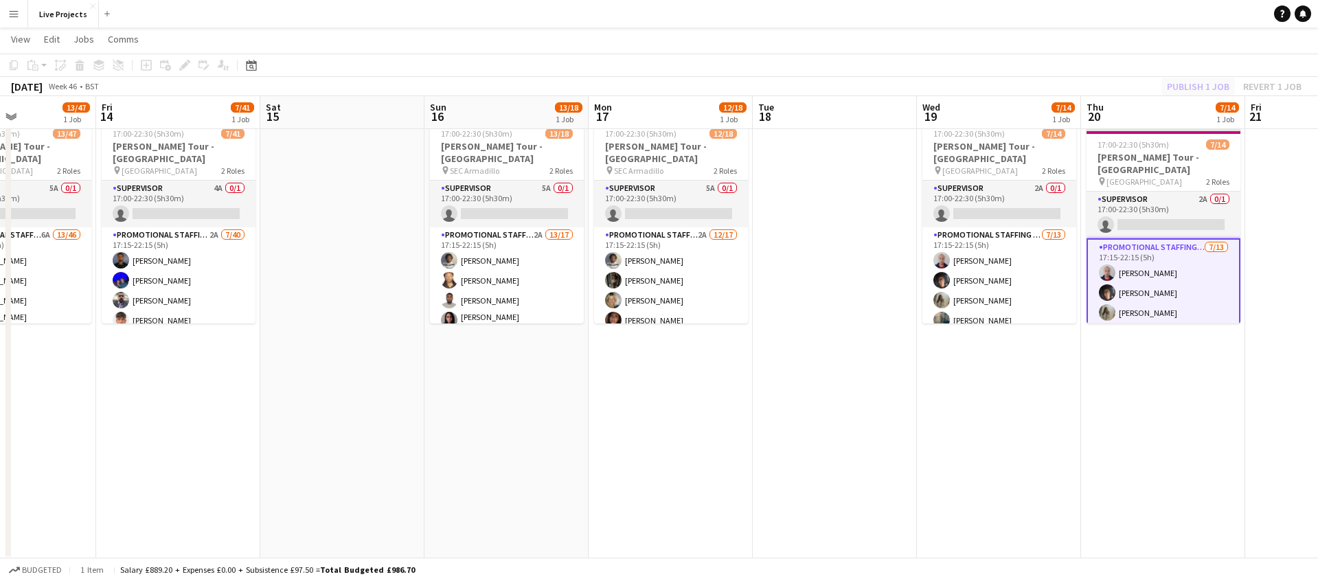
click at [1183, 86] on div "Publish 1 job Revert 1 job" at bounding box center [1234, 87] width 168 height 18
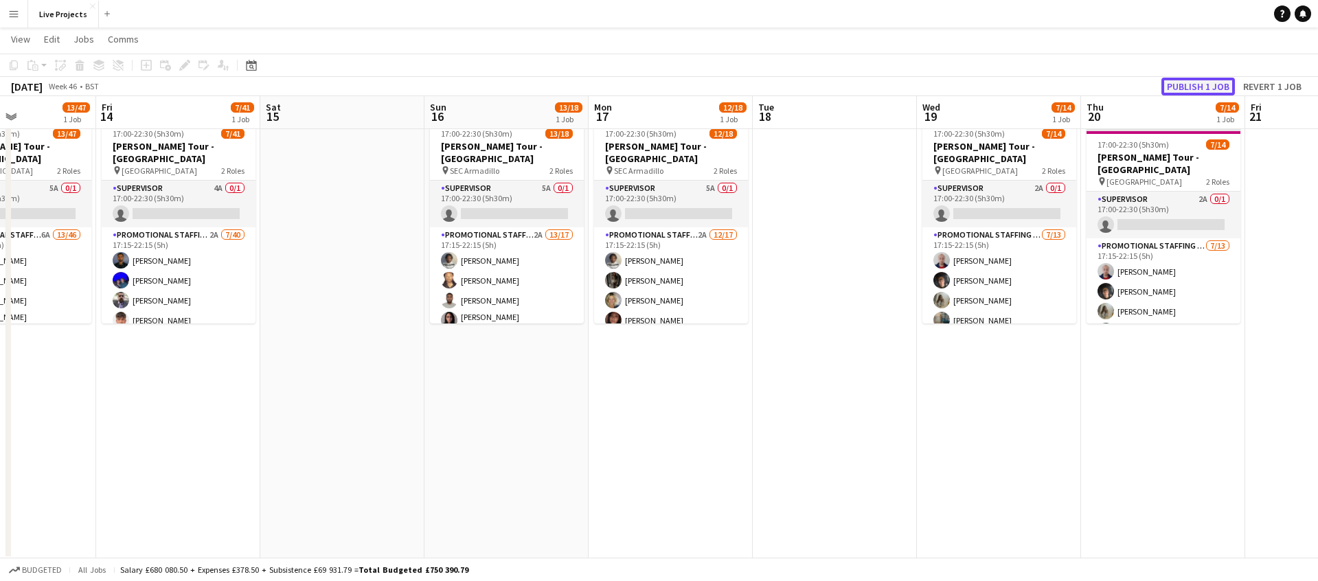
click at [1182, 85] on button "Publish 1 job" at bounding box center [1197, 87] width 73 height 18
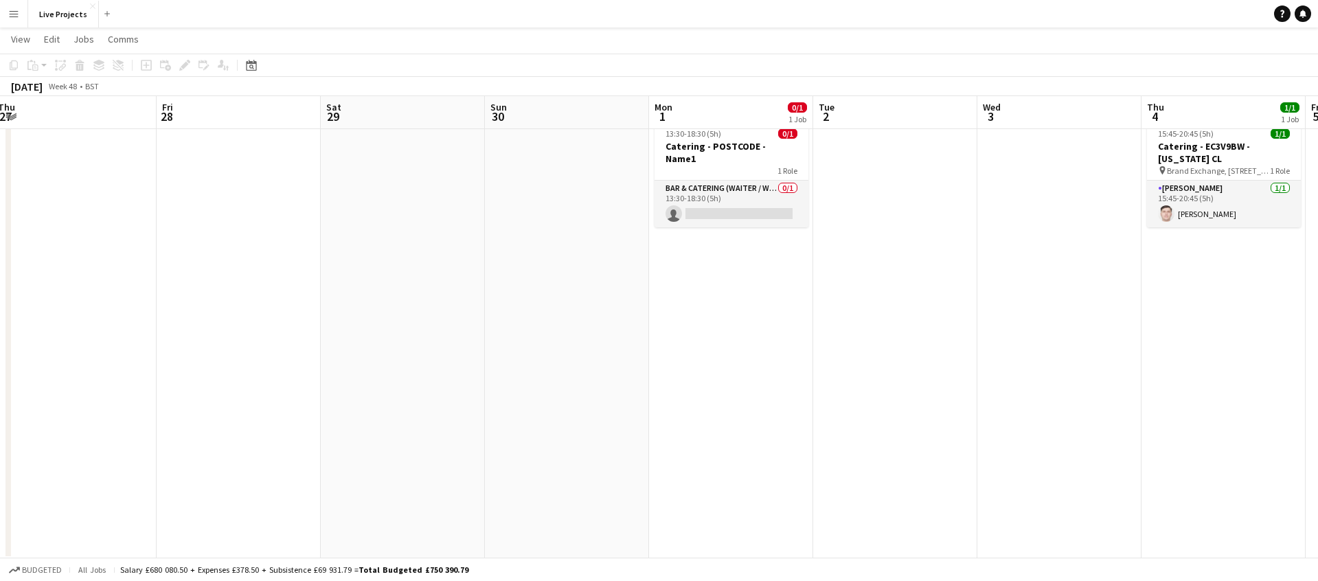
scroll to position [0, 668]
drag, startPoint x: 253, startPoint y: 61, endPoint x: 253, endPoint y: 80, distance: 19.2
click at [253, 61] on icon at bounding box center [251, 65] width 10 height 11
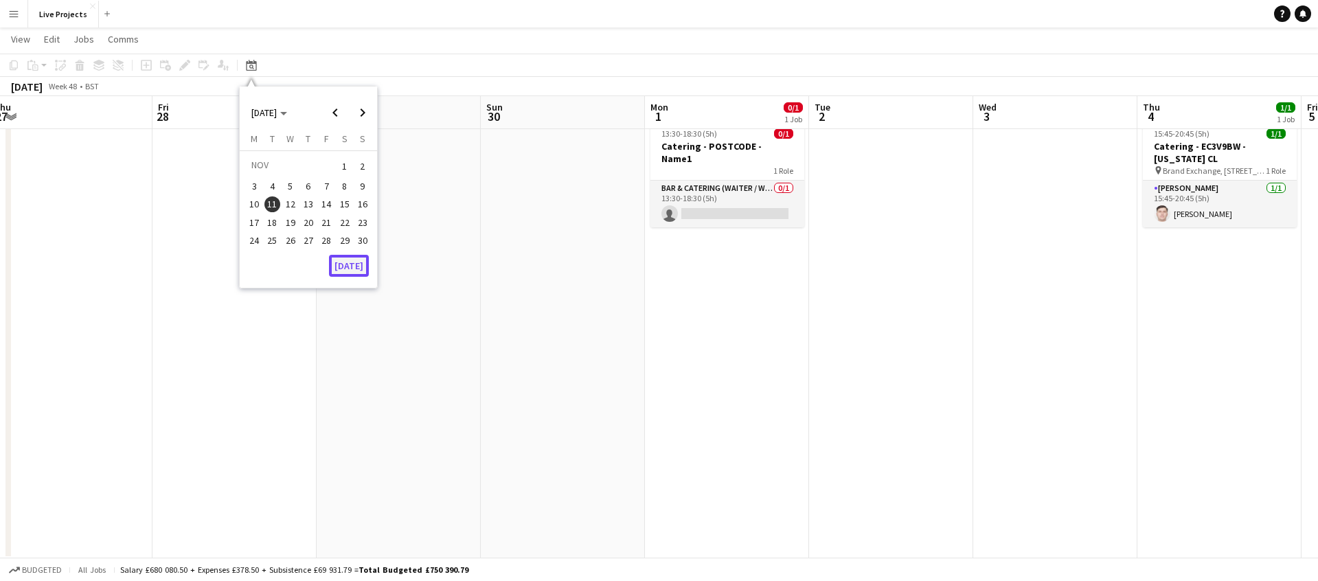
click at [344, 266] on button "[DATE]" at bounding box center [349, 266] width 40 height 22
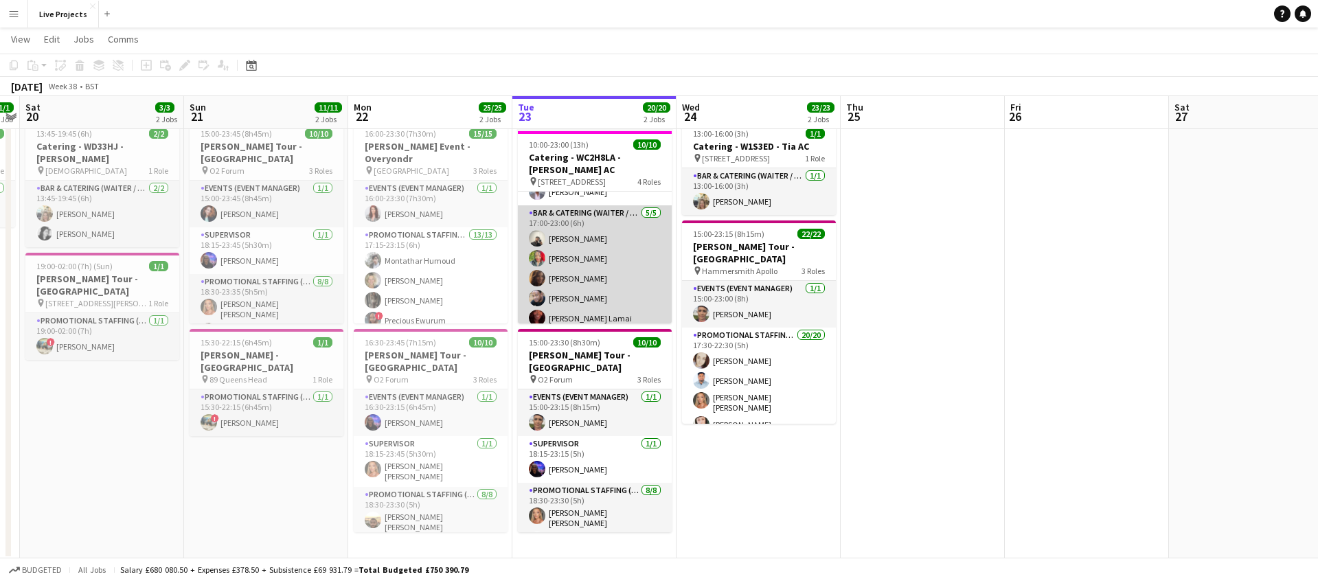
scroll to position [162, 0]
